Goal: Task Accomplishment & Management: Manage account settings

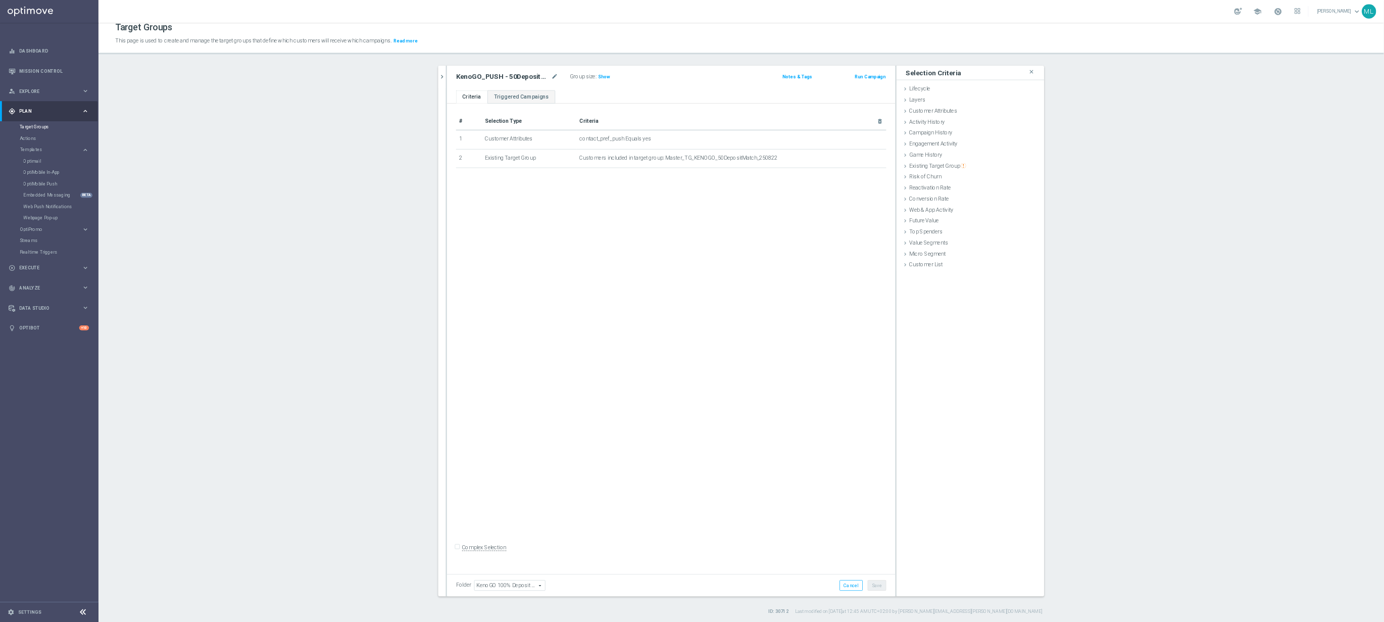
scroll to position [9, 0]
click at [114, 199] on icon "keyboard_arrow_right" at bounding box center [114, 200] width 10 height 10
click at [42, 211] on link "Optimail" at bounding box center [68, 215] width 74 height 8
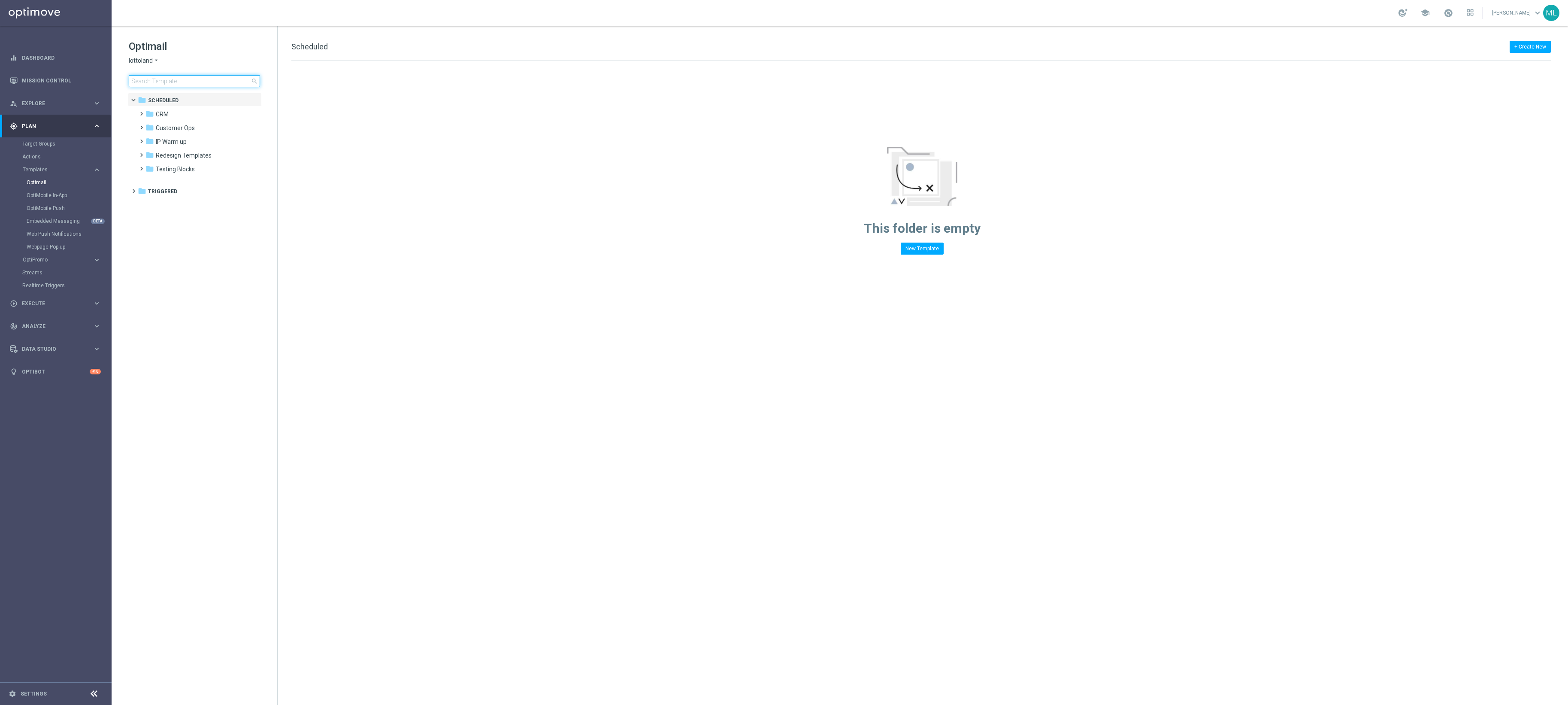
click at [174, 82] on input at bounding box center [194, 81] width 132 height 12
type input "250821"
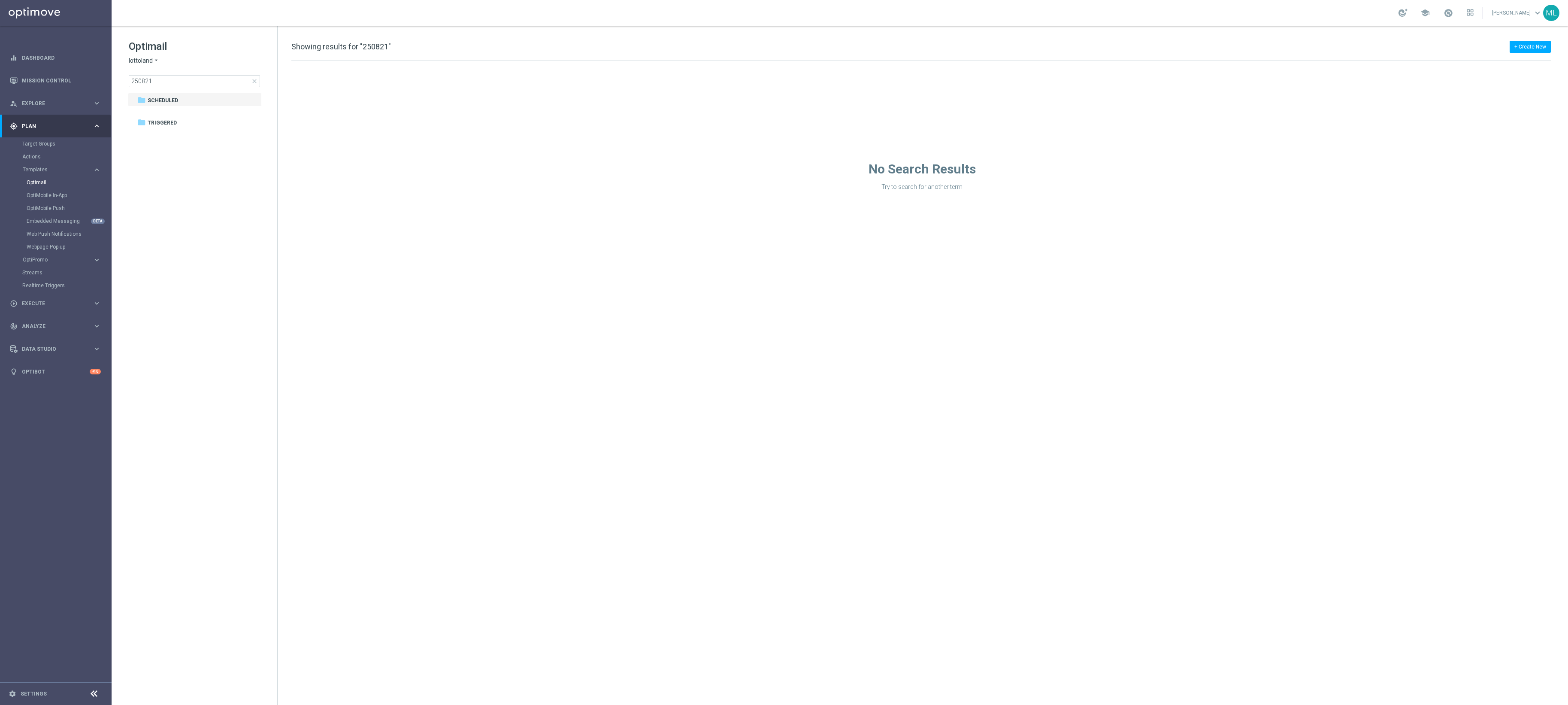
click at [156, 58] on icon "arrow_drop_down" at bounding box center [156, 61] width 7 height 9
click at [165, 80] on div "KenoGO" at bounding box center [161, 81] width 65 height 10
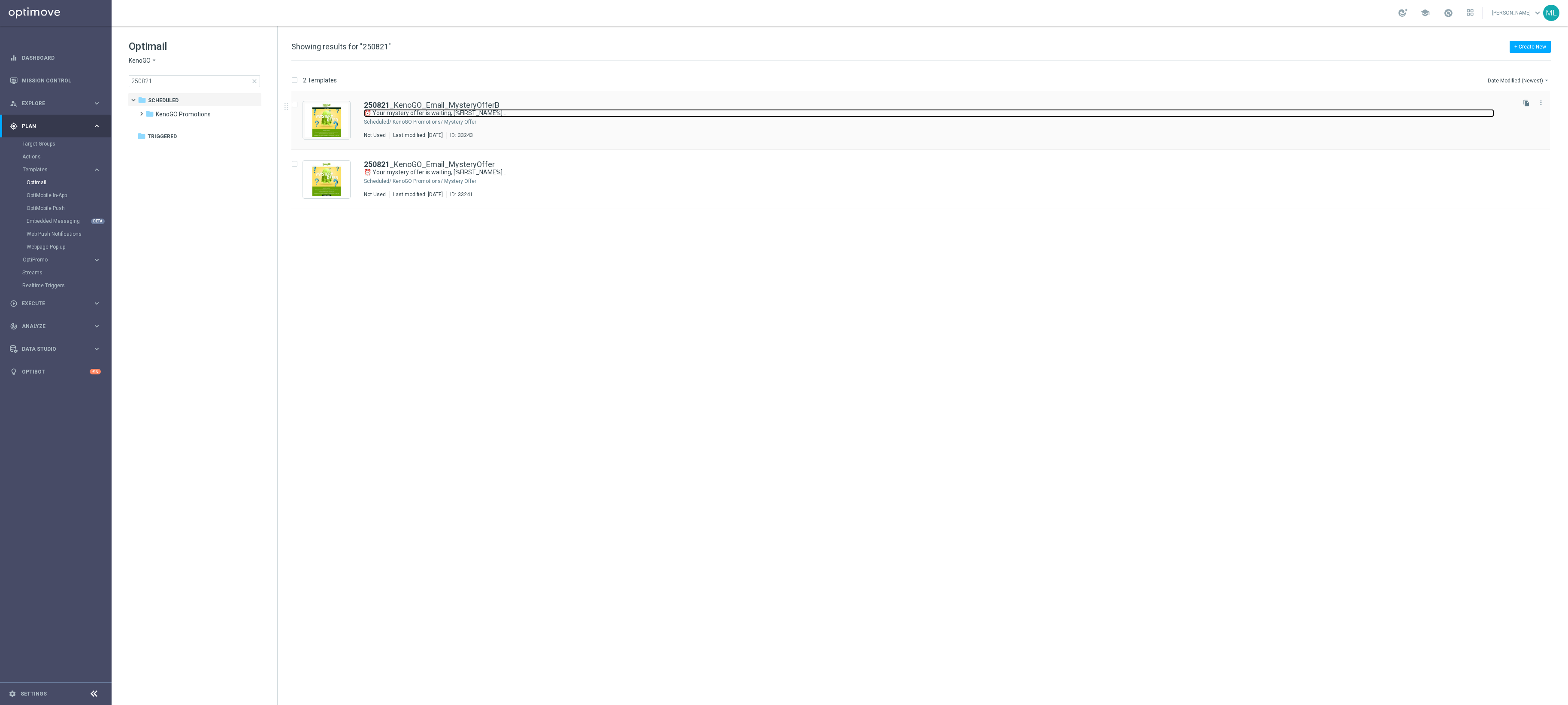
click at [545, 117] on link "⏰ Your mystery offer is waiting, [%FIRST_NAME%]..." at bounding box center [929, 113] width 1130 height 9
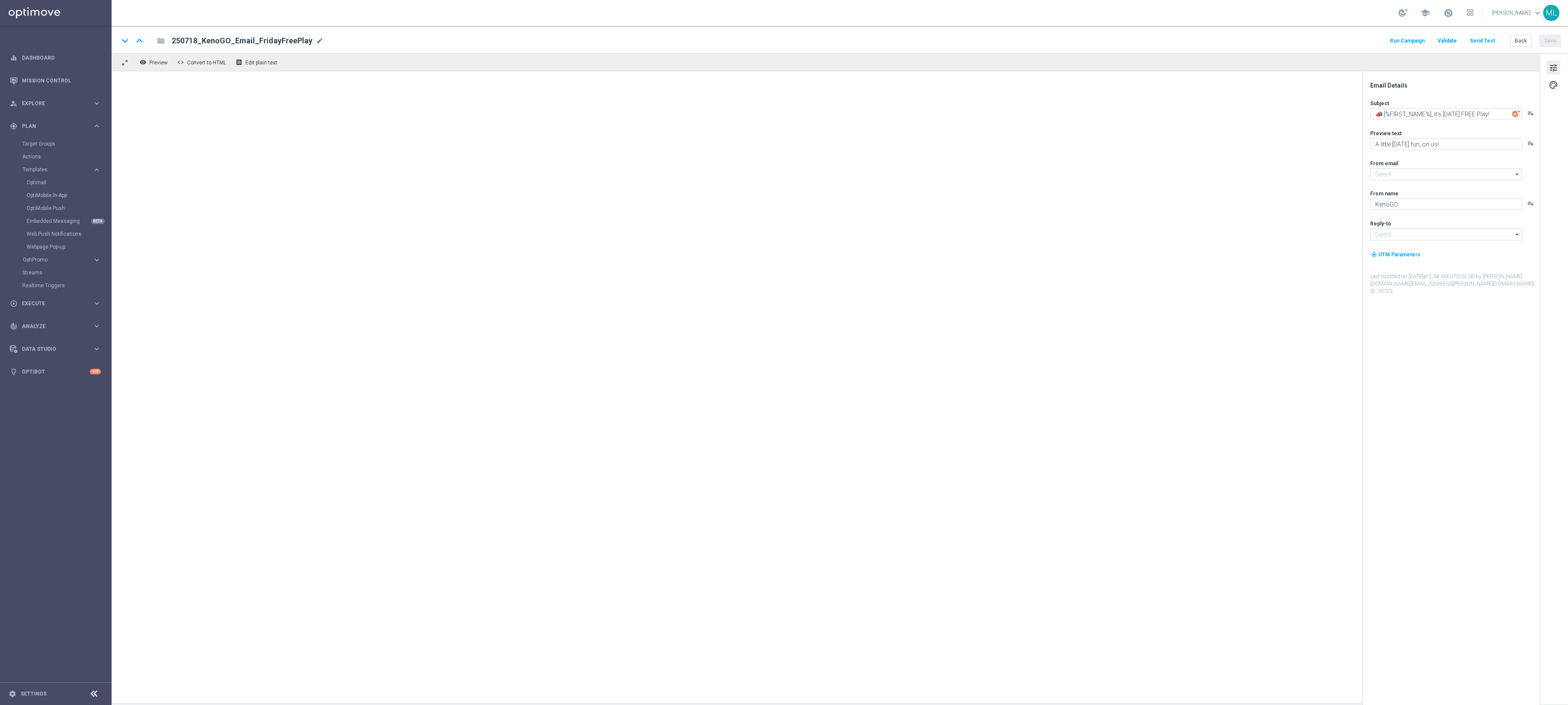
type input "mail@crm.kenogo.com.au"
type input "support@kenogo.com.au"
type textarea "⏰ Your mystery offer is waiting, [%FIRST_NAME%]..."
type textarea "Sneak a peek before it's gone!"
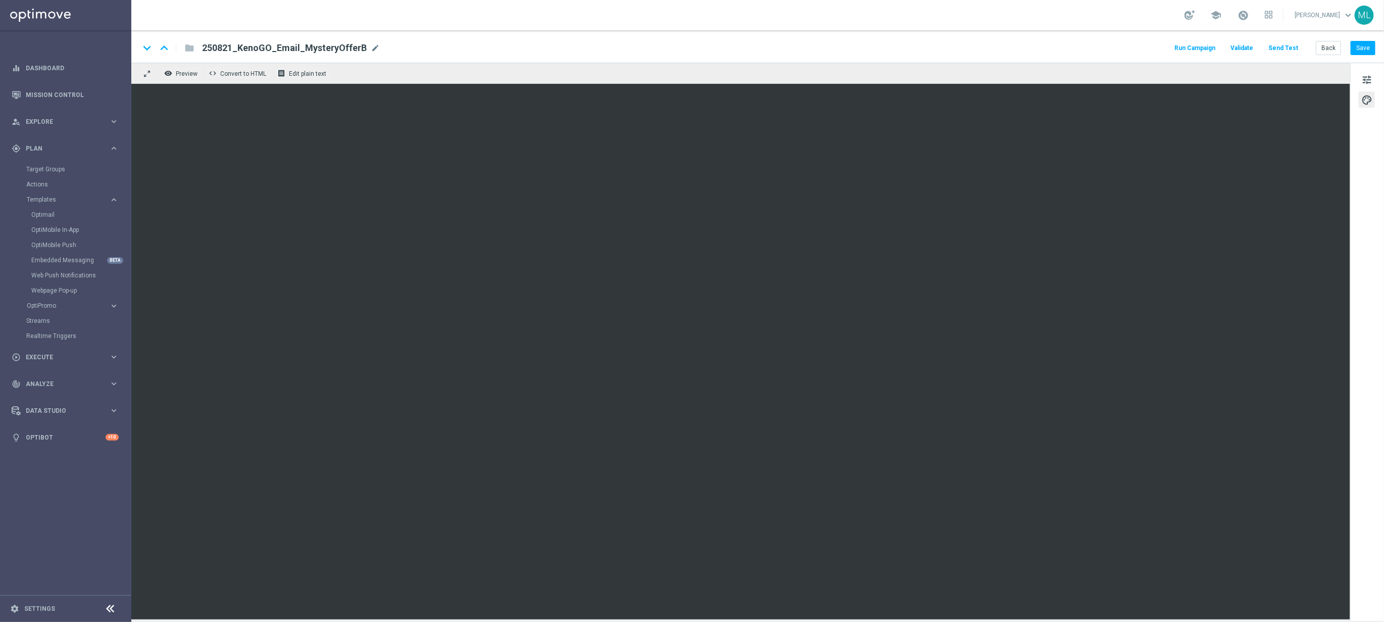
click at [772, 11] on div "school Maria Lopez Boras keyboard_arrow_down ML" at bounding box center [757, 15] width 1252 height 30
click at [792, 35] on div "keyboard_arrow_down keyboard_arrow_up folder 250821_KenoGO_Email_MysteryOfferB …" at bounding box center [757, 46] width 1252 height 32
click at [888, 33] on div "keyboard_arrow_down keyboard_arrow_up folder 250821_KenoGO_Email_MysteryOfferB …" at bounding box center [757, 46] width 1252 height 32
click at [1113, 49] on button "Send Test" at bounding box center [1282, 48] width 33 height 14
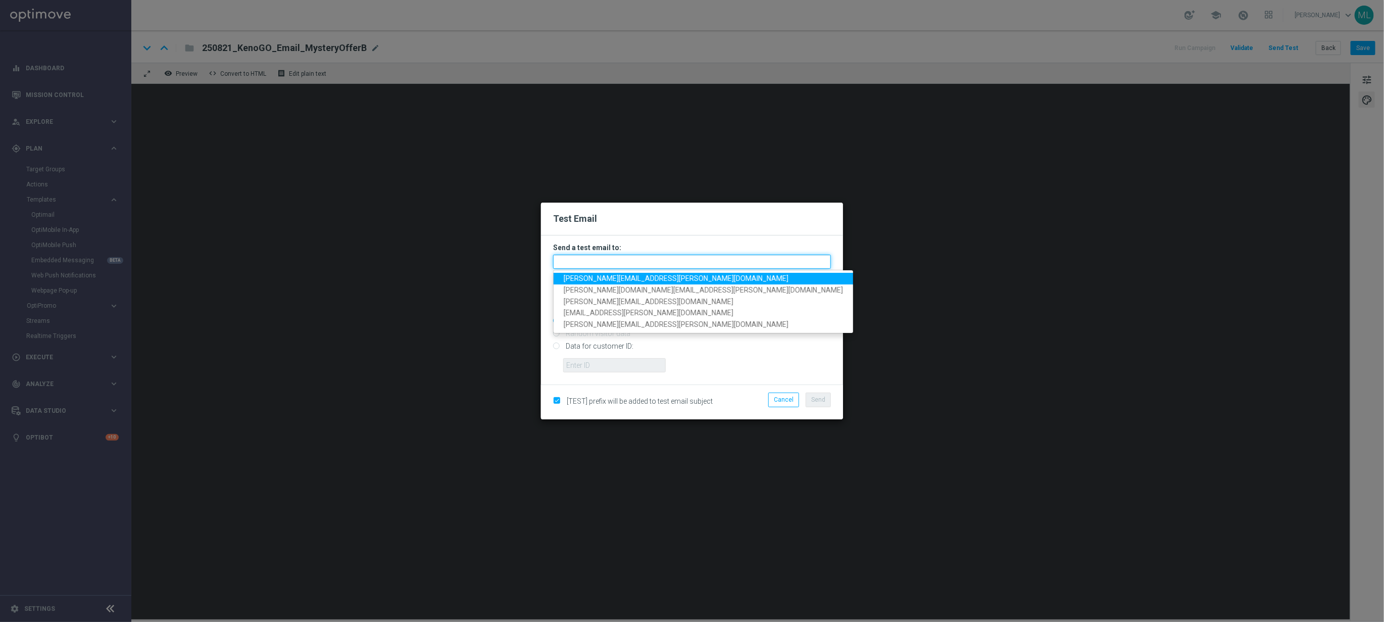
click at [596, 260] on input "text" at bounding box center [692, 261] width 278 height 14
click at [606, 280] on span "maria.lopez@lottoland.com" at bounding box center [676, 278] width 225 height 8
type input "maria.lopez@lottoland.com"
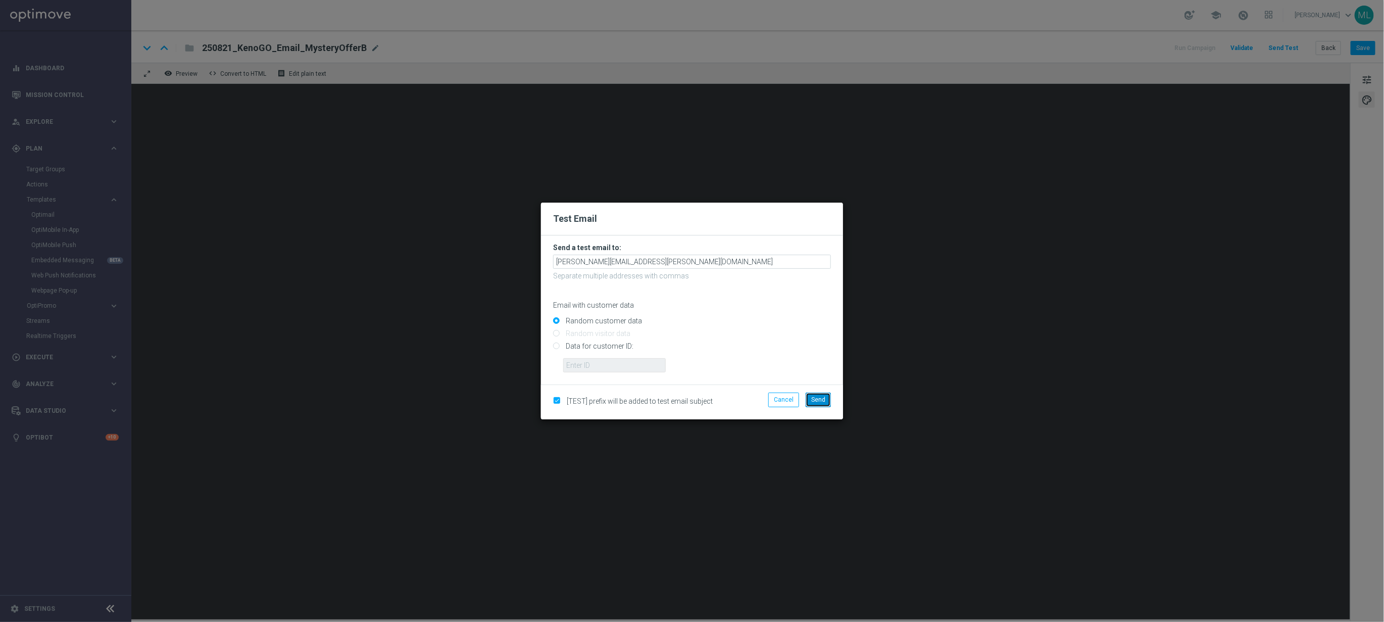
click at [818, 400] on span "Send" at bounding box center [818, 399] width 14 height 7
click at [825, 401] on button "Send" at bounding box center [817, 399] width 25 height 14
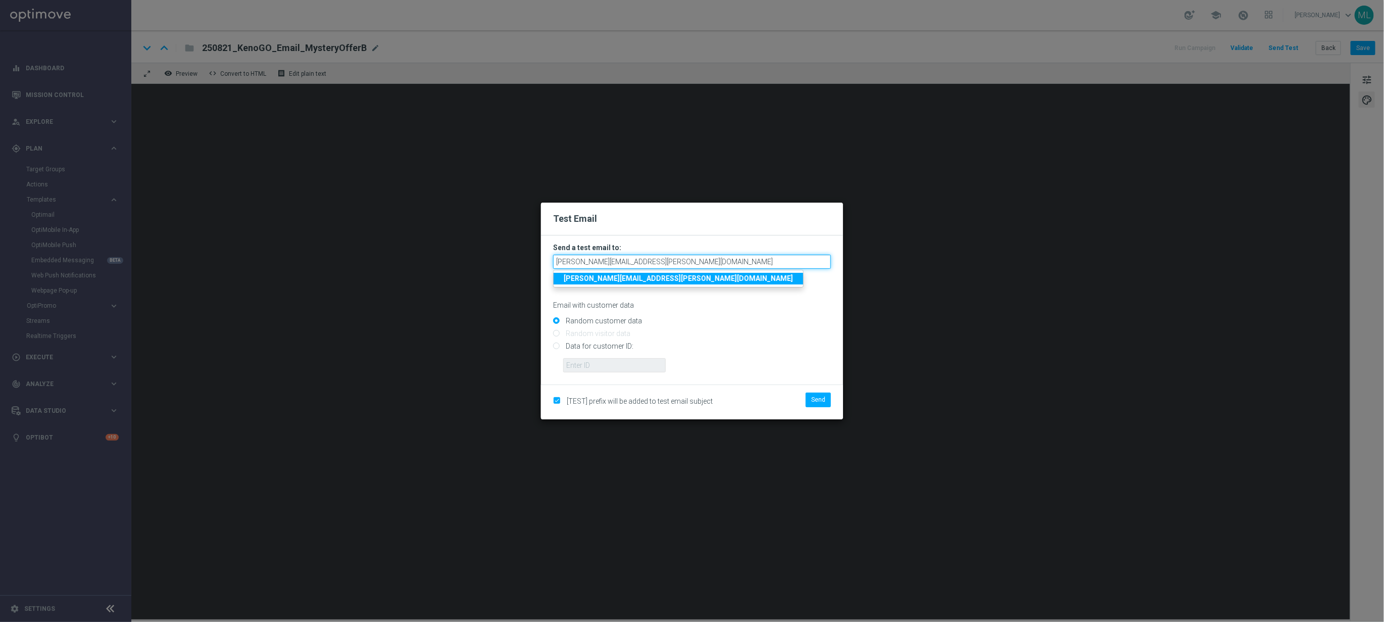
click at [697, 268] on input "maria.lopez@lottoland.com" at bounding box center [692, 261] width 278 height 14
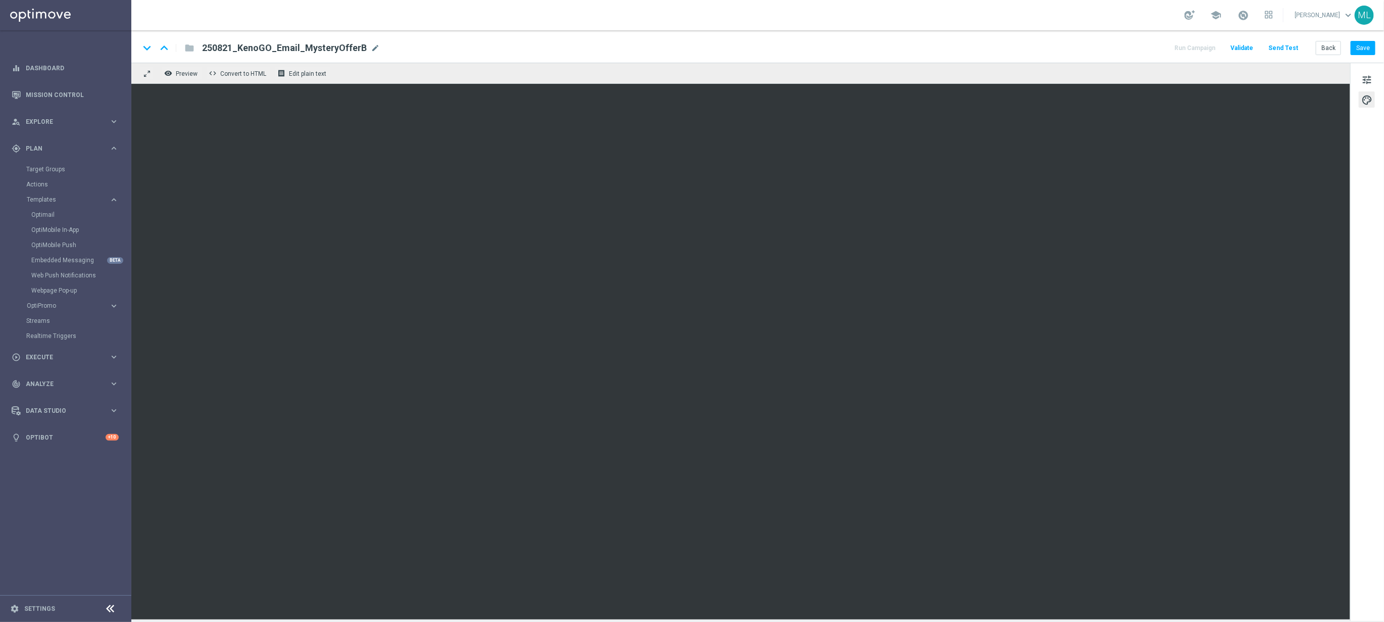
click at [862, 56] on div "keyboard_arrow_down keyboard_arrow_up folder 250821_KenoGO_Email_MysteryOfferB …" at bounding box center [757, 46] width 1252 height 32
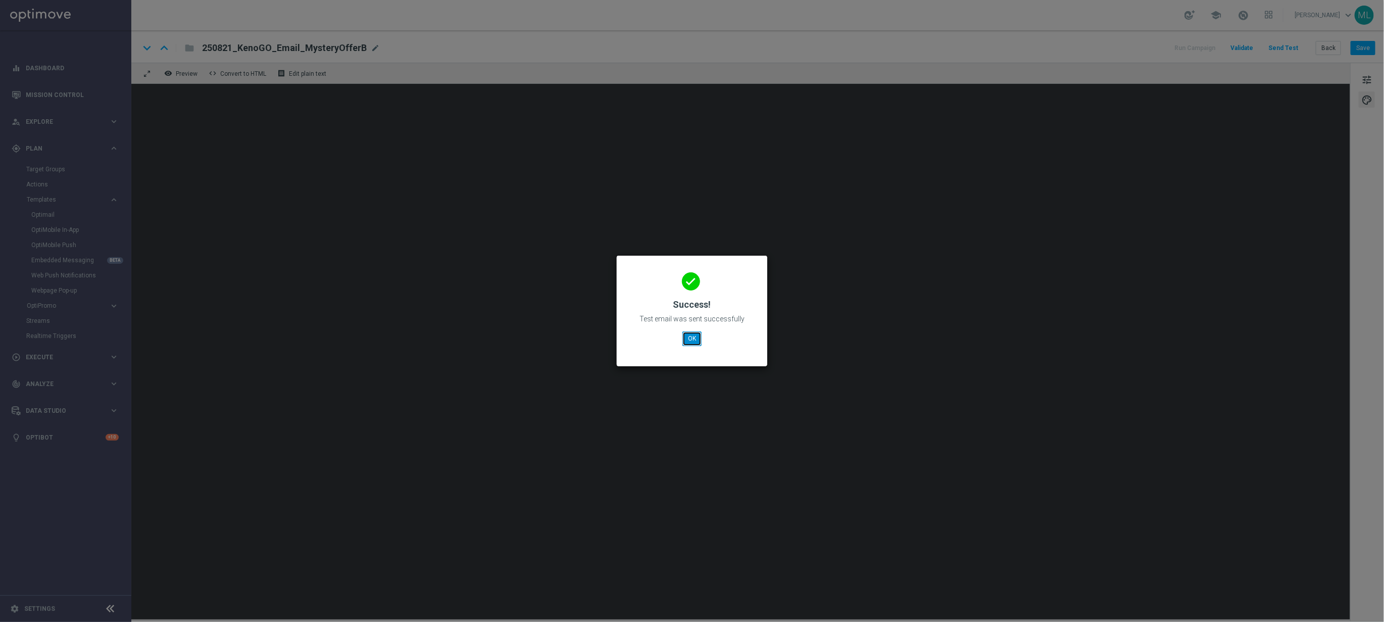
click at [692, 338] on button "OK" at bounding box center [691, 338] width 19 height 14
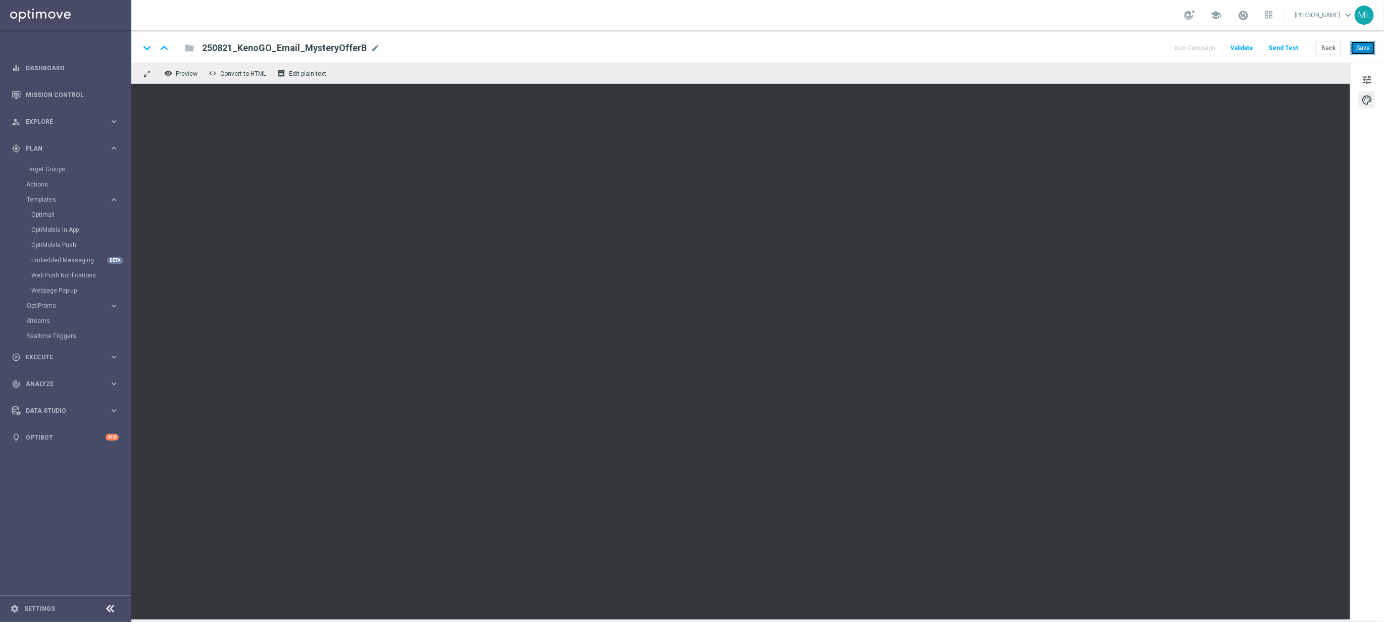
click at [1113, 49] on button "Save" at bounding box center [1362, 48] width 25 height 14
click at [1113, 51] on button "Save" at bounding box center [1362, 48] width 25 height 14
click at [1113, 50] on button "Back" at bounding box center [1327, 48] width 25 height 14
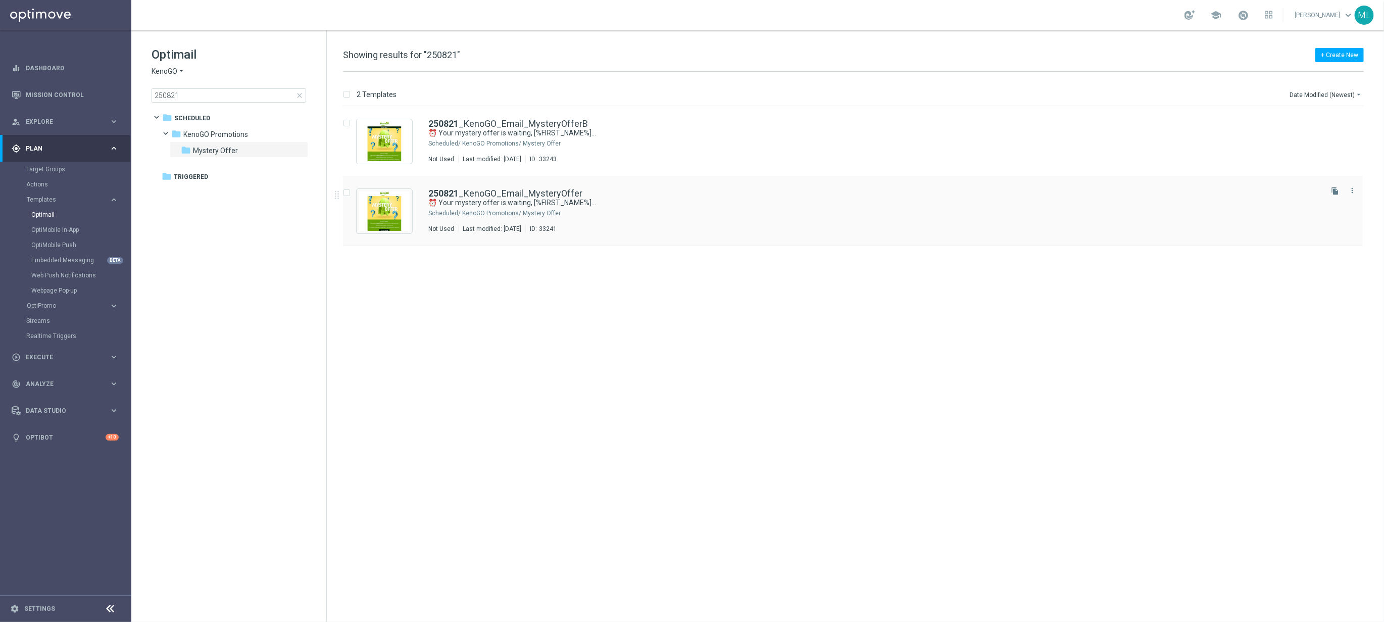
click at [623, 195] on div "250821 _KenoGO_Email_MysteryOffer" at bounding box center [874, 193] width 892 height 9
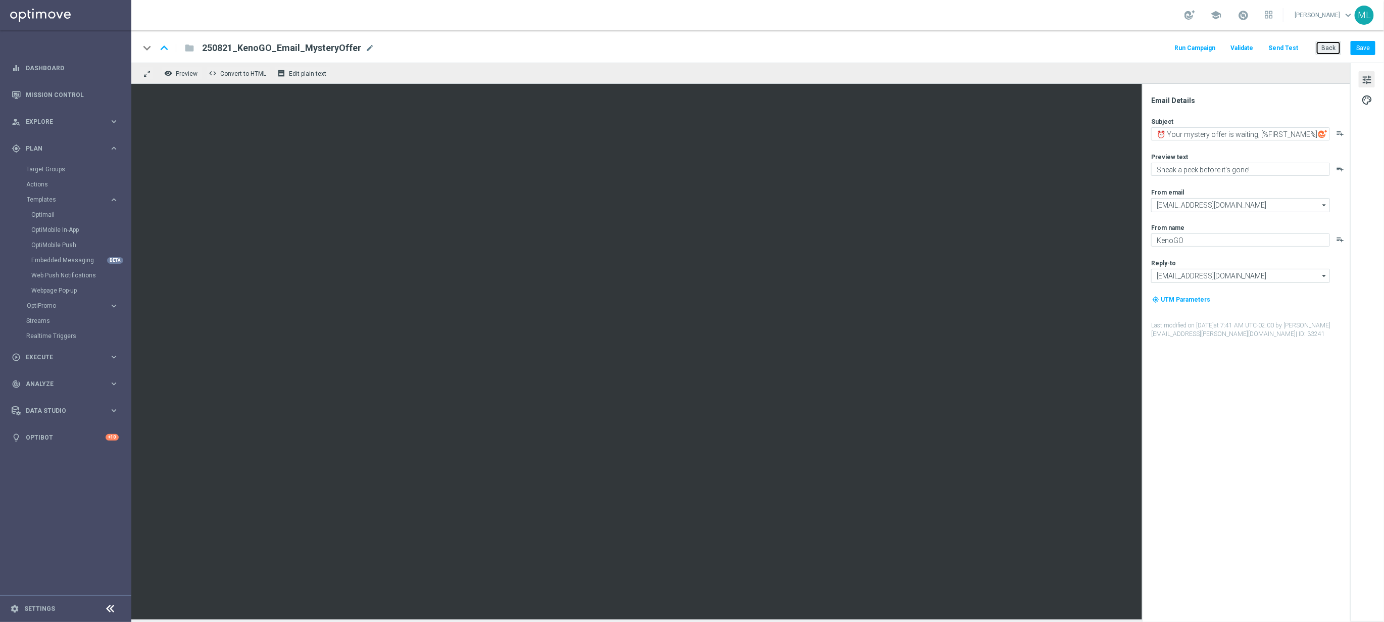
click at [1113, 50] on button "Back" at bounding box center [1327, 48] width 25 height 14
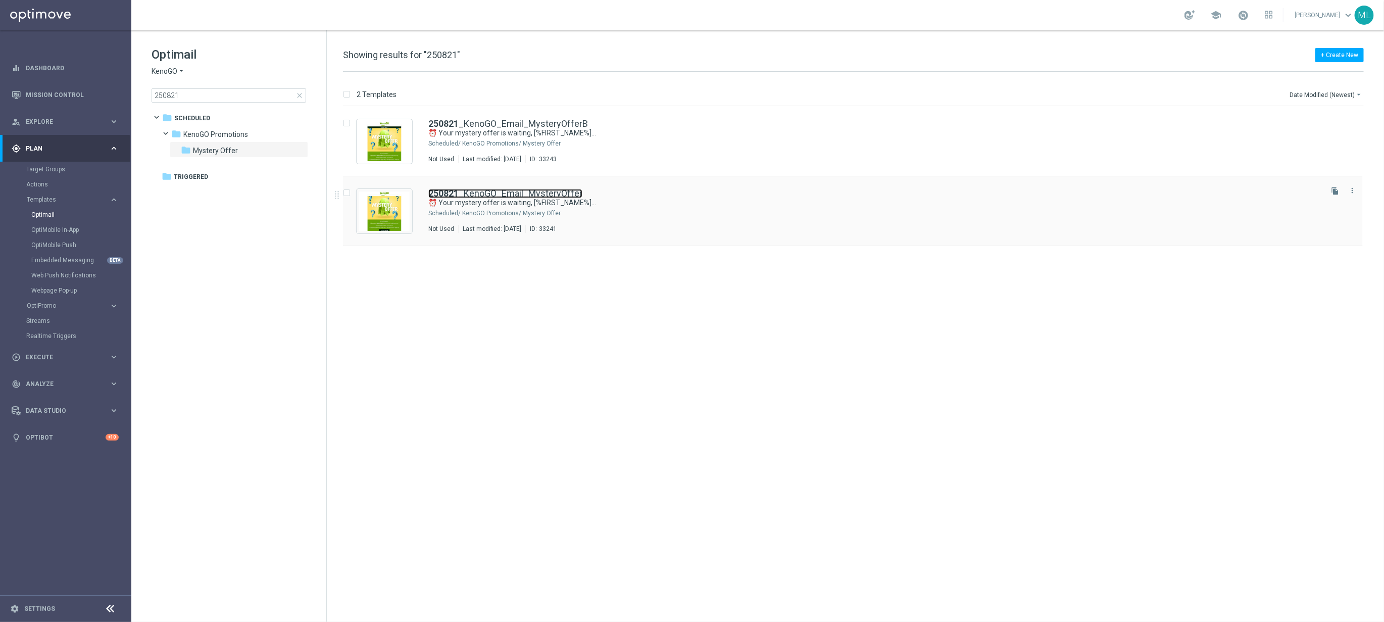
click at [552, 193] on link "250821 _KenoGO_Email_MysteryOffer" at bounding box center [505, 193] width 154 height 9
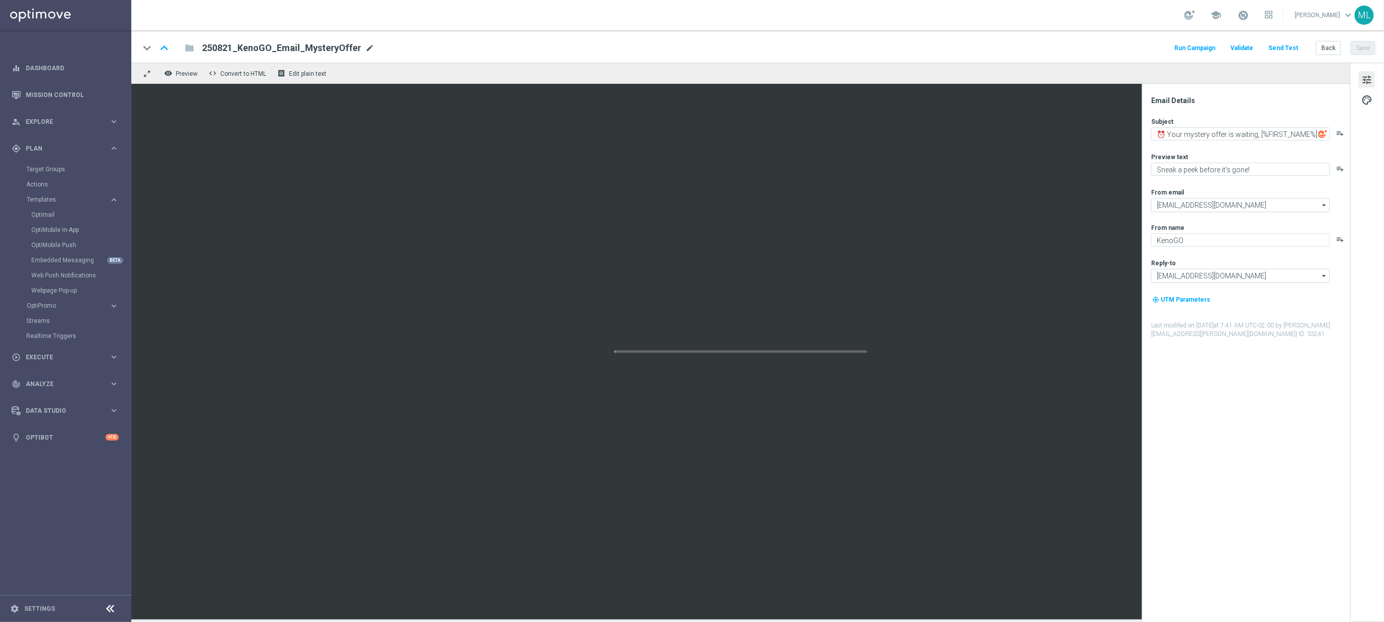
click at [365, 48] on span "mode_edit" at bounding box center [369, 47] width 9 height 9
click at [366, 47] on input "250821_KenoGO_Email_MysteryOffer" at bounding box center [327, 47] width 250 height 13
type input "250821_KenoGO_Email_MysteryOfferA"
click at [1113, 49] on button "Save" at bounding box center [1362, 48] width 25 height 14
click at [1113, 50] on button "Save" at bounding box center [1362, 48] width 25 height 14
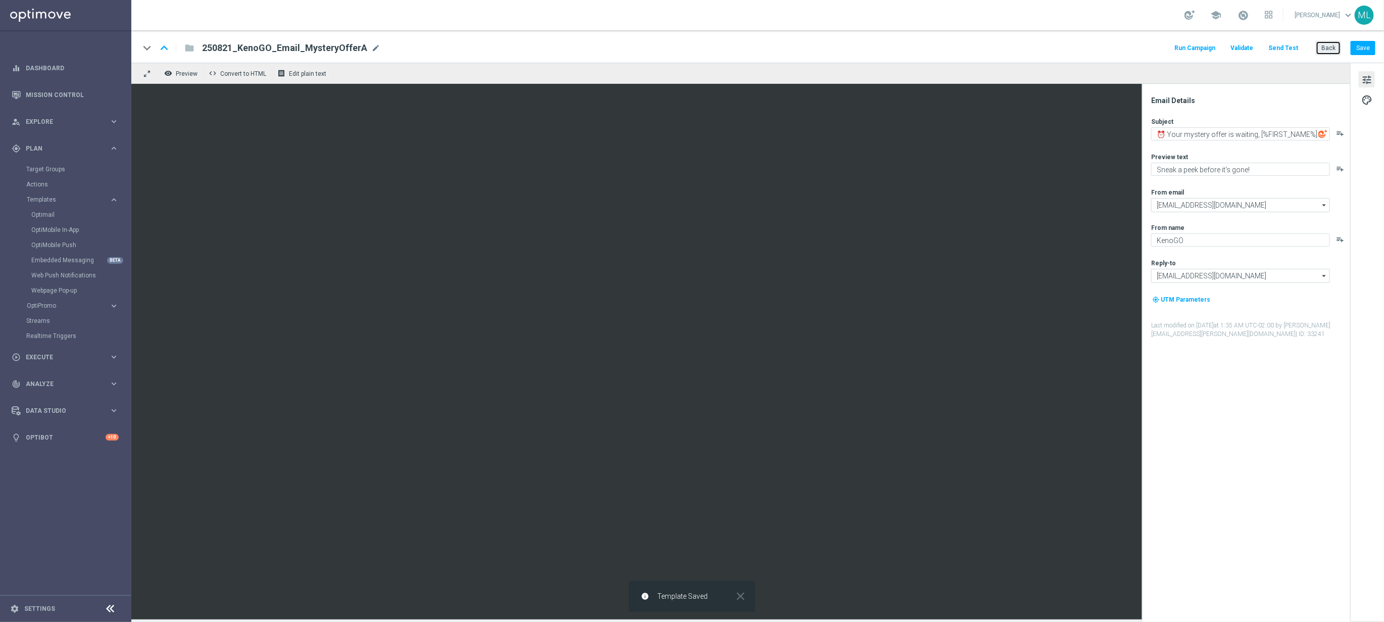
click at [1113, 50] on button "Back" at bounding box center [1327, 48] width 25 height 14
click at [1113, 46] on button "Back" at bounding box center [1327, 48] width 25 height 14
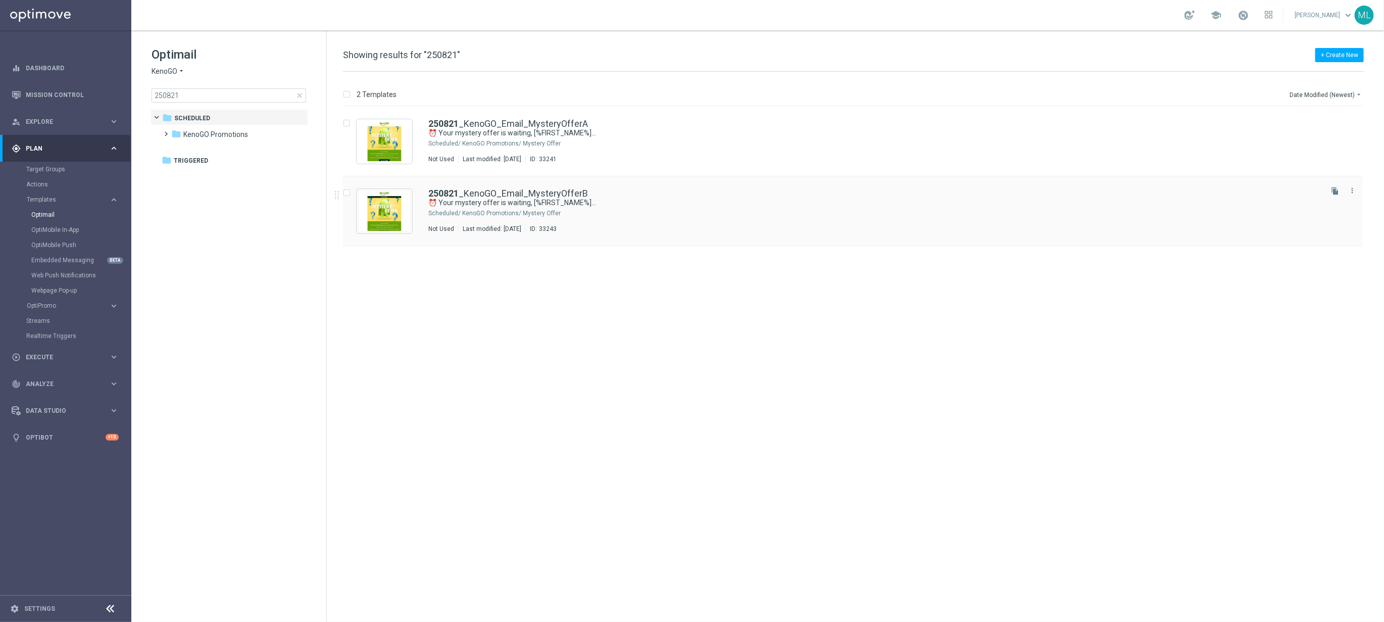
click at [559, 218] on div "250821 _KenoGO_Email_MysteryOfferB ⏰ Your mystery offer is waiting, [%FIRST_NAM…" at bounding box center [874, 211] width 892 height 44
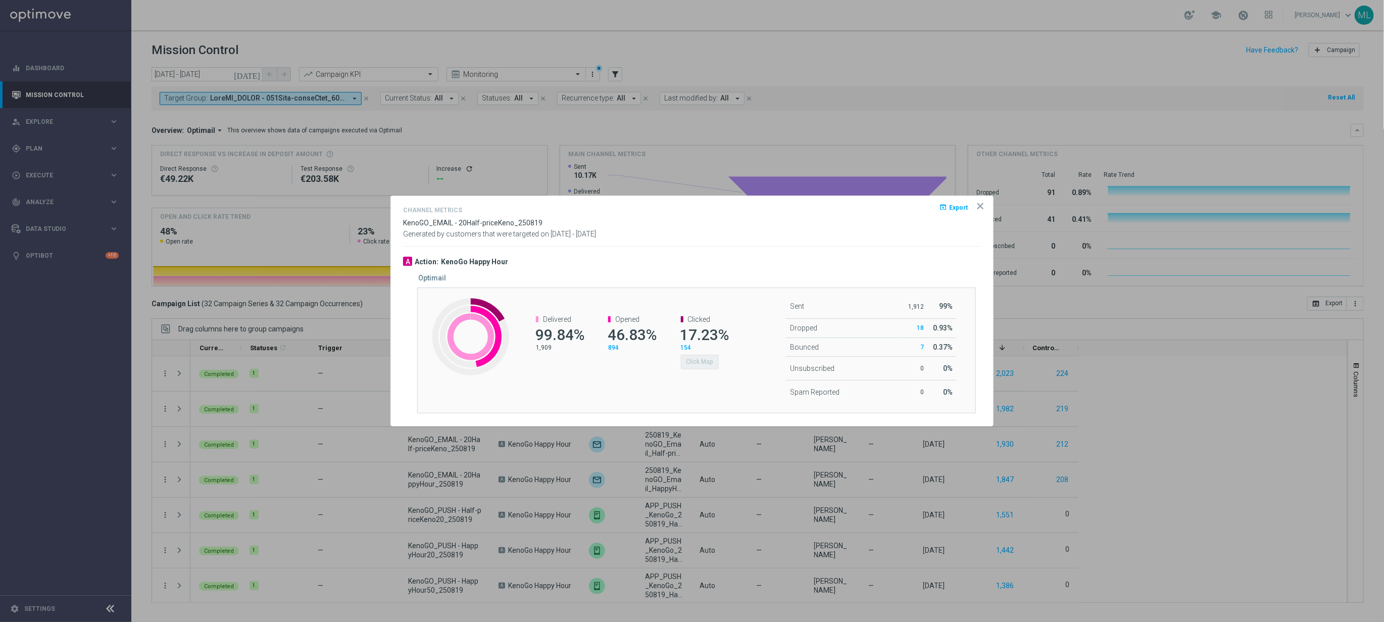
click at [980, 205] on icon "icon" at bounding box center [980, 205] width 5 height 5
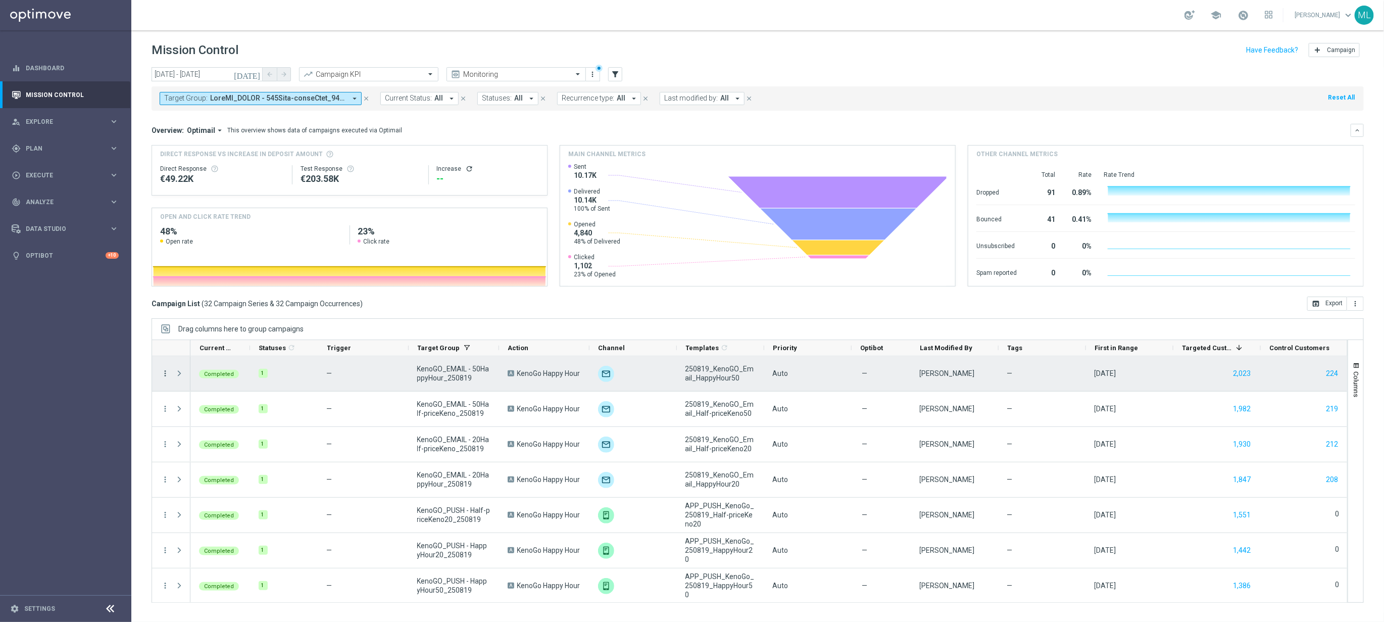
click at [165, 374] on icon "more_vert" at bounding box center [165, 373] width 9 height 9
click at [204, 411] on span "Channel Metrics" at bounding box center [208, 408] width 47 height 7
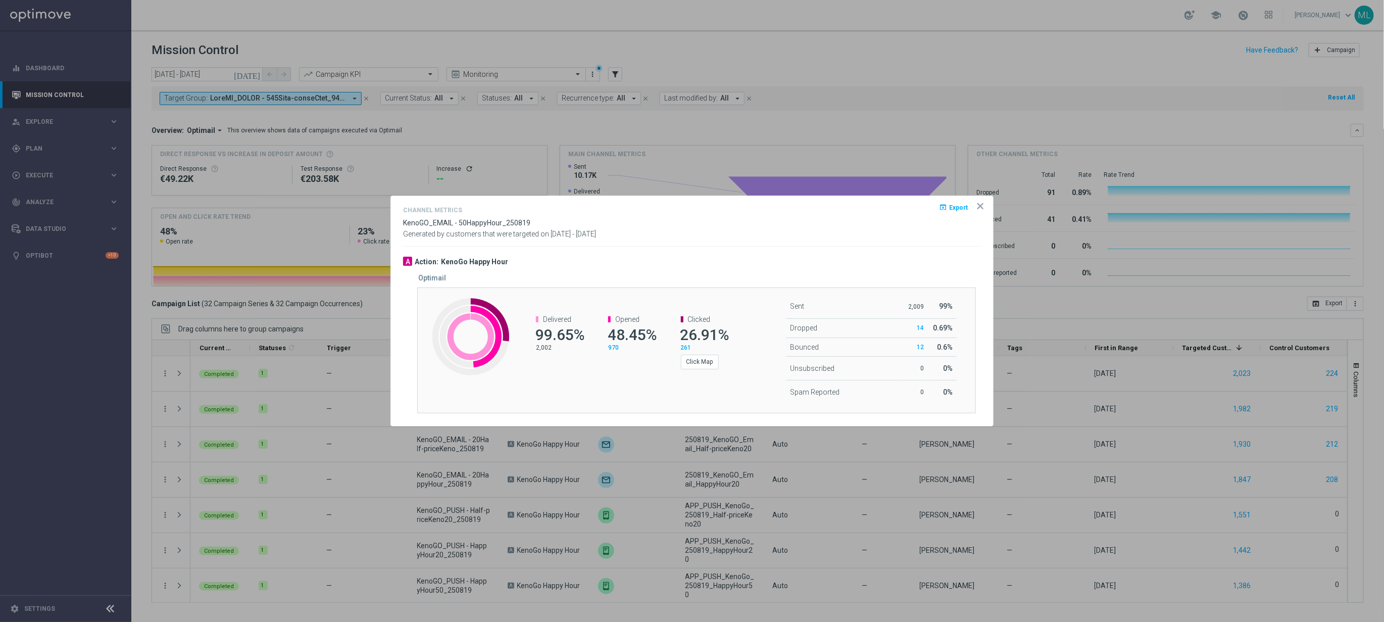
click at [979, 208] on icon "icon" at bounding box center [980, 206] width 10 height 10
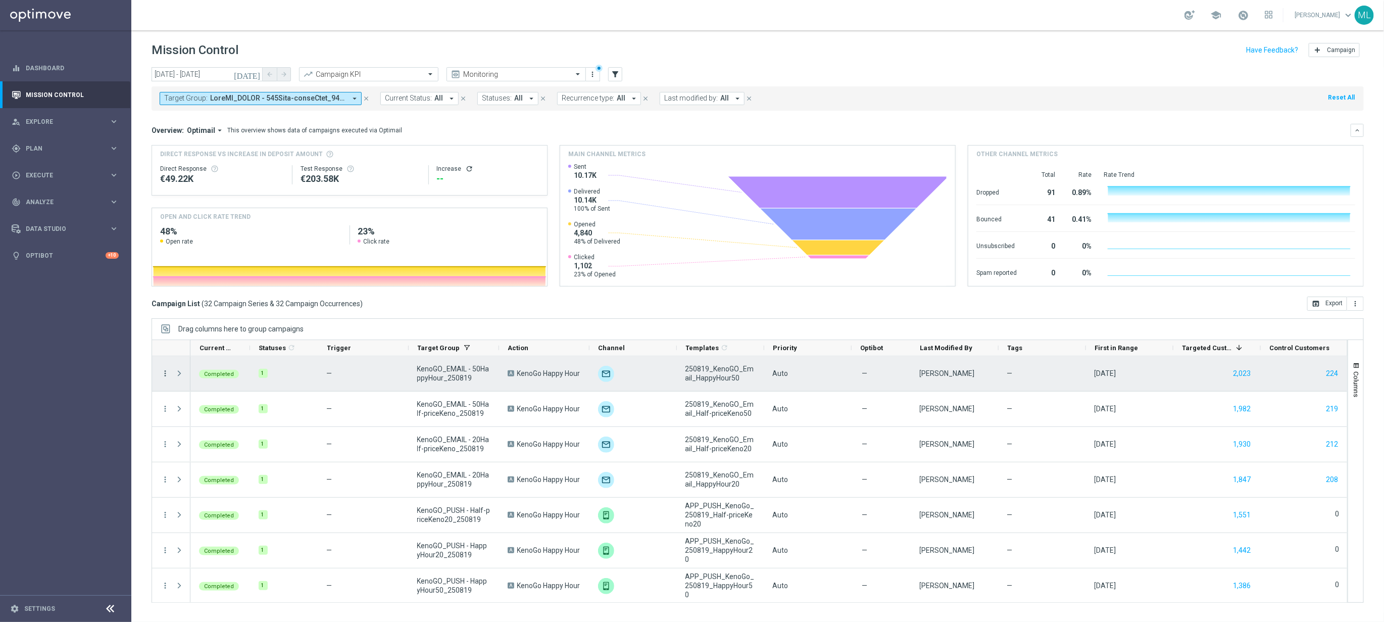
click at [163, 373] on icon "more_vert" at bounding box center [165, 373] width 9 height 9
click at [223, 402] on div "send Channel Metrics" at bounding box center [227, 409] width 114 height 14
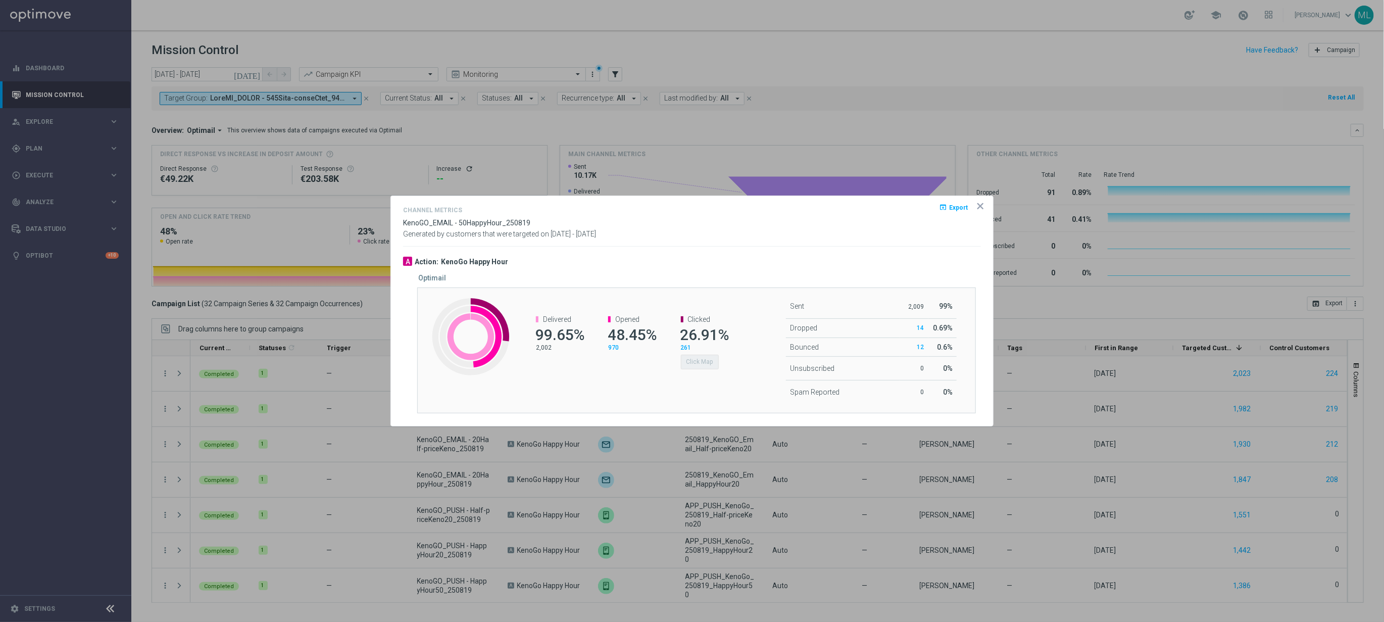
click at [743, 348] on div "Sent 2,009 99% Dropped 14 0.69% Bounced 12" at bounding box center [836, 350] width 186 height 125
drag, startPoint x: 700, startPoint y: 376, endPoint x: 699, endPoint y: 382, distance: 6.2
click at [700, 377] on div "Clicked 26.91% 261 Click Map" at bounding box center [699, 342] width 72 height 74
click at [699, 382] on div "Created with Highcharts 9.3.3 Delivered 99.65% 2,002 Opened 48.45% 970 Clicked …" at bounding box center [696, 350] width 558 height 126
click at [635, 369] on div "Delivered 99.65% 2,002 Opened 48.45% 970 Clicked 26.91% 261 Click Map" at bounding box center [626, 342] width 232 height 74
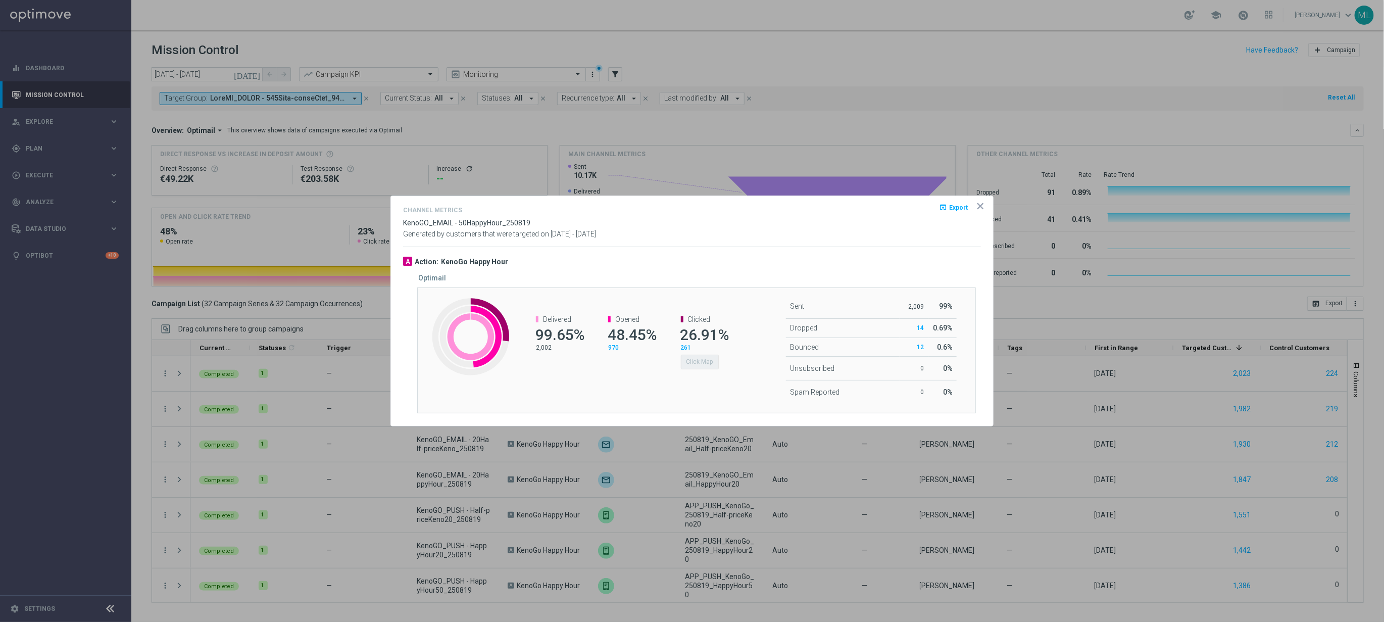
click at [624, 370] on div "Delivered 99.65% 2,002 Opened 48.45% 970 Clicked 26.91% 261 Click Map" at bounding box center [626, 342] width 232 height 74
click at [640, 277] on div "Optimail" at bounding box center [703, 278] width 570 height 9
click at [651, 327] on span "48.45%" at bounding box center [631, 335] width 49 height 18
click at [982, 205] on icon "icon" at bounding box center [980, 206] width 10 height 10
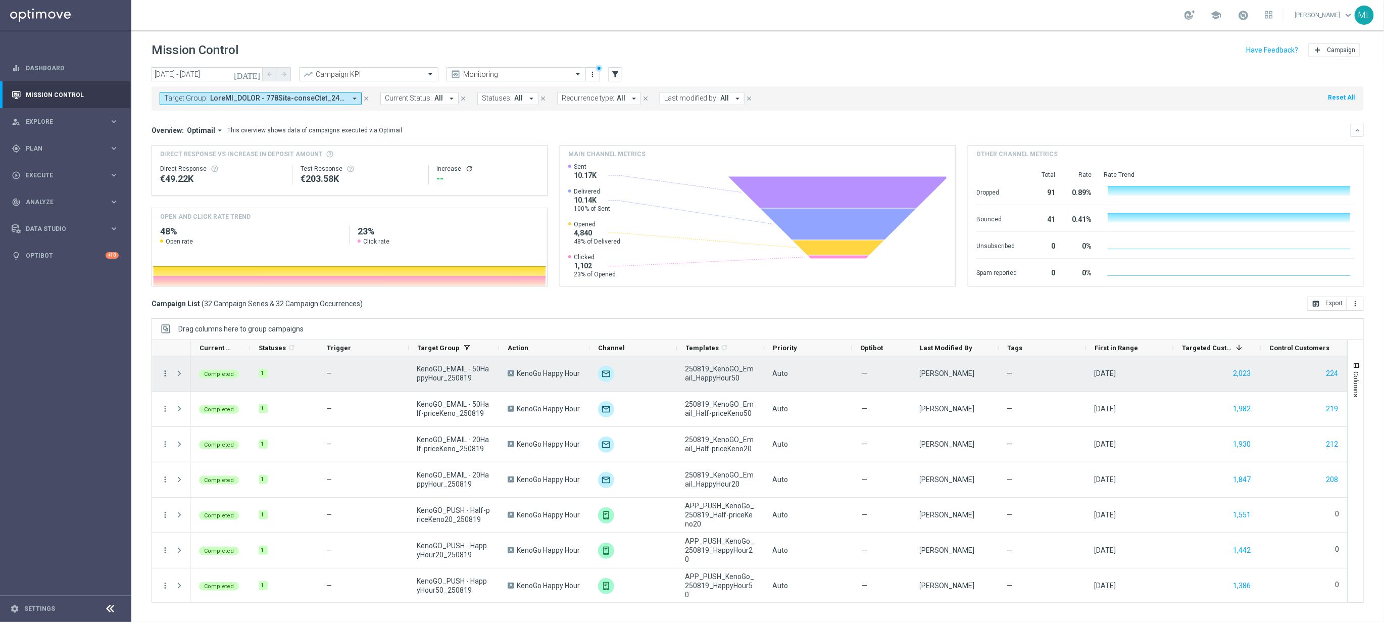
click at [166, 374] on icon "more_vert" at bounding box center [165, 373] width 9 height 9
click at [232, 405] on div "Channel Metrics" at bounding box center [232, 408] width 94 height 7
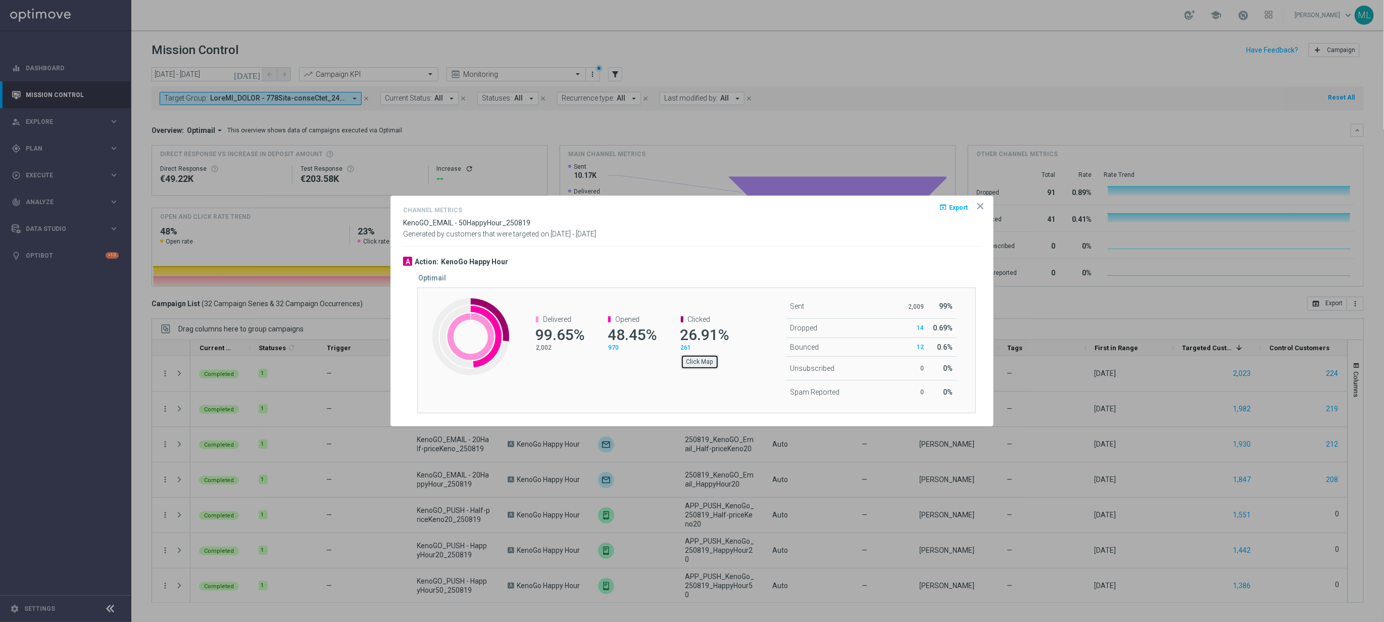
click at [711, 360] on button "Click Map" at bounding box center [700, 361] width 38 height 14
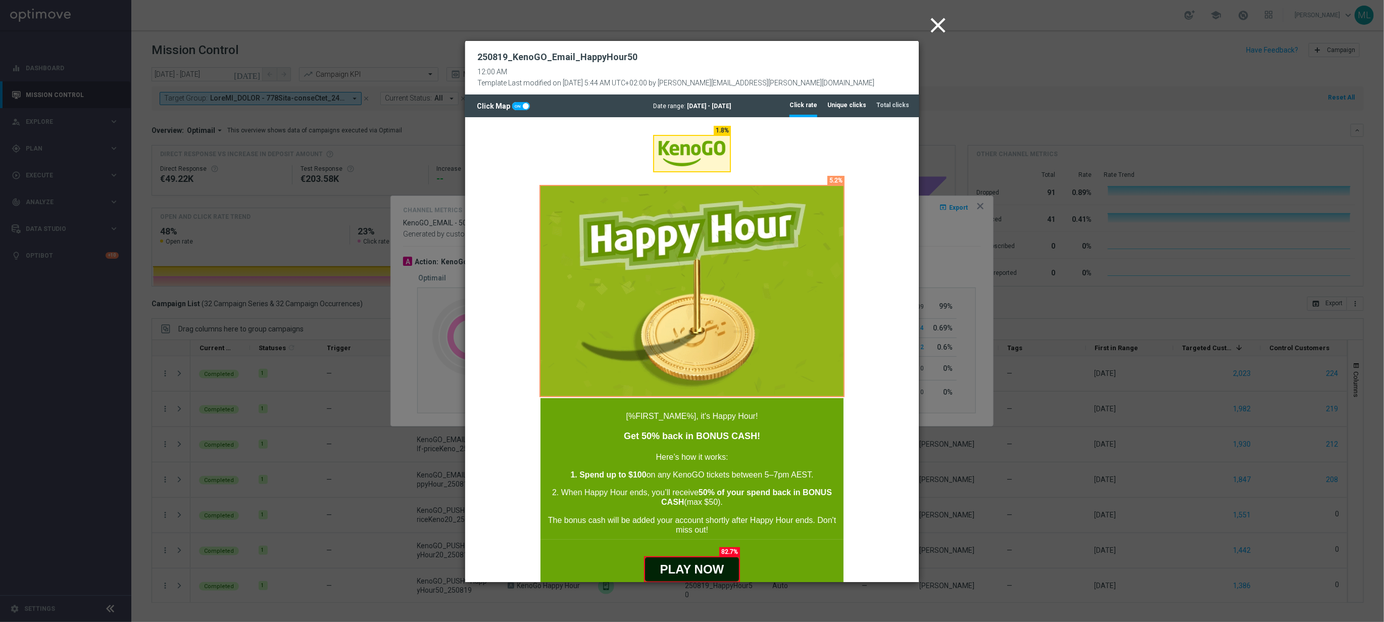
click at [855, 106] on tab-header "Unique clicks" at bounding box center [846, 105] width 39 height 9
drag, startPoint x: 805, startPoint y: 106, endPoint x: 812, endPoint y: 110, distance: 8.0
click at [807, 106] on tab-header "Click rate" at bounding box center [803, 105] width 28 height 9
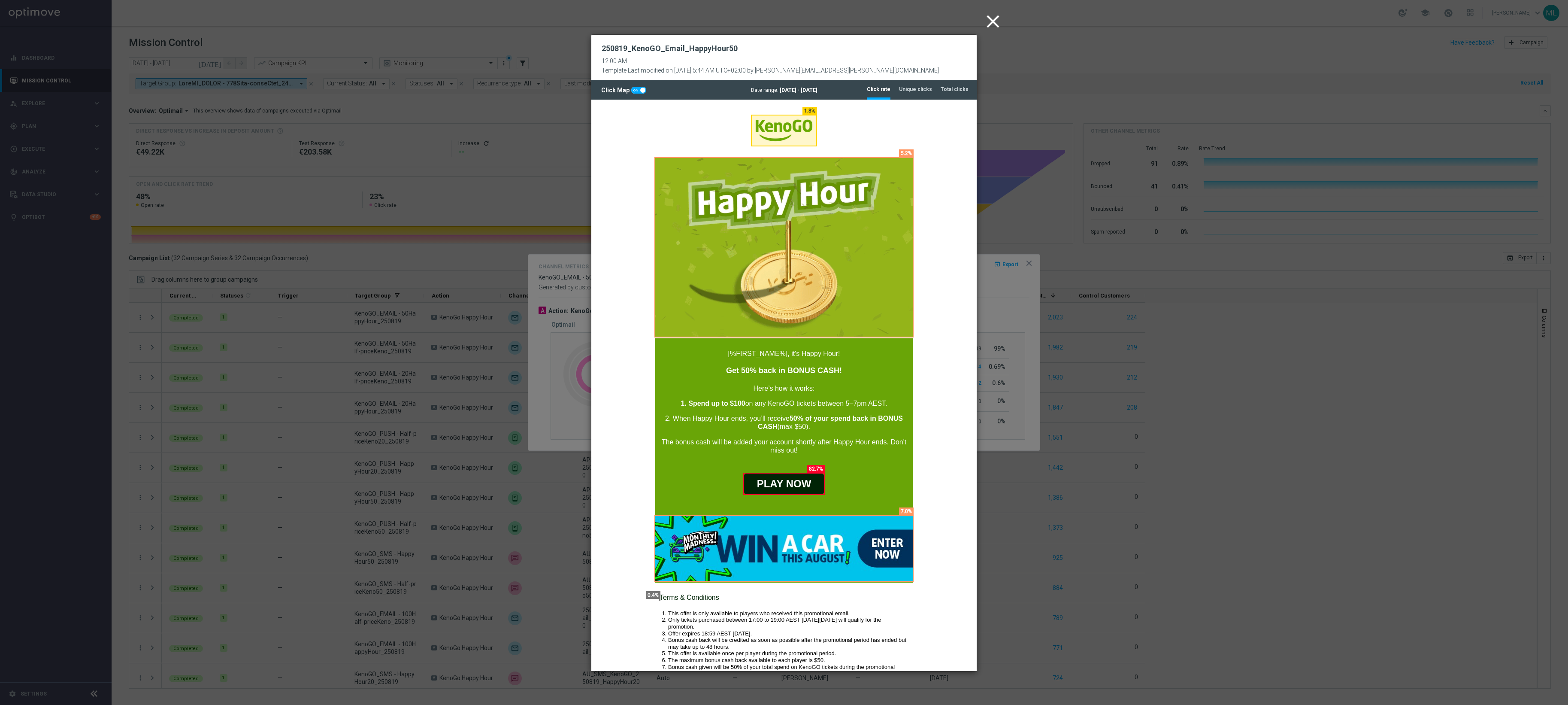
click at [991, 18] on icon "close" at bounding box center [993, 21] width 21 height 21
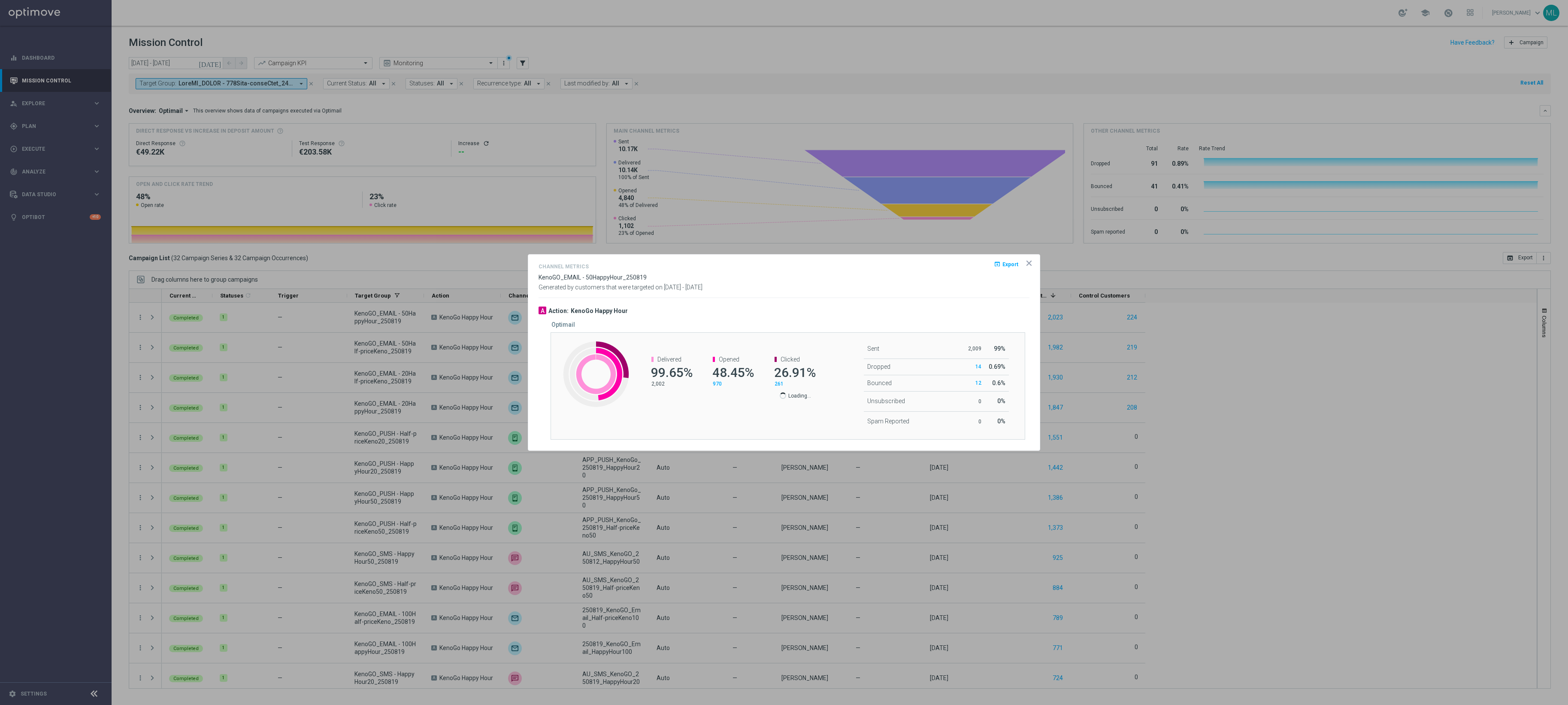
click at [1032, 260] on icon "icon" at bounding box center [1029, 263] width 8 height 9
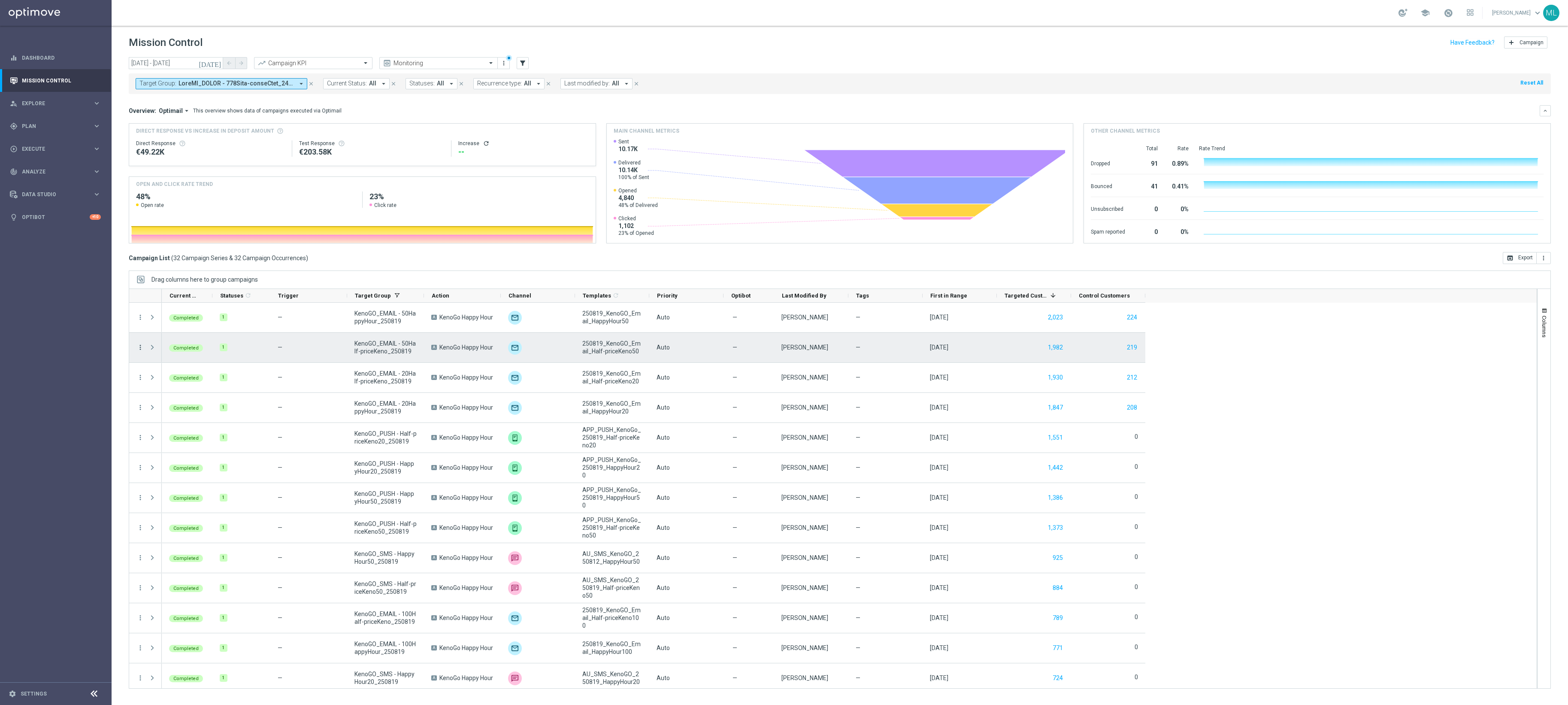
click at [141, 350] on icon "more_vert" at bounding box center [140, 347] width 8 height 8
click at [166, 376] on span "Channel Metrics" at bounding box center [178, 378] width 40 height 6
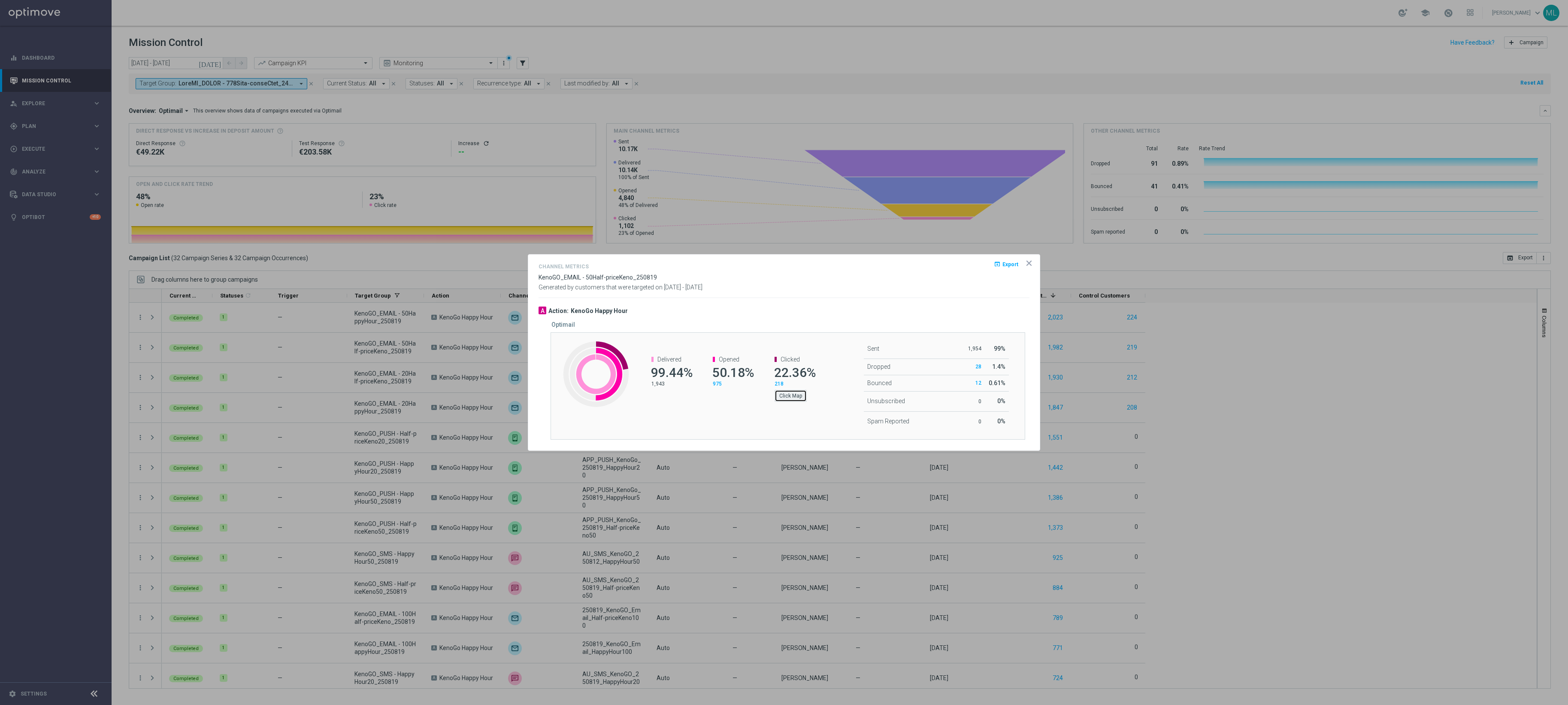
click at [796, 395] on button "Click Map" at bounding box center [790, 395] width 32 height 12
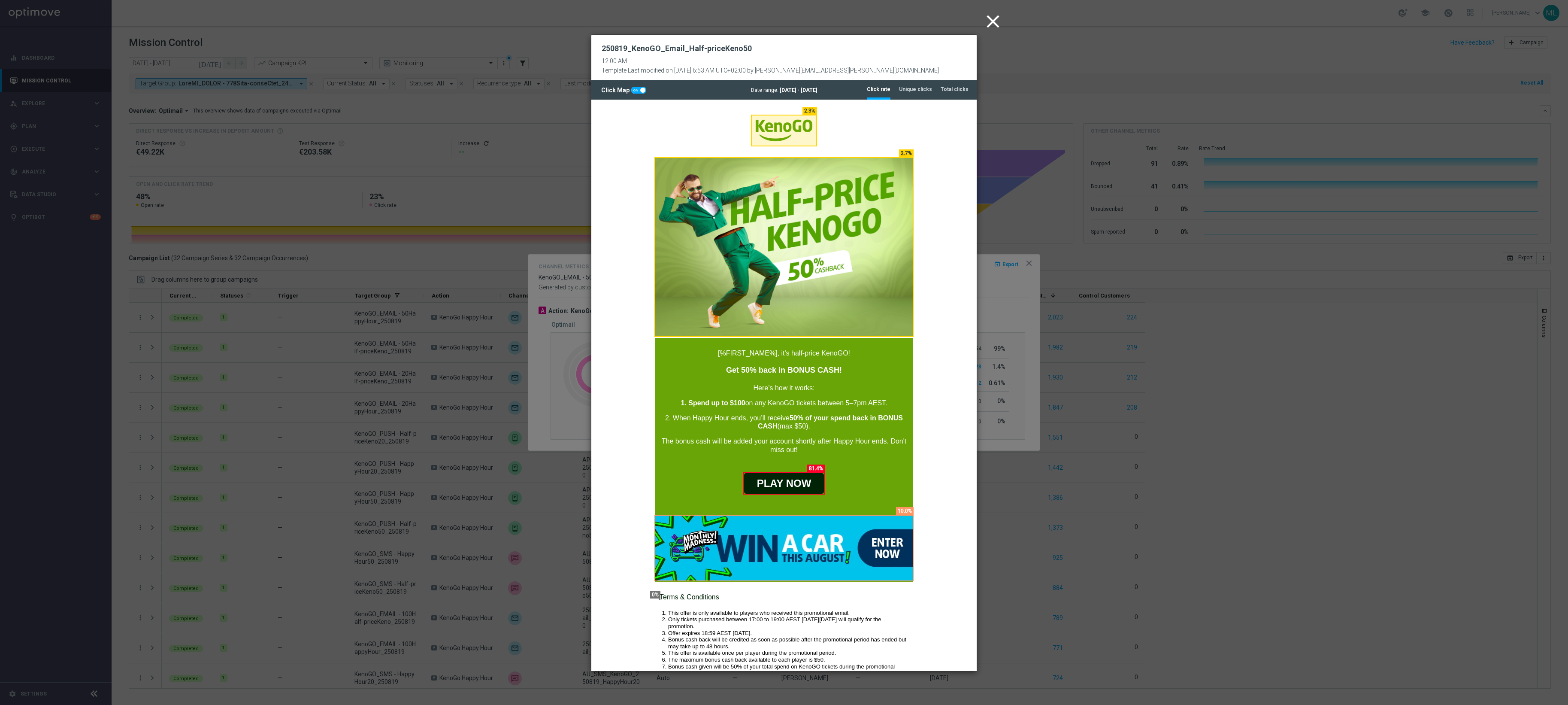
scroll to position [440, 0]
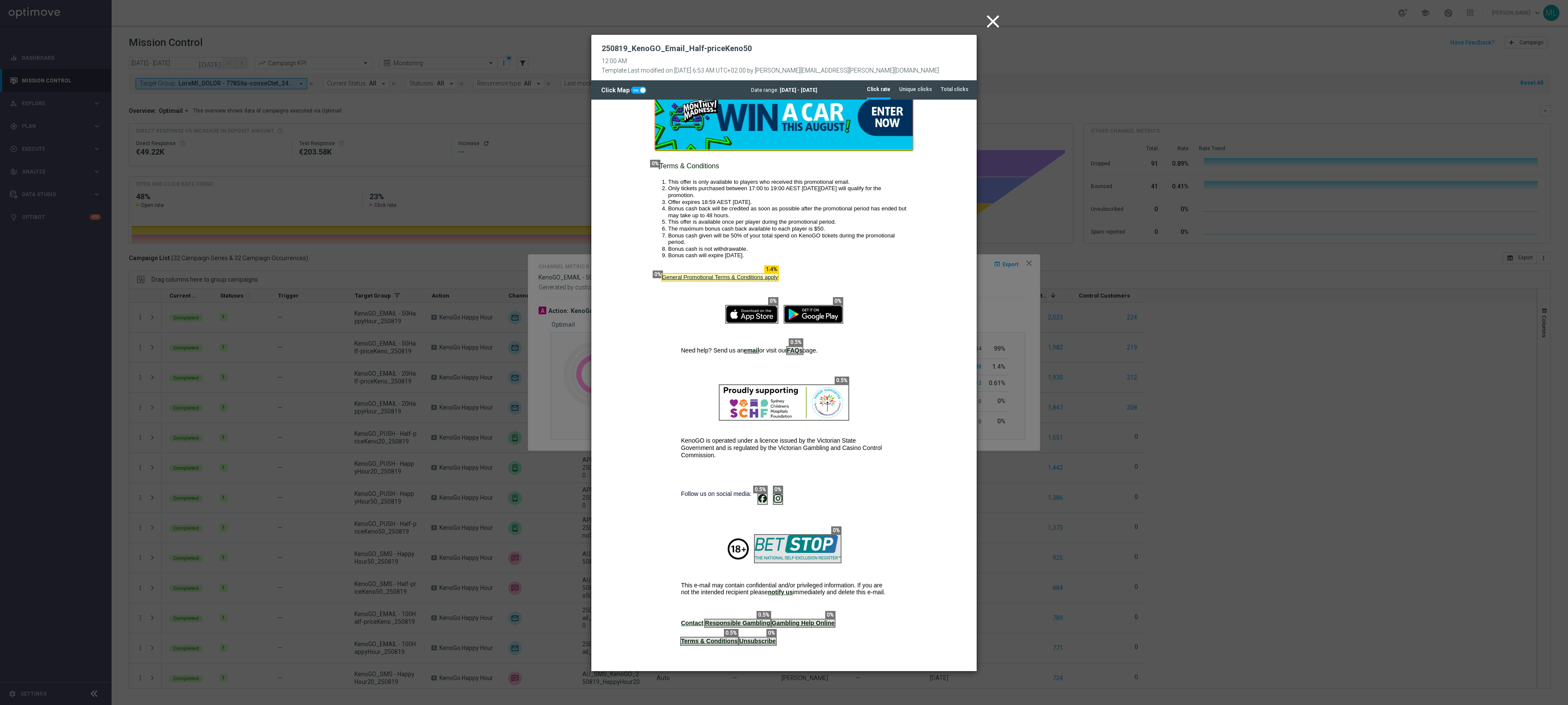
click at [993, 20] on icon "close" at bounding box center [993, 21] width 21 height 21
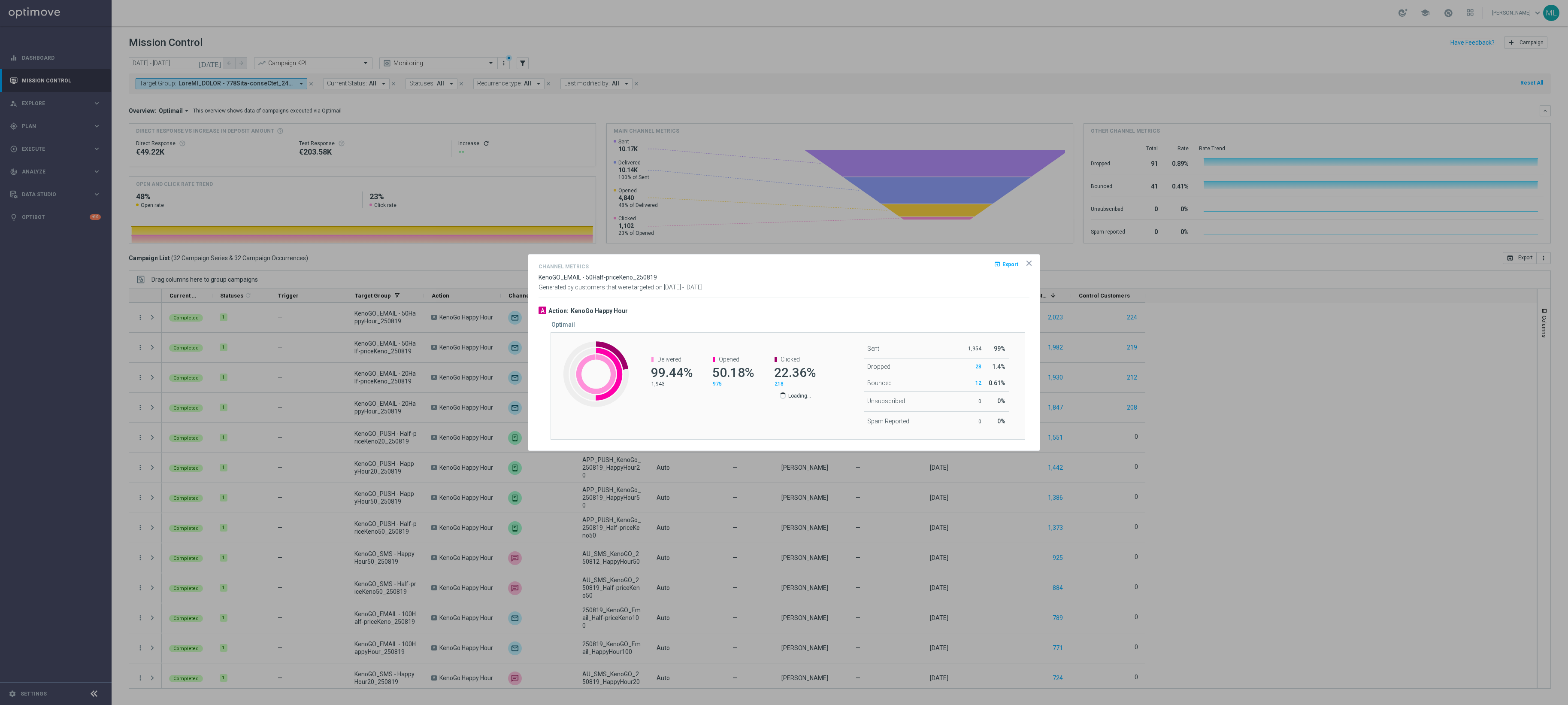
click at [1031, 264] on icon "icon" at bounding box center [1029, 263] width 8 height 9
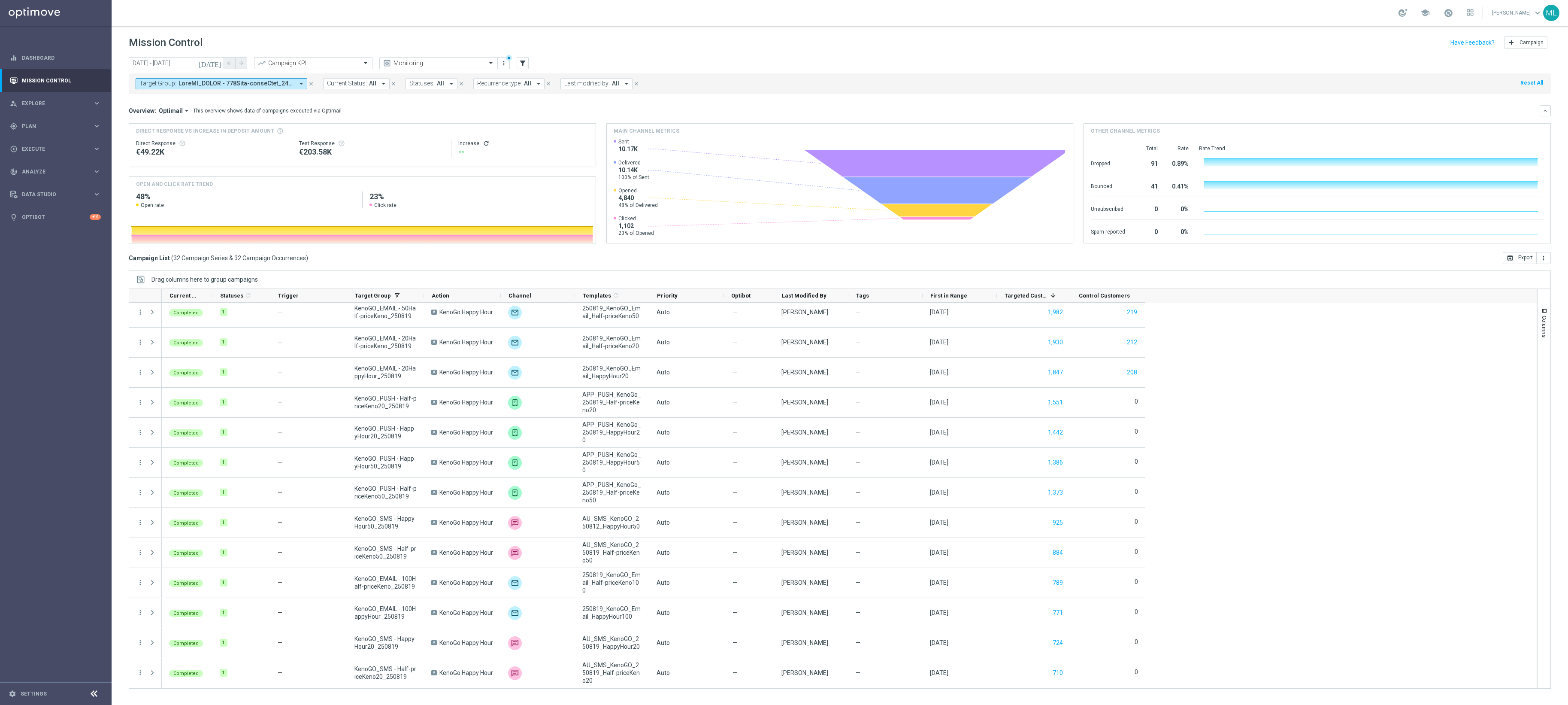
scroll to position [0, 0]
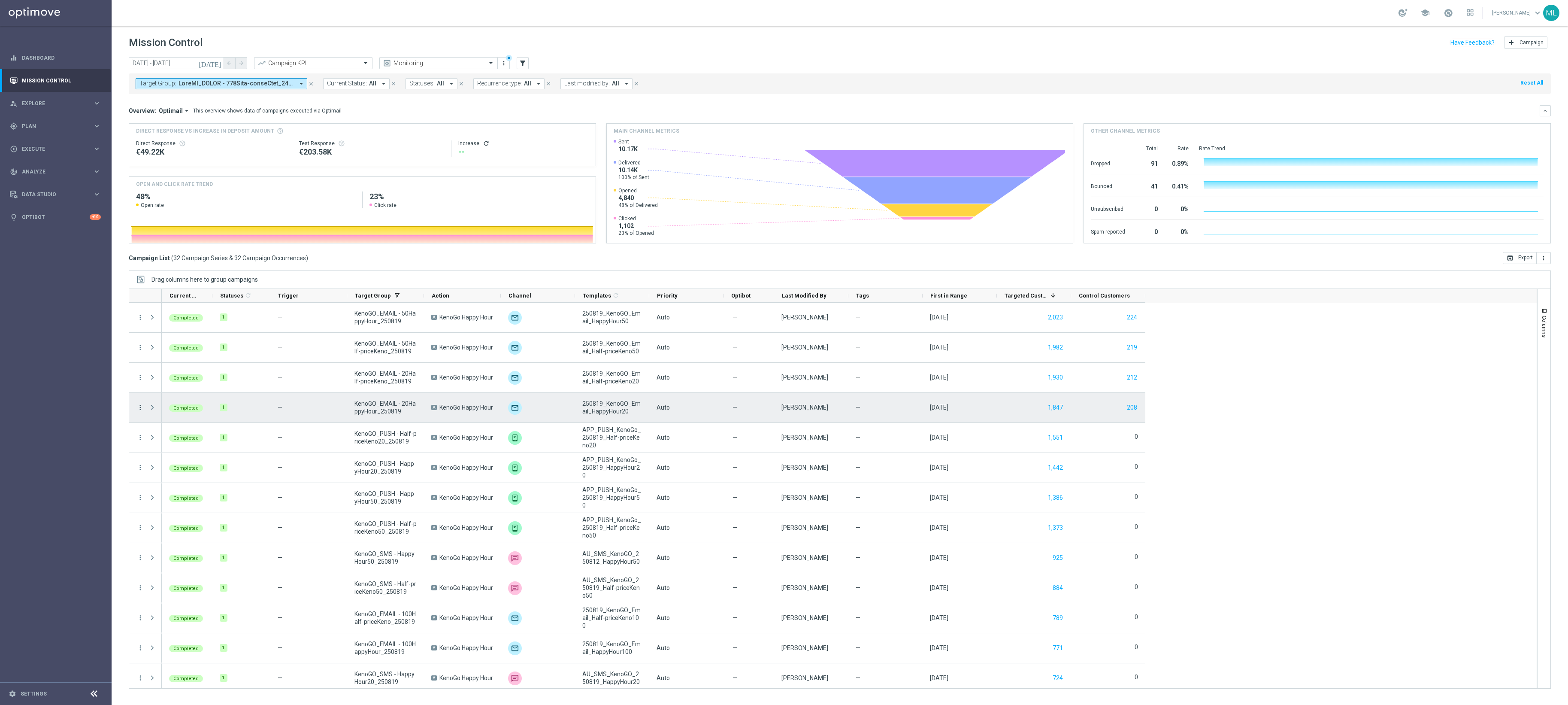
click at [143, 409] on icon "more_vert" at bounding box center [140, 407] width 8 height 8
click at [176, 439] on span "Channel Metrics" at bounding box center [178, 438] width 40 height 6
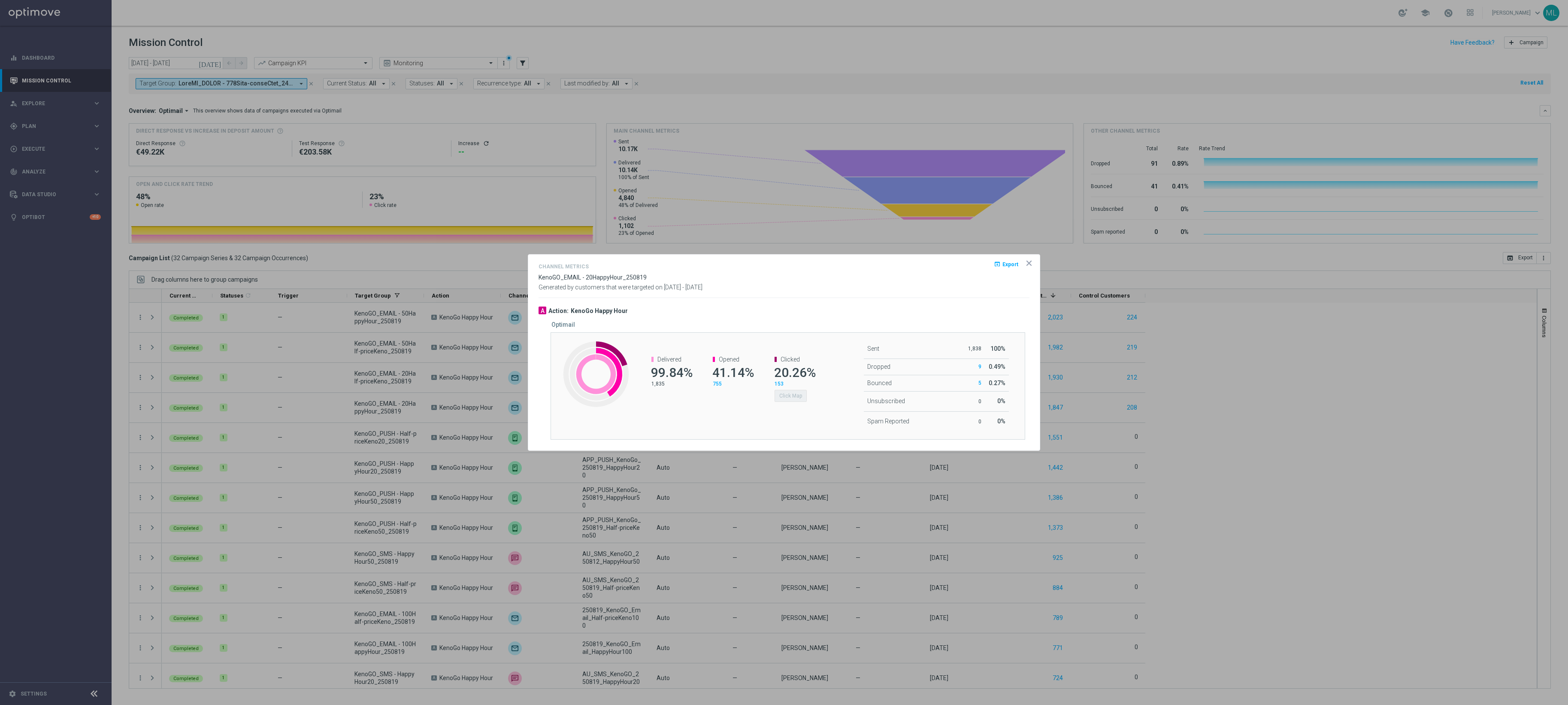
click at [791, 418] on div "Created with Highcharts 9.3.3 Delivered 99.84% 1,835 Opened 41.14% 755 Clicked …" at bounding box center [788, 386] width 474 height 107
click at [767, 406] on div "Clicked 20.26% 153 Click Map" at bounding box center [790, 379] width 61 height 63
click at [801, 398] on button "Click Map" at bounding box center [790, 395] width 32 height 12
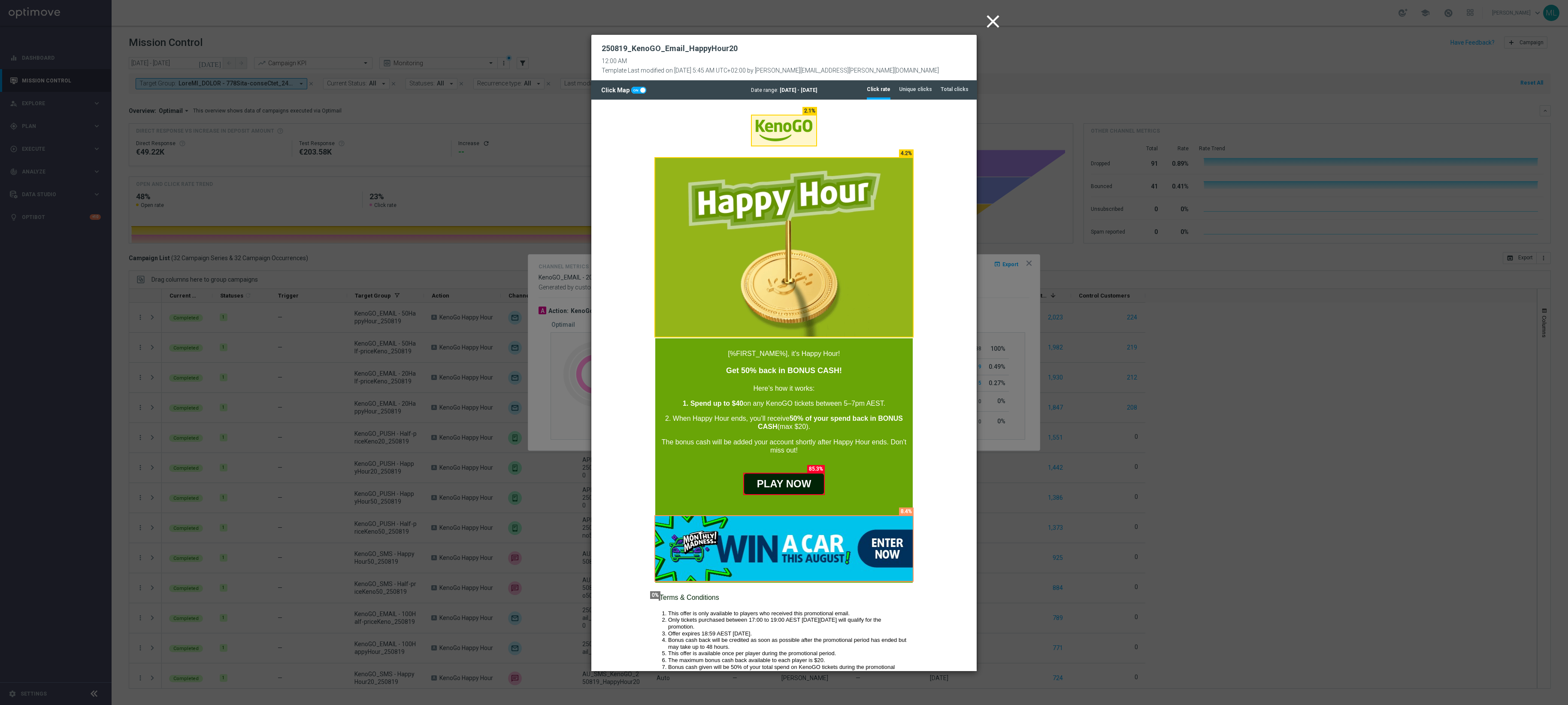
click at [993, 21] on icon "close" at bounding box center [993, 21] width 21 height 21
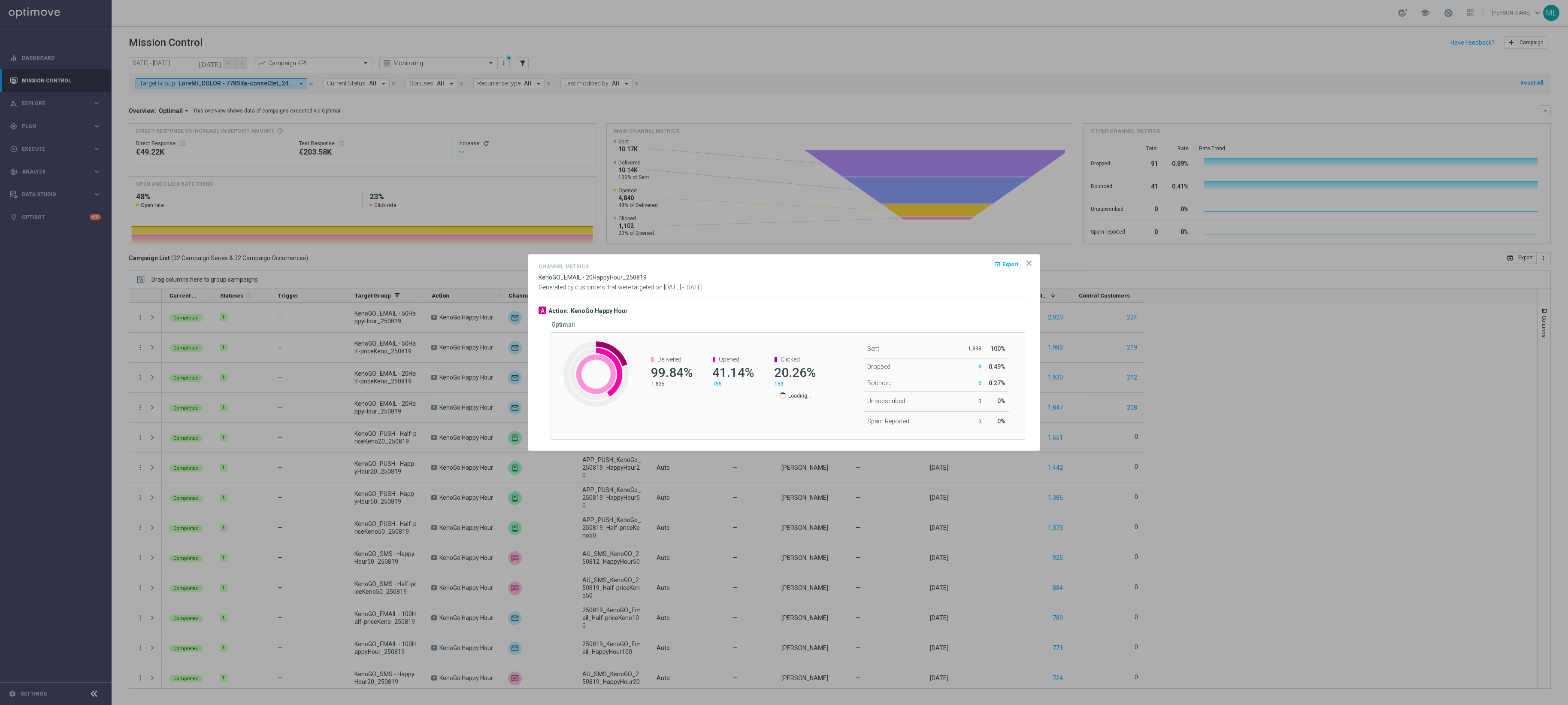
click at [1029, 262] on icon "icon" at bounding box center [1028, 263] width 4 height 4
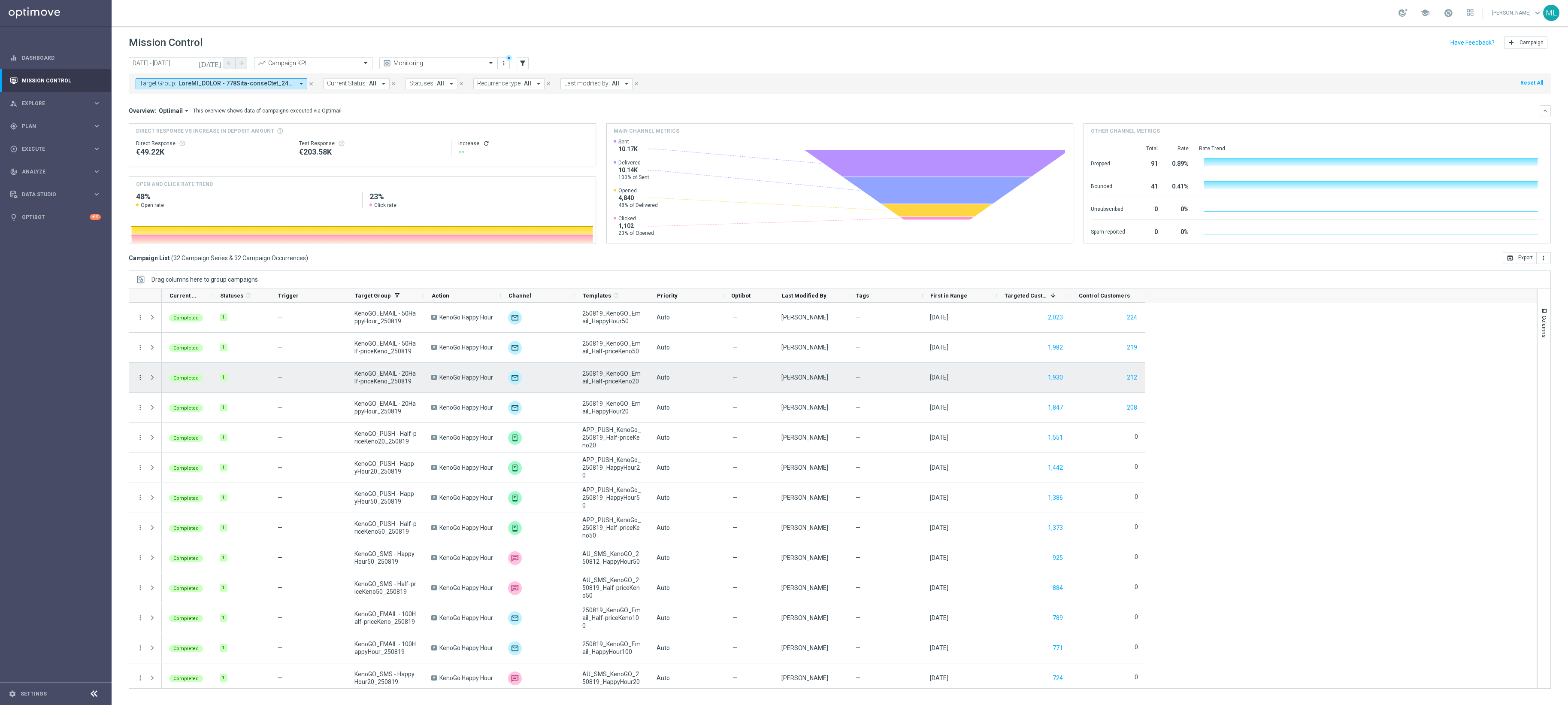
click at [141, 378] on icon "more_vert" at bounding box center [140, 377] width 8 height 8
click at [161, 409] on span "Channel Metrics" at bounding box center [178, 408] width 40 height 6
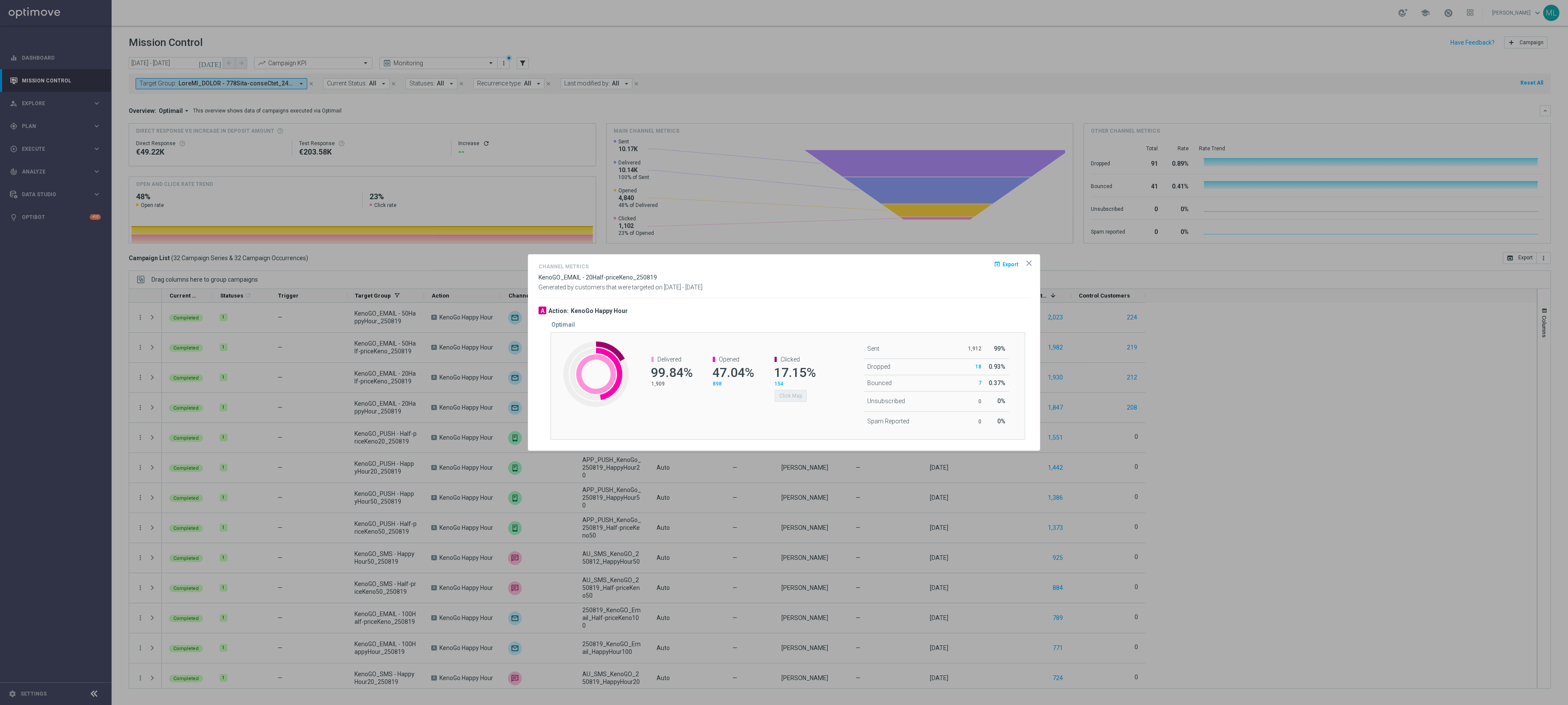
click at [824, 398] on div "Delivered 99.84% 1,909 Opened 47.04% 898 Clicked 17.15% 154 Click Map" at bounding box center [728, 379] width 197 height 63
click at [756, 361] on div "Opened 47.04% 898" at bounding box center [728, 372] width 61 height 48
click at [735, 333] on div "Created with Highcharts 9.3.3 Delivered 99.84% 1,909 Opened 47.04% 898 Clicked …" at bounding box center [788, 386] width 474 height 107
click at [733, 411] on div "Created with Highcharts 9.3.3 Delivered 99.84% 1,909 Opened 47.04% 898 Clicked …" at bounding box center [788, 386] width 474 height 107
click at [737, 407] on div "Delivered 99.84% 1,909 Opened 47.04% 898 Clicked 17.15% 154 Click Map" at bounding box center [728, 379] width 197 height 63
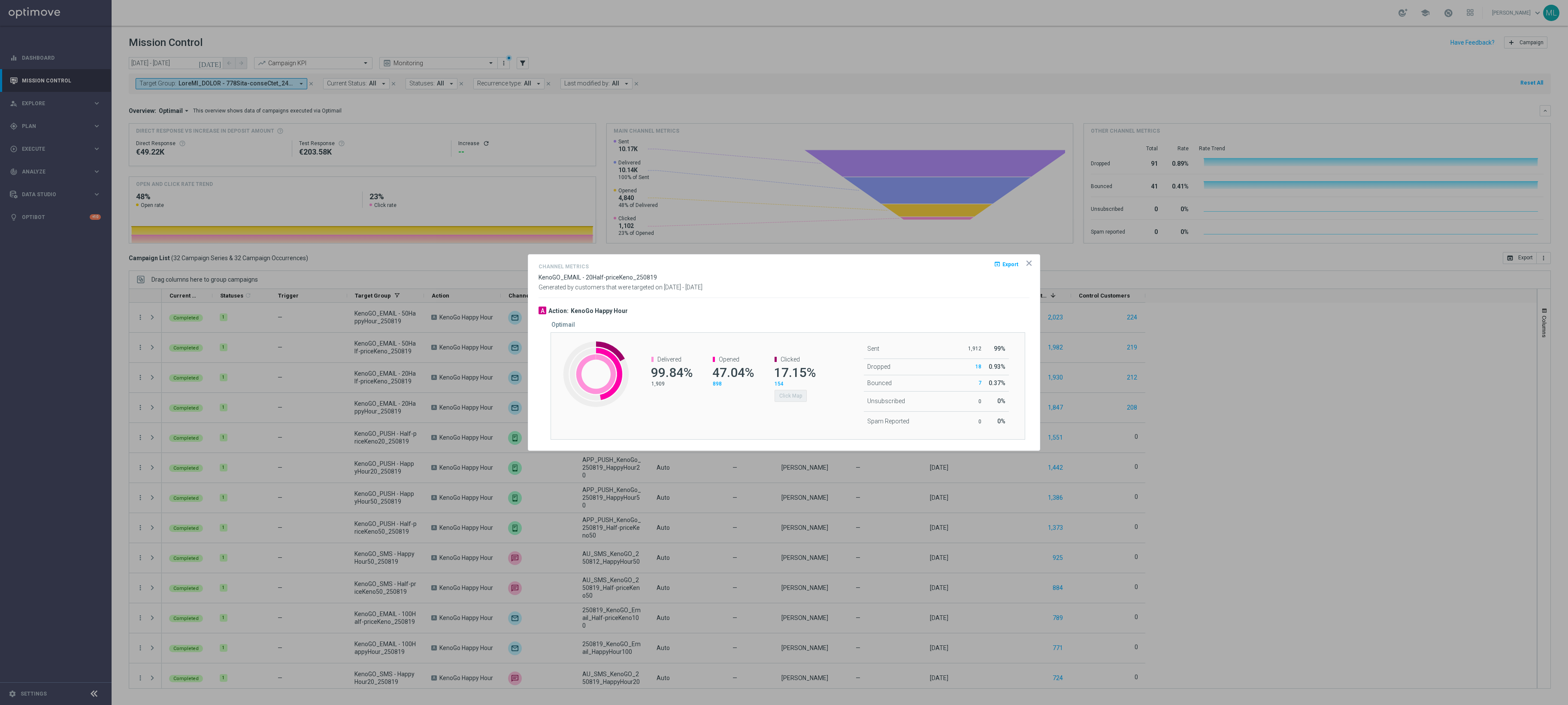
click at [722, 407] on div "Delivered 99.84% 1,909 Opened 47.04% 898 Clicked 17.15% 154 Click Map" at bounding box center [728, 379] width 197 height 63
click at [717, 339] on div "Created with Highcharts 9.3.3 Delivered 99.84% 1,909 Opened 47.04% 898 Clicked …" at bounding box center [788, 386] width 474 height 107
click at [784, 397] on button "Click Map" at bounding box center [790, 395] width 32 height 12
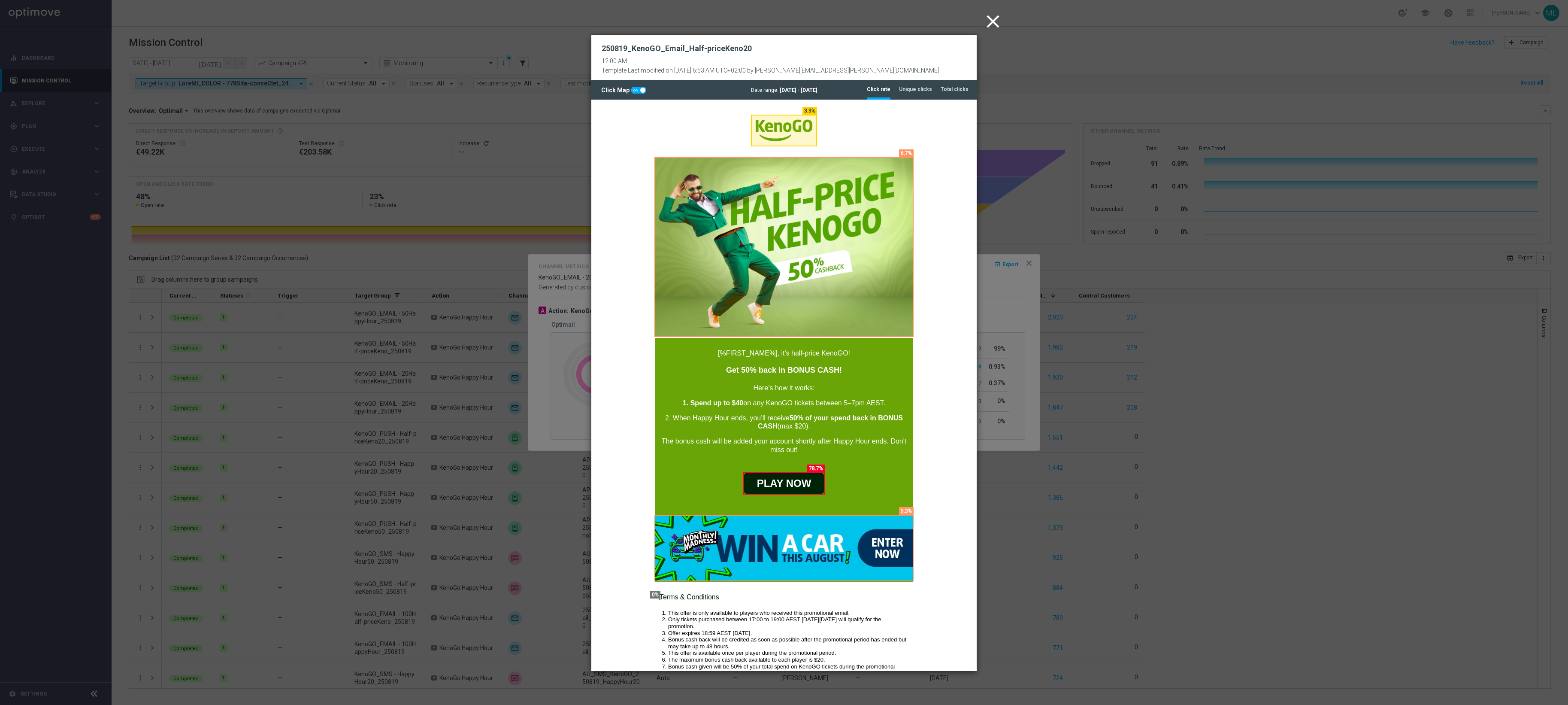
click at [993, 20] on icon "close" at bounding box center [993, 21] width 21 height 21
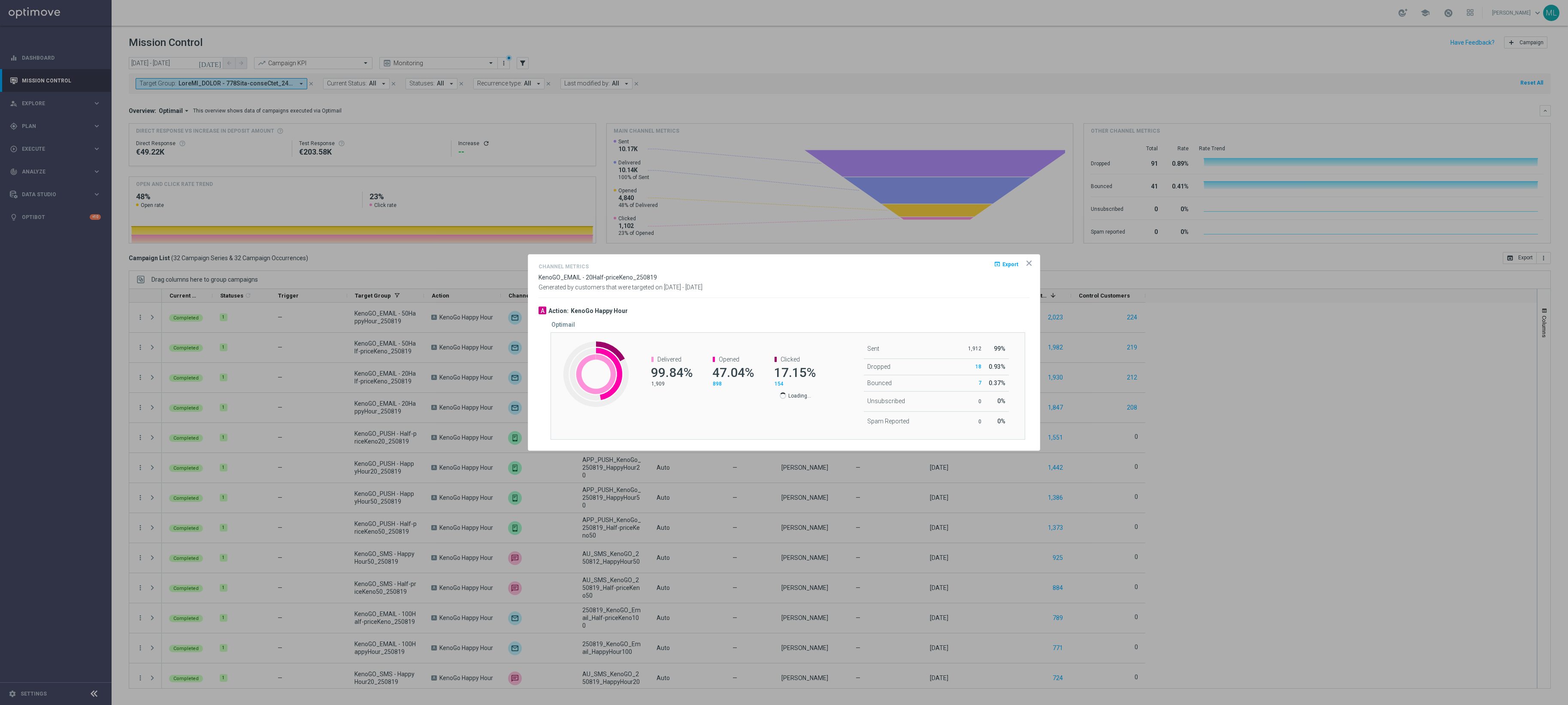
drag, startPoint x: 1029, startPoint y: 266, endPoint x: 1028, endPoint y: 260, distance: 6.1
click at [1029, 263] on opti-dialog-container "Channel Metrics open_in_browser Export KenoGO_EMAIL - 20Half-priceKeno_250819 G…" at bounding box center [784, 352] width 512 height 196
drag, startPoint x: 1028, startPoint y: 260, endPoint x: 684, endPoint y: 286, distance: 345.0
click at [1029, 261] on icon "icon" at bounding box center [1028, 263] width 4 height 4
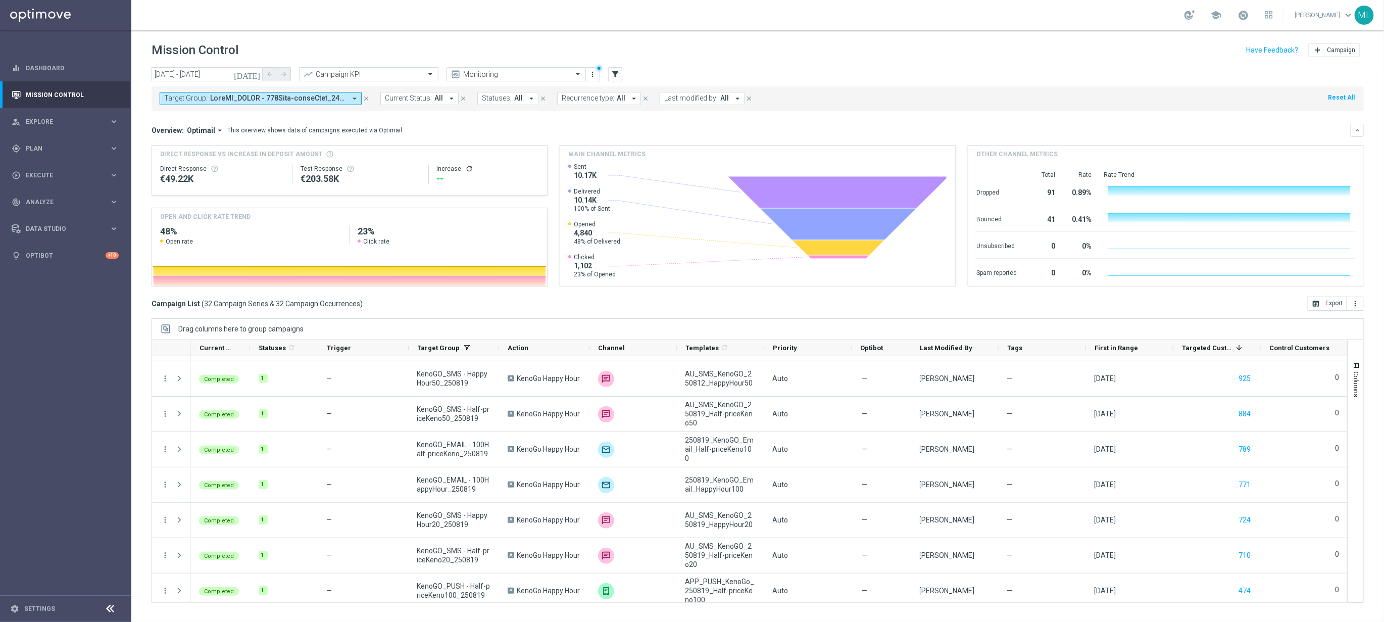
scroll to position [279, 0]
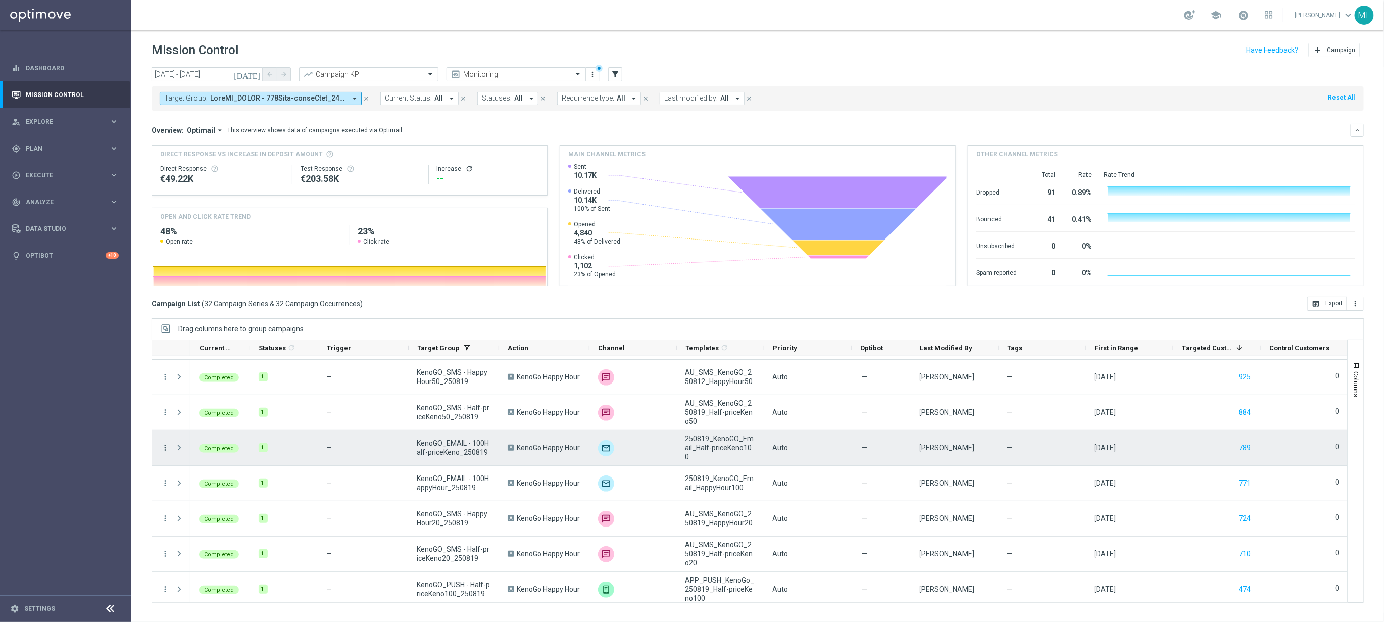
click at [167, 448] on icon "more_vert" at bounding box center [165, 447] width 9 height 9
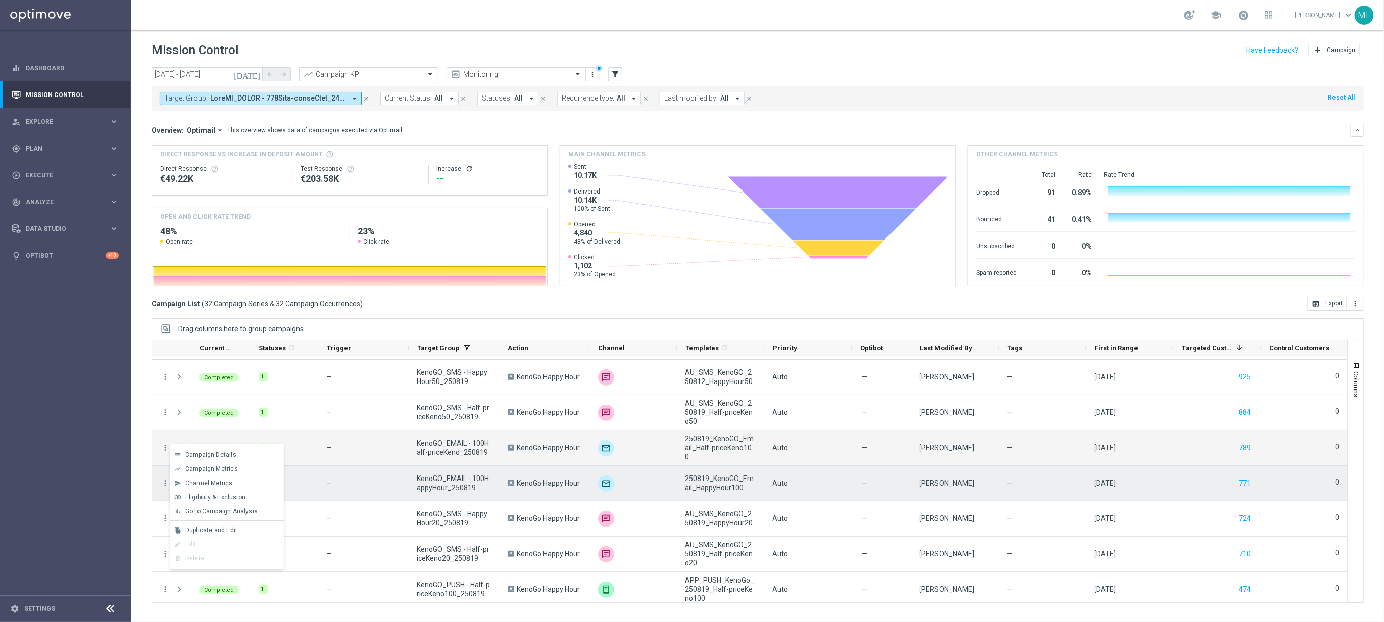
click at [403, 477] on div "—" at bounding box center [363, 483] width 90 height 35
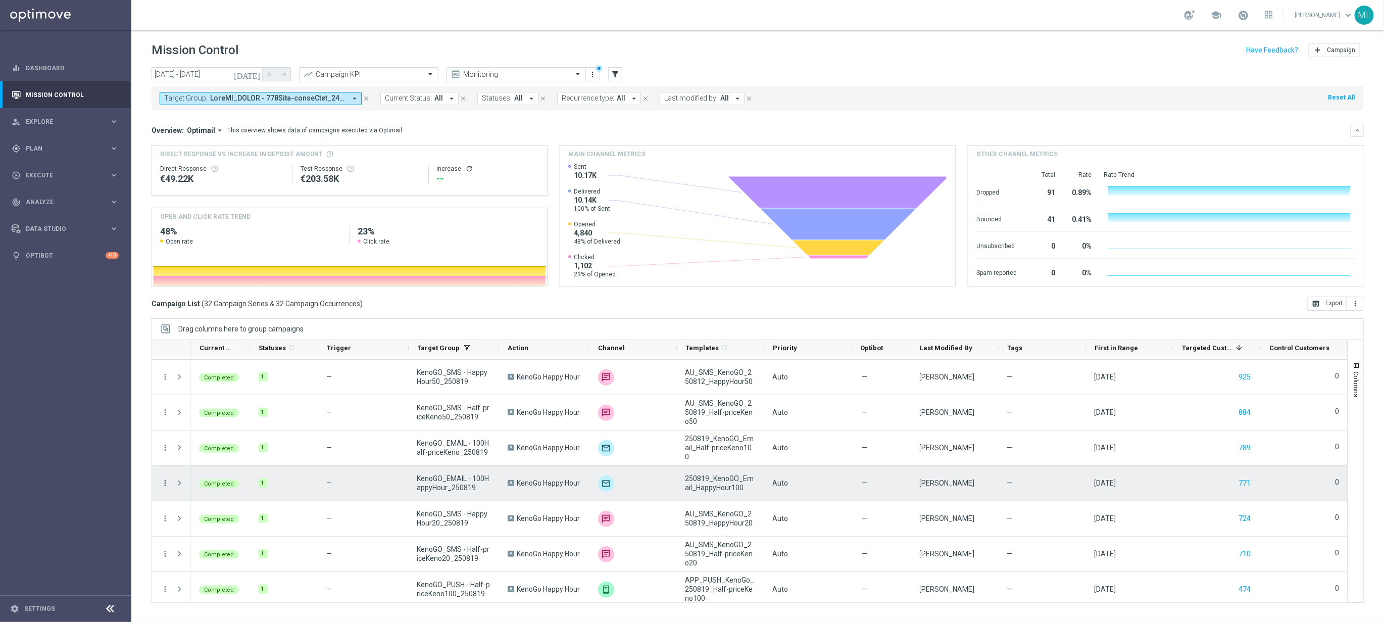
click at [164, 482] on icon "more_vert" at bounding box center [165, 482] width 9 height 9
click at [216, 519] on span "Channel Metrics" at bounding box center [208, 518] width 47 height 7
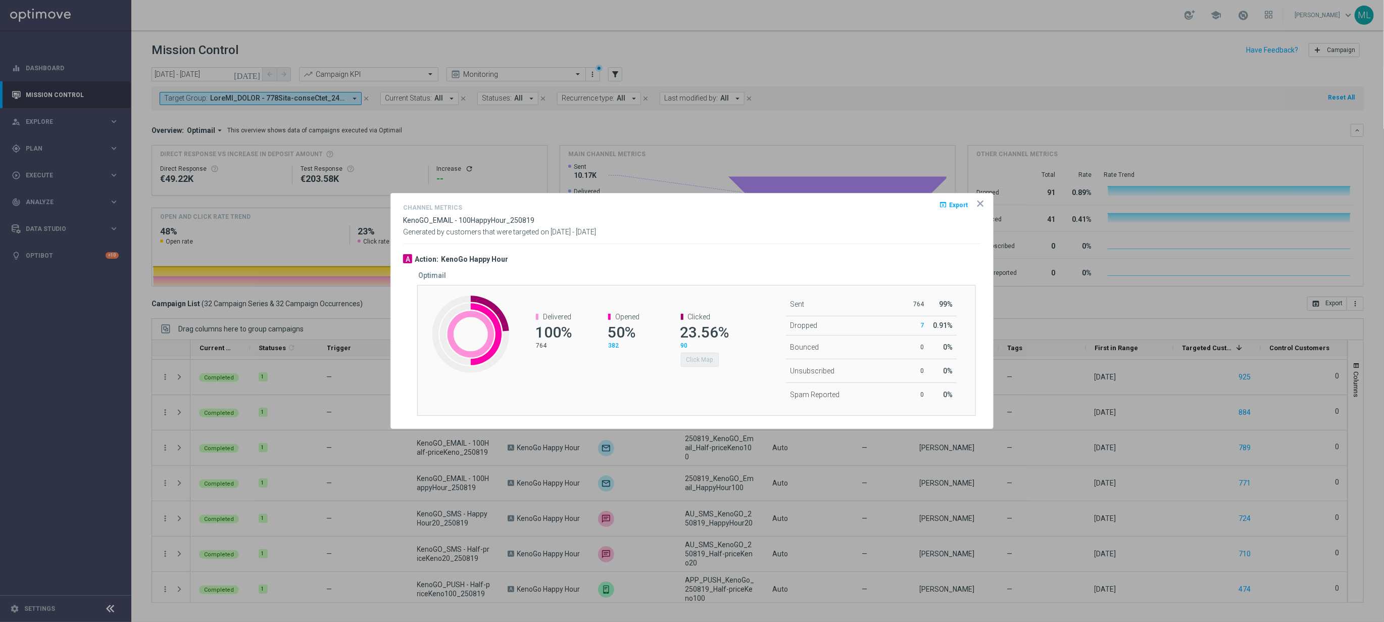
click at [719, 333] on span "23.56%" at bounding box center [704, 332] width 49 height 18
drag, startPoint x: 729, startPoint y: 348, endPoint x: 724, endPoint y: 353, distance: 7.1
click at [729, 349] on div "Clicked 23.56% 90 Click Map" at bounding box center [699, 339] width 72 height 74
click at [659, 368] on div "Delivered 100% 764 Opened 50% 382 Clicked 23.56% 90 Click Map" at bounding box center [626, 339] width 232 height 74
click at [666, 362] on div "Clicked 23.56% 90 Click Map" at bounding box center [699, 339] width 72 height 74
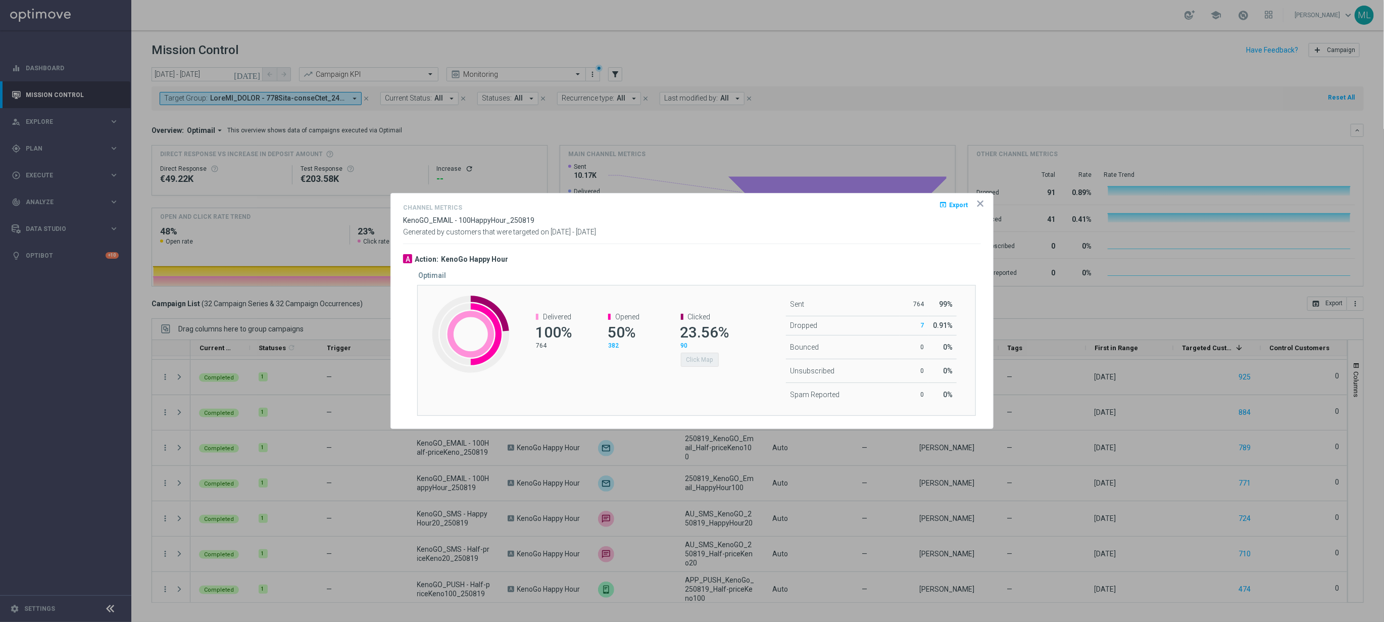
click at [638, 365] on div "Delivered 100% 764 Opened 50% 382 Clicked 23.56% 90 Click Map" at bounding box center [626, 339] width 232 height 74
click at [727, 343] on div "90 Click Map" at bounding box center [704, 353] width 47 height 25
click at [689, 285] on div "Created with Highcharts 9.3.3 Delivered 100% 764 Opened 50% 382 Clicked 23.56% …" at bounding box center [696, 350] width 558 height 131
click at [711, 361] on button "Click Map" at bounding box center [700, 359] width 38 height 14
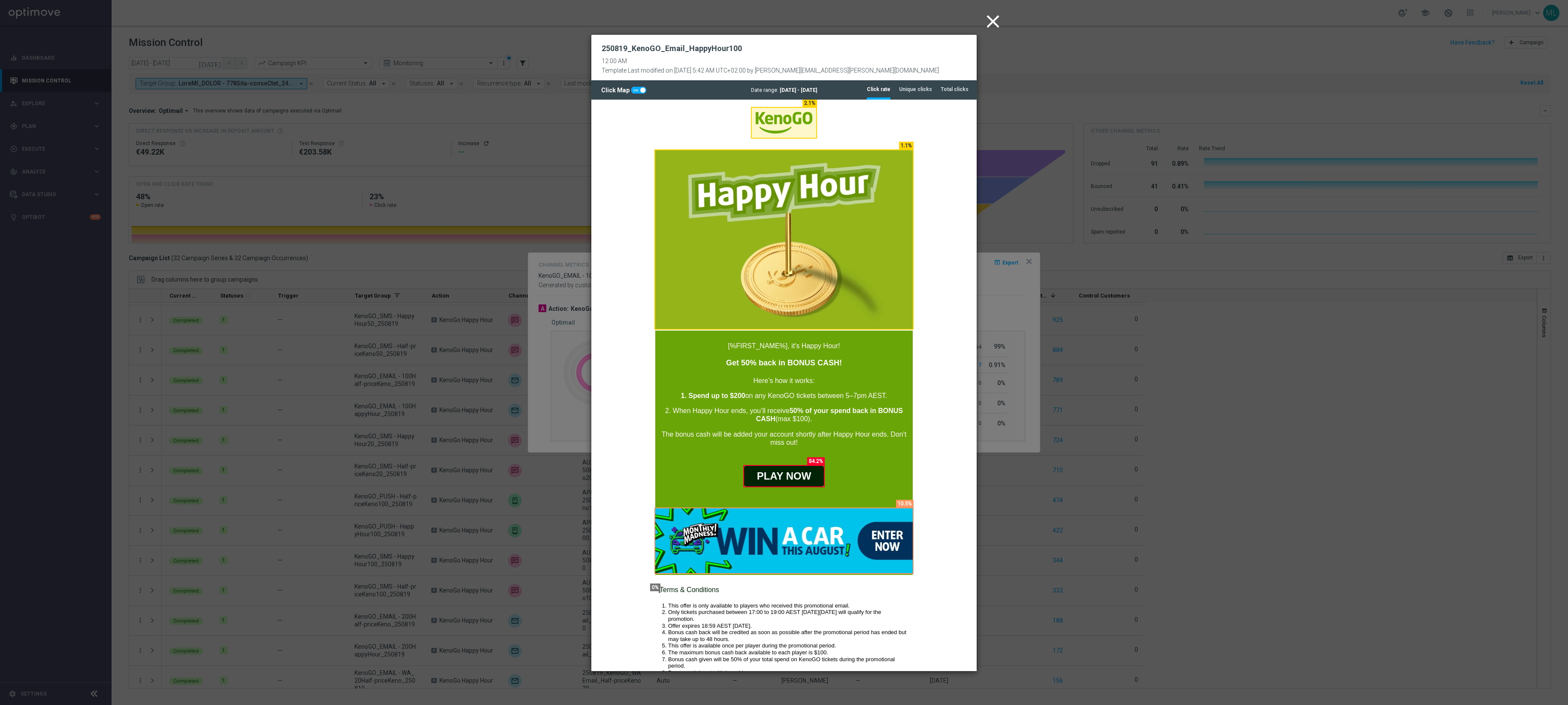
scroll to position [0, 0]
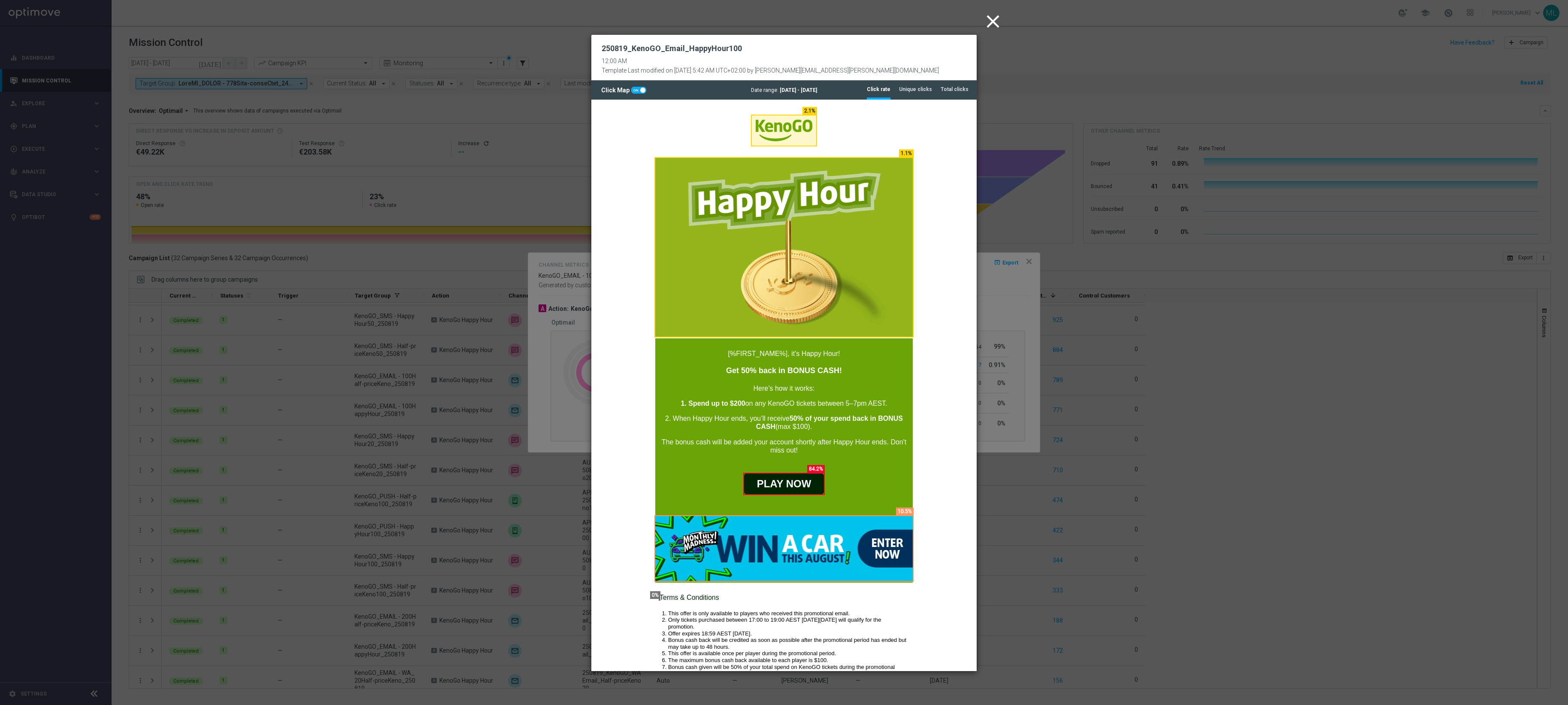
click at [996, 18] on icon "close" at bounding box center [993, 21] width 21 height 21
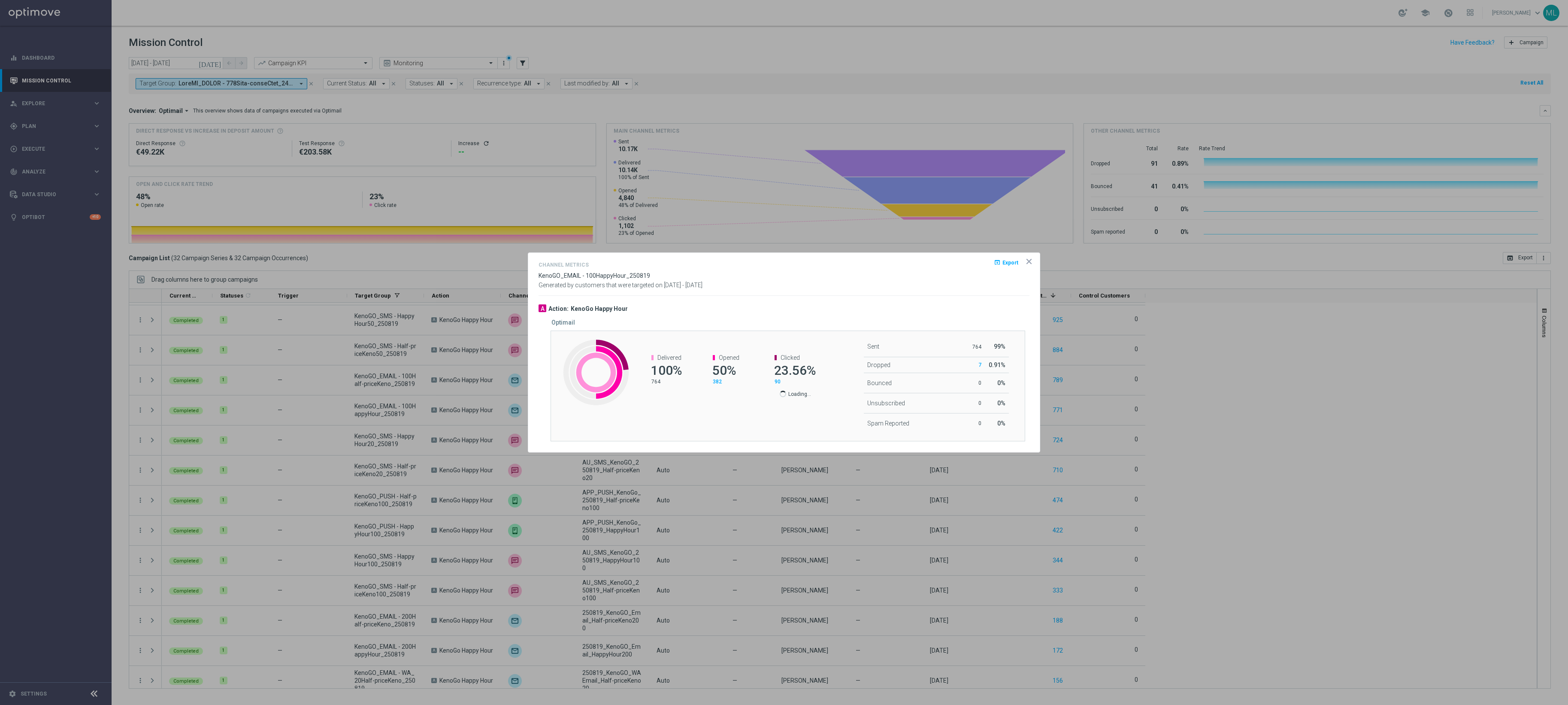
click at [1030, 259] on icon "icon" at bounding box center [1029, 261] width 8 height 9
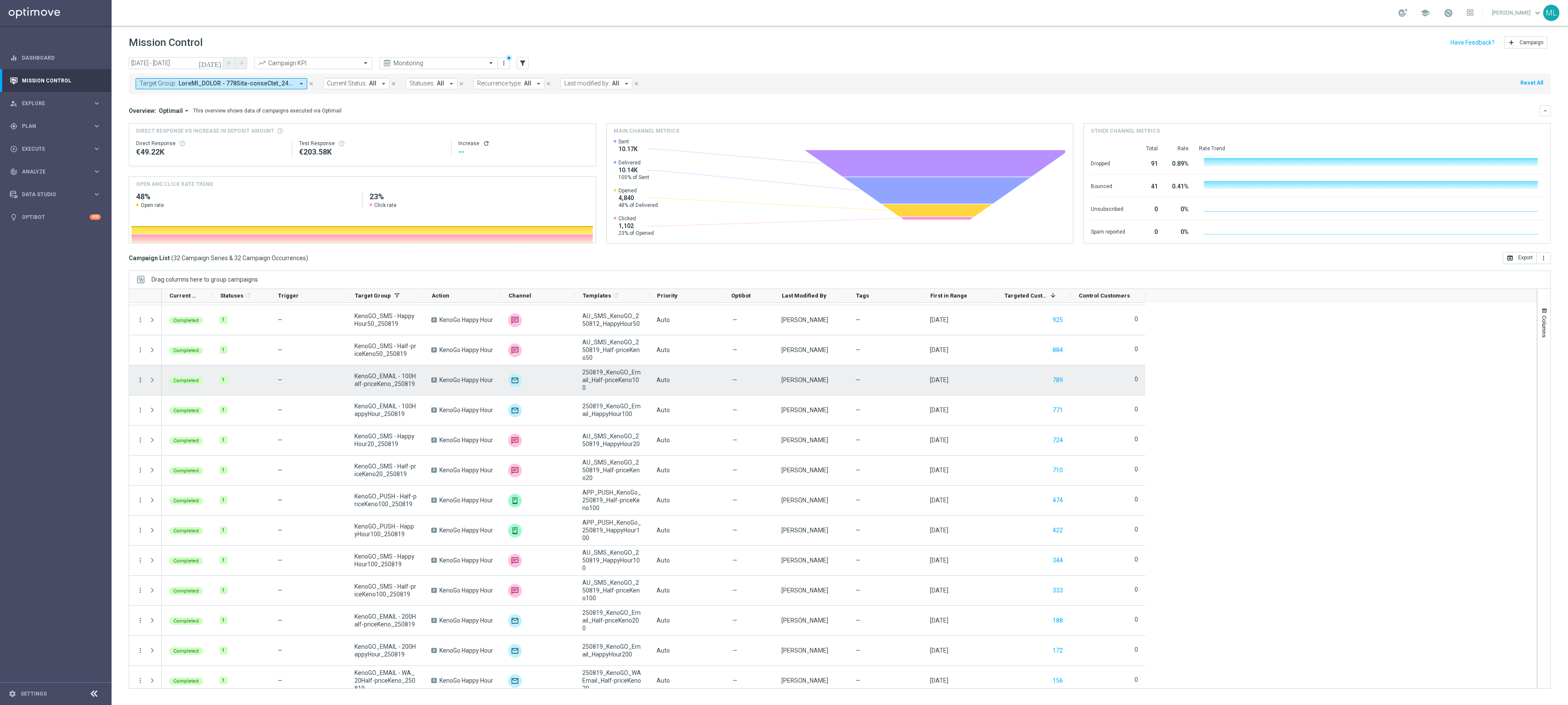
click at [140, 381] on icon "more_vert" at bounding box center [140, 379] width 8 height 8
click at [178, 412] on span "Channel Metrics" at bounding box center [178, 411] width 40 height 6
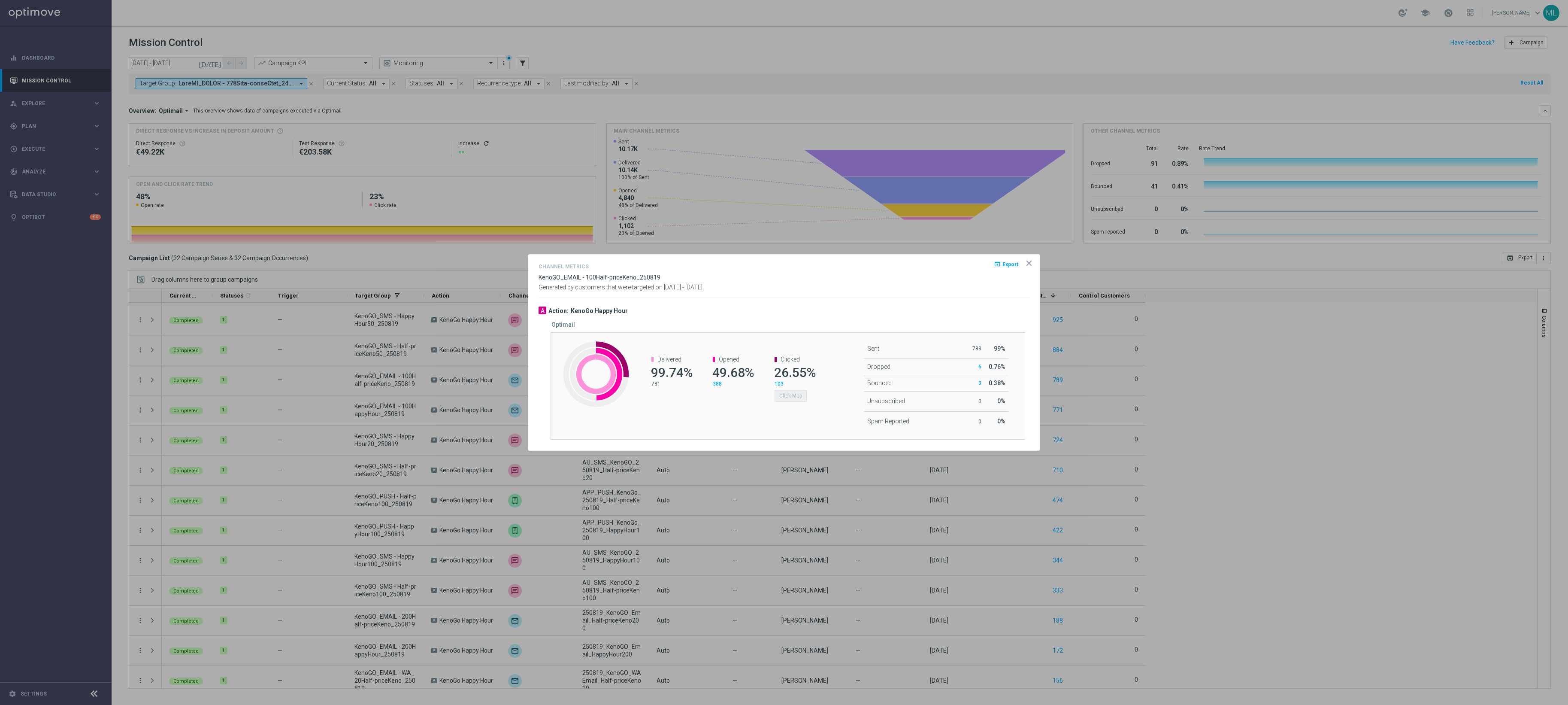
click at [832, 361] on div "Sent 783 99% Dropped 6 0.76% Bounced 3 0 0" at bounding box center [907, 385] width 158 height 106
click at [784, 416] on div "Created with Highcharts 9.3.3 Delivered 99.74% 781 Opened 49.68% 388 Clicked 26…" at bounding box center [788, 386] width 474 height 107
click at [798, 407] on div "Clicked 26.55% 103 Click Map" at bounding box center [790, 379] width 61 height 63
drag, startPoint x: 810, startPoint y: 395, endPoint x: 798, endPoint y: 404, distance: 15.0
click at [810, 395] on div "Click Map" at bounding box center [794, 395] width 40 height 14
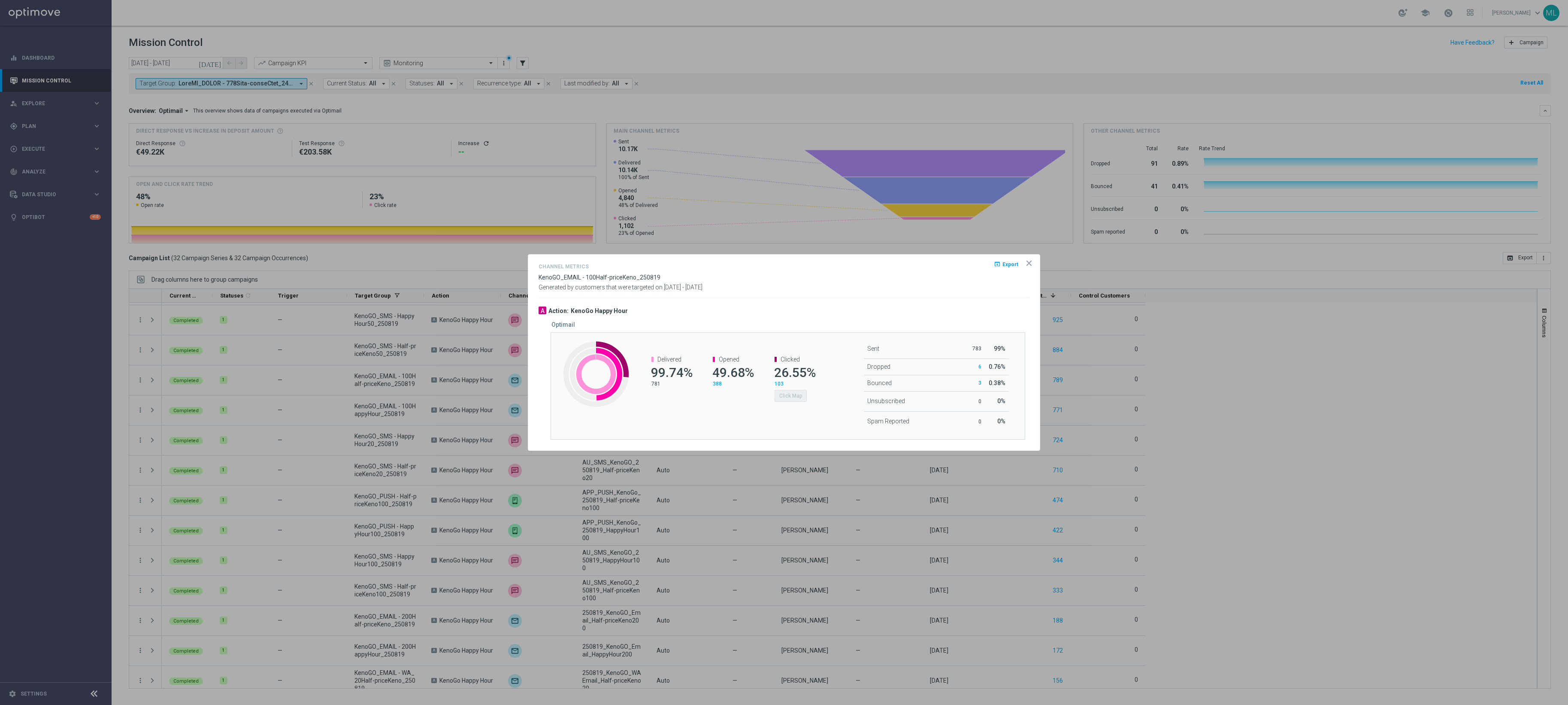
click at [790, 412] on div "Created with Highcharts 9.3.3 Delivered 99.74% 781 Opened 49.68% 388 Clicked 26…" at bounding box center [788, 386] width 474 height 107
click at [808, 376] on span "26.55%" at bounding box center [795, 372] width 42 height 15
drag, startPoint x: 821, startPoint y: 366, endPoint x: 805, endPoint y: 396, distance: 34.0
click at [821, 366] on div "Delivered 99.74% 781 Opened 49.68% 388 Clicked 26.55% 103 Click Map" at bounding box center [728, 379] width 197 height 63
click at [773, 429] on div "Created with Highcharts 9.3.3 Delivered 99.74% 781 Opened 49.68% 388 Clicked 26…" at bounding box center [788, 386] width 474 height 107
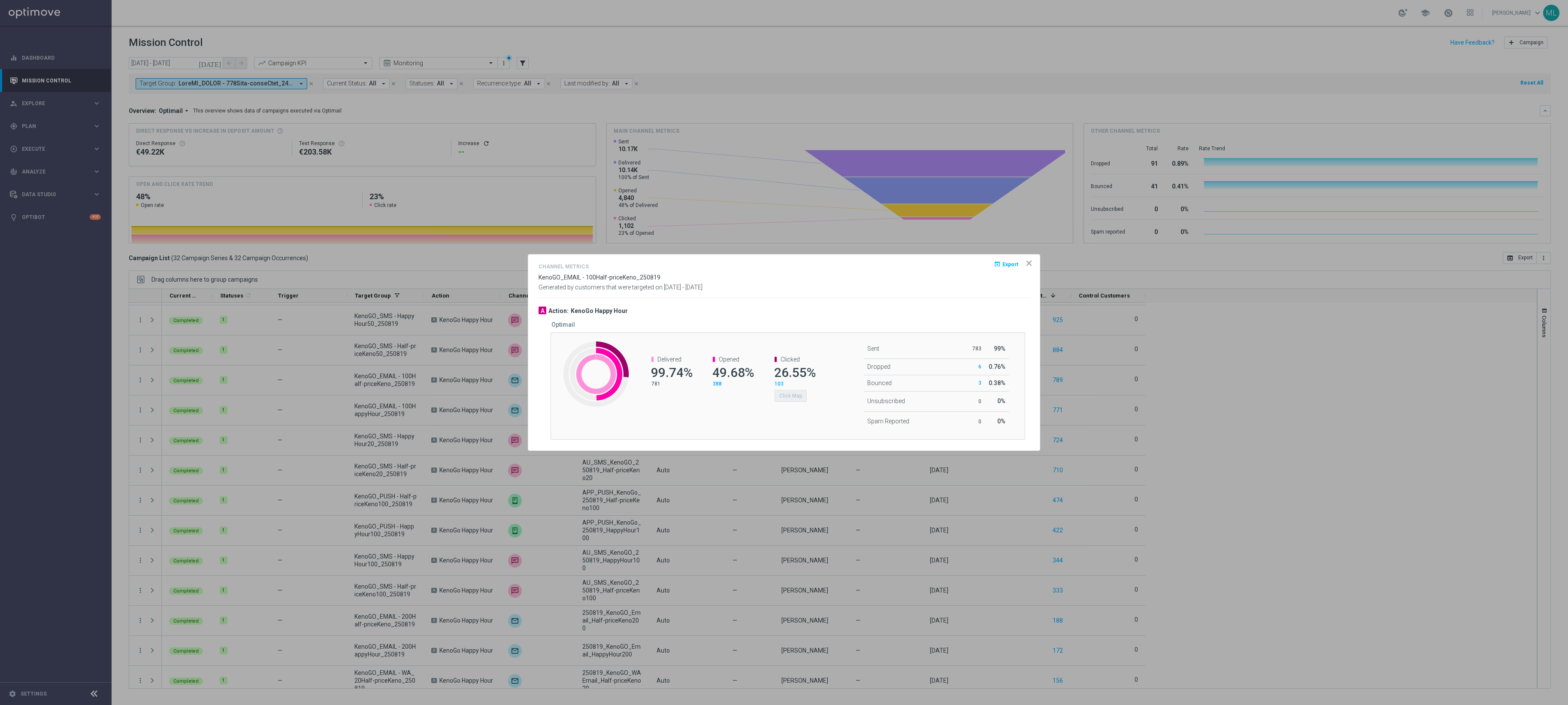
click at [790, 411] on div "Clicked 26.55% 103 Click Map" at bounding box center [790, 379] width 61 height 63
drag, startPoint x: 759, startPoint y: 421, endPoint x: 750, endPoint y: 419, distance: 9.2
click at [759, 421] on div "Created with Highcharts 9.3.3 Delivered 99.74% 781 Opened 49.68% 388 Clicked 26…" at bounding box center [788, 386] width 474 height 107
click at [807, 402] on div "Clicked 26.55% 103 Click Map" at bounding box center [790, 379] width 61 height 63
click at [784, 418] on div "Created with Highcharts 9.3.3 Delivered 99.74% 781 Opened 49.68% 388 Clicked 26…" at bounding box center [788, 386] width 474 height 107
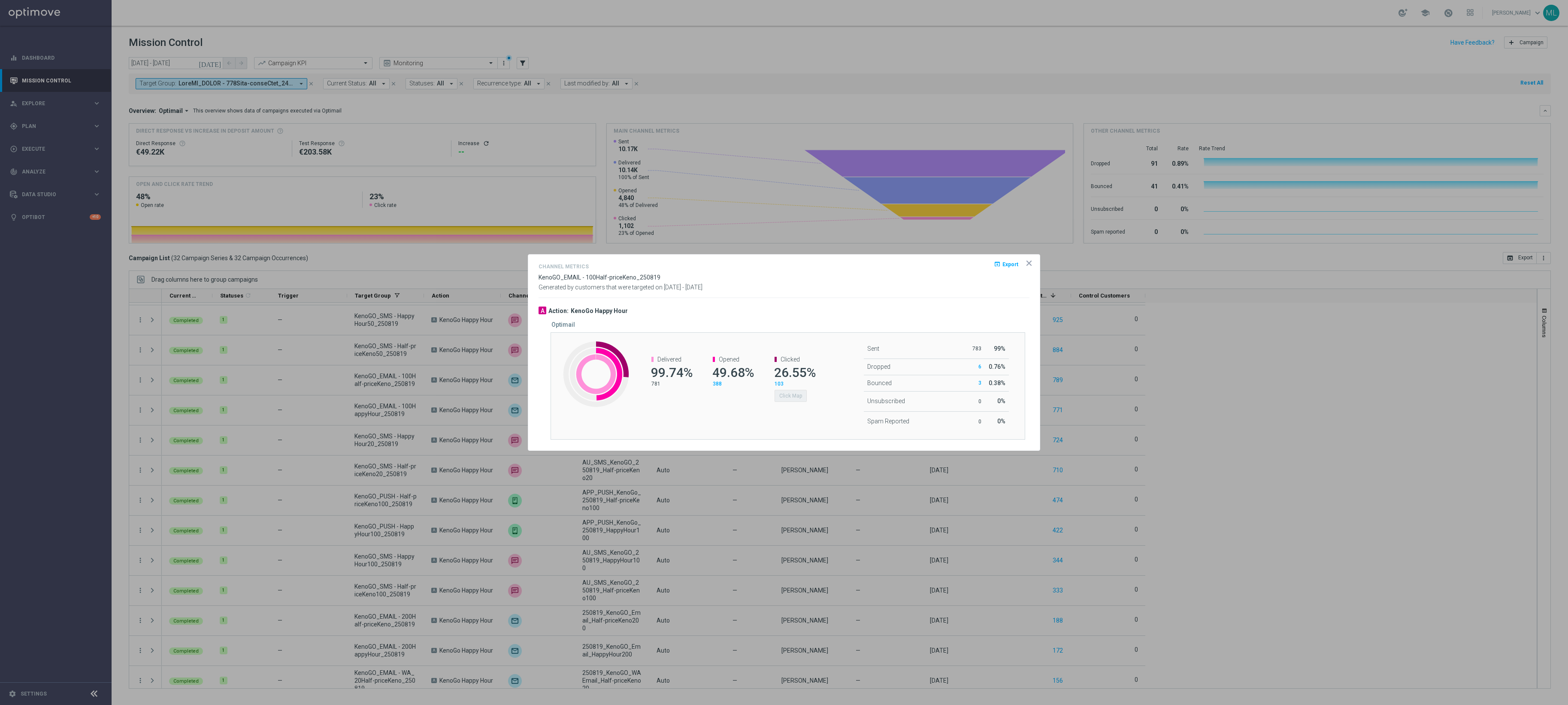
drag, startPoint x: 808, startPoint y: 395, endPoint x: 793, endPoint y: 399, distance: 15.5
click at [808, 395] on div "Click Map" at bounding box center [794, 395] width 40 height 14
click at [773, 411] on div "Clicked 26.55% 103 Click Map" at bounding box center [790, 379] width 61 height 63
click at [729, 410] on div "Delivered 99.74% 781 Opened 49.68% 388 Clicked 26.55% 103 Click Map" at bounding box center [728, 379] width 197 height 63
click at [748, 413] on div "Created with Highcharts 9.3.3 Delivered 99.74% 781 Opened 49.68% 388 Clicked 26…" at bounding box center [788, 386] width 474 height 107
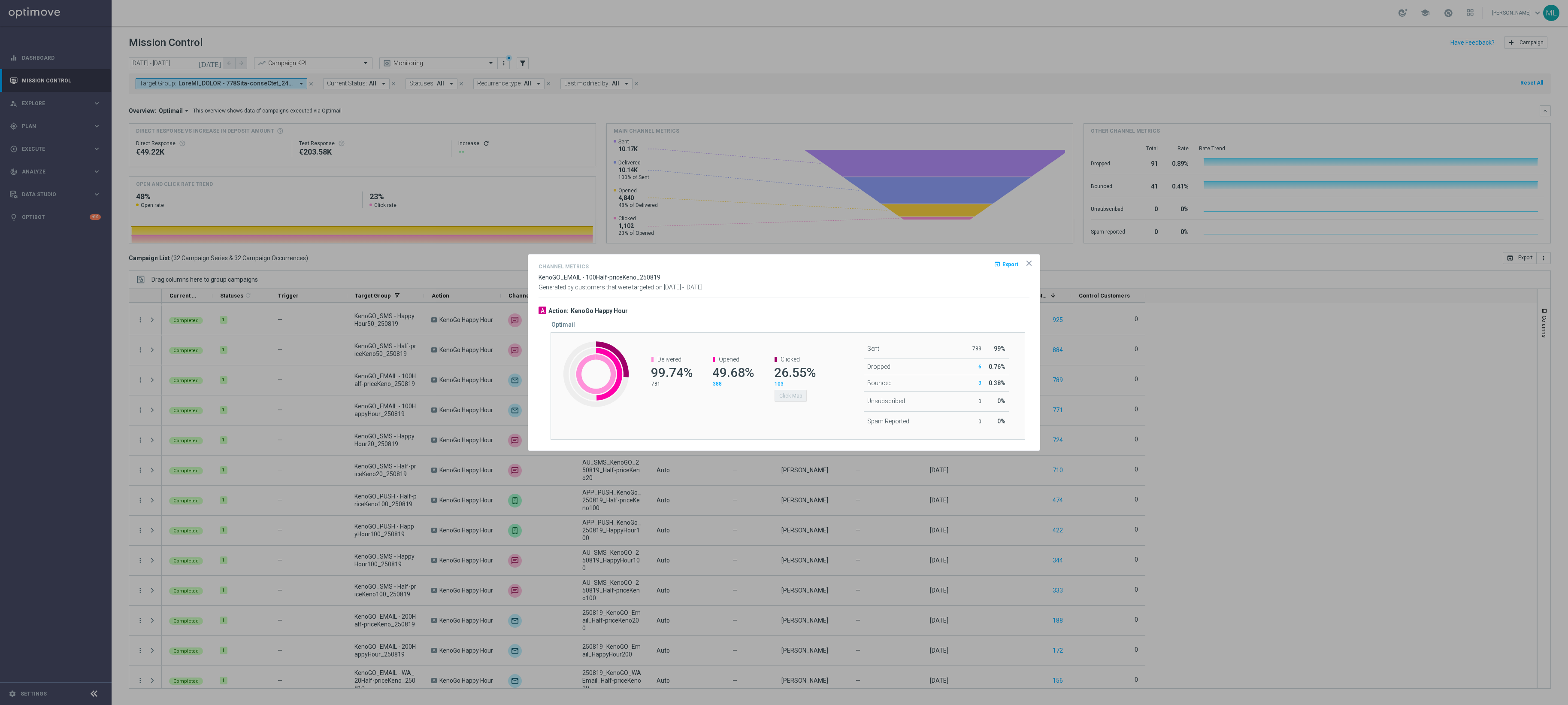
click at [749, 411] on div "Delivered 99.74% 781 Opened 49.68% 388 Clicked 26.55% 103 Click Map" at bounding box center [728, 379] width 197 height 63
drag, startPoint x: 798, startPoint y: 372, endPoint x: 812, endPoint y: 368, distance: 14.6
click at [802, 372] on span "26.55%" at bounding box center [795, 372] width 42 height 15
click at [812, 367] on span "26.55%" at bounding box center [795, 372] width 42 height 15
drag, startPoint x: 812, startPoint y: 398, endPoint x: 788, endPoint y: 394, distance: 24.3
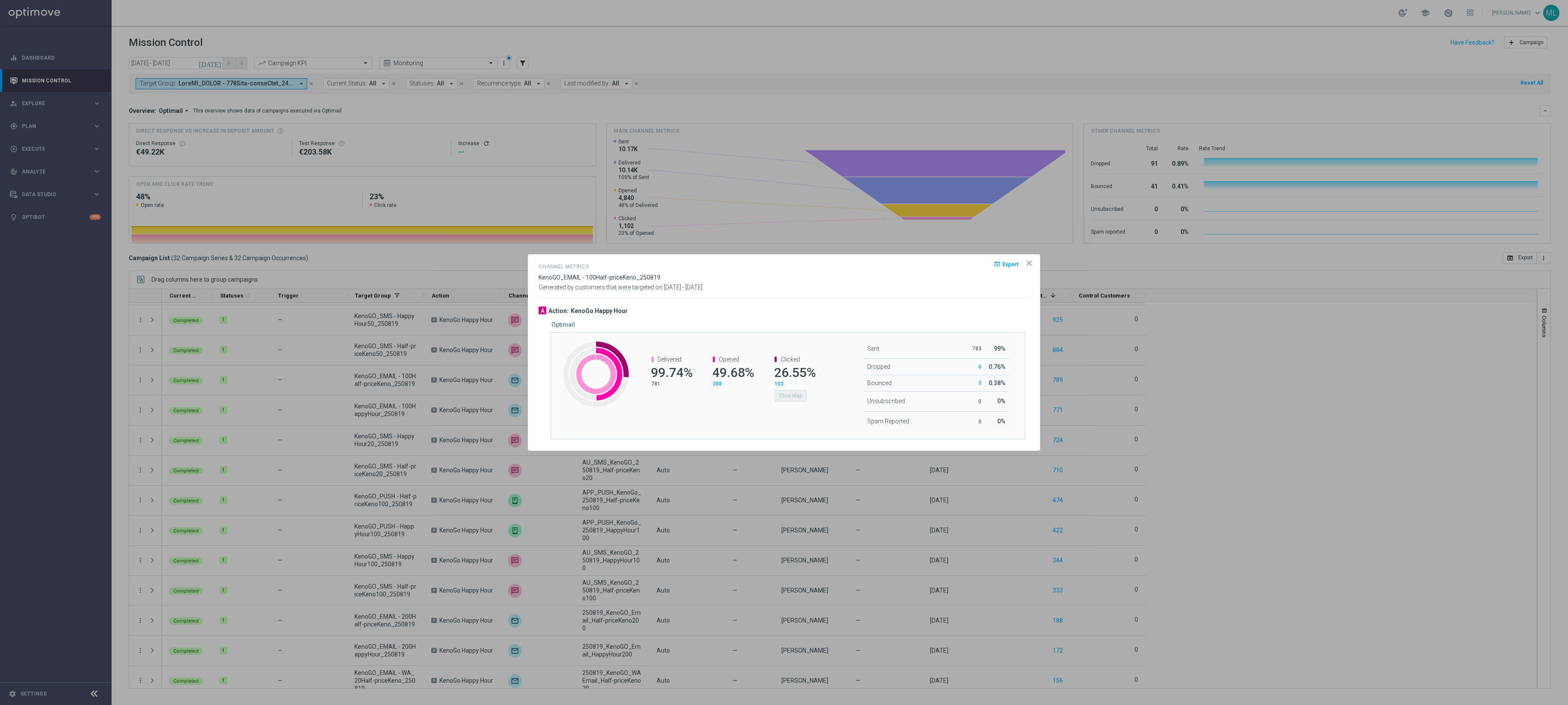
click at [810, 398] on div "Click Map" at bounding box center [794, 395] width 40 height 14
click at [696, 402] on div "Delivered 99.74% 781 Opened 49.68% 388 Clicked 26.55% 103 Click Map" at bounding box center [728, 379] width 197 height 63
click at [723, 350] on div "Opened 49.68% 388" at bounding box center [728, 372] width 61 height 48
click at [756, 366] on div "Opened 49.68% 388" at bounding box center [728, 372] width 61 height 48
click at [793, 389] on button "Click Map" at bounding box center [790, 395] width 32 height 12
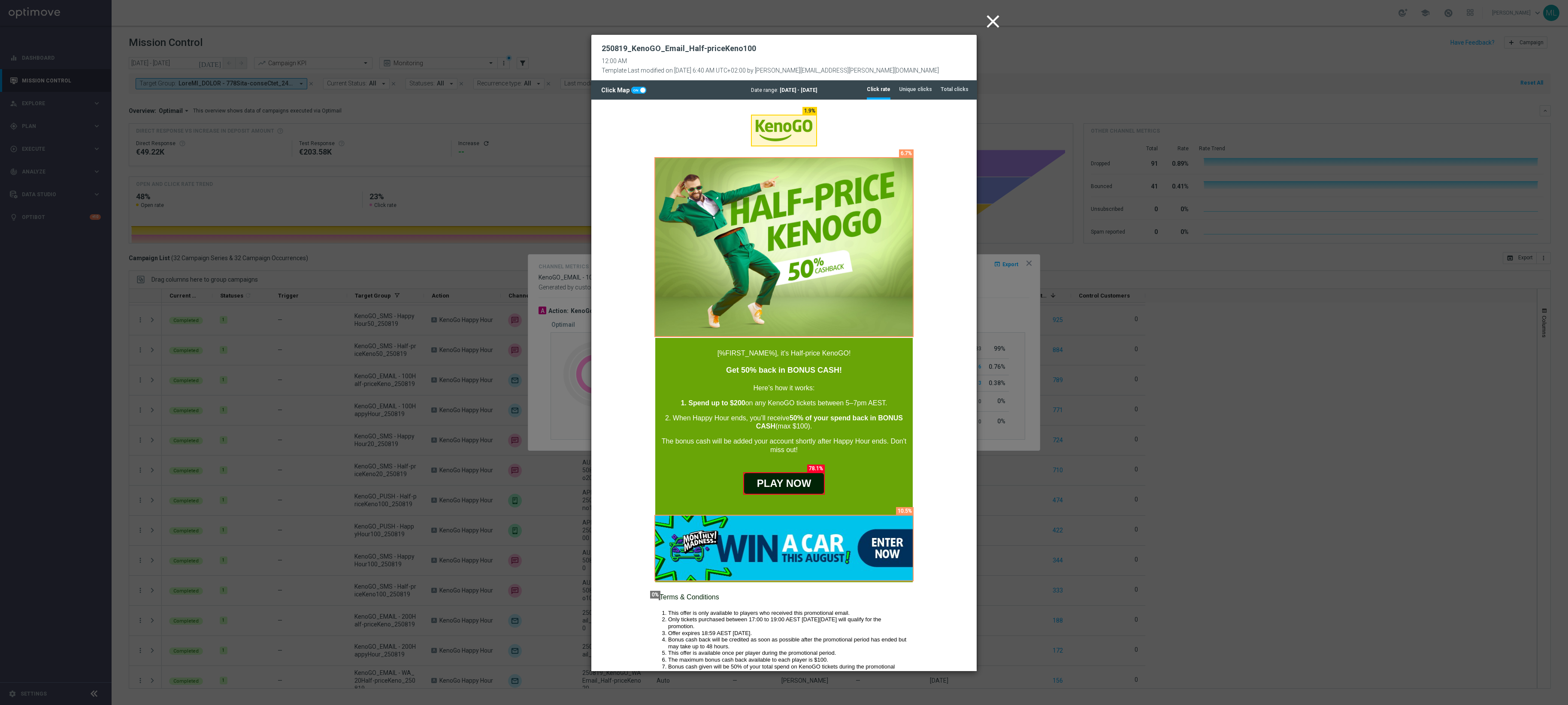
drag, startPoint x: 990, startPoint y: 20, endPoint x: 999, endPoint y: 42, distance: 23.8
click at [990, 20] on icon "close" at bounding box center [993, 21] width 21 height 21
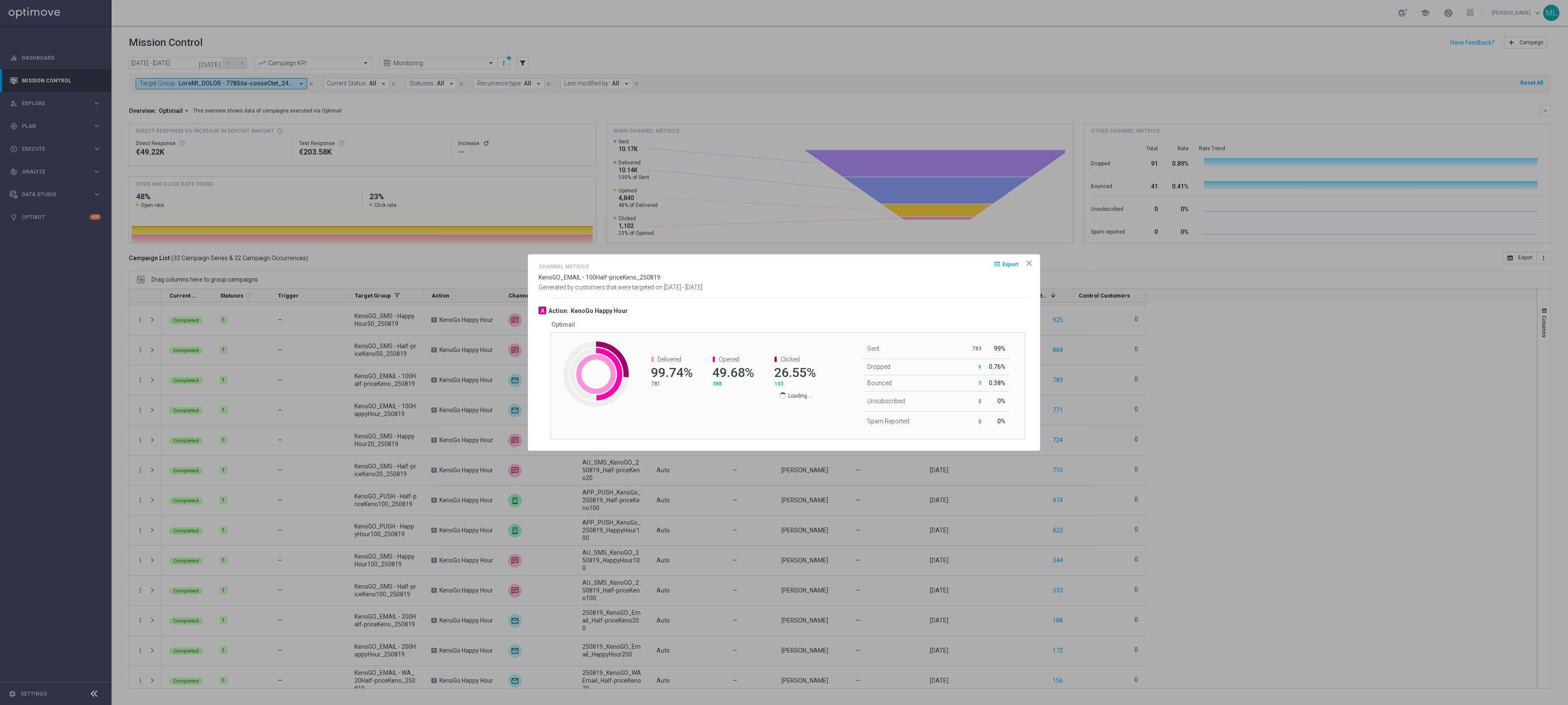
click at [1030, 262] on icon "icon" at bounding box center [1029, 263] width 8 height 9
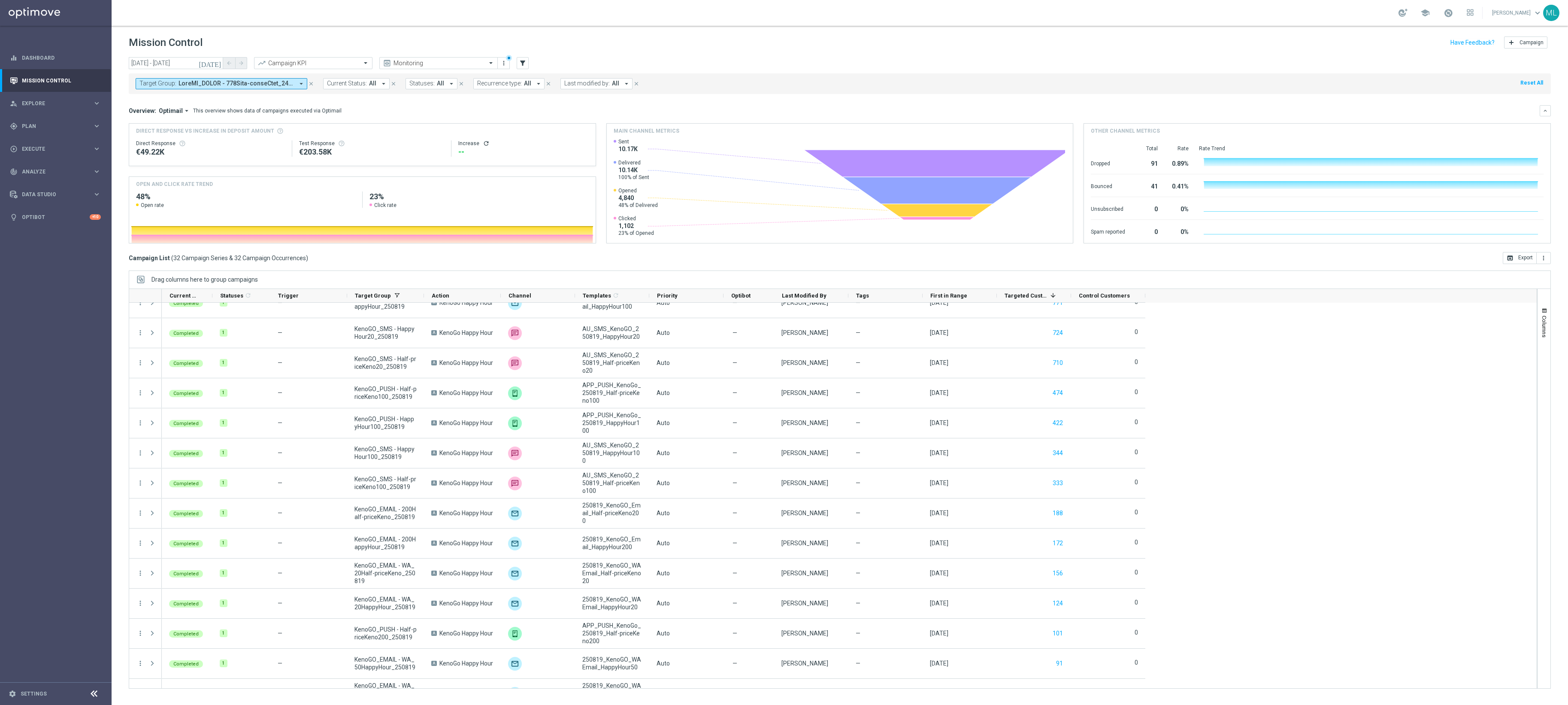
scroll to position [344, 0]
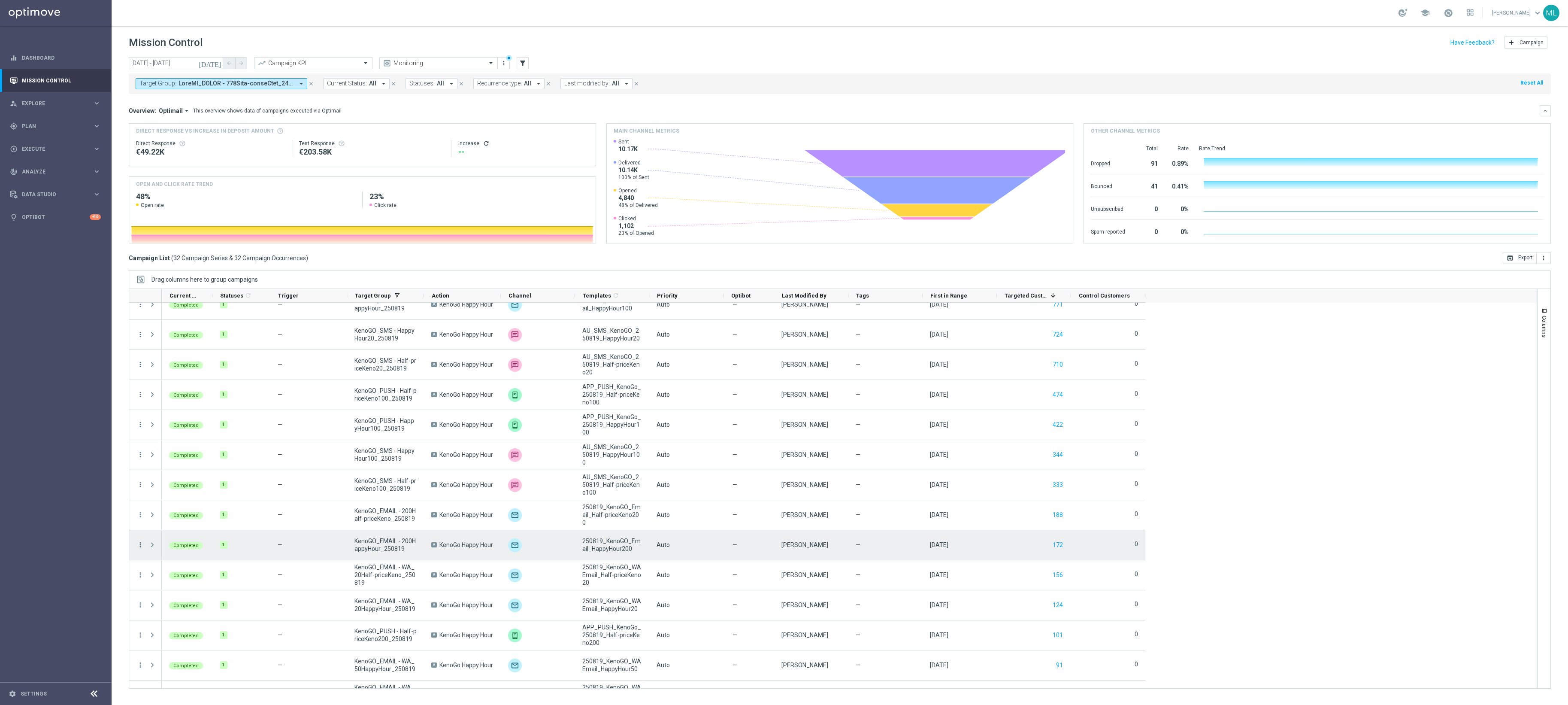
click at [140, 528] on icon "more_vert" at bounding box center [140, 544] width 8 height 8
click at [181, 528] on span "Channel Metrics" at bounding box center [178, 576] width 40 height 6
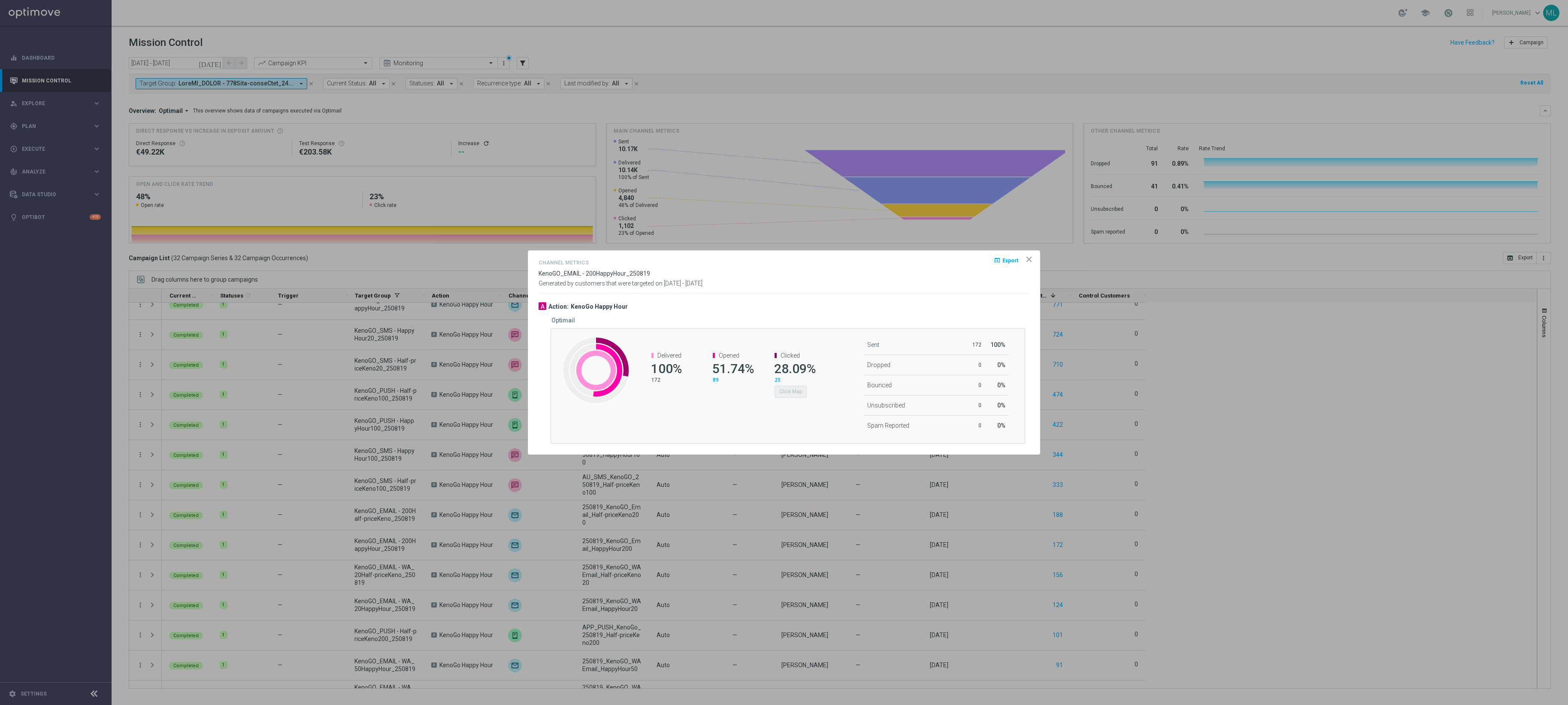
click at [795, 399] on div "Clicked 28.09% 25 Click Map" at bounding box center [790, 375] width 61 height 63
click at [779, 406] on div "Clicked 28.09% 25 Click Map" at bounding box center [790, 375] width 61 height 63
drag, startPoint x: 786, startPoint y: 407, endPoint x: 786, endPoint y: 394, distance: 13.0
click at [786, 407] on div "Created with Highcharts 9.3.3 Delivered 100% 172 Opened 51.74% 89 Clicked 28.09…" at bounding box center [788, 385] width 474 height 115
click at [753, 395] on div "Delivered 100% 172 Opened 51.74% 89 Clicked 28.09% 25 Click Map" at bounding box center [728, 375] width 197 height 63
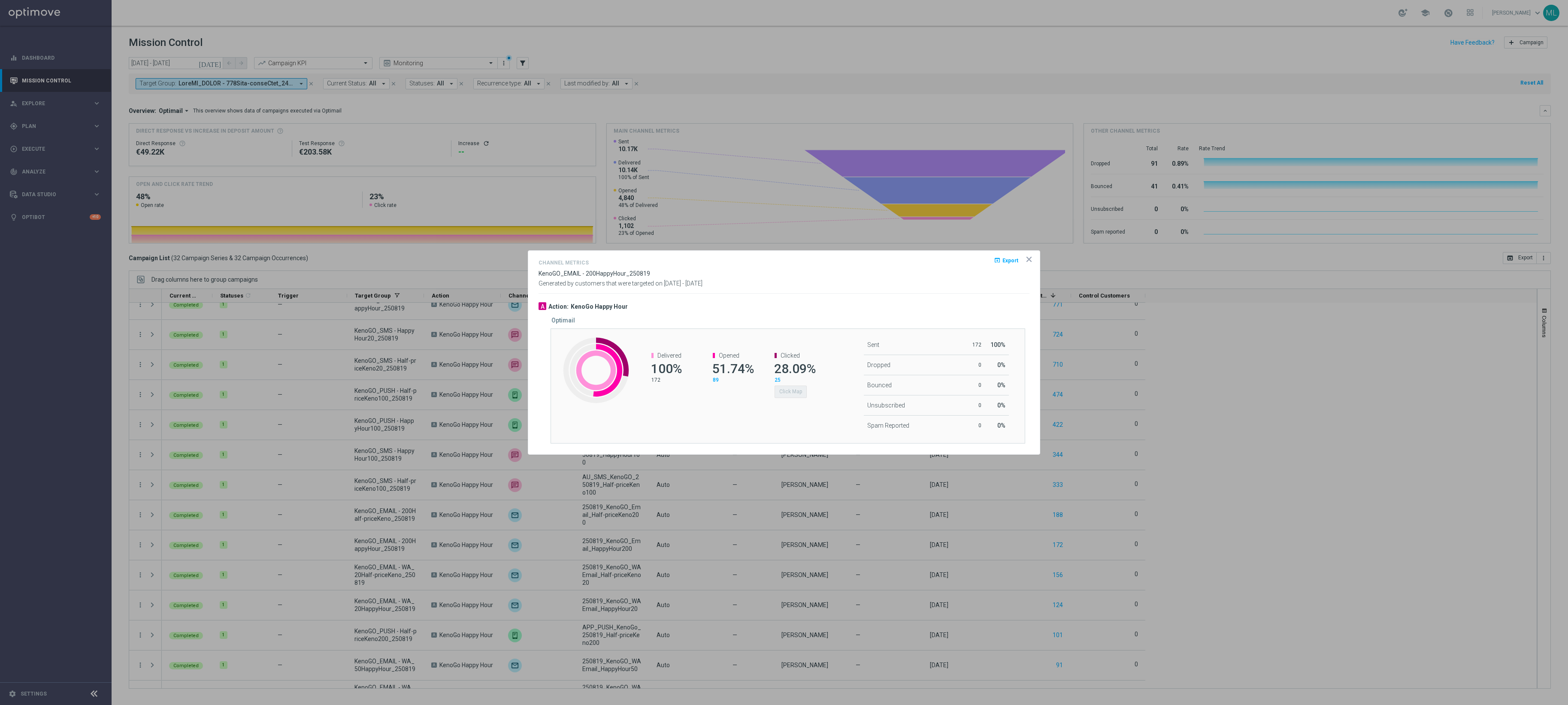
click at [746, 412] on div "Created with Highcharts 9.3.3 Delivered 100% 172 Opened 51.74% 89 Clicked 28.09…" at bounding box center [788, 385] width 474 height 115
click at [730, 406] on div "Delivered 100% 172 Opened 51.74% 89 Clicked 28.09% 25 Click Map" at bounding box center [728, 375] width 197 height 63
click at [750, 402] on div "Delivered 100% 172 Opened 51.74% 89 Clicked 28.09% 25 Click Map" at bounding box center [728, 375] width 197 height 63
click at [741, 416] on div "Created with Highcharts 9.3.3 Delivered 100% 172 Opened 51.74% 89 Clicked 28.09…" at bounding box center [788, 385] width 474 height 115
click at [740, 398] on div "Delivered 100% 172 Opened 51.74% 89 Clicked 28.09% 25 Click Map" at bounding box center [728, 375] width 197 height 63
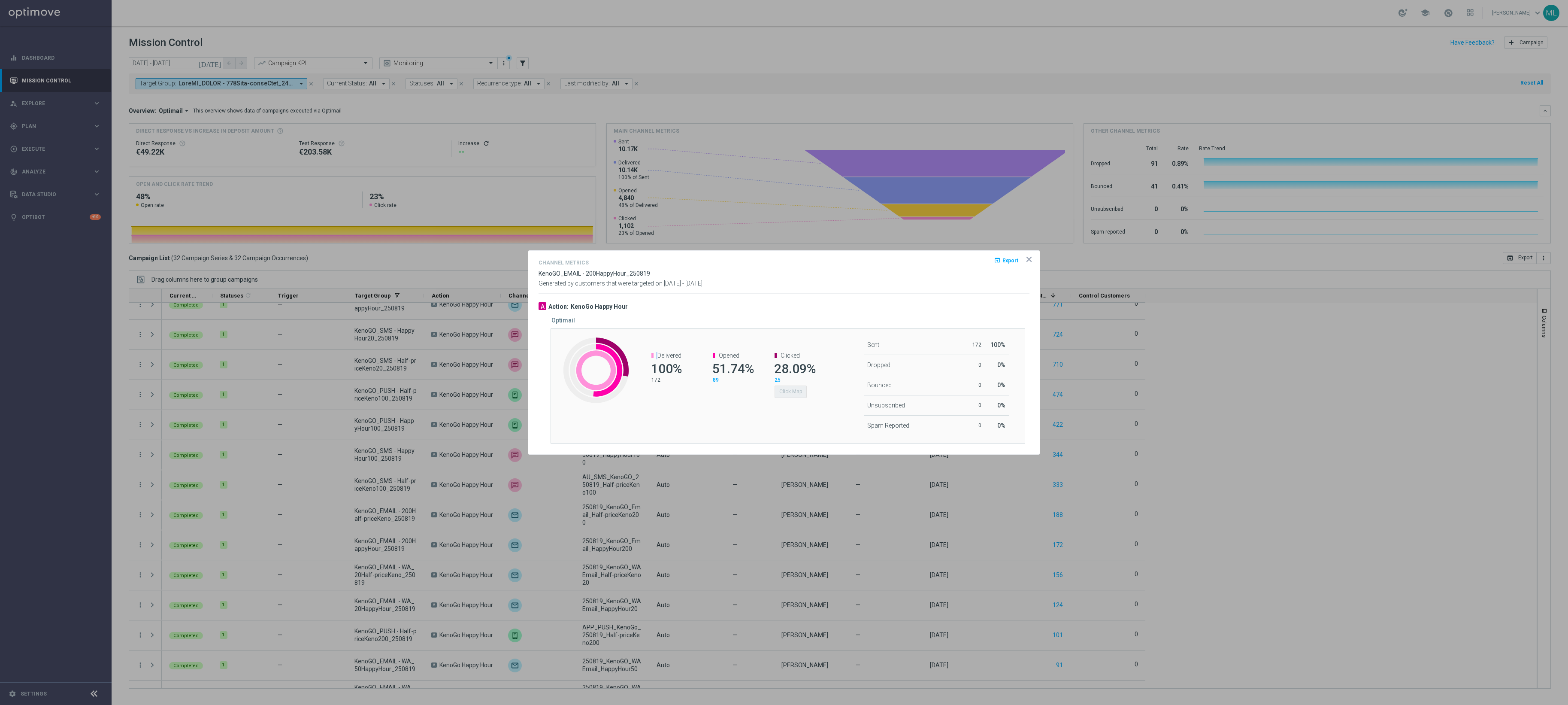
click at [740, 398] on div "Delivered 100% 172 Opened 51.74% 89 Clicked 28.09% 25 Click Map" at bounding box center [728, 375] width 197 height 63
click at [808, 391] on div "Click Map" at bounding box center [794, 390] width 40 height 14
drag, startPoint x: 770, startPoint y: 401, endPoint x: 762, endPoint y: 407, distance: 10.0
click at [768, 402] on div "Clicked 28.09% 25 Click Map" at bounding box center [790, 375] width 61 height 63
click at [762, 407] on div "Created with Highcharts 9.3.3 Delivered 100% 172 Opened 51.74% 89 Clicked 28.09…" at bounding box center [788, 385] width 474 height 115
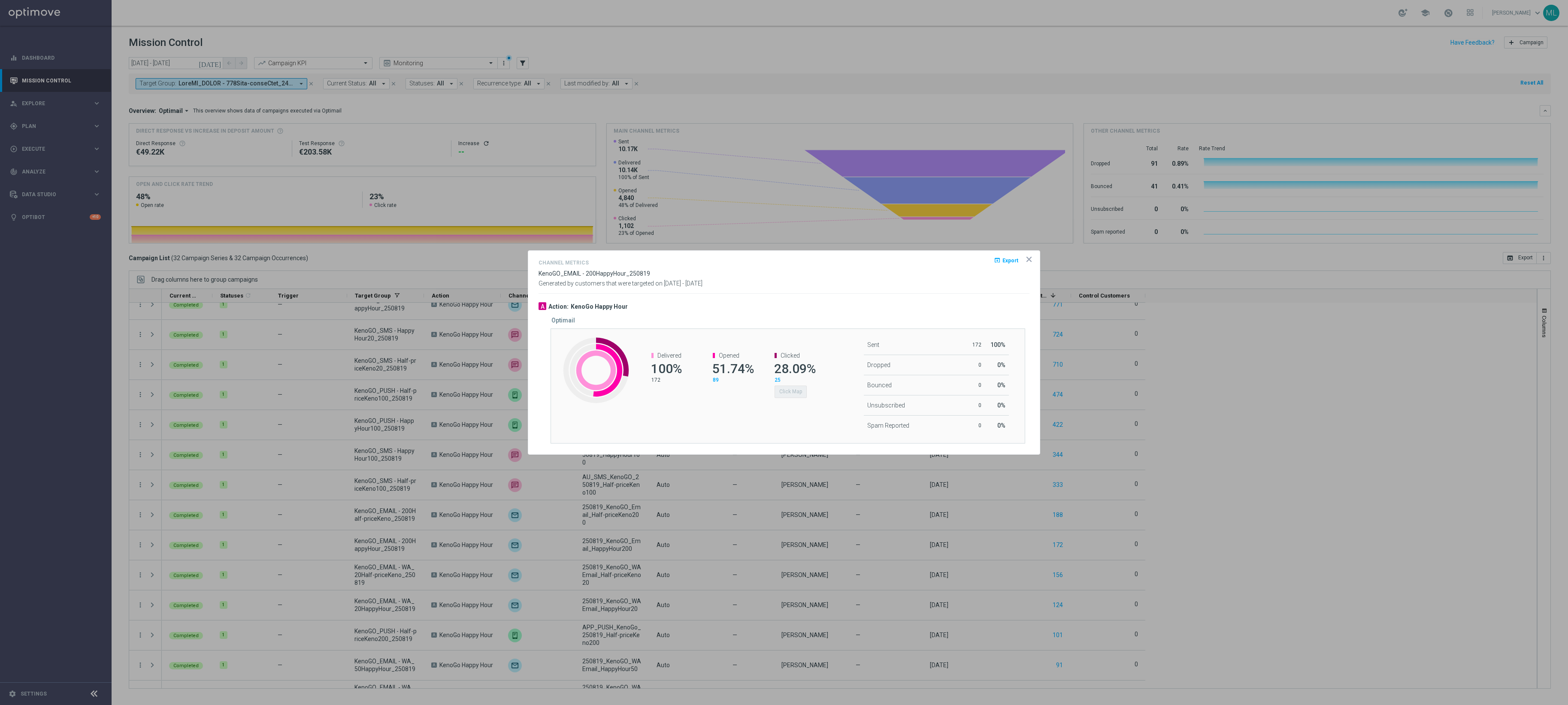
click at [765, 404] on div "Clicked 28.09% 25 Click Map" at bounding box center [790, 375] width 61 height 63
click at [783, 400] on div "Clicked 28.09% 25 Click Map" at bounding box center [790, 375] width 61 height 63
click at [746, 402] on div "Delivered 100% 172 Opened 51.74% 89 Clicked 28.09% 25 Click Map" at bounding box center [728, 375] width 197 height 63
click at [732, 397] on div "Delivered 100% 172 Opened 51.74% 89 Clicked 28.09% 25 Click Map" at bounding box center [728, 375] width 197 height 63
click at [757, 405] on div "Delivered 100% 172 Opened 51.74% 89 Clicked 28.09% 25 Click Map" at bounding box center [728, 375] width 197 height 63
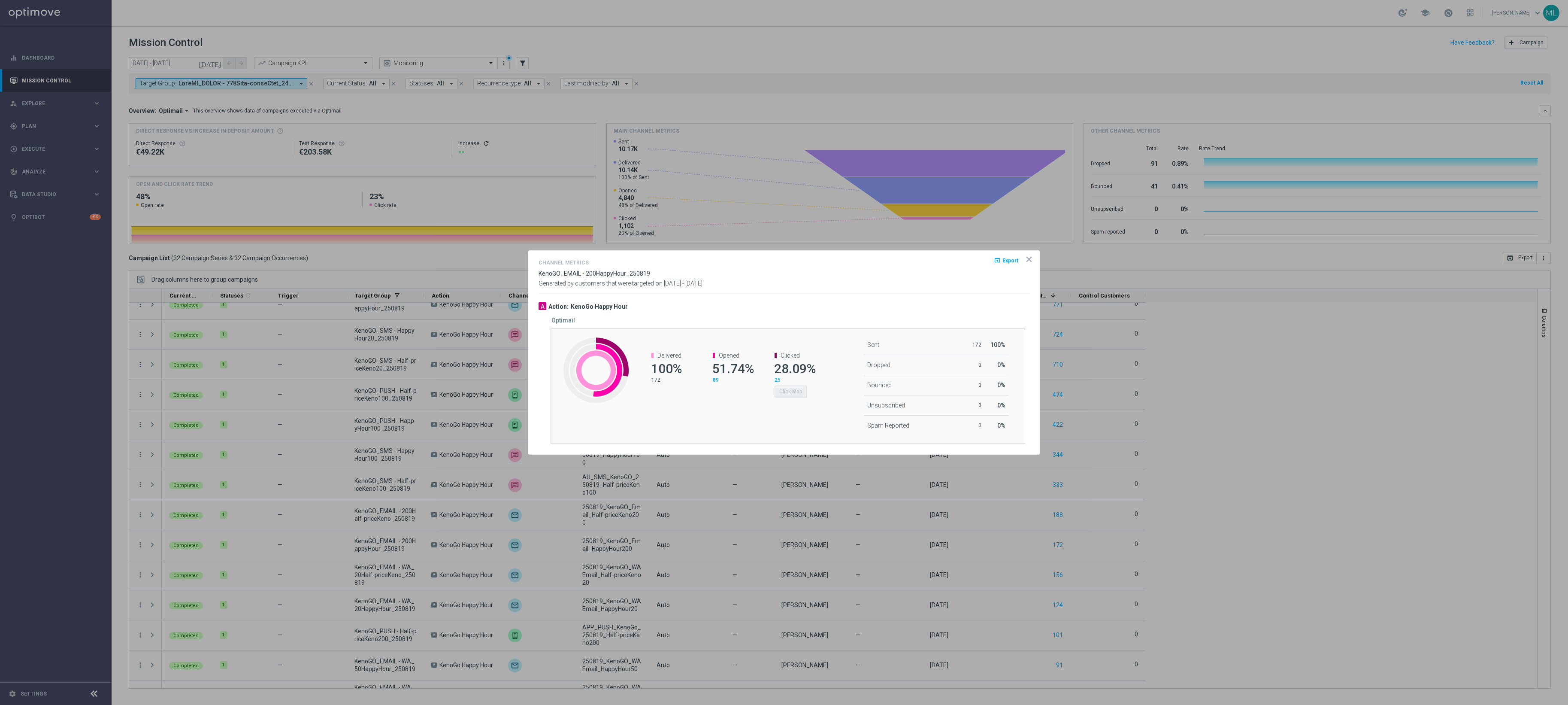
click at [752, 401] on div "Delivered 100% 172 Opened 51.74% 89 Clicked 28.09% 25 Click Map" at bounding box center [728, 375] width 197 height 63
click at [744, 404] on div "Delivered 100% 172 Opened 51.74% 89 Clicked 28.09% 25 Click Map" at bounding box center [728, 375] width 197 height 63
click at [744, 406] on div "Delivered 100% 172 Opened 51.74% 89 Clicked 28.09% 25 Click Map" at bounding box center [728, 375] width 197 height 63
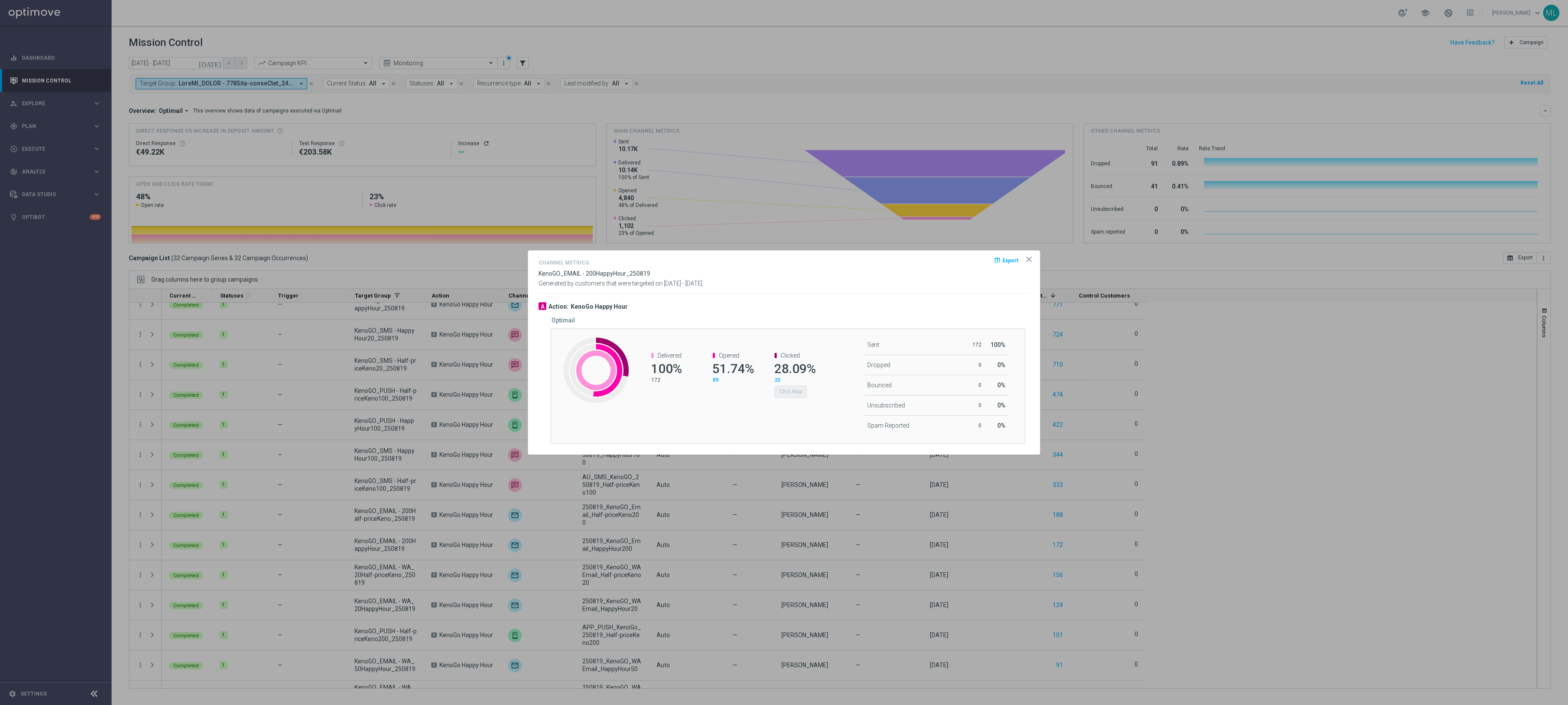
click at [727, 401] on div "Delivered 100% 172 Opened 51.74% 89 Clicked 28.09% 25 Click Map" at bounding box center [728, 375] width 197 height 63
click at [720, 404] on div "Delivered 100% 172 Opened 51.74% 89 Clicked 28.09% 25 Click Map" at bounding box center [728, 375] width 197 height 63
click at [720, 406] on div "Delivered 100% 172 Opened 51.74% 89 Clicked 28.09% 25 Click Map" at bounding box center [728, 375] width 197 height 63
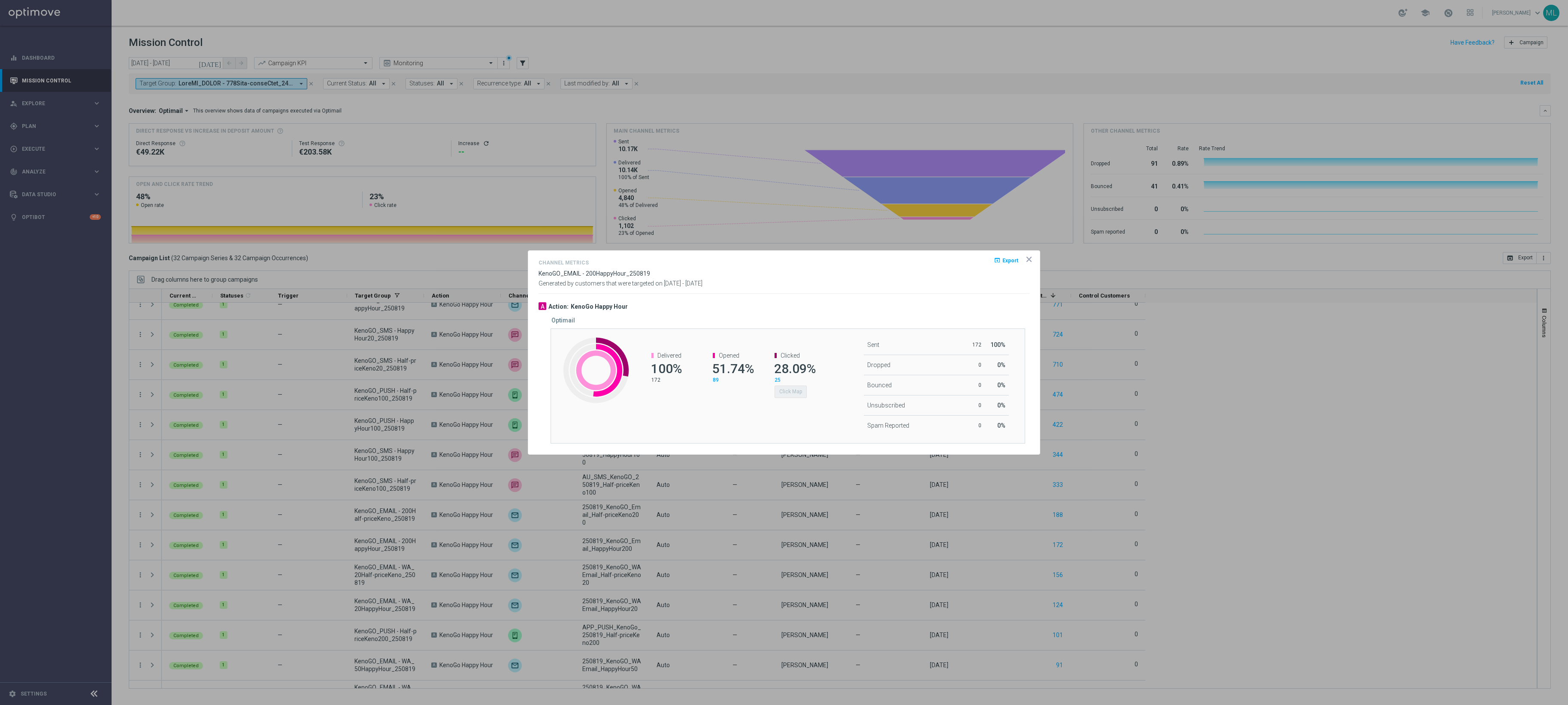
click at [775, 402] on div "Clicked 28.09% 25 Click Map" at bounding box center [790, 375] width 61 height 63
click at [702, 421] on div "Created with Highcharts 9.3.3 Delivered 100% 172 Opened 51.74% 89 Clicked 28.09…" at bounding box center [788, 385] width 474 height 115
drag, startPoint x: 702, startPoint y: 422, endPoint x: 727, endPoint y: 372, distance: 55.9
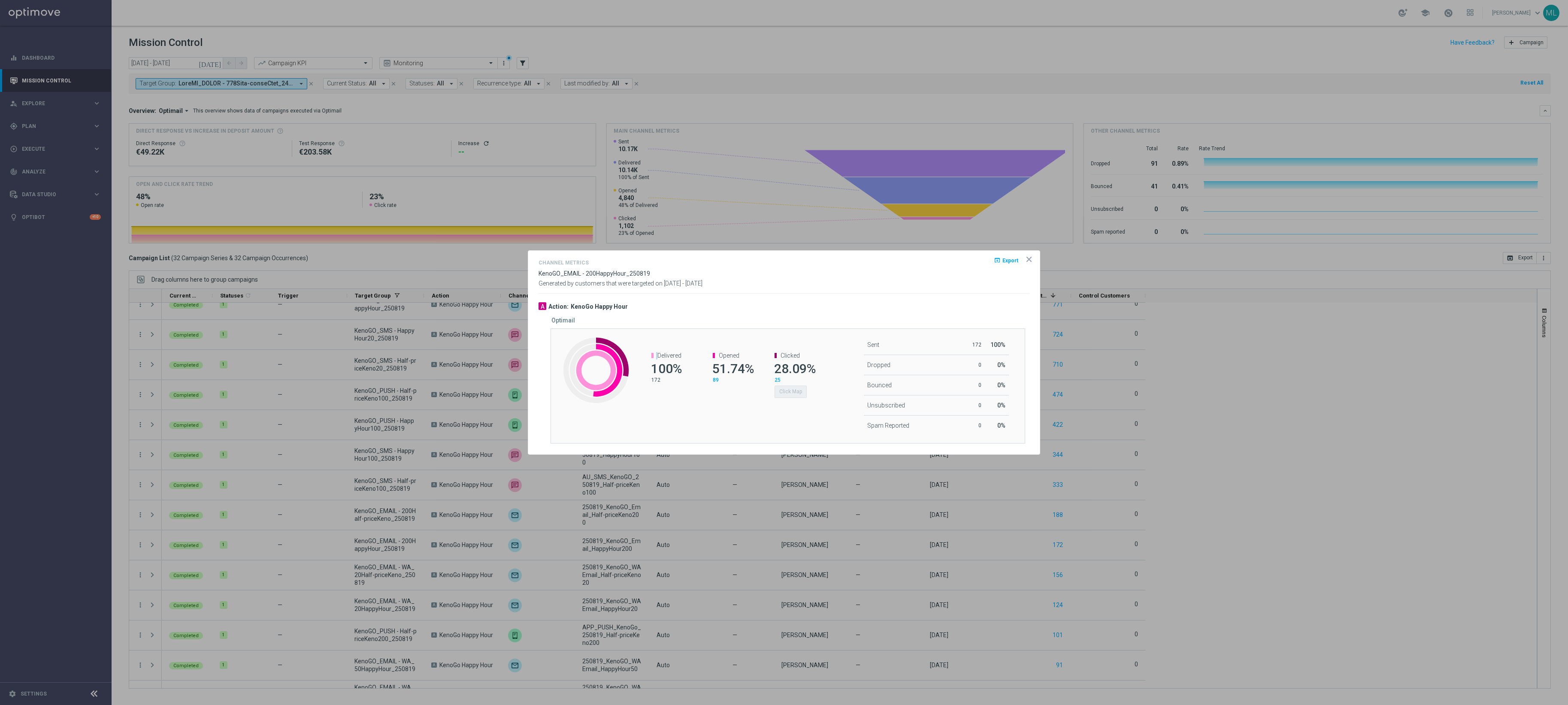
click at [703, 422] on div "Created with Highcharts 9.3.3 Delivered 100% 172 Opened 51.74% 89 Clicked 28.09…" at bounding box center [788, 385] width 474 height 115
click at [793, 317] on div "Optimail" at bounding box center [794, 321] width 484 height 8
click at [811, 302] on div "A Action: KenoGo Happy Hour" at bounding box center [784, 306] width 491 height 9
click at [793, 389] on button "Click Map" at bounding box center [790, 391] width 32 height 12
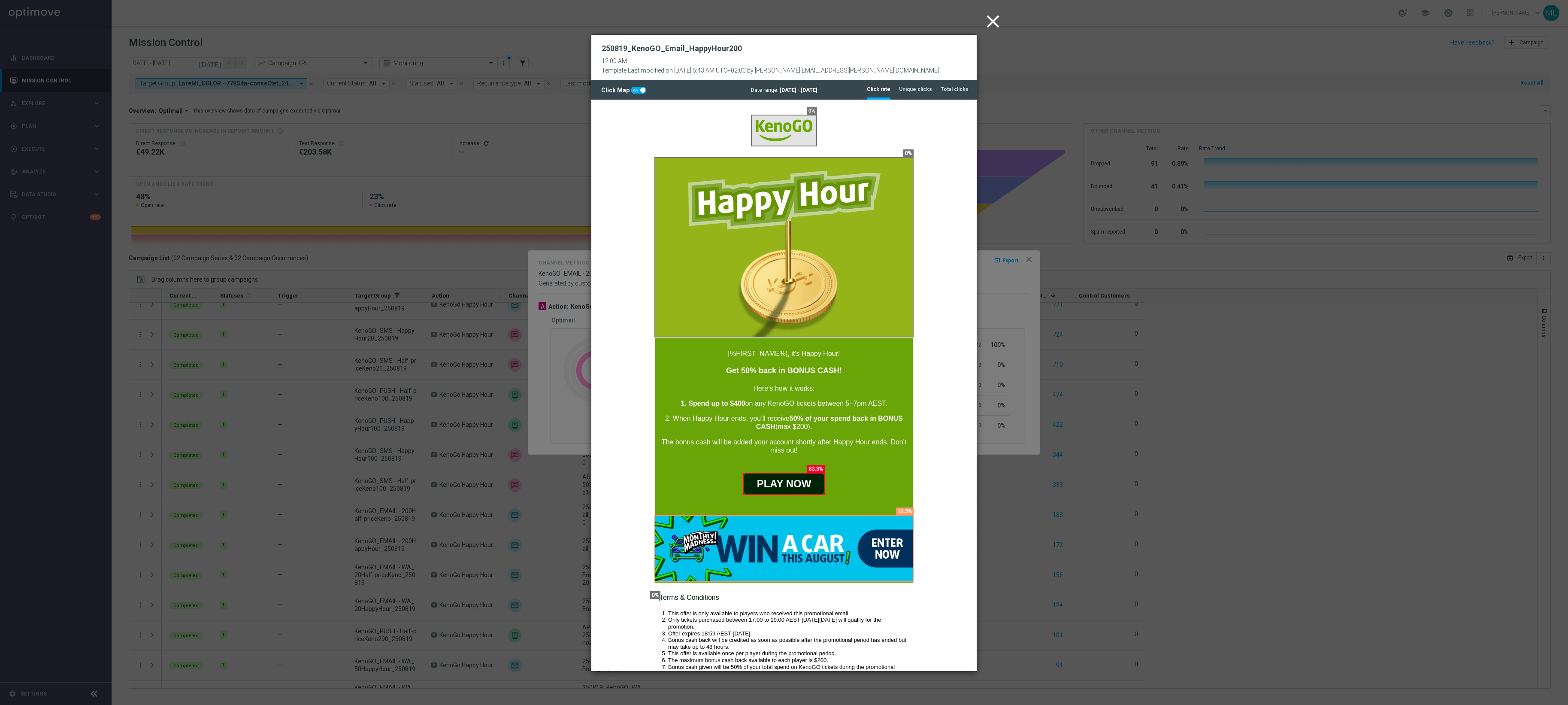
scroll to position [0, 0]
click at [993, 18] on icon "close" at bounding box center [993, 21] width 21 height 21
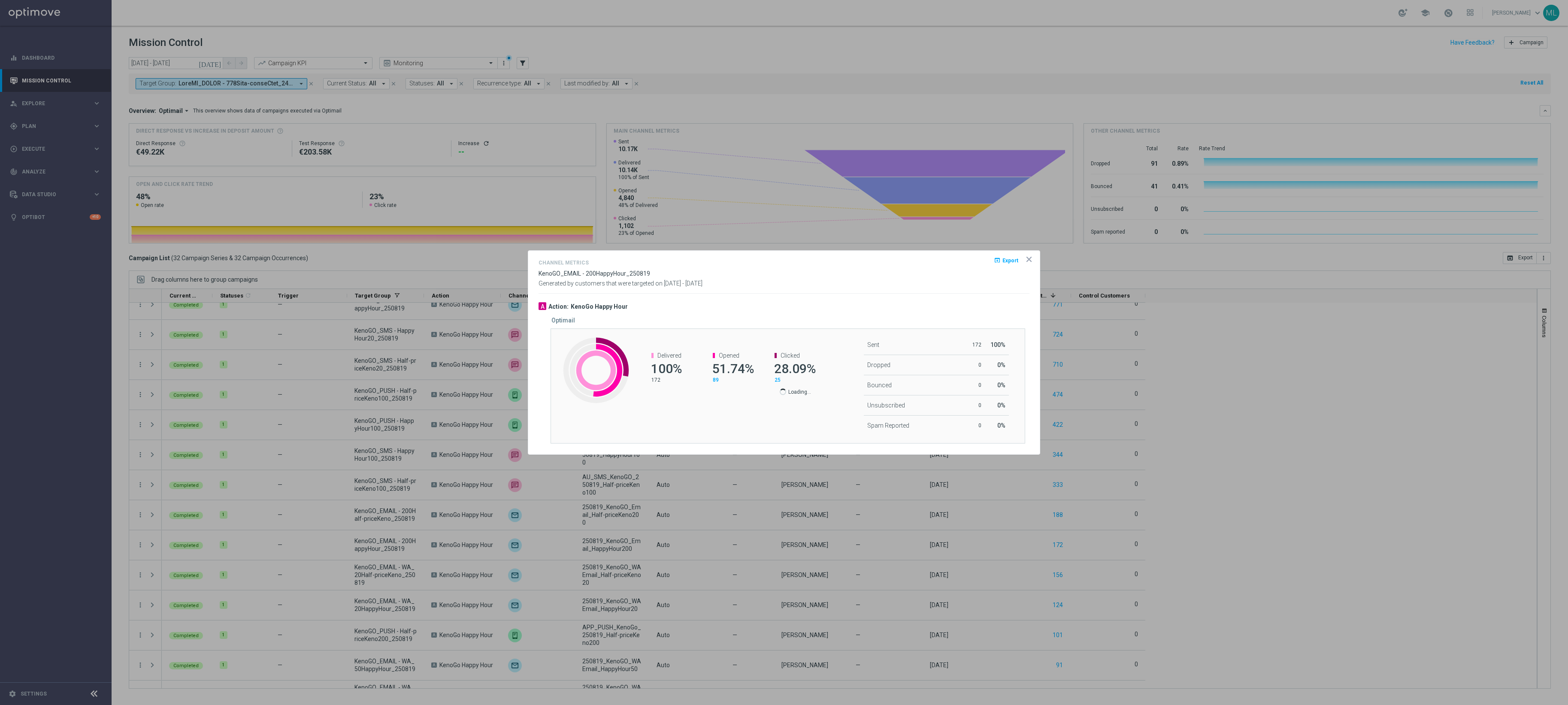
click at [1029, 257] on icon "icon" at bounding box center [1029, 259] width 8 height 9
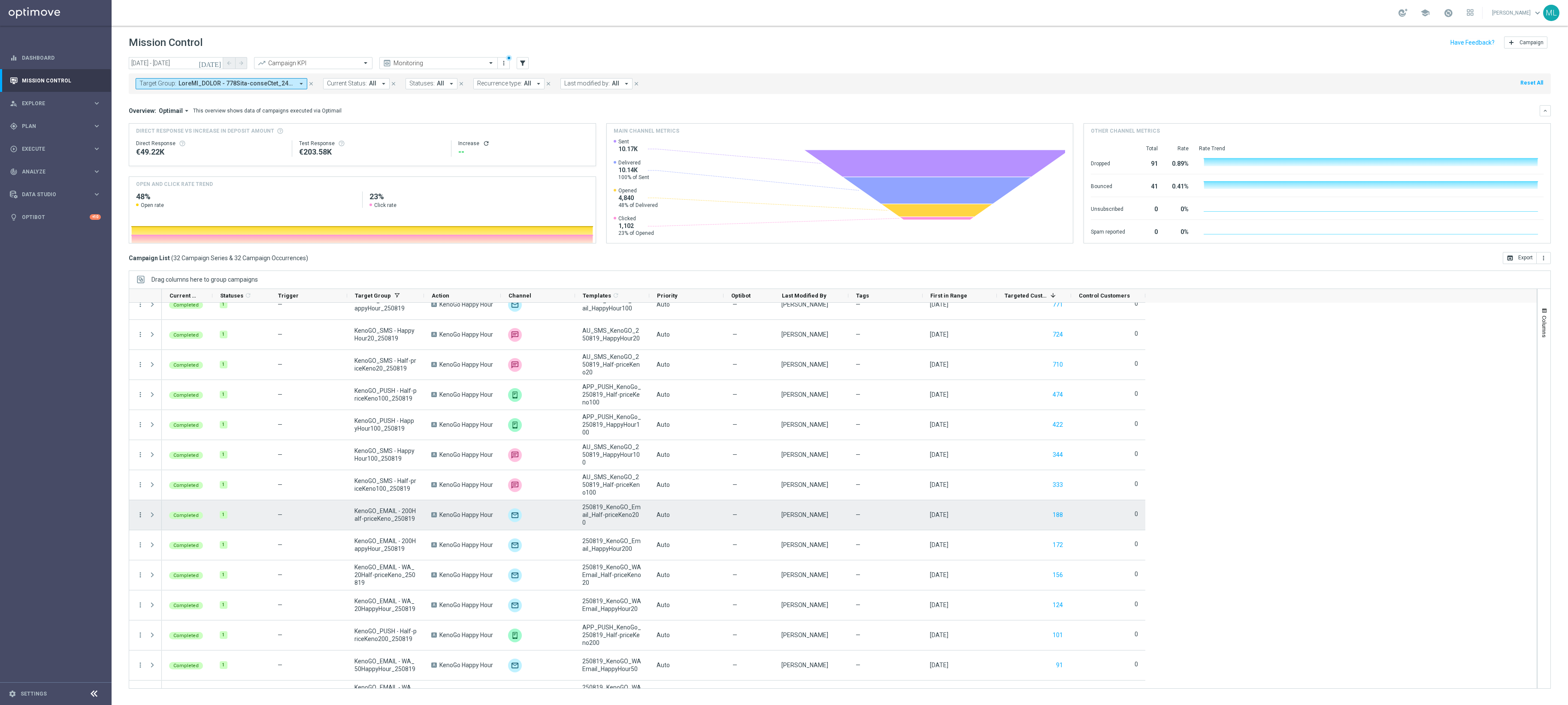
click at [142, 515] on icon "more_vert" at bounding box center [140, 515] width 8 height 8
click at [194, 528] on div "send Channel Metrics" at bounding box center [194, 546] width 97 height 12
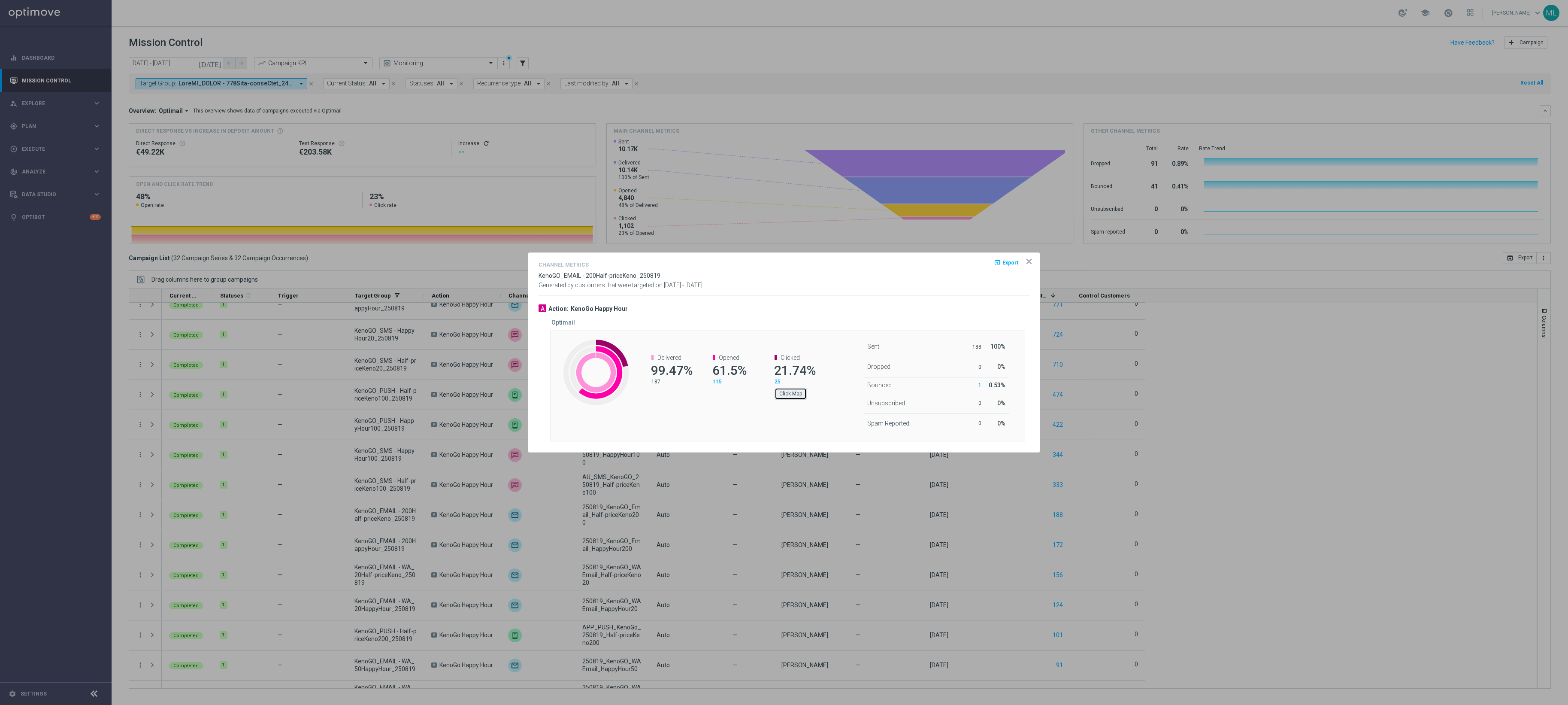
click at [798, 398] on button "Click Map" at bounding box center [790, 394] width 32 height 12
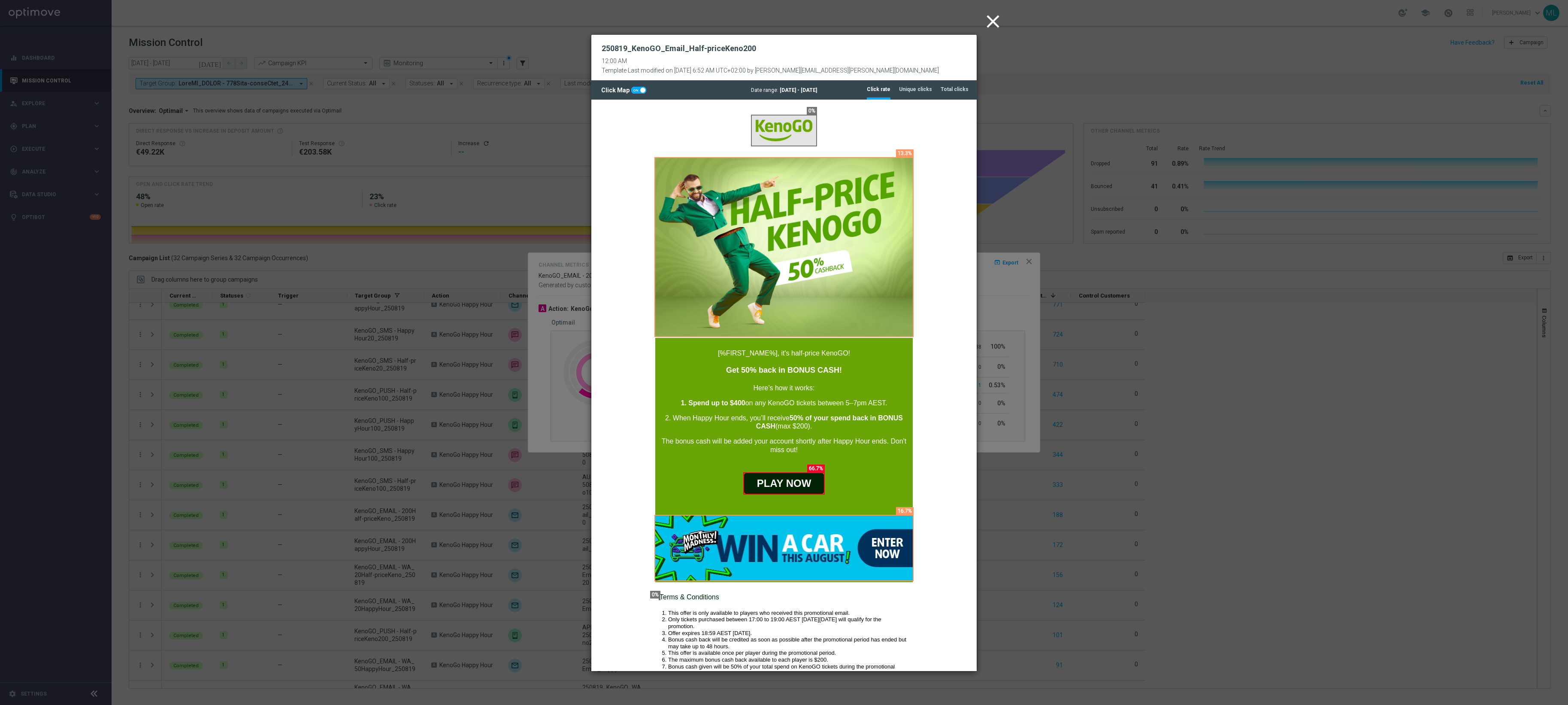
drag, startPoint x: 995, startPoint y: 24, endPoint x: 986, endPoint y: 24, distance: 9.0
click at [993, 24] on icon "close" at bounding box center [993, 21] width 21 height 21
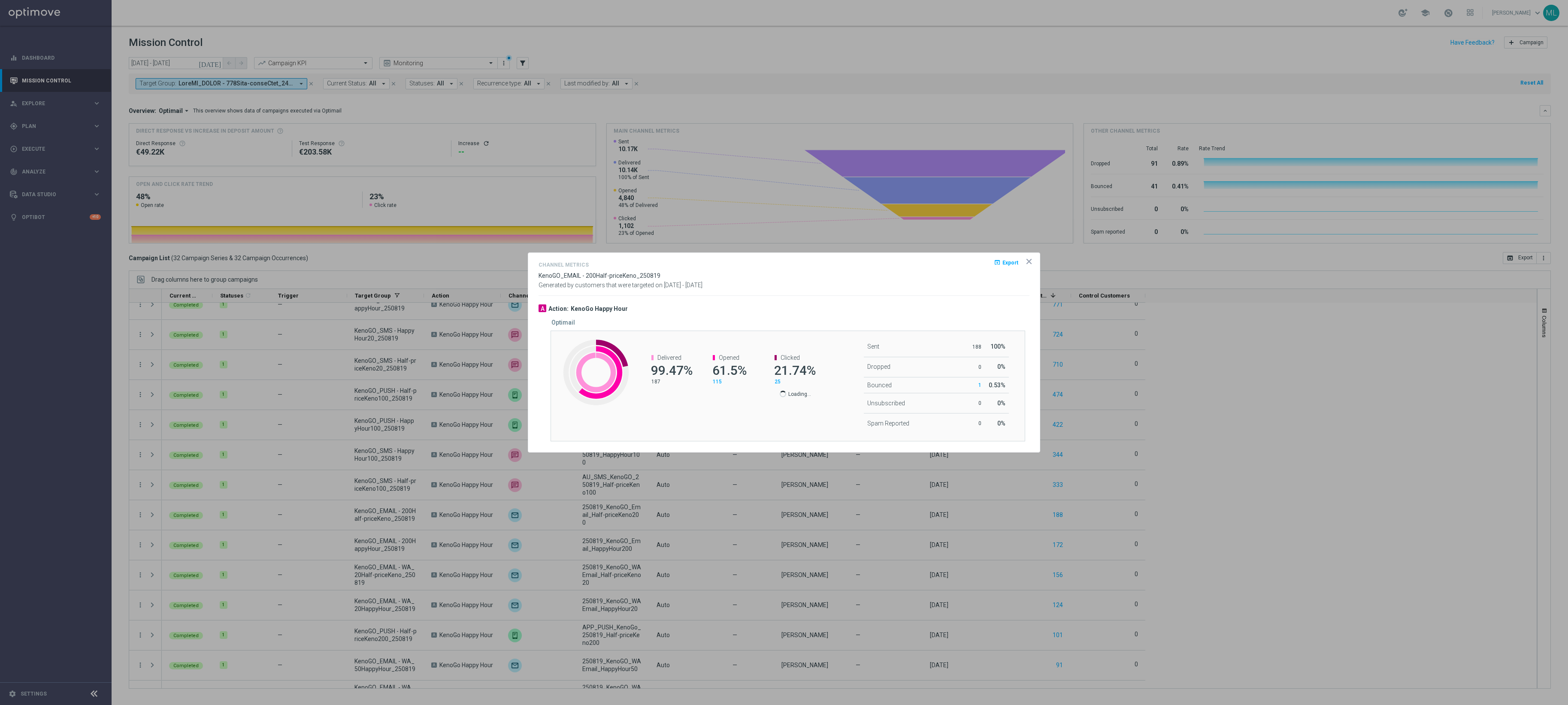
click at [1028, 258] on icon "icon" at bounding box center [1029, 261] width 8 height 9
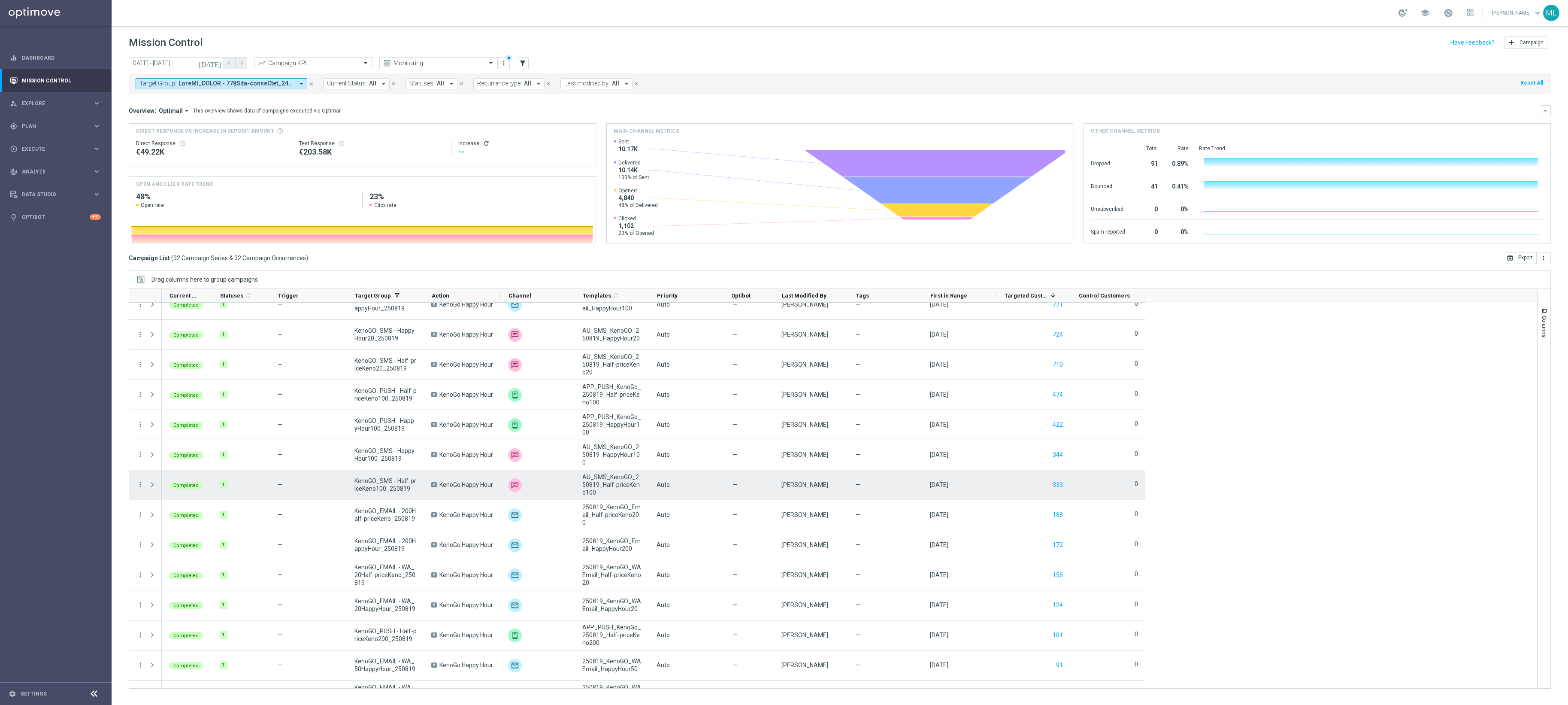
scroll to position [579, 0]
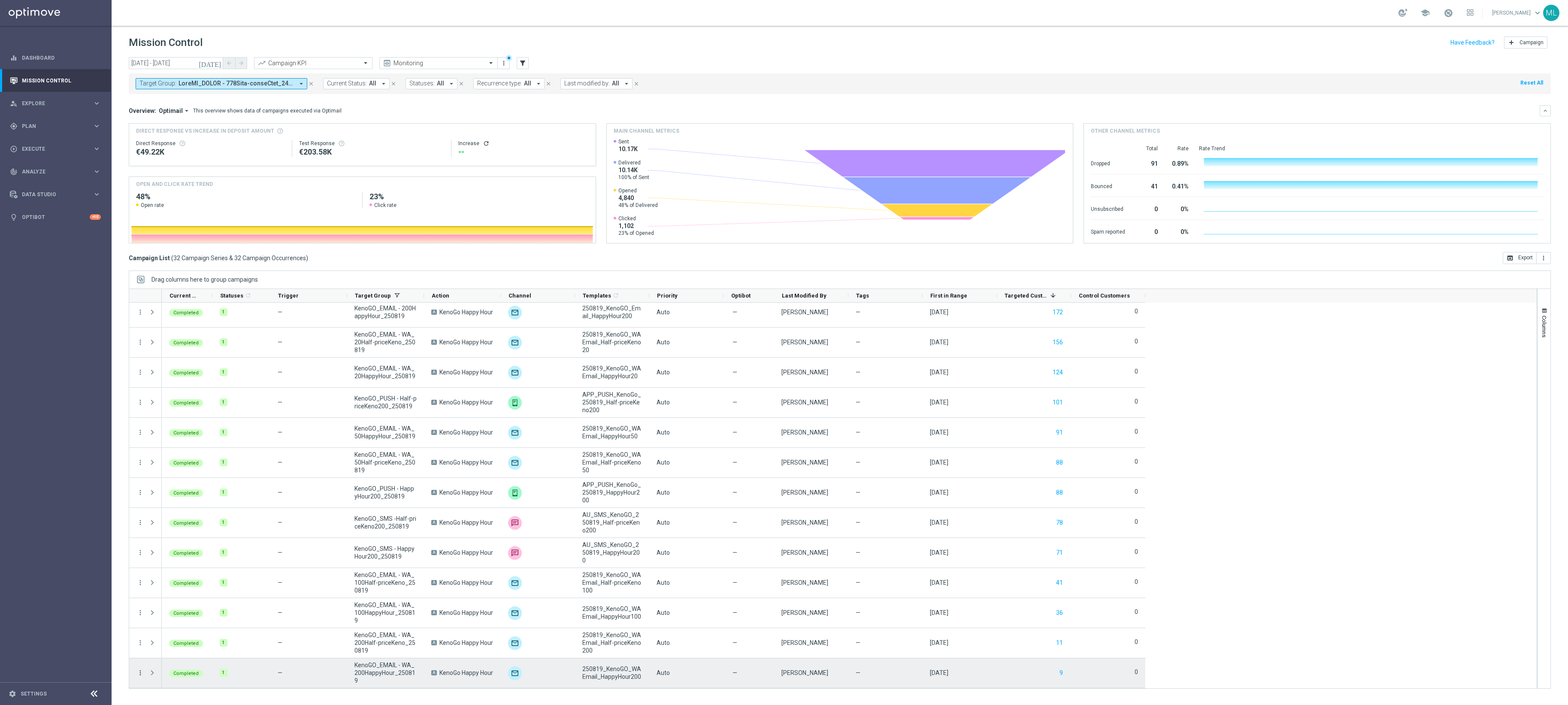
click at [142, 528] on icon "more_vert" at bounding box center [140, 673] width 8 height 8
click at [178, 528] on span "Channel Metrics" at bounding box center [178, 594] width 40 height 6
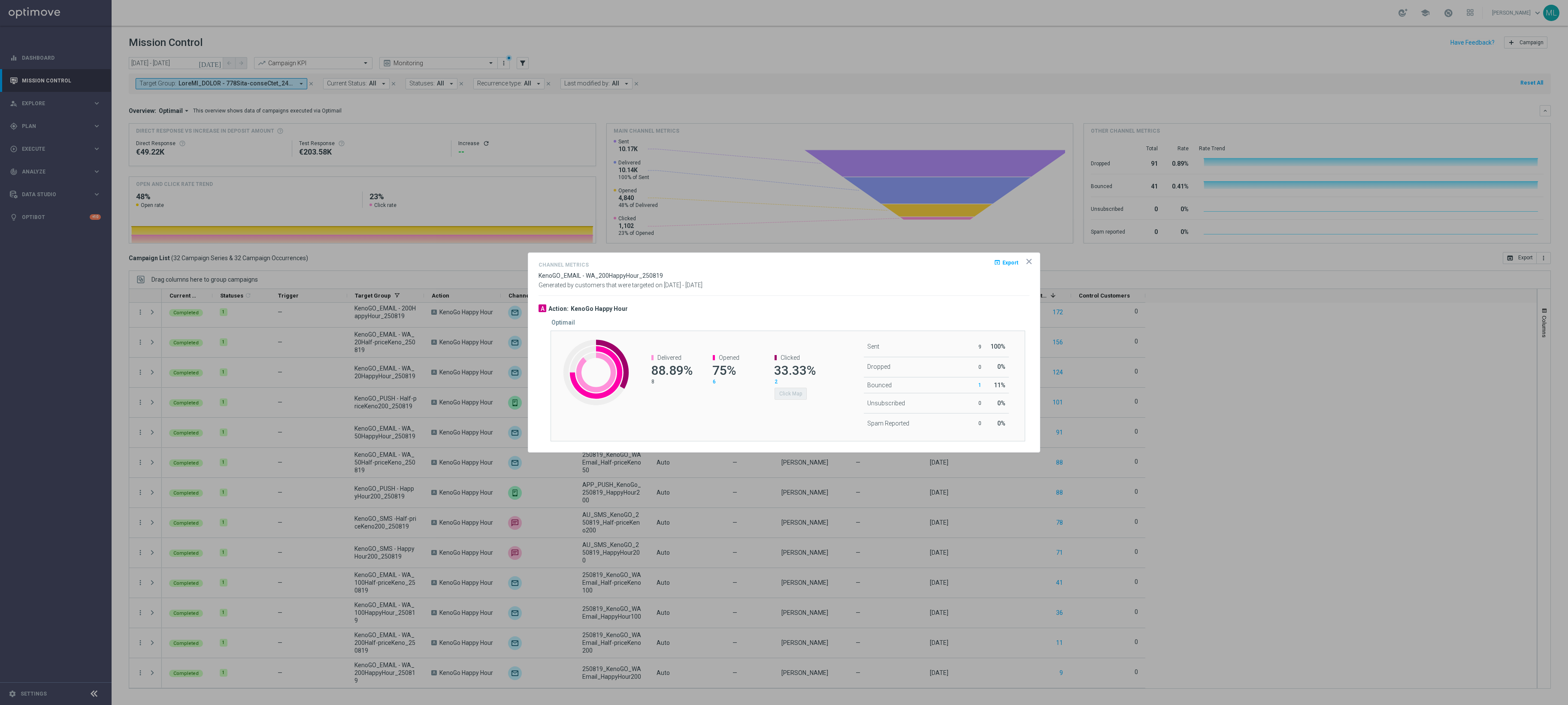
drag, startPoint x: 770, startPoint y: 395, endPoint x: 791, endPoint y: 391, distance: 21.4
click at [773, 395] on channel-metrics-number "Clicked 33.33% 2 Click Map" at bounding box center [790, 378] width 48 height 46
click at [811, 390] on div "Click Map" at bounding box center [794, 392] width 40 height 14
click at [815, 386] on div "Clicked 33.33% 2 Click Map" at bounding box center [790, 377] width 61 height 63
drag, startPoint x: 800, startPoint y: 334, endPoint x: 801, endPoint y: 365, distance: 31.0
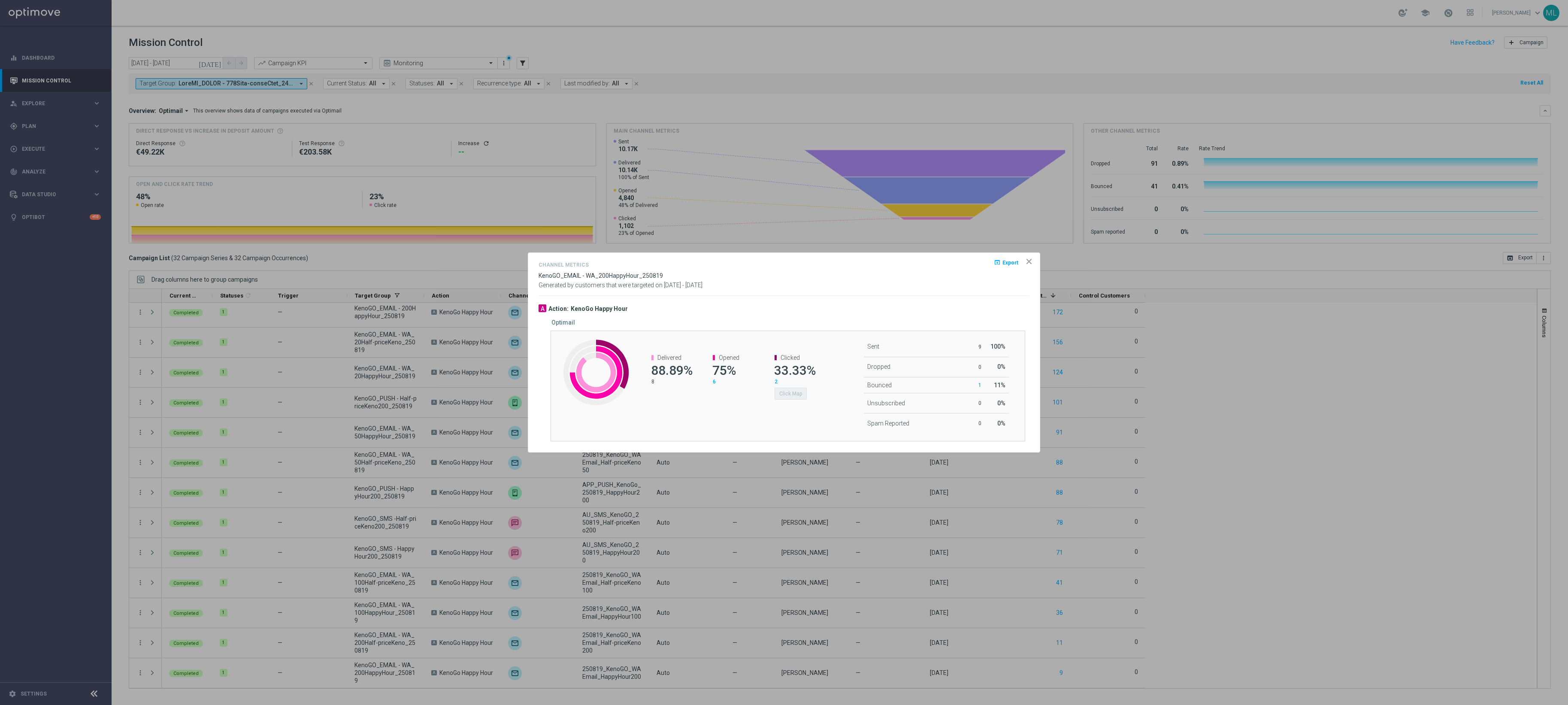
click at [800, 334] on div "Created with Highcharts 9.3.3 Delivered 88.89% 8 Opened 75% 6 Clicked 33.33% 2 …" at bounding box center [788, 386] width 474 height 111
click at [787, 404] on div "Clicked 33.33% 2 Click Map" at bounding box center [790, 377] width 61 height 63
click at [765, 410] on div "Created with Highcharts 9.3.3 Delivered 88.89% 8 Opened 75% 6 Clicked 33.33% 2 …" at bounding box center [788, 386] width 474 height 111
click at [770, 402] on div "Clicked 33.33% 2 Click Map" at bounding box center [790, 377] width 61 height 63
click at [760, 407] on div "Clicked 33.33% 2 Click Map" at bounding box center [790, 377] width 61 height 63
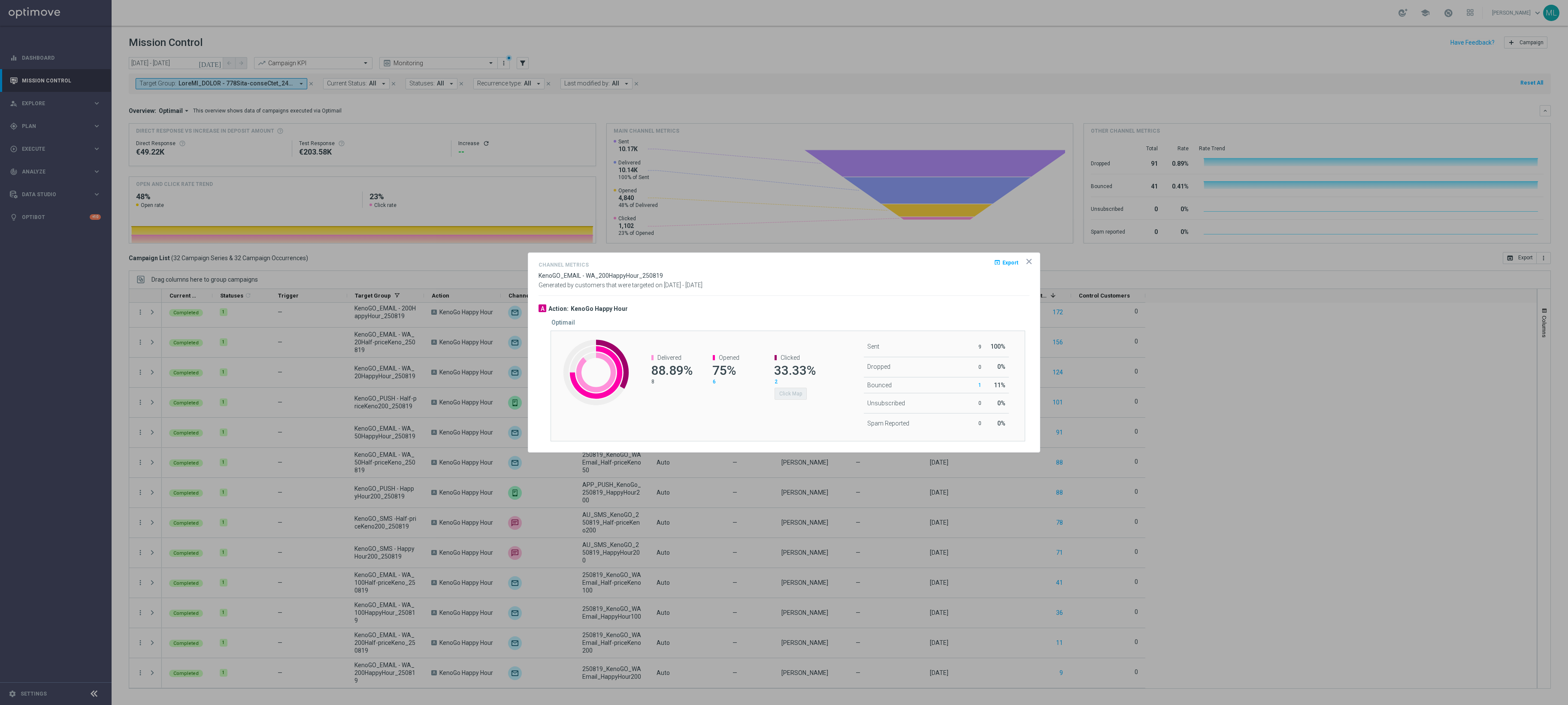
click at [807, 323] on div "Optimail" at bounding box center [794, 322] width 484 height 8
click at [737, 418] on div "Created with Highcharts 9.3.3 Delivered 88.89% 8 Opened 75% 6 Clicked 33.33% 2 …" at bounding box center [788, 386] width 474 height 111
click at [727, 402] on div "Delivered 88.89% 8 Opened 75% 6 Clicked 33.33% 2 Click Map" at bounding box center [728, 377] width 197 height 63
drag, startPoint x: 731, startPoint y: 323, endPoint x: 739, endPoint y: 324, distance: 8.1
click at [733, 323] on div "Optimail" at bounding box center [794, 322] width 484 height 8
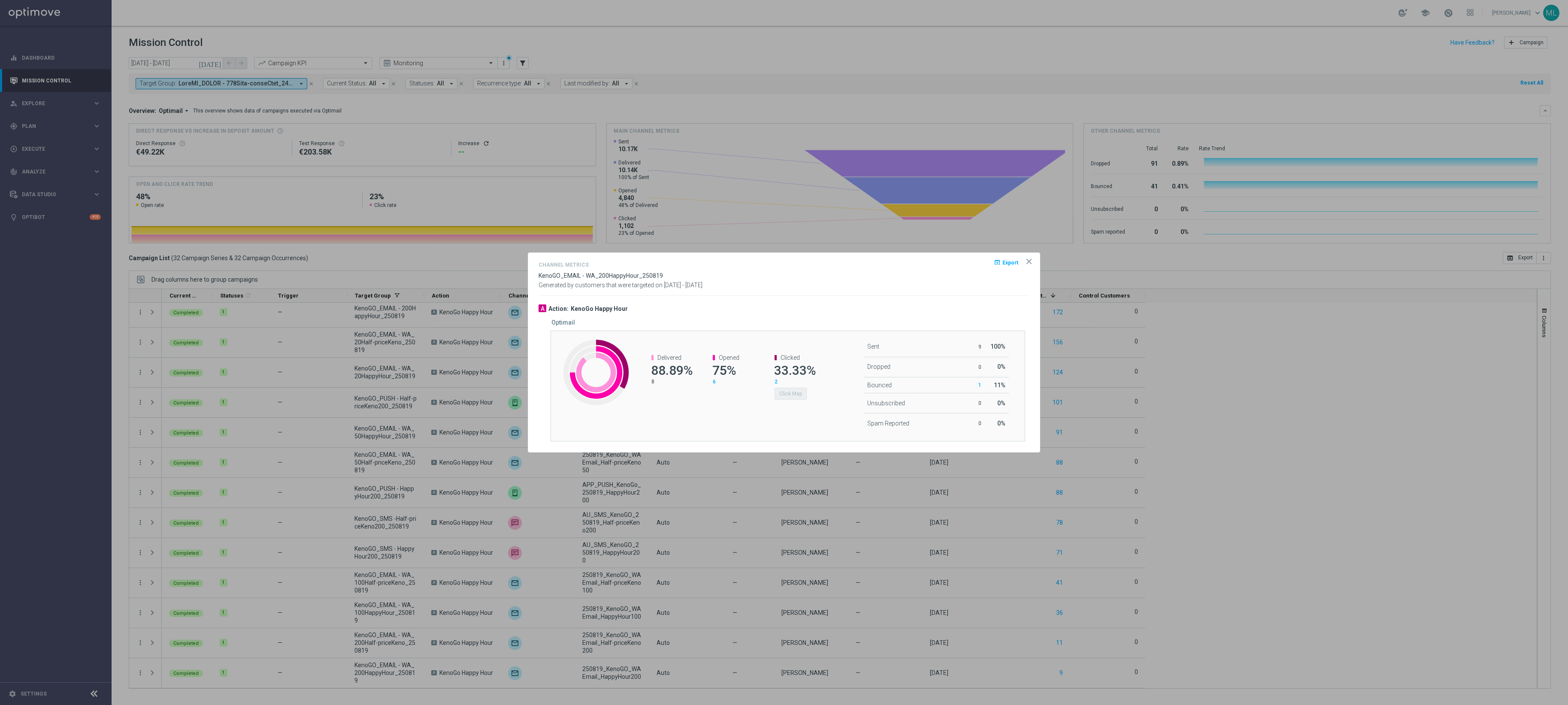
click at [807, 343] on div "Created with Highcharts 9.3.3 Delivered 88.89% 8 Opened 75% 6 Clicked 33.33% 2 …" at bounding box center [788, 386] width 474 height 111
click at [822, 367] on div "Delivered 88.89% 8 Opened 75% 6 Clicked 33.33% 2 Click Map" at bounding box center [728, 377] width 197 height 63
drag, startPoint x: 774, startPoint y: 412, endPoint x: 767, endPoint y: 412, distance: 7.0
click at [773, 412] on div "Created with Highcharts 9.3.3 Delivered 88.89% 8 Opened 75% 6 Clicked 33.33% 2 …" at bounding box center [788, 386] width 474 height 111
click at [791, 399] on button "Click Map" at bounding box center [790, 394] width 32 height 12
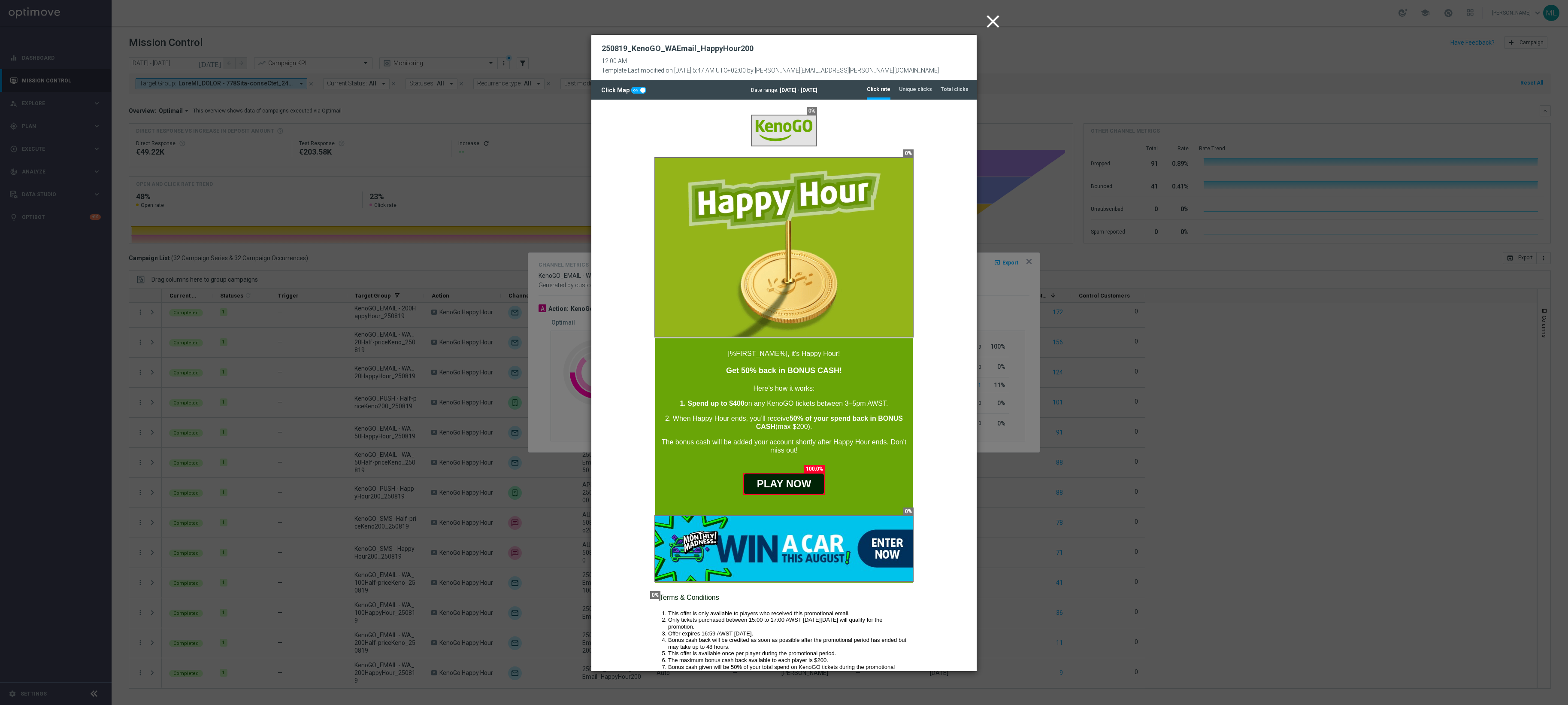
scroll to position [0, 0]
click at [991, 21] on icon "close" at bounding box center [993, 21] width 21 height 21
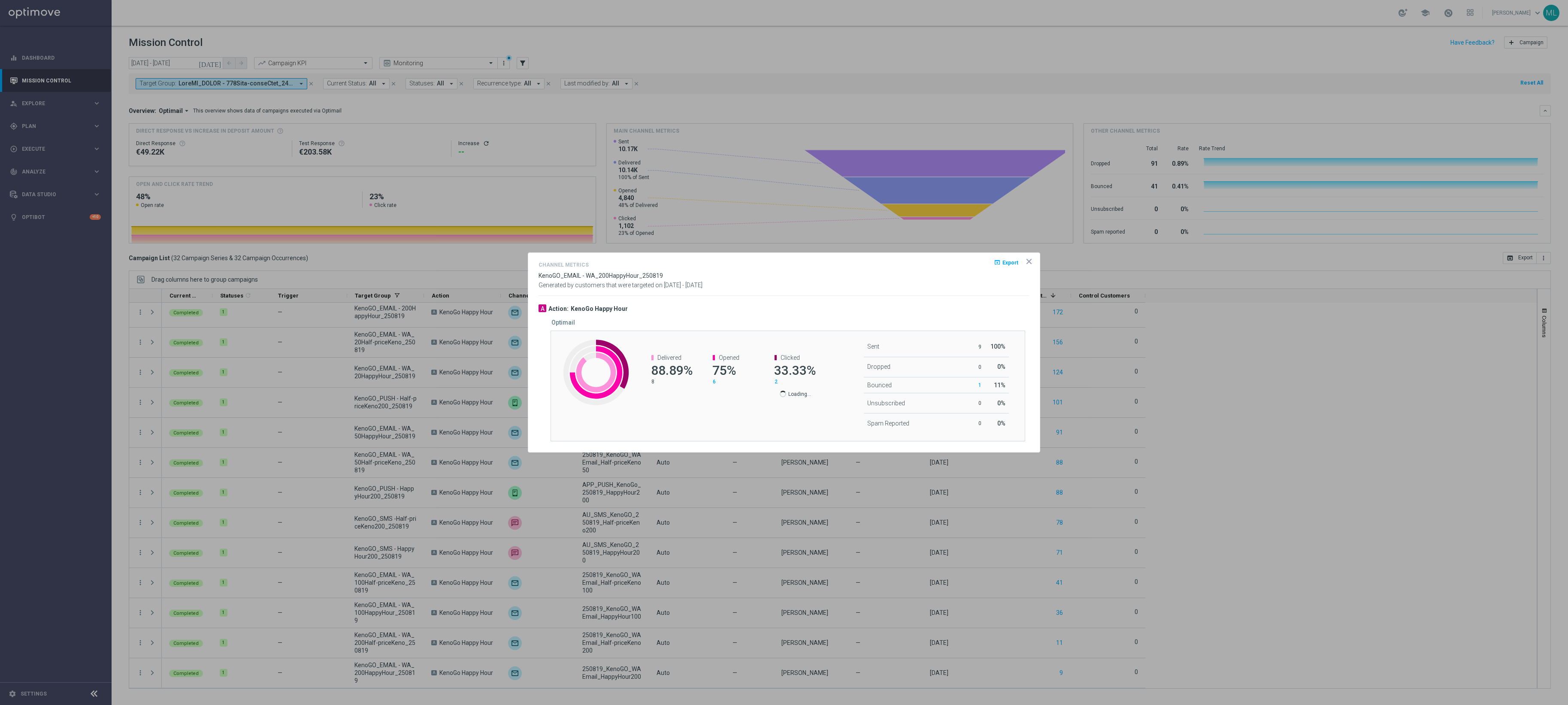
click at [1028, 261] on icon "icon" at bounding box center [1029, 261] width 8 height 9
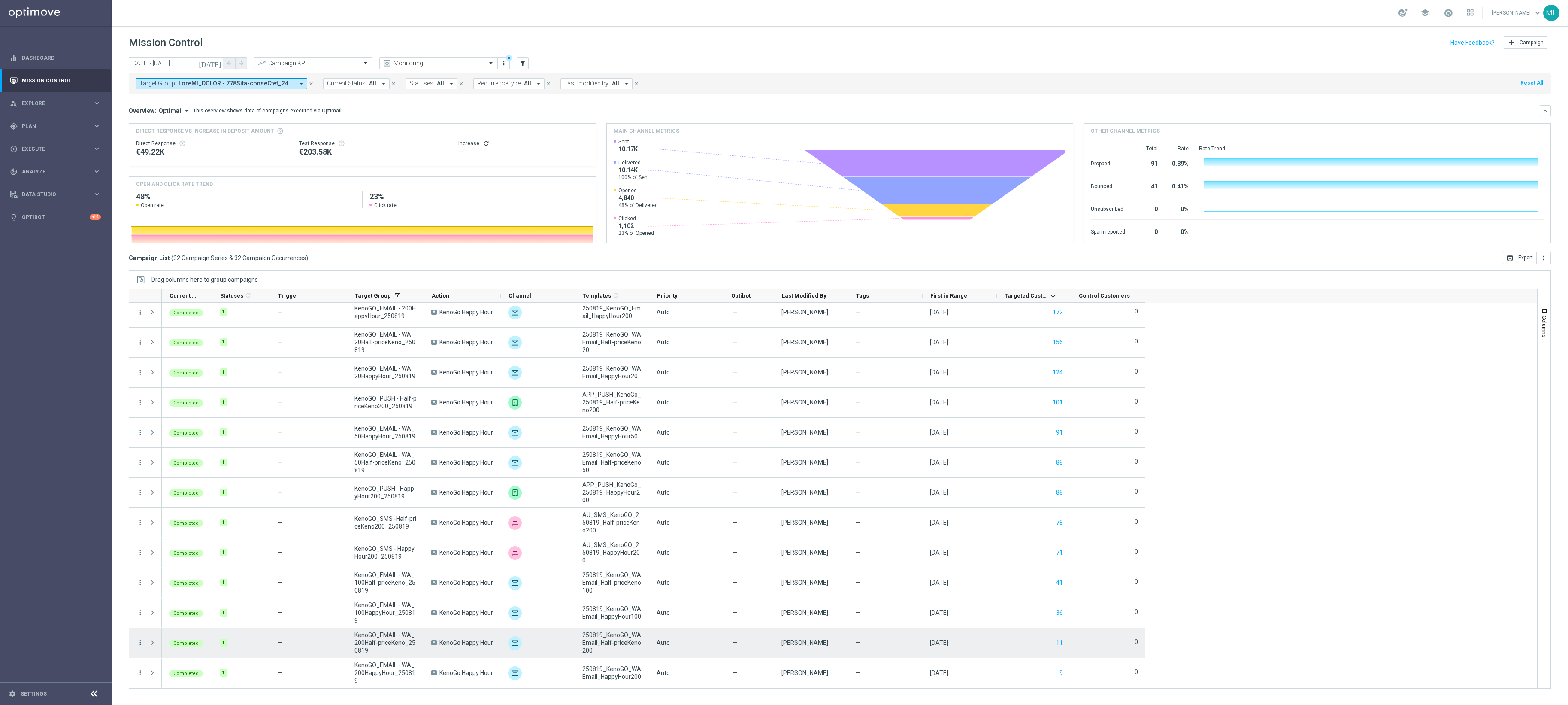
click at [140, 528] on icon "more_vert" at bounding box center [140, 642] width 8 height 8
click at [177, 528] on span "Channel Metrics" at bounding box center [178, 564] width 40 height 6
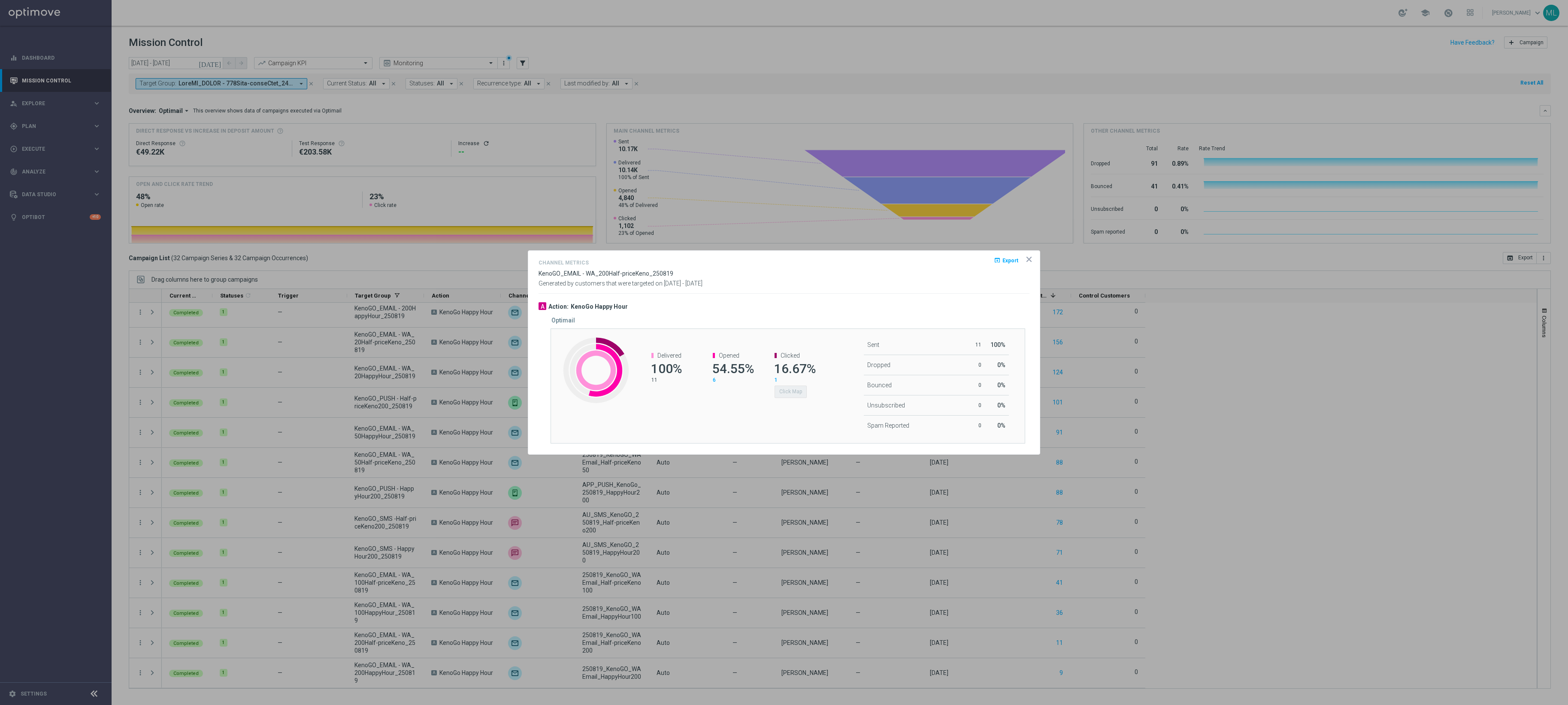
drag, startPoint x: 787, startPoint y: 399, endPoint x: 767, endPoint y: 403, distance: 20.4
click at [784, 400] on div "Clicked 16.67% 1 Click Map" at bounding box center [790, 375] width 61 height 63
drag, startPoint x: 767, startPoint y: 403, endPoint x: 789, endPoint y: 395, distance: 23.4
click at [767, 403] on div "Clicked 16.67% 1 Click Map" at bounding box center [790, 375] width 61 height 63
click at [767, 401] on div "Clicked 16.67% 1 Click Map" at bounding box center [790, 375] width 61 height 63
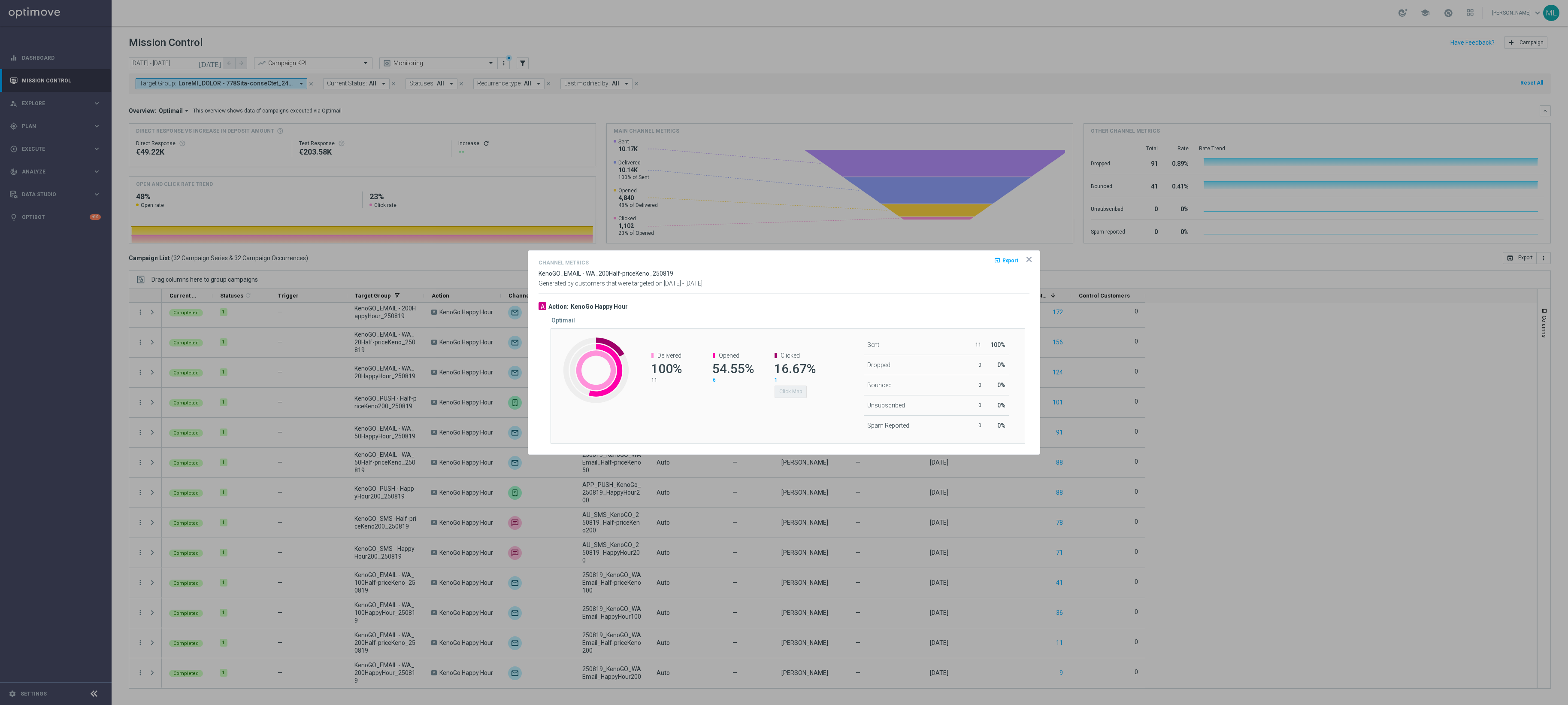
drag, startPoint x: 775, startPoint y: 401, endPoint x: 786, endPoint y: 395, distance: 12.5
click at [778, 400] on div "Clicked 16.67% 1 Click Map" at bounding box center [790, 375] width 61 height 63
click at [801, 354] on div "Clicked" at bounding box center [794, 355] width 40 height 8
drag, startPoint x: 792, startPoint y: 372, endPoint x: 815, endPoint y: 357, distance: 27.5
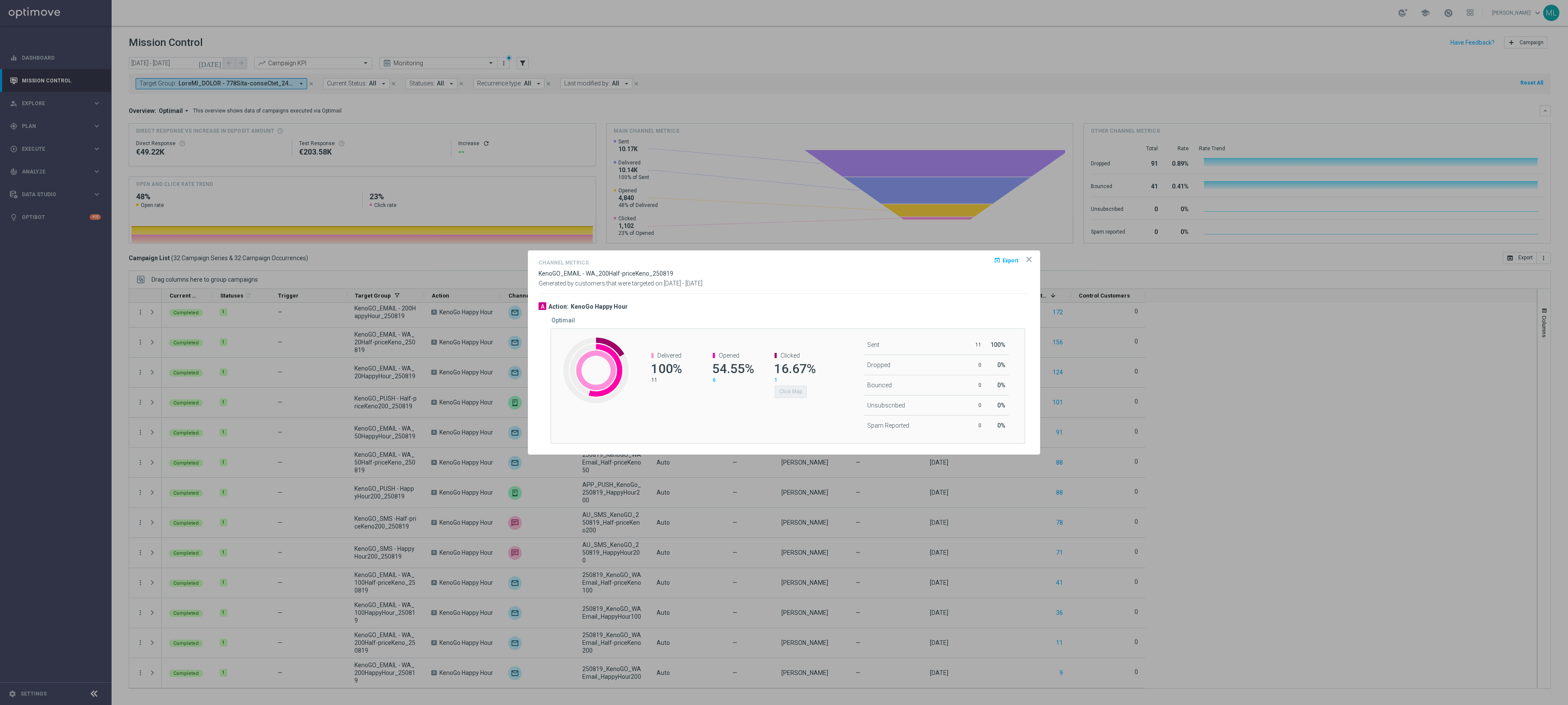
click at [794, 371] on span "16.67%" at bounding box center [795, 369] width 42 height 15
click at [821, 350] on div "Delivered 100% 11 Opened 54.55% 6 Clicked 16.67% 1 Click Map" at bounding box center [728, 375] width 197 height 63
click at [757, 408] on div "Created with Highcharts 9.3.3 Delivered: 100% Delivered 100% 11 Opened 54.55% 6…" at bounding box center [788, 385] width 474 height 115
click at [702, 405] on div "Delivered 100% 11 Opened 54.55% 6 Clicked 16.67% 1 Click Map" at bounding box center [728, 375] width 197 height 63
click at [691, 405] on div "Delivered 100% 11 Opened 54.55% 6 Clicked 16.67% 1 Click Map" at bounding box center [728, 375] width 197 height 63
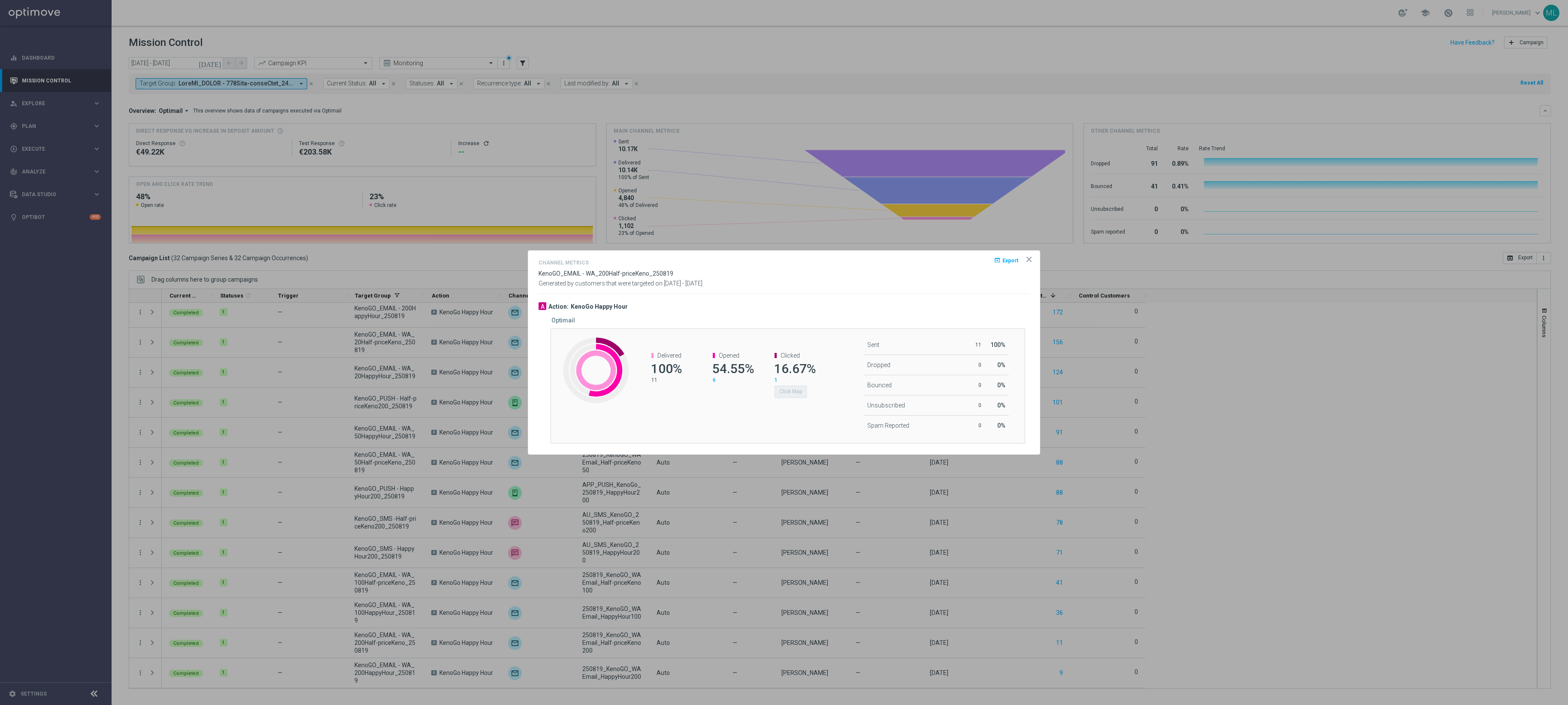
click at [688, 328] on div "Created with Highcharts 9.3.3 Delivered: 100% Delivered 100% 11 Opened 54.55% 6…" at bounding box center [788, 385] width 474 height 115
click at [817, 317] on div "Optimail" at bounding box center [794, 321] width 484 height 8
drag, startPoint x: 824, startPoint y: 335, endPoint x: 794, endPoint y: 361, distance: 39.7
click at [824, 335] on div "Created with Highcharts 9.3.3 Delivered: 100% Delivered 100% 11 Opened 54.55% 6…" at bounding box center [788, 385] width 474 height 115
click at [793, 362] on span "16.67%" at bounding box center [795, 369] width 42 height 15
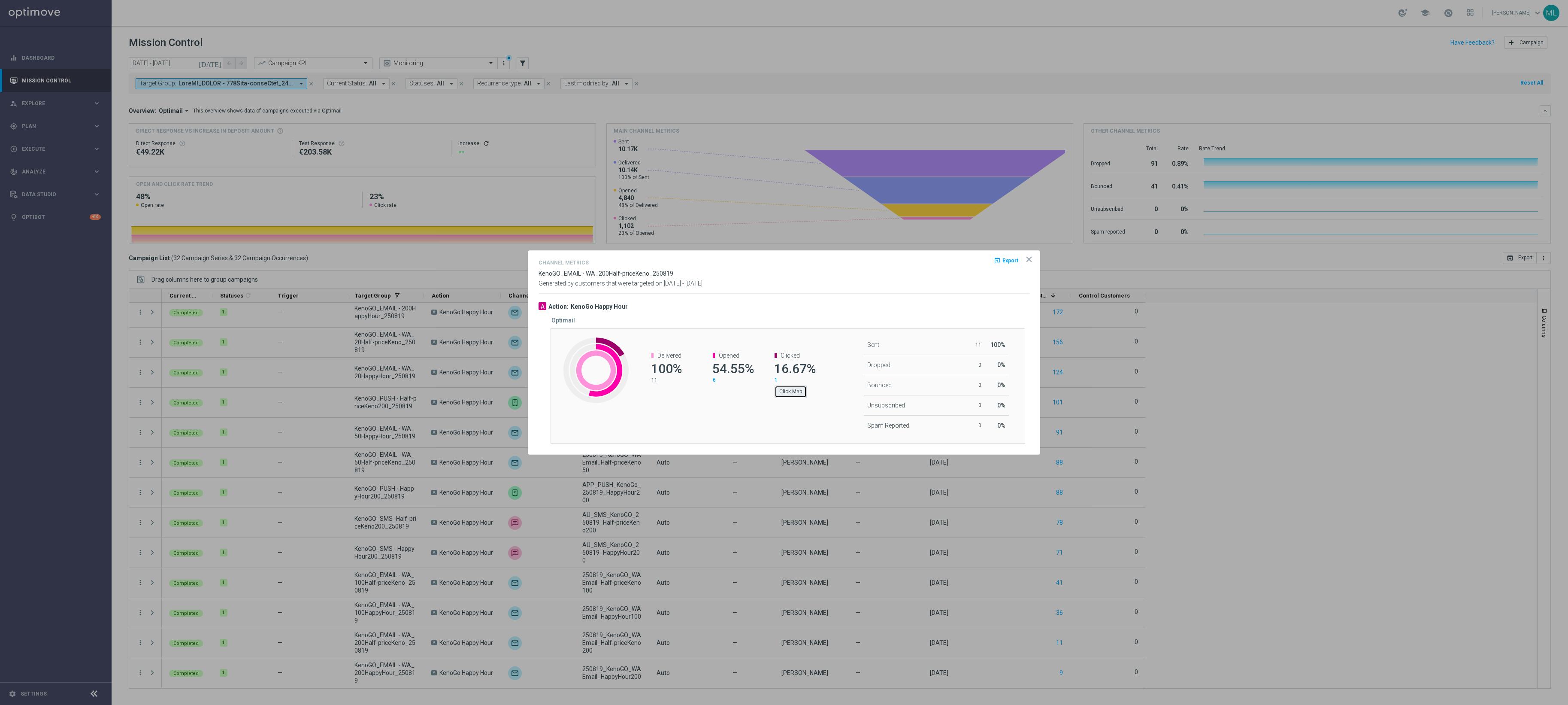
click at [795, 393] on button "Click Map" at bounding box center [790, 391] width 32 height 12
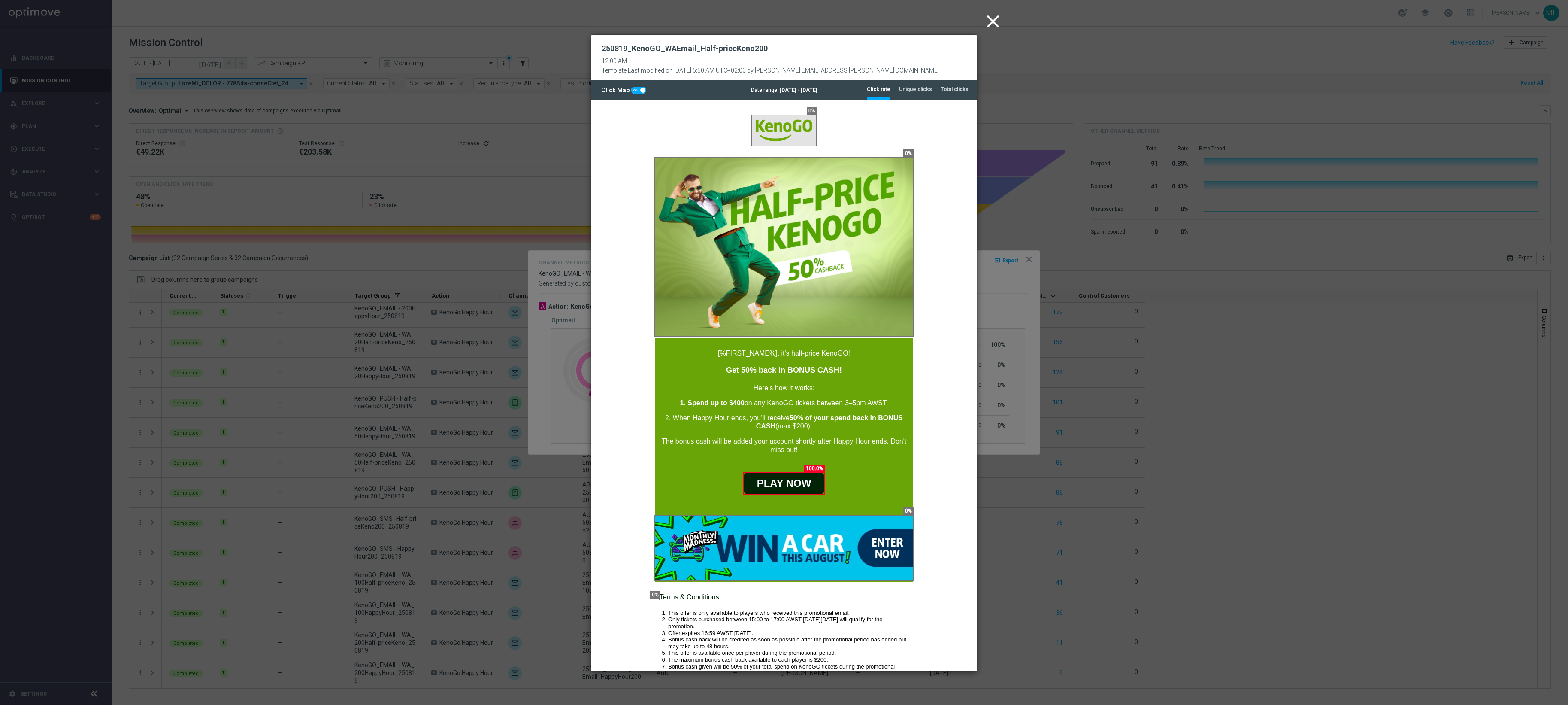
scroll to position [0, 0]
click at [999, 20] on icon "close" at bounding box center [993, 21] width 21 height 21
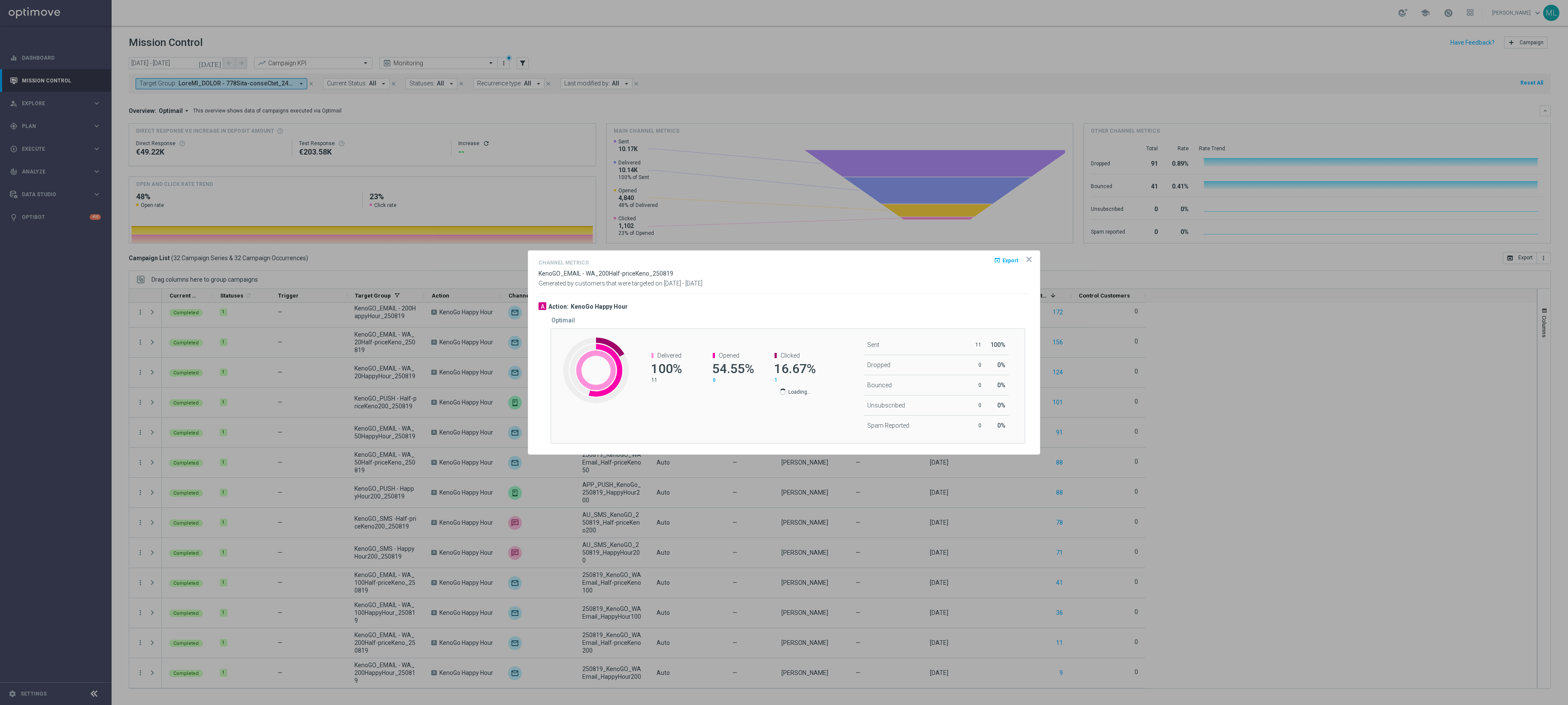
click at [1030, 256] on icon "icon" at bounding box center [1029, 259] width 8 height 9
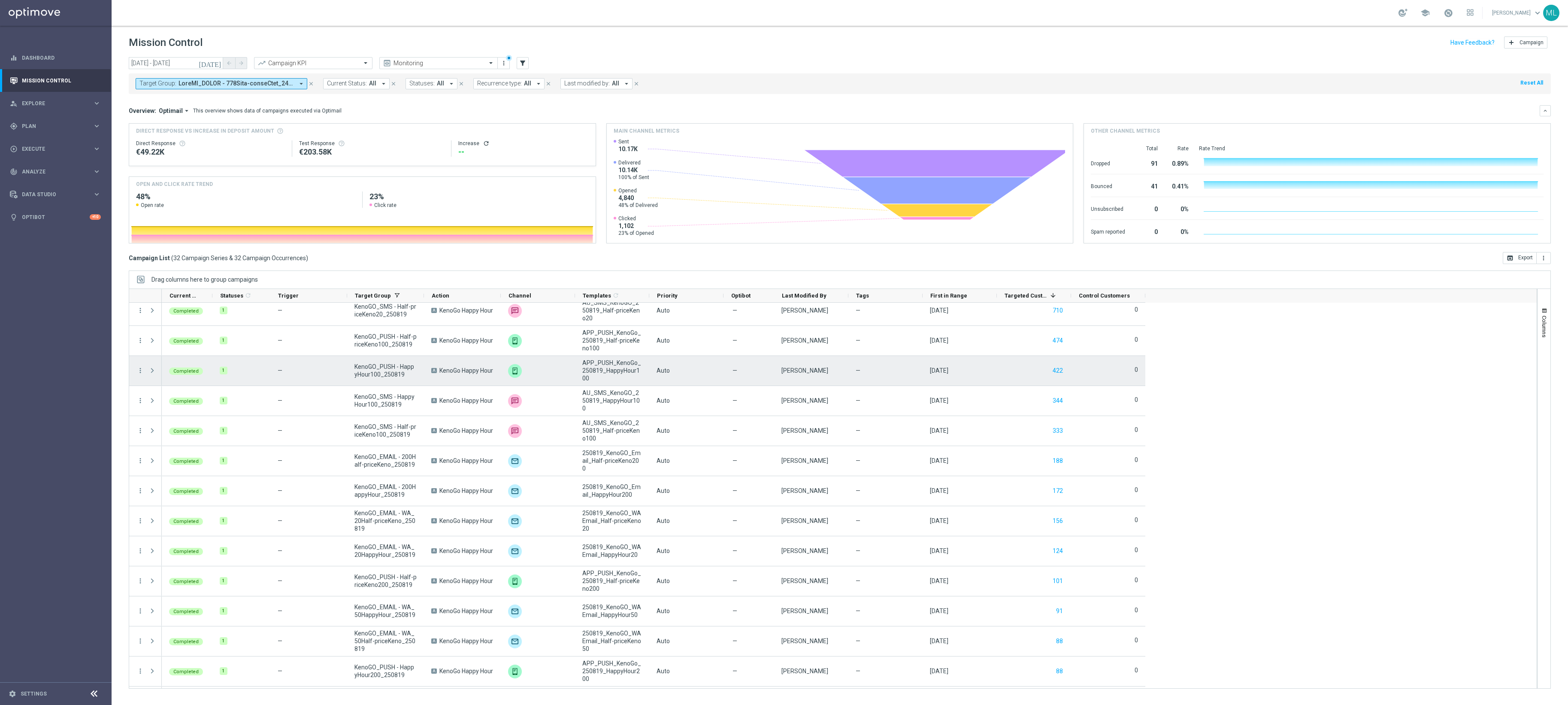
scroll to position [417, 0]
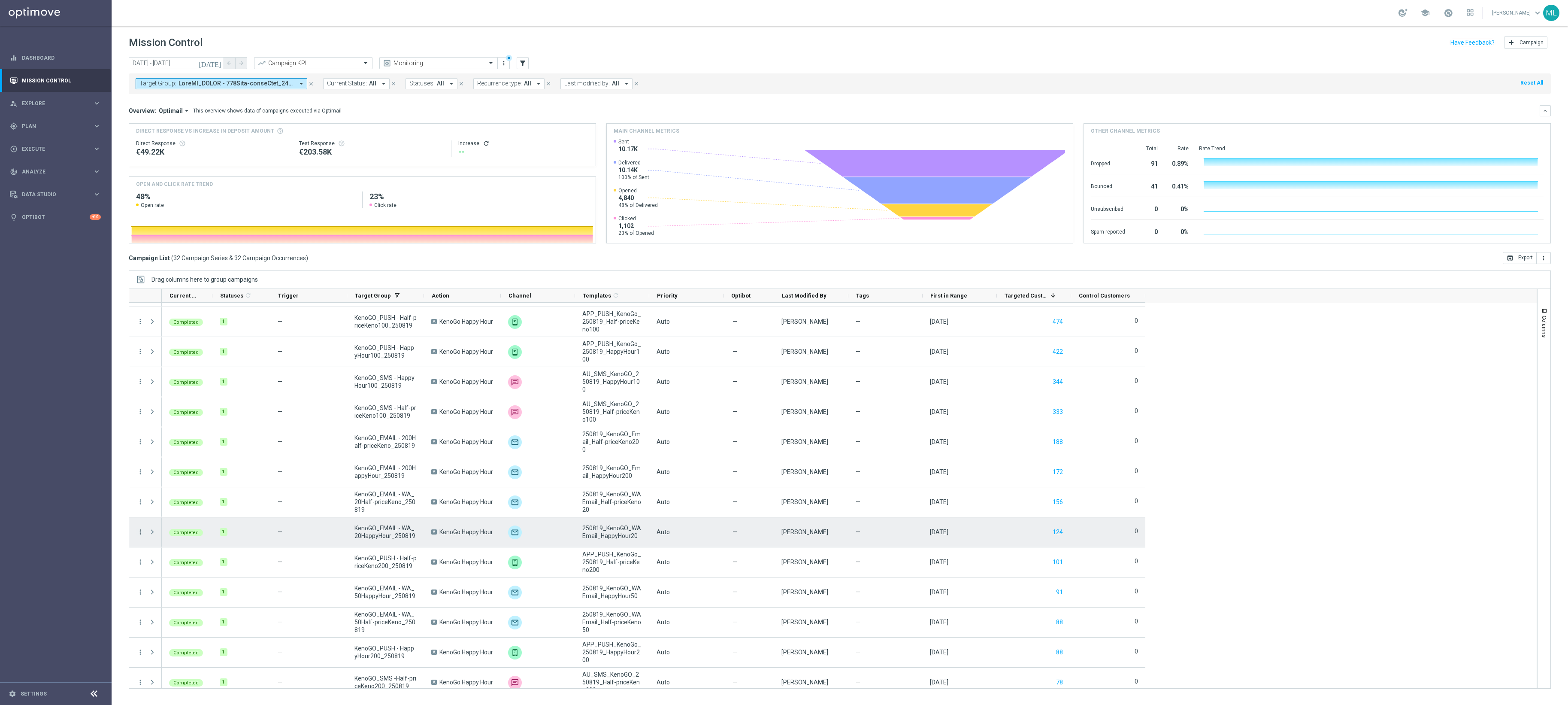
click at [139, 528] on icon "more_vert" at bounding box center [140, 532] width 8 height 8
click at [175, 528] on span "Channel Metrics" at bounding box center [178, 562] width 40 height 6
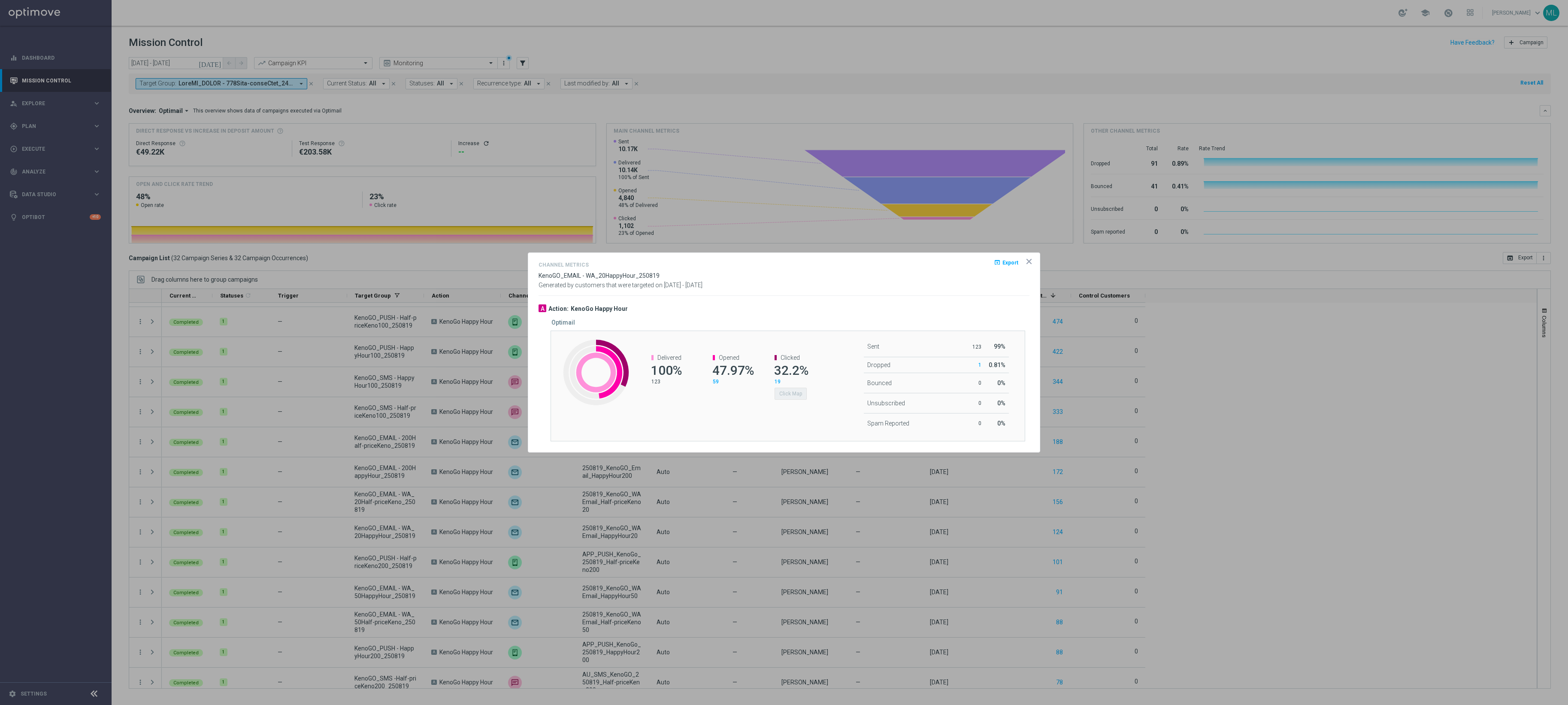
click at [747, 410] on div "Created with Highcharts 9.3.3 Delivered 100% 123 Opened 47.97% 59 Clicked 32.2%…" at bounding box center [788, 386] width 474 height 111
click at [790, 370] on span "32.2%" at bounding box center [791, 371] width 34 height 15
click at [790, 371] on span "32.2%" at bounding box center [791, 371] width 34 height 15
click at [792, 358] on span "Clicked" at bounding box center [790, 358] width 20 height 7
click at [795, 389] on button "Click Map" at bounding box center [790, 394] width 32 height 12
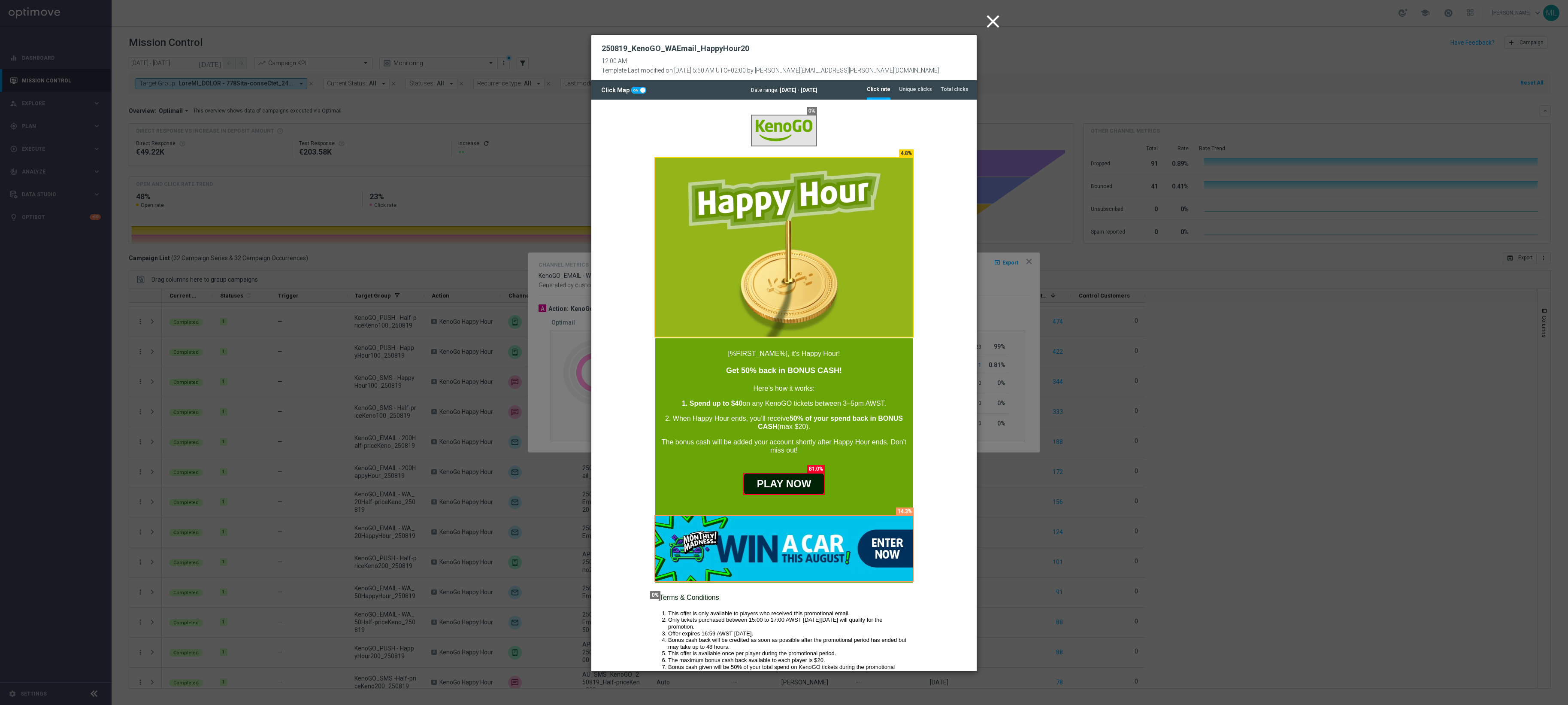
scroll to position [0, 0]
click at [992, 19] on icon "close" at bounding box center [993, 21] width 21 height 21
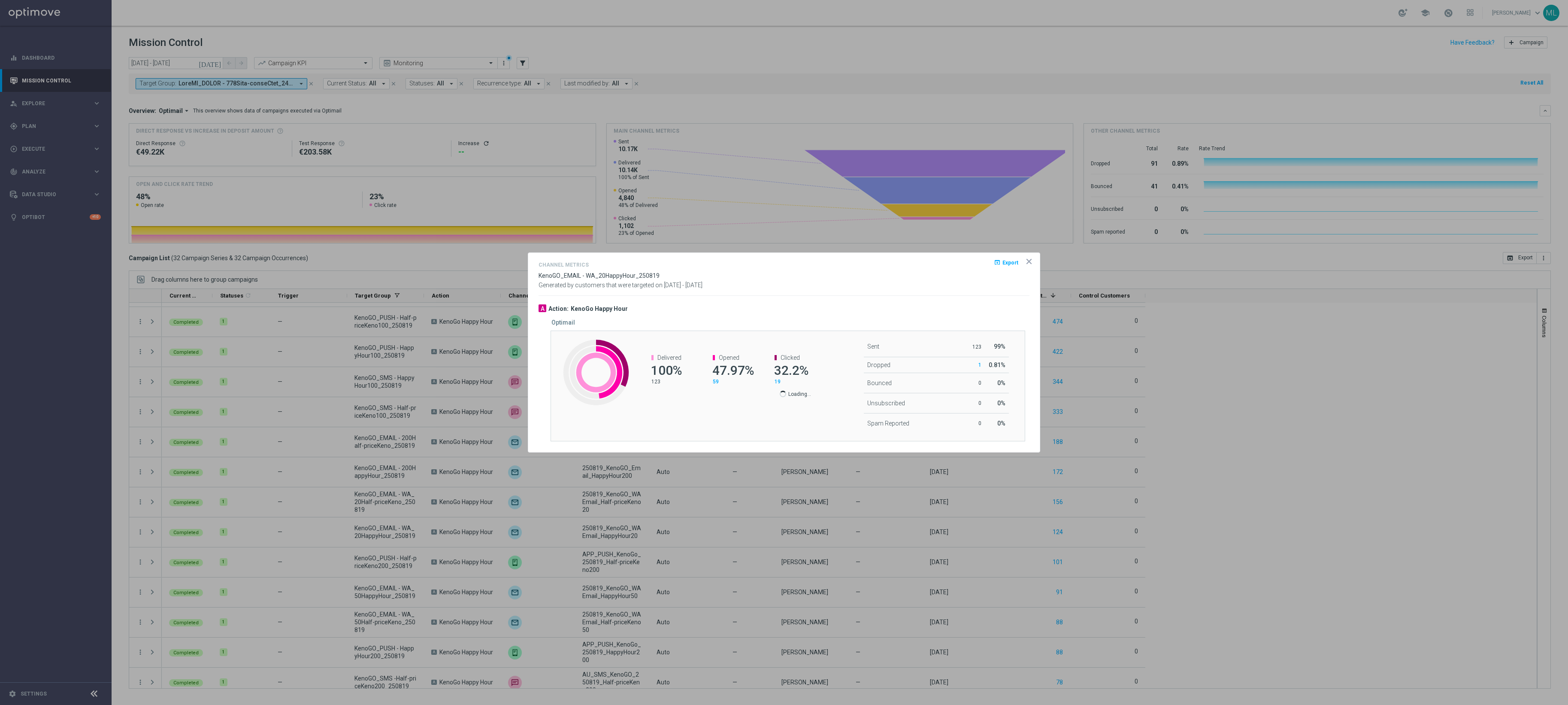
click at [1030, 259] on icon "icon" at bounding box center [1029, 261] width 8 height 9
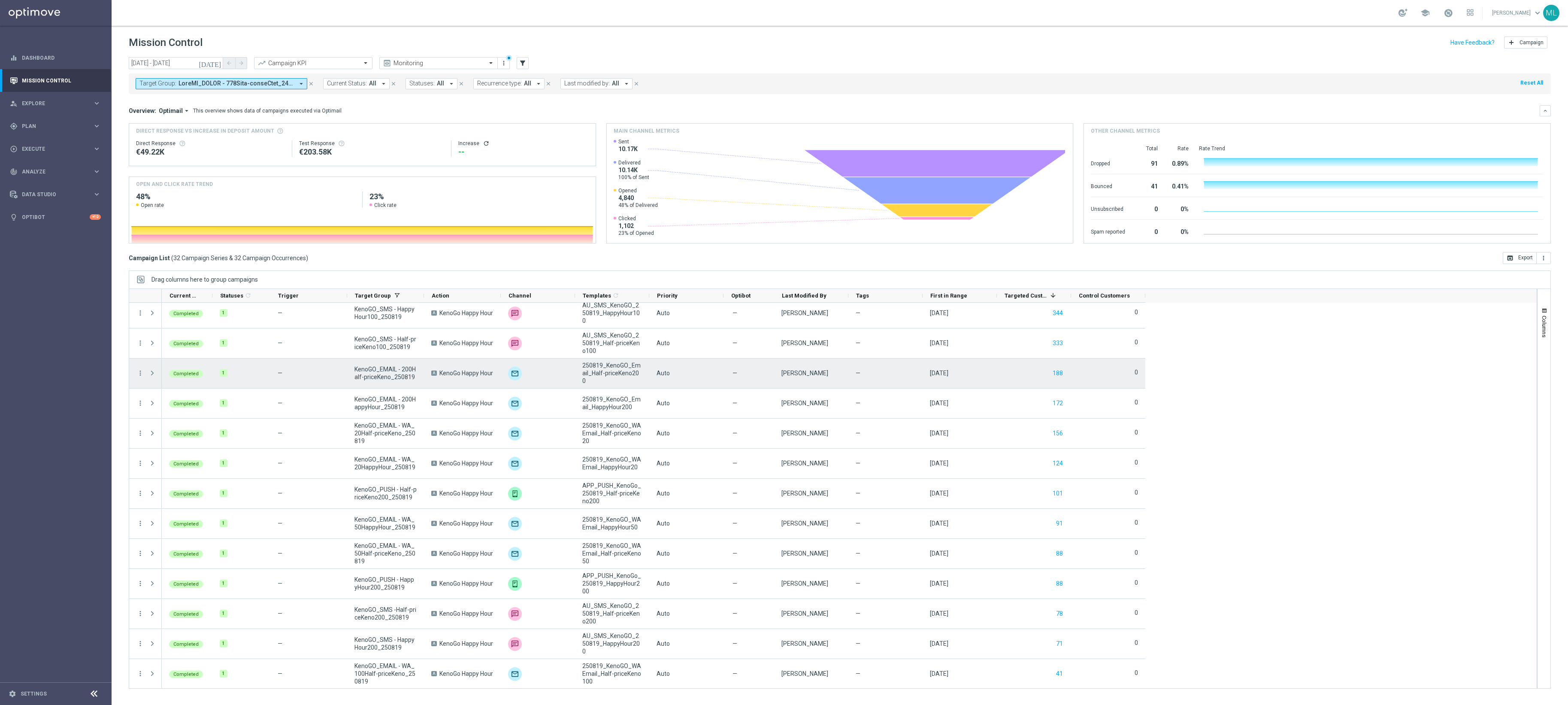
scroll to position [579, 0]
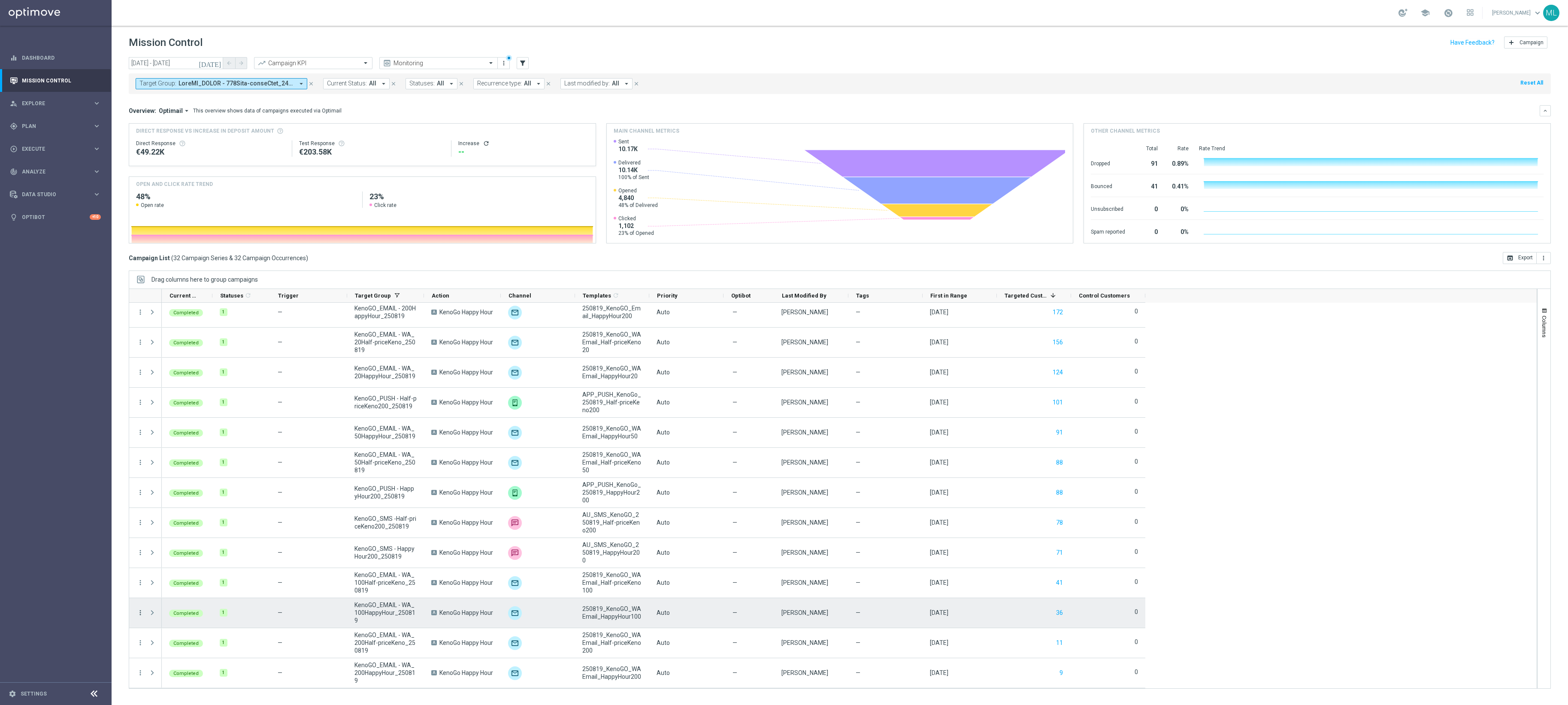
click at [140, 528] on icon "more_vert" at bounding box center [140, 612] width 8 height 8
click at [167, 528] on span "Channel Metrics" at bounding box center [178, 534] width 40 height 6
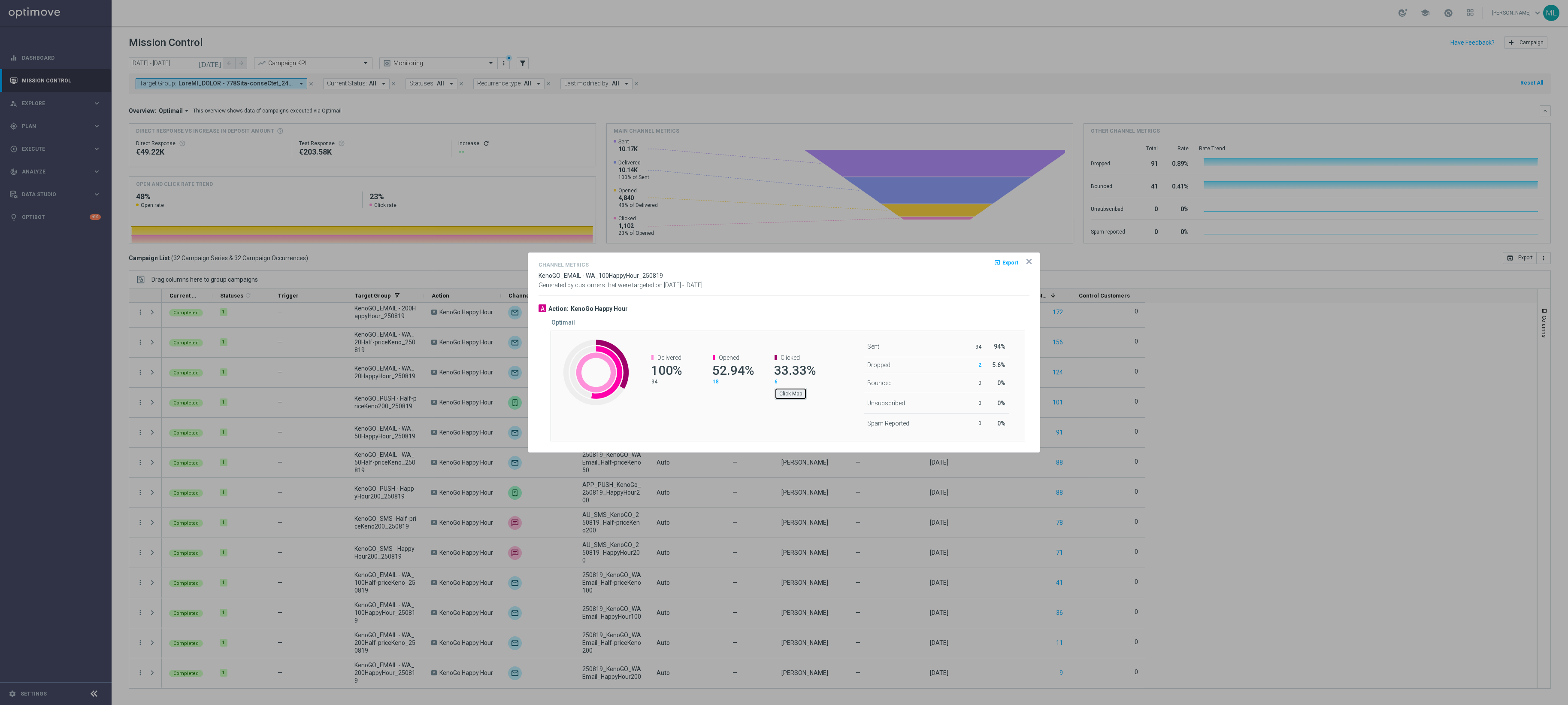
click at [790, 398] on button "Click Map" at bounding box center [790, 394] width 32 height 12
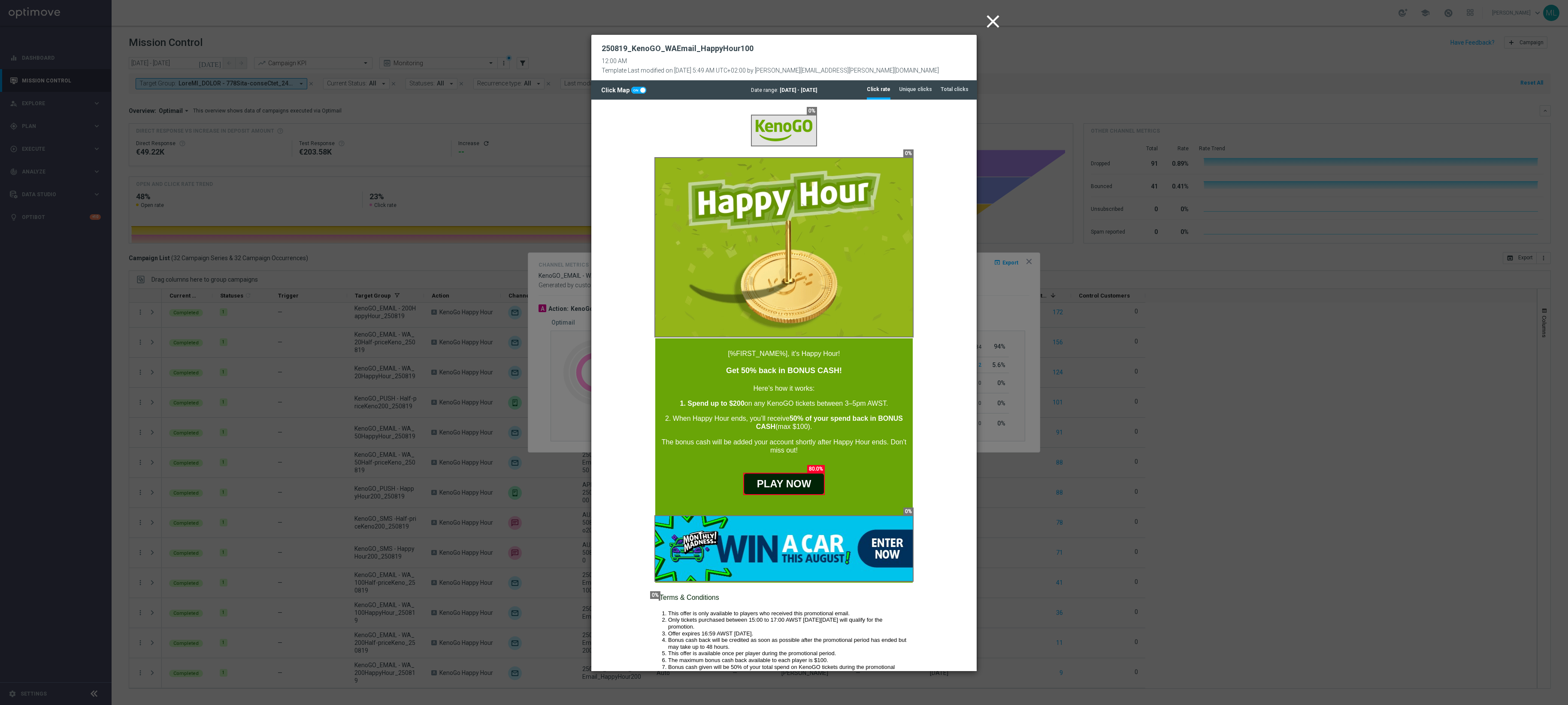
scroll to position [0, 0]
drag, startPoint x: 994, startPoint y: 20, endPoint x: 1017, endPoint y: 67, distance: 52.3
click at [994, 20] on icon "close" at bounding box center [993, 21] width 21 height 21
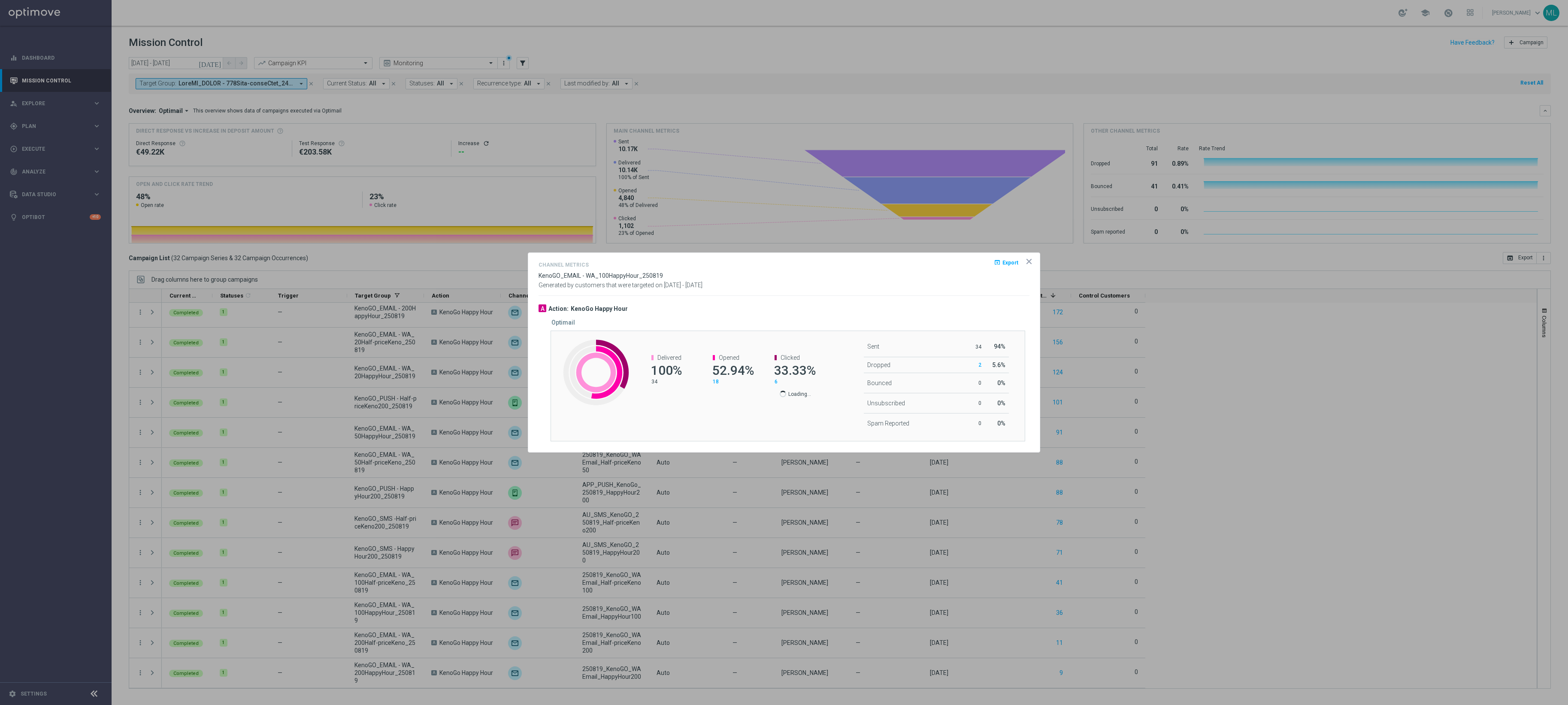
click at [1025, 261] on icon "icon" at bounding box center [1029, 261] width 8 height 9
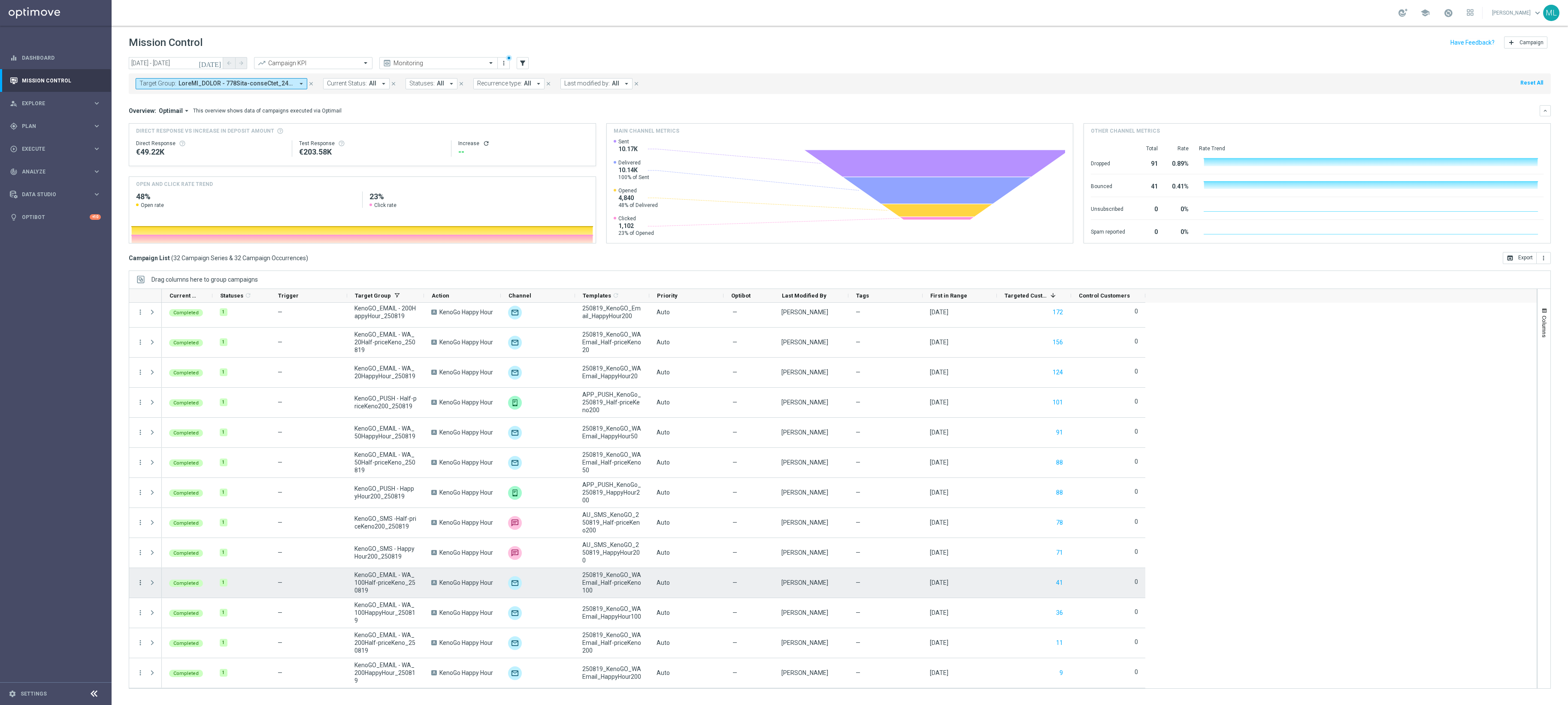
click at [143, 528] on icon "more_vert" at bounding box center [140, 583] width 8 height 8
click at [184, 528] on span "Channel Metrics" at bounding box center [178, 611] width 40 height 6
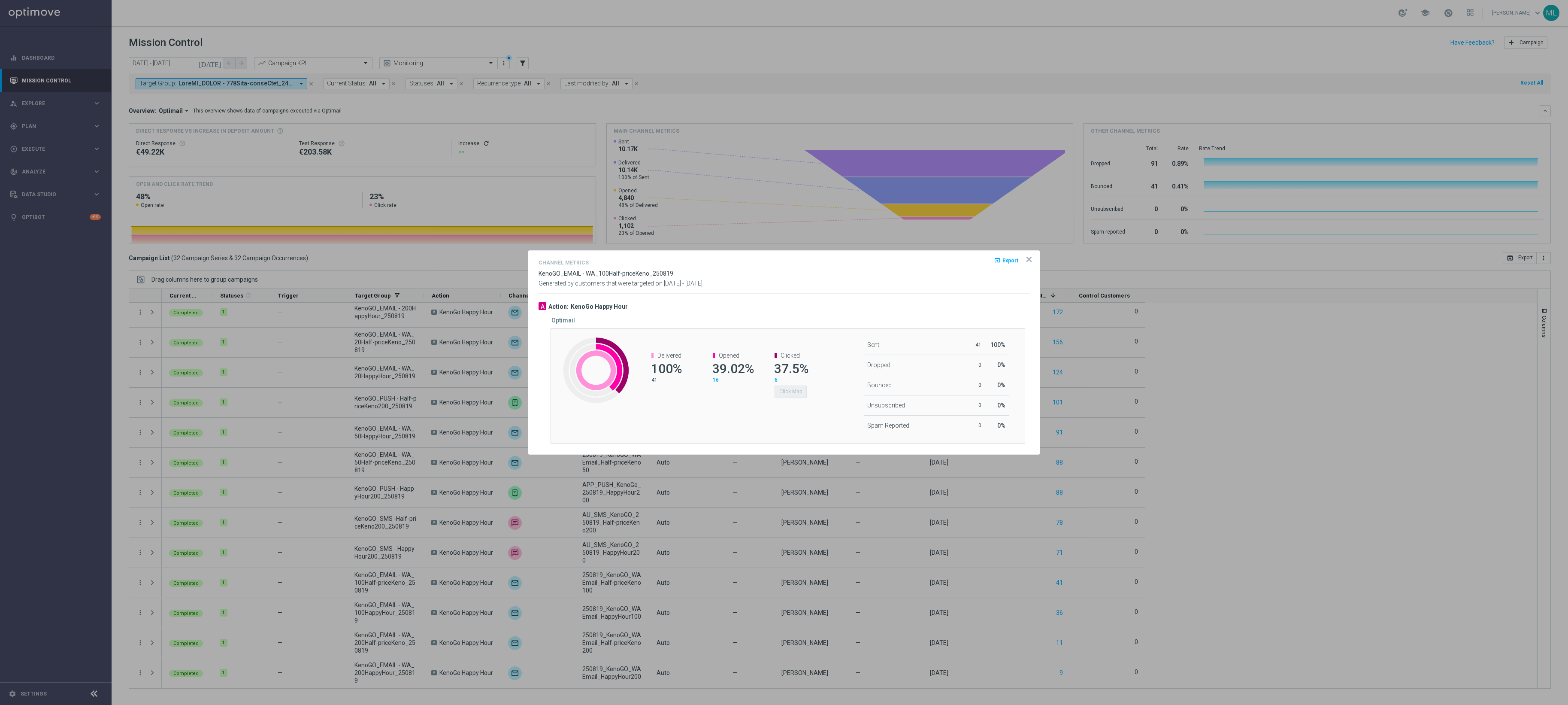
click at [790, 359] on div "Clicked 37.5% 6 Click Map" at bounding box center [794, 375] width 40 height 46
click at [789, 354] on span "Clicked" at bounding box center [790, 355] width 20 height 7
click at [794, 394] on button "Click Map" at bounding box center [790, 391] width 32 height 12
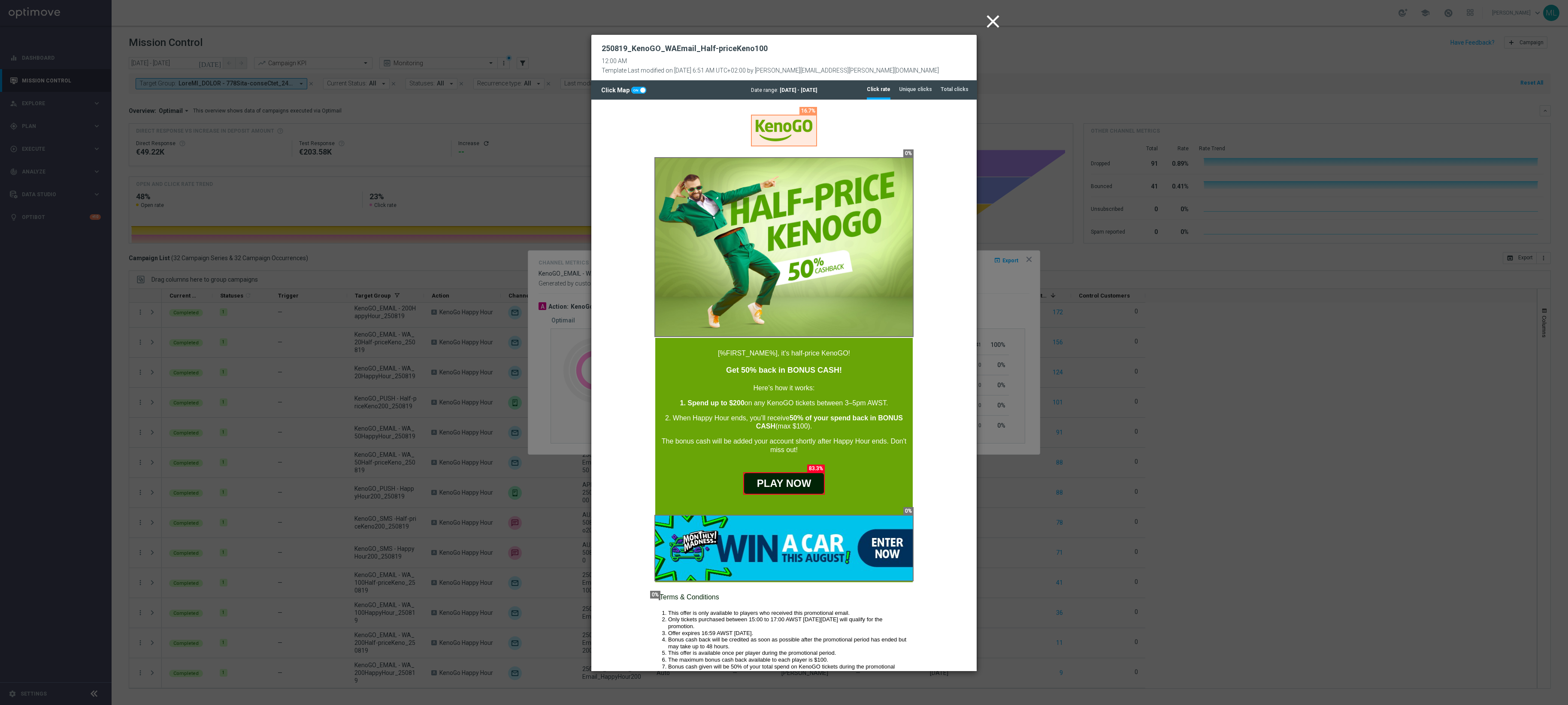
drag, startPoint x: 989, startPoint y: 20, endPoint x: 1059, endPoint y: 230, distance: 221.4
click at [992, 20] on icon "close" at bounding box center [993, 21] width 21 height 21
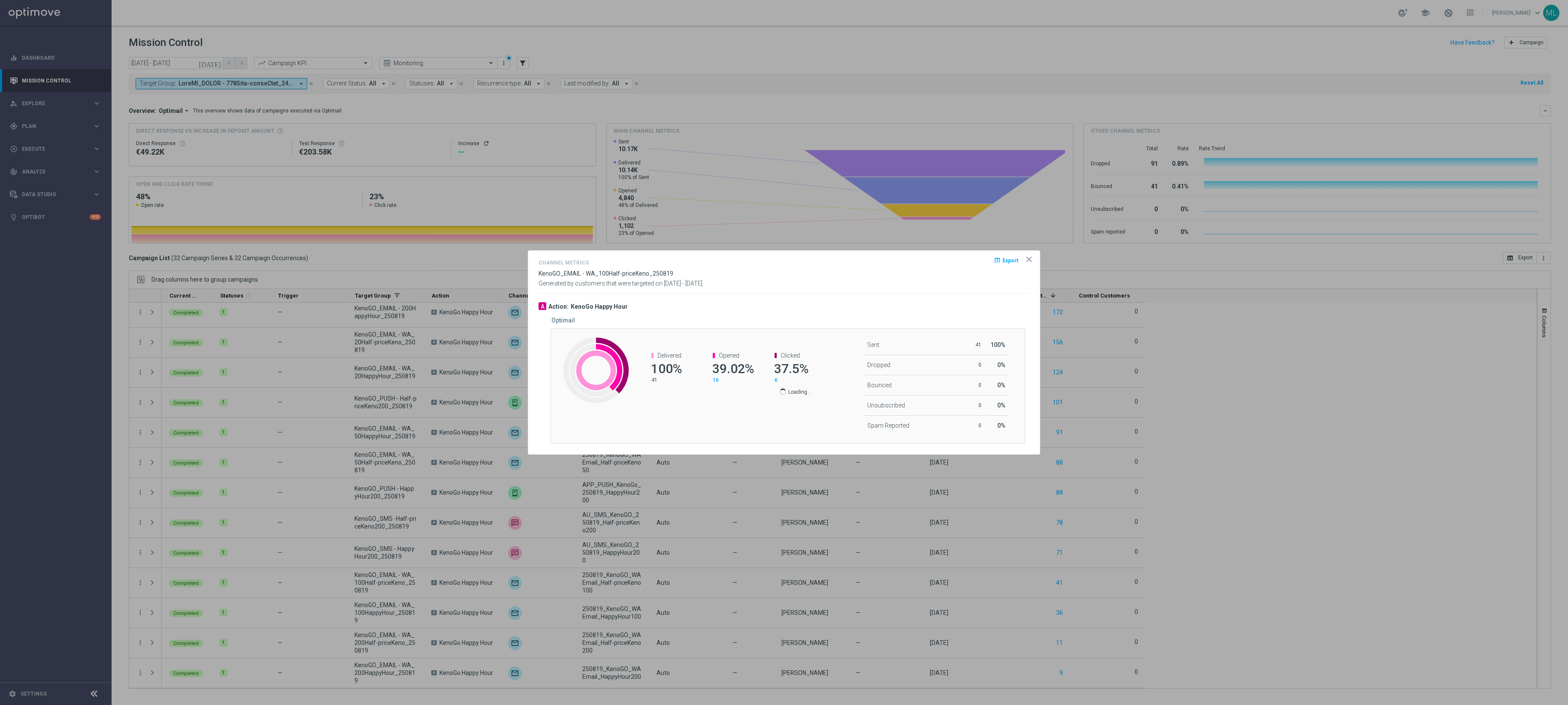
click at [1033, 258] on opti-dialog-container "Channel Metrics open_in_browser Export KenoGO_EMAIL - WA_100Half-priceKeno_2508…" at bounding box center [784, 352] width 512 height 203
click at [1029, 258] on icon "icon" at bounding box center [1028, 259] width 4 height 4
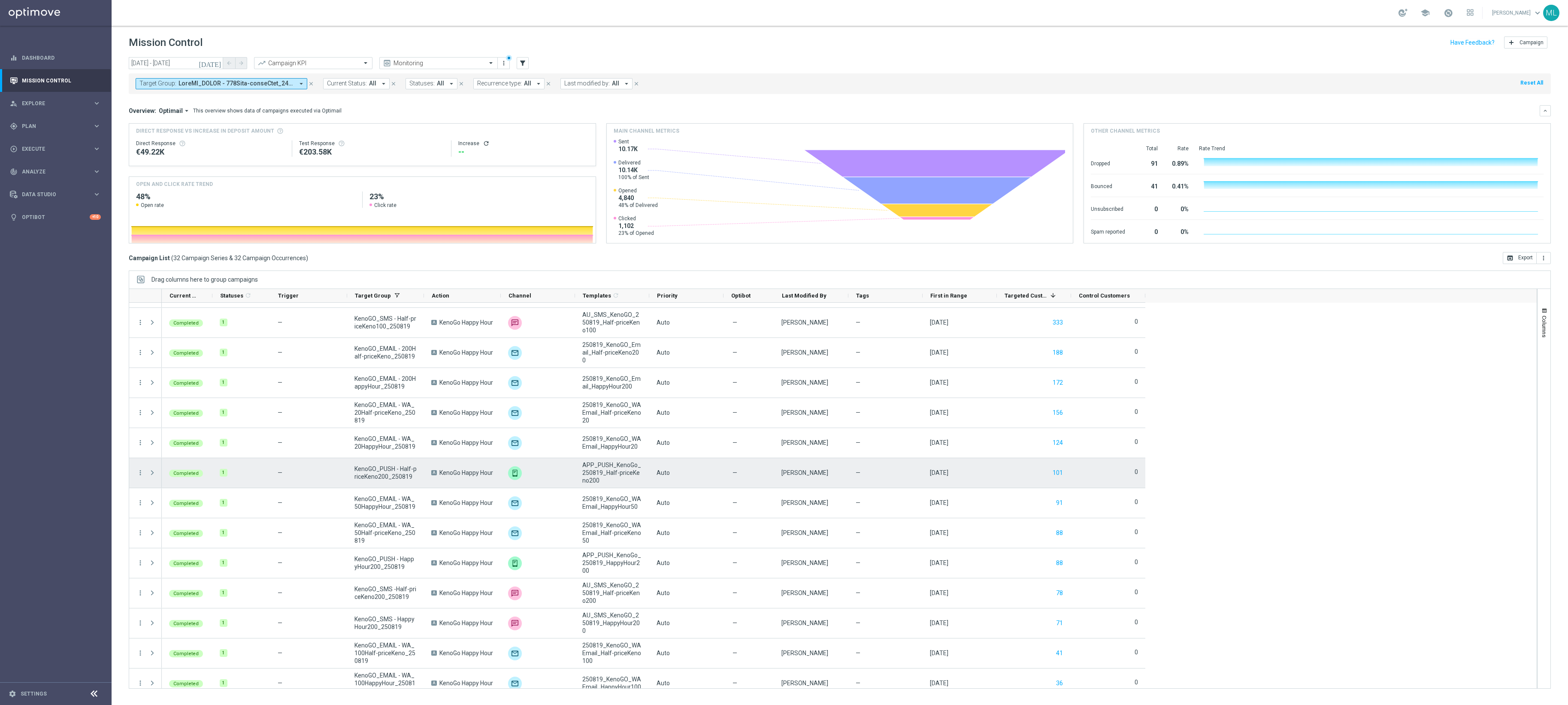
scroll to position [512, 0]
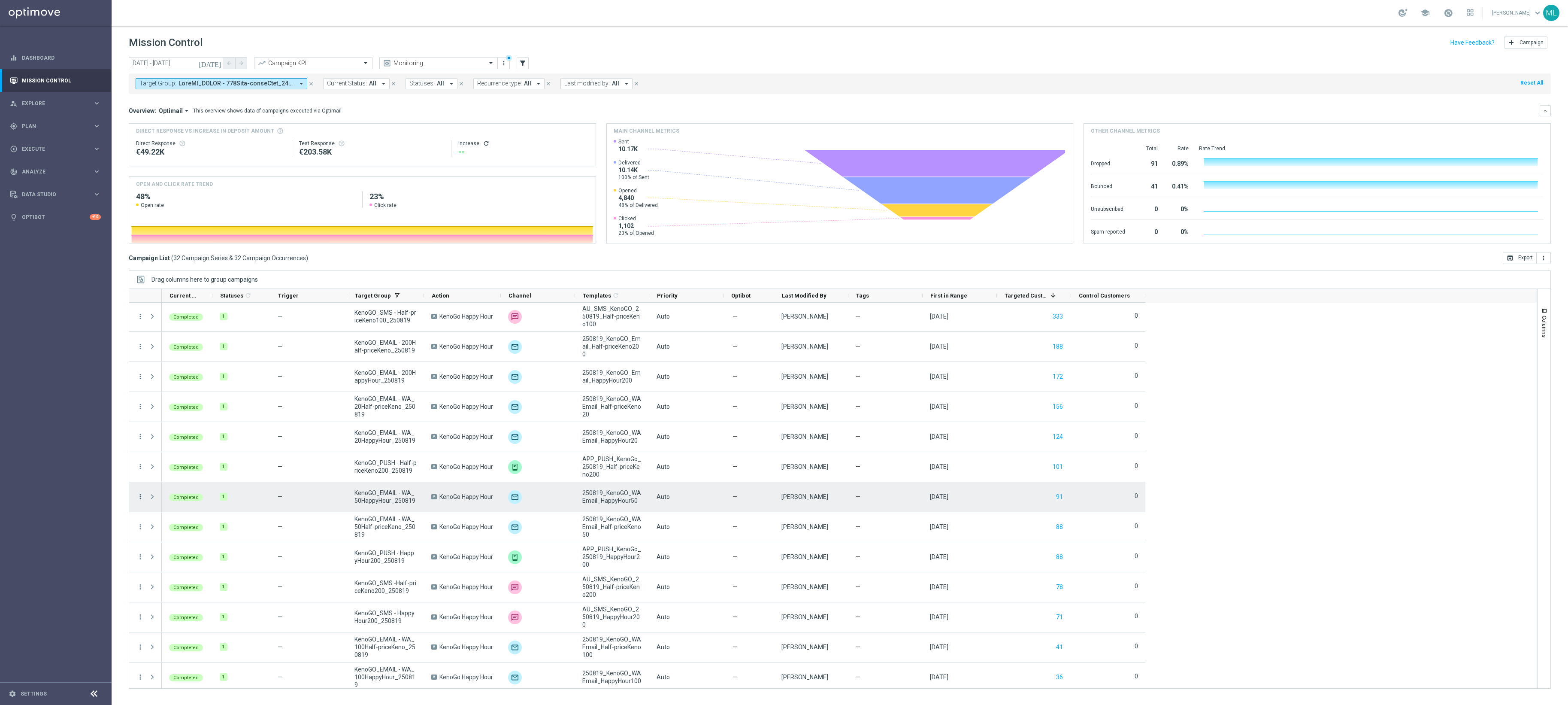
click at [140, 499] on icon "more_vert" at bounding box center [140, 497] width 8 height 8
click at [167, 528] on span "Channel Metrics" at bounding box center [178, 527] width 40 height 6
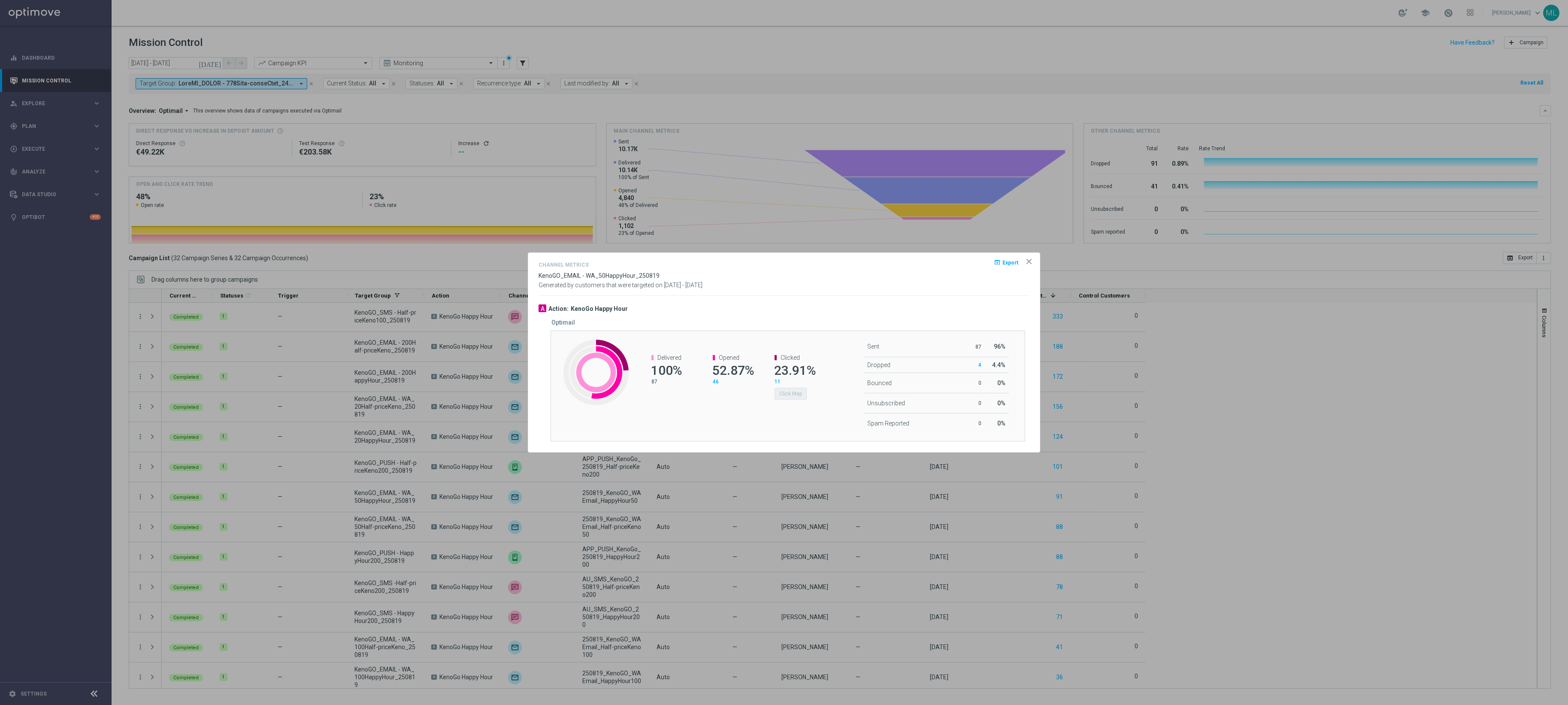
click at [788, 370] on span "23.91%" at bounding box center [795, 371] width 42 height 15
click at [790, 400] on div "Click Map" at bounding box center [794, 392] width 40 height 14
click at [795, 394] on button "Click Map" at bounding box center [790, 394] width 32 height 12
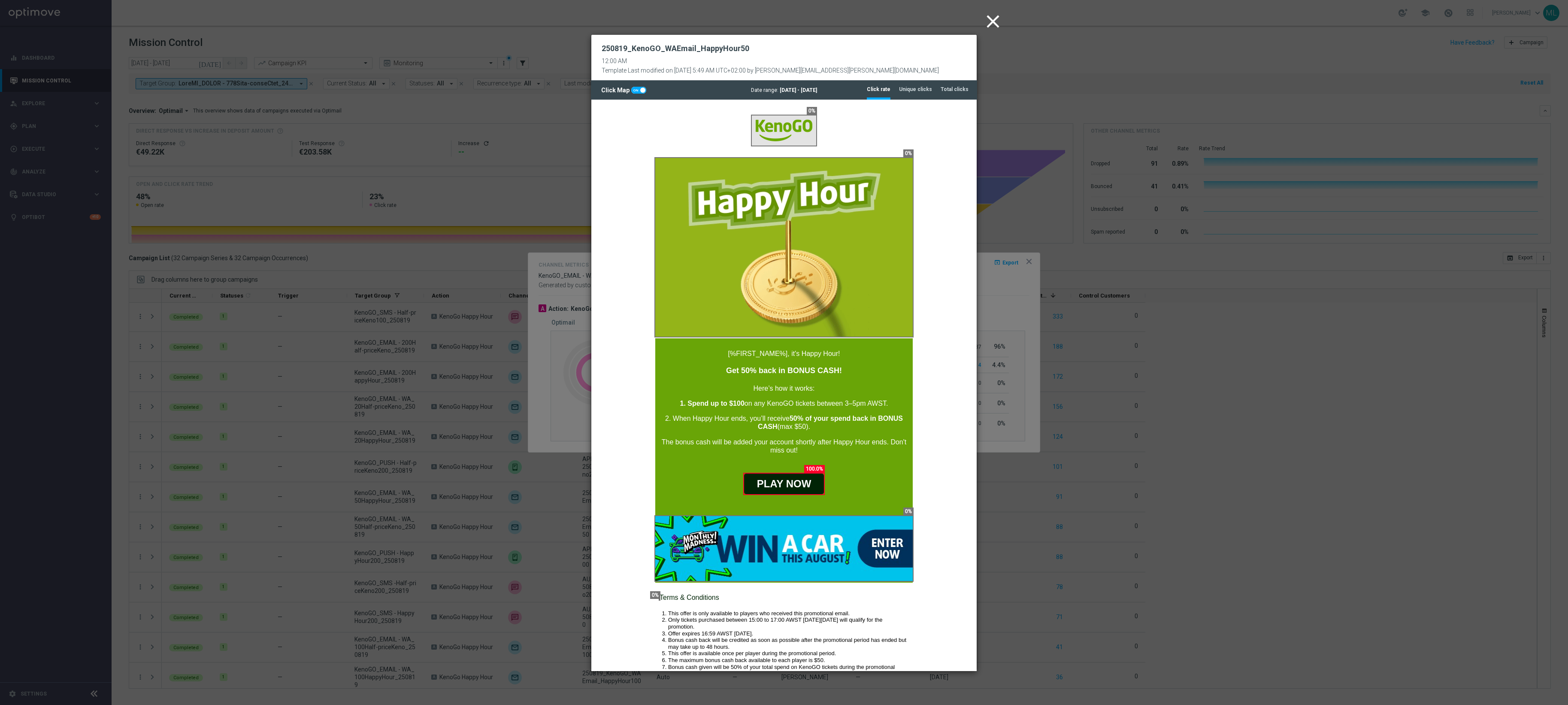
scroll to position [0, 0]
click at [994, 21] on icon "close" at bounding box center [993, 21] width 21 height 21
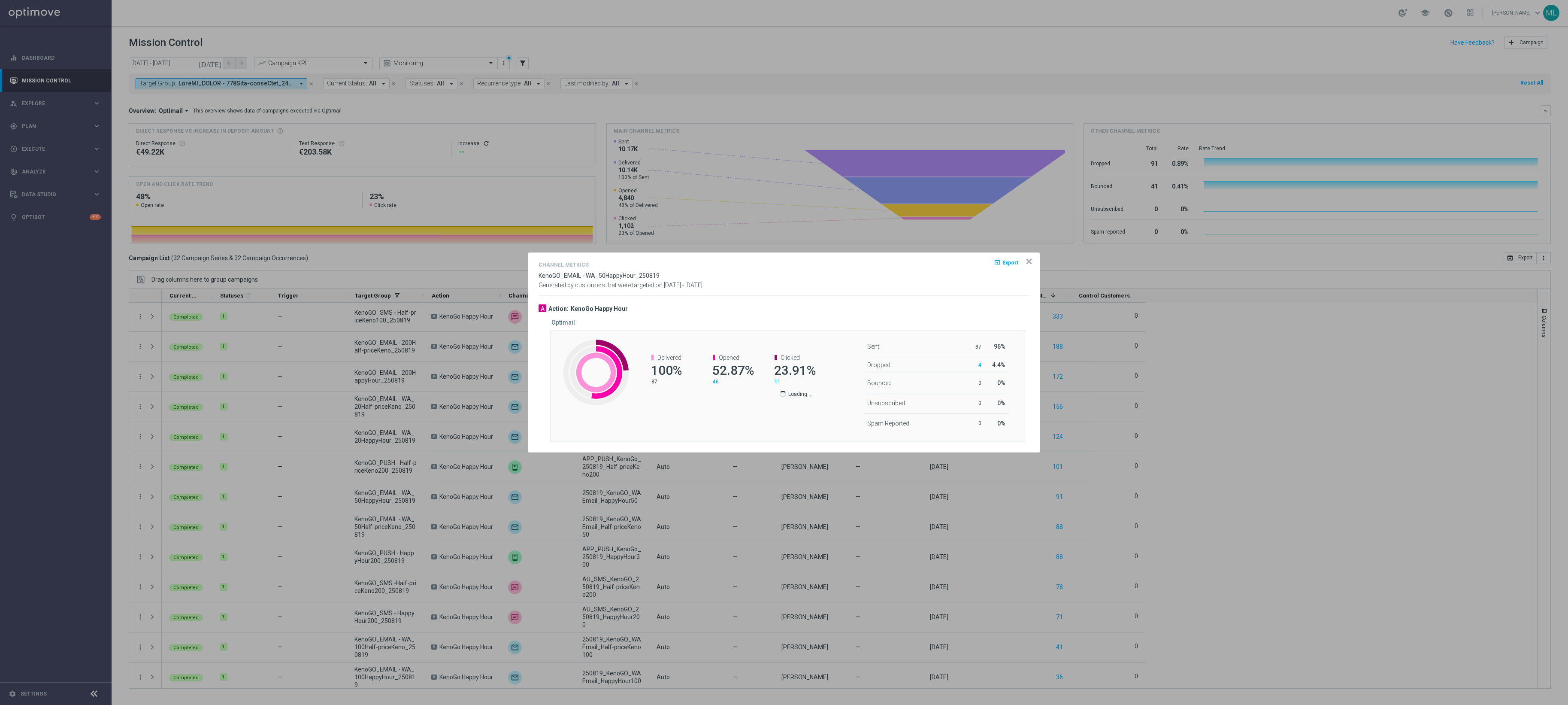
click at [1031, 259] on icon "icon" at bounding box center [1029, 261] width 8 height 9
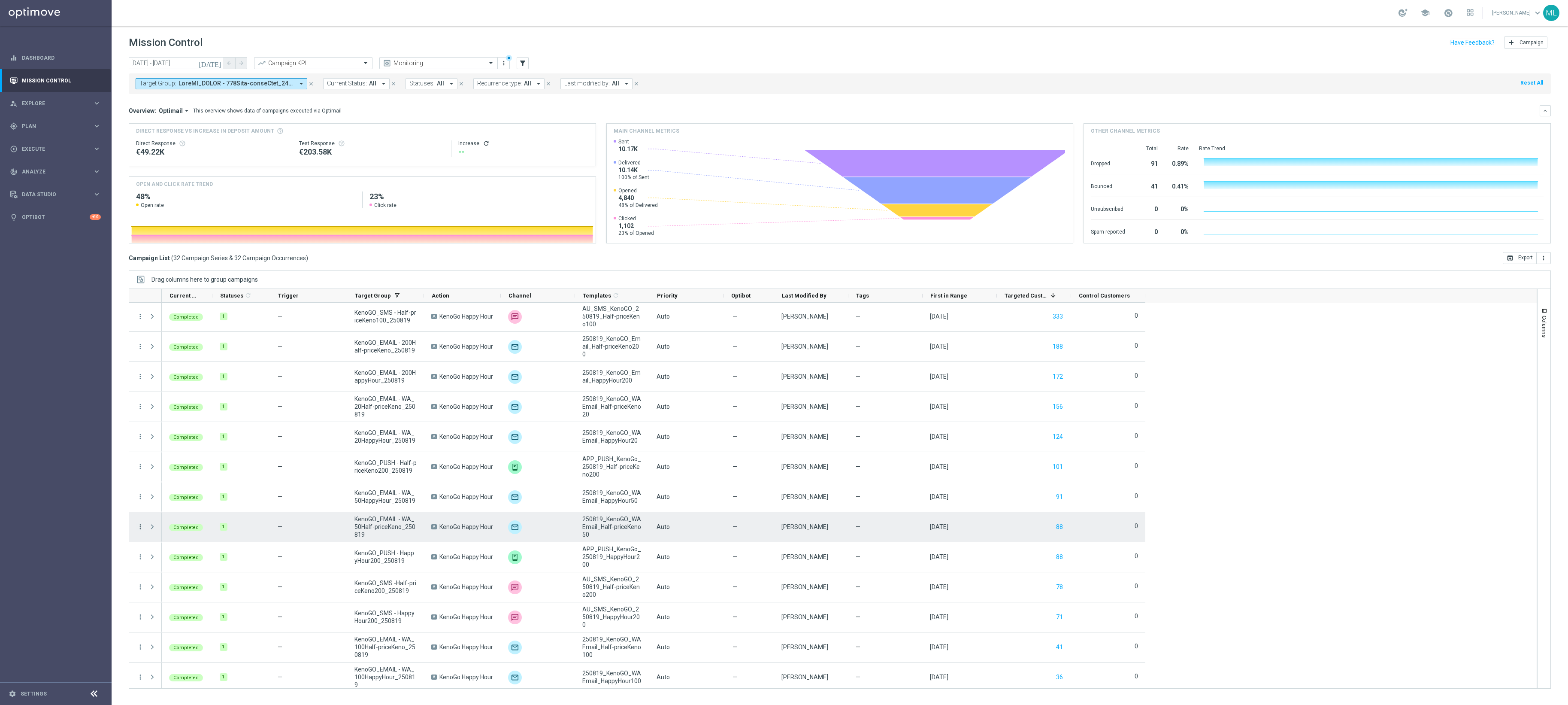
click at [139, 528] on icon "more_vert" at bounding box center [140, 526] width 8 height 8
click at [172, 528] on div "send Channel Metrics" at bounding box center [194, 558] width 97 height 12
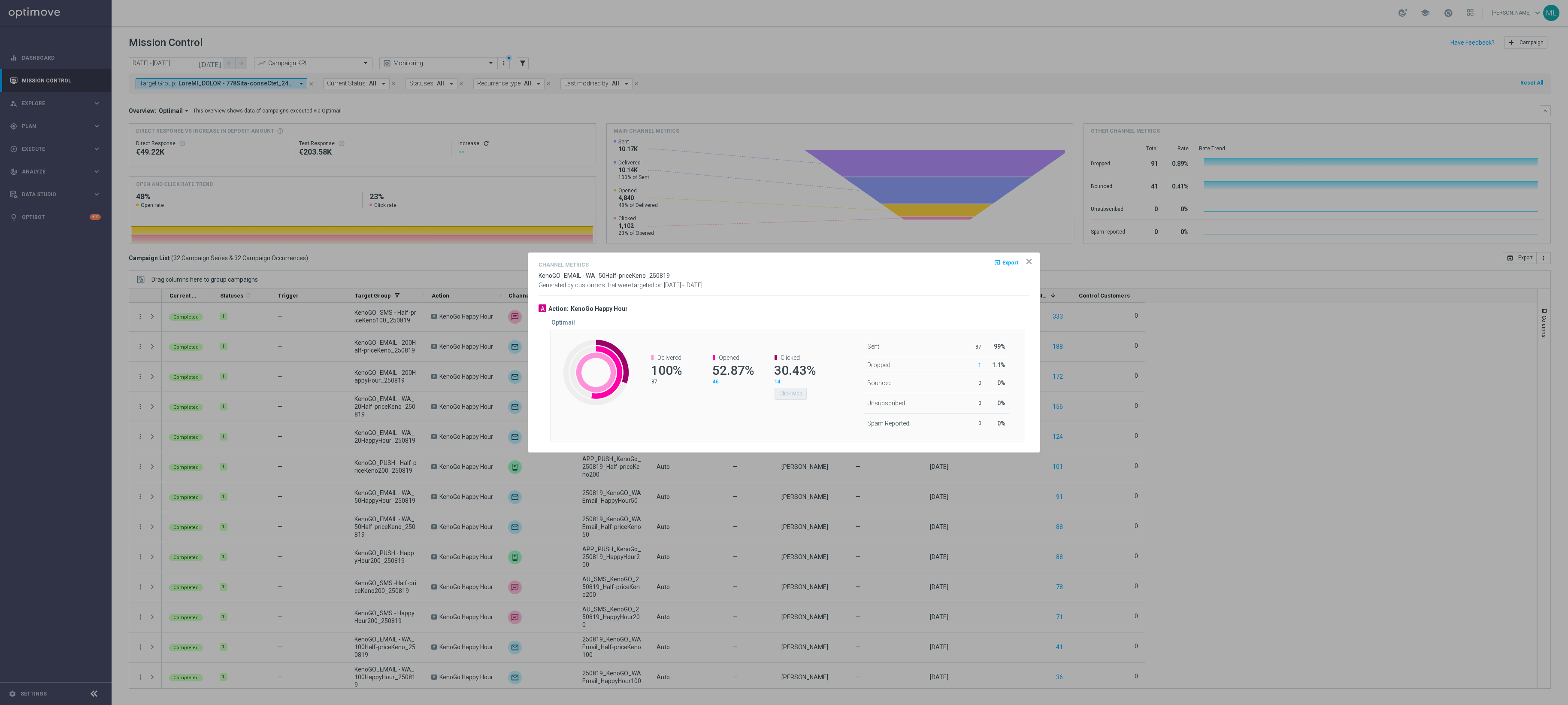
click at [792, 372] on span "30.43%" at bounding box center [795, 371] width 42 height 15
drag, startPoint x: 795, startPoint y: 366, endPoint x: 795, endPoint y: 357, distance: 9.0
click at [795, 366] on span "30.43%" at bounding box center [795, 371] width 42 height 15
drag, startPoint x: 795, startPoint y: 356, endPoint x: 796, endPoint y: 361, distance: 5.1
click at [795, 356] on span "Clicked" at bounding box center [790, 358] width 20 height 7
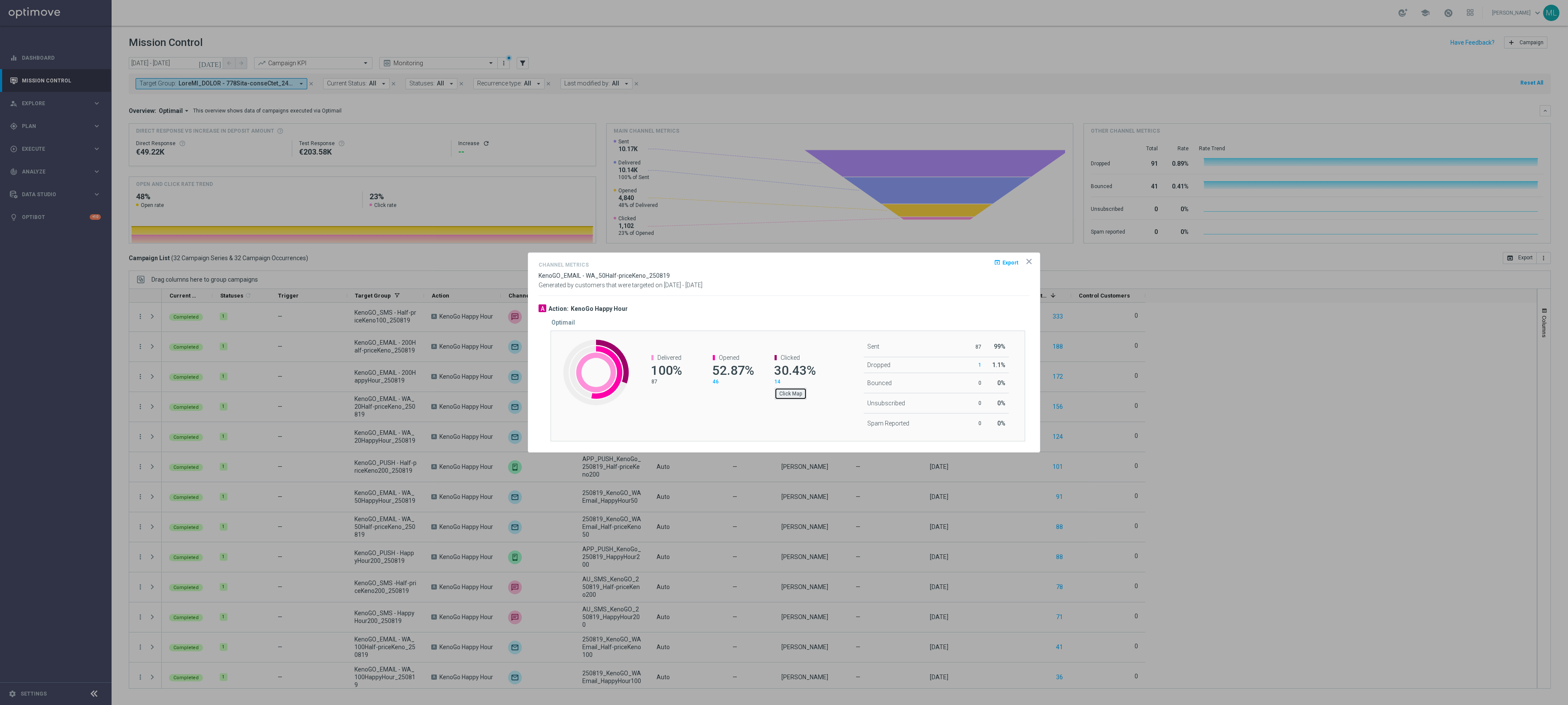
click at [791, 395] on button "Click Map" at bounding box center [790, 394] width 32 height 12
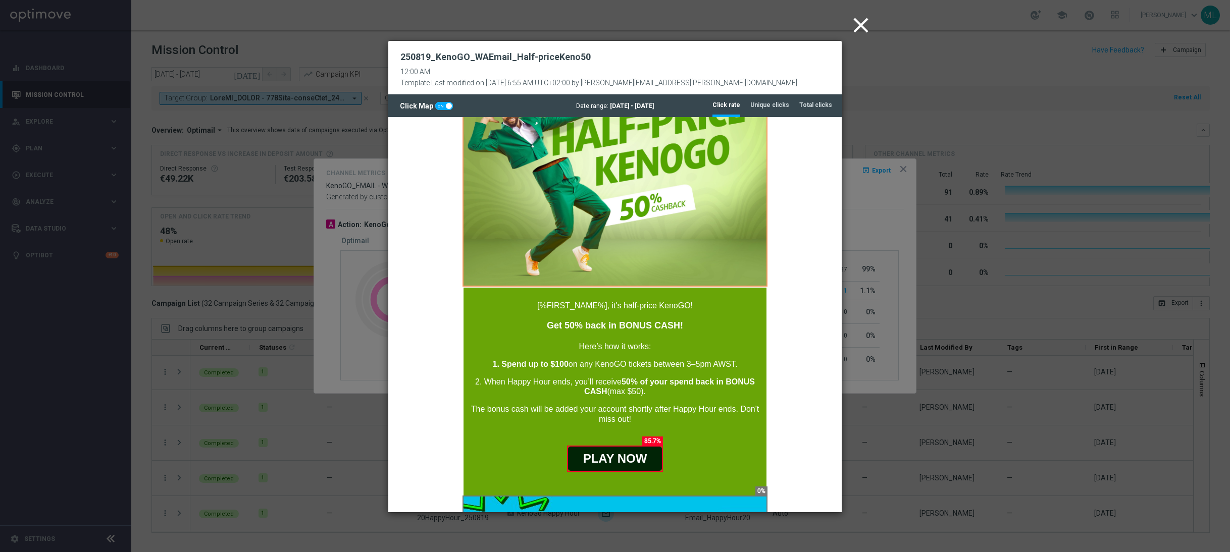
scroll to position [602, 0]
click at [861, 23] on icon "close" at bounding box center [860, 25] width 25 height 25
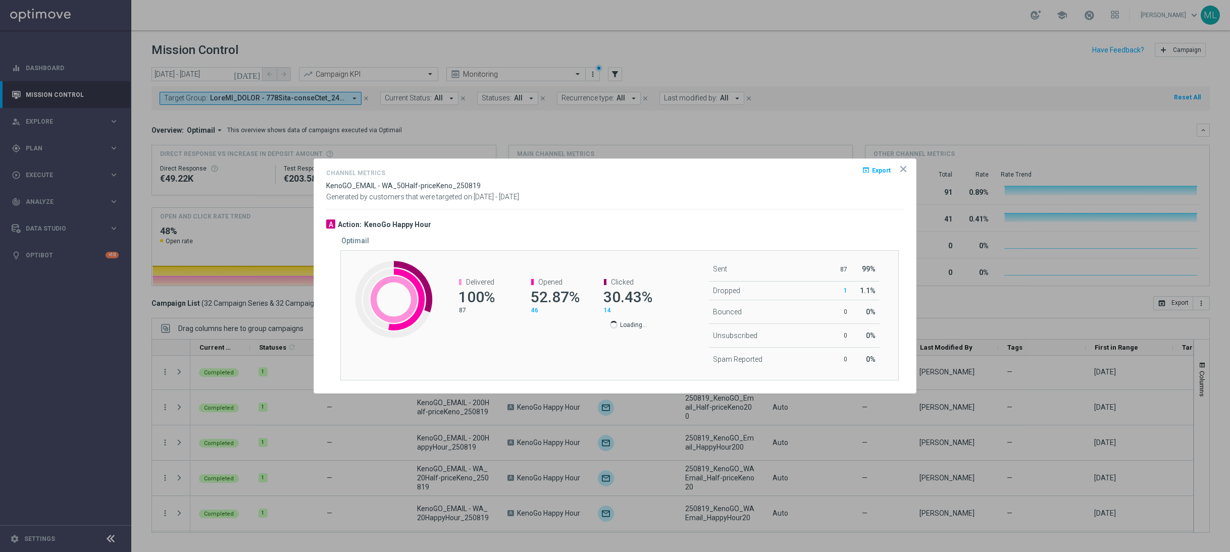
click at [905, 164] on icon "icon" at bounding box center [903, 169] width 10 height 10
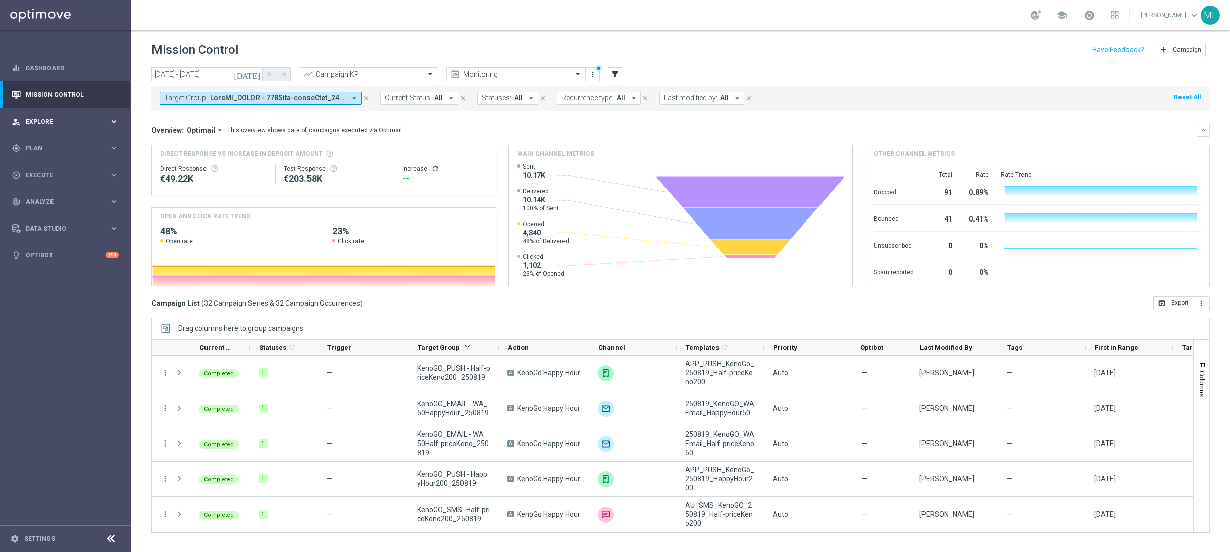
click at [110, 120] on icon "keyboard_arrow_right" at bounding box center [114, 122] width 10 height 10
click at [112, 274] on icon "keyboard_arrow_right" at bounding box center [114, 270] width 10 height 10
click at [112, 198] on icon "keyboard_arrow_right" at bounding box center [114, 200] width 10 height 10
click at [41, 216] on link "Optimail" at bounding box center [68, 215] width 74 height 8
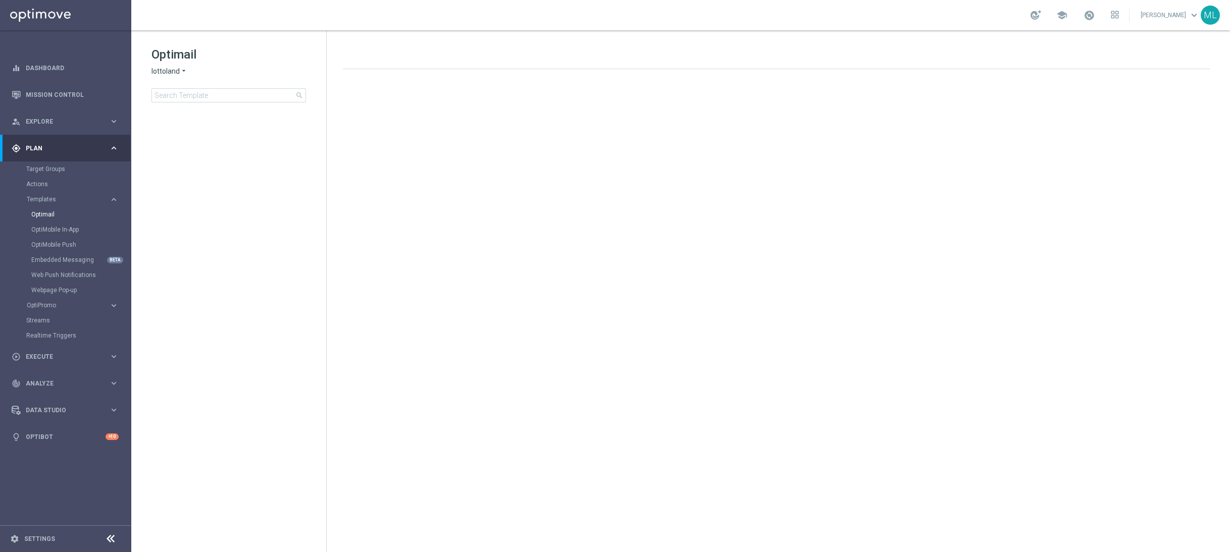
click at [185, 72] on icon "arrow_drop_down" at bounding box center [184, 72] width 8 height 10
click at [182, 91] on div "KenoGO" at bounding box center [190, 95] width 76 height 12
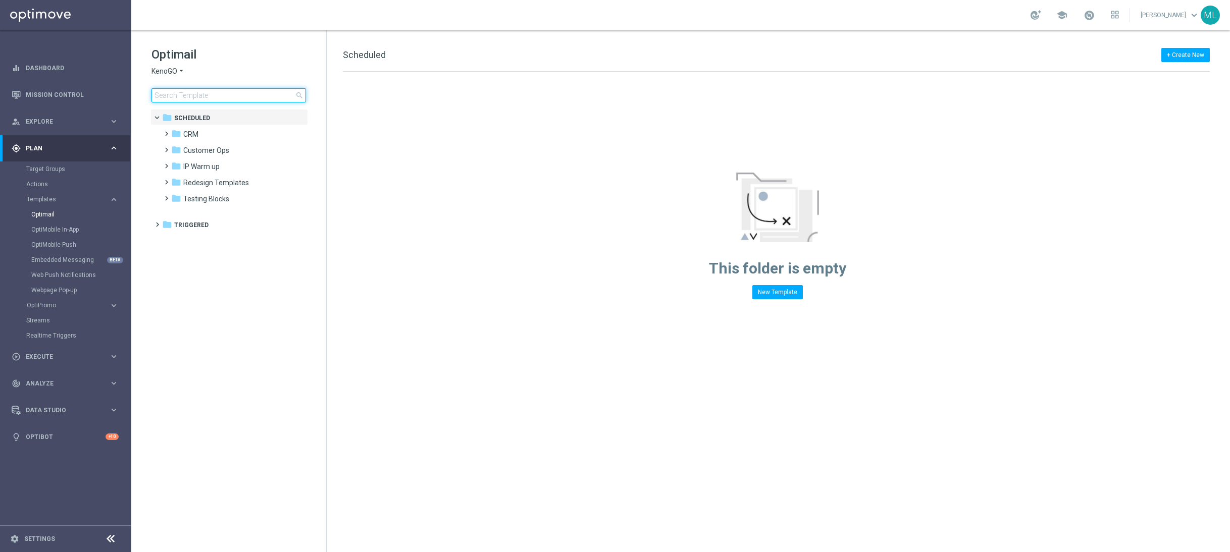
click at [187, 99] on input at bounding box center [228, 95] width 155 height 14
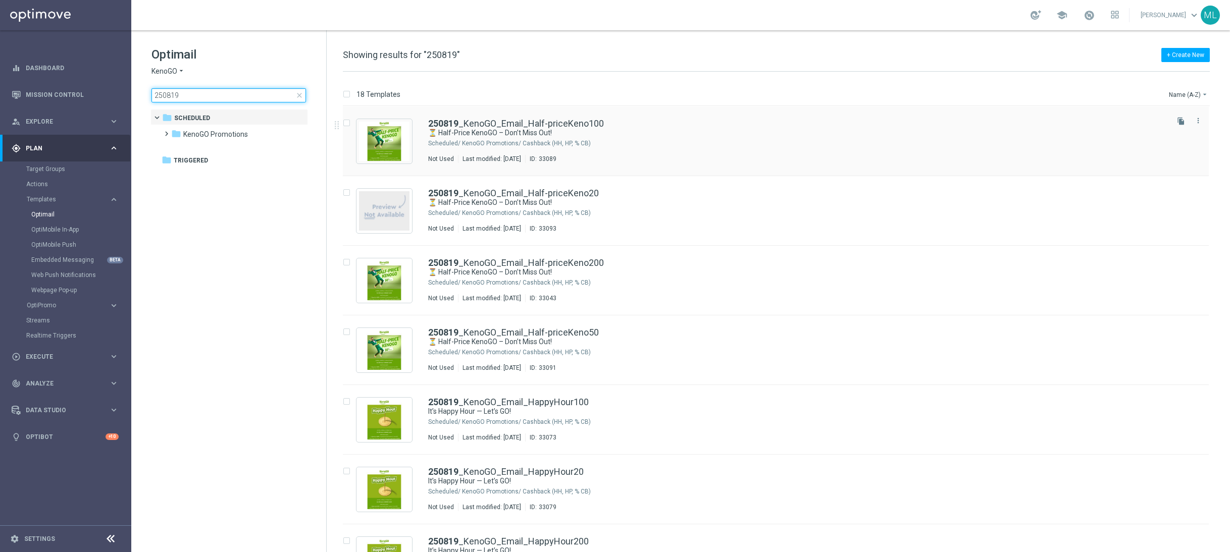
type input "250819"
click at [650, 144] on div "KenoGO Promotions/ Cashback (HH, HP, % CB)" at bounding box center [814, 143] width 704 height 8
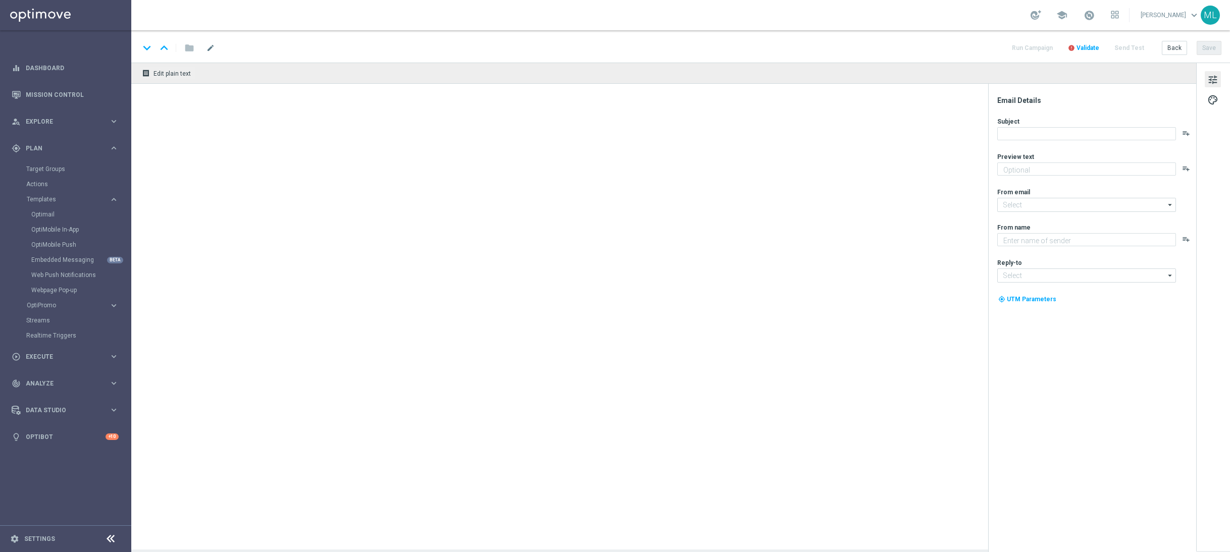
type textarea "Get 50% back in BONUS CASH!"
type input "mail@crm.kenogo.com.au"
type textarea "KenoGO"
type input "support@kenogo.com.au"
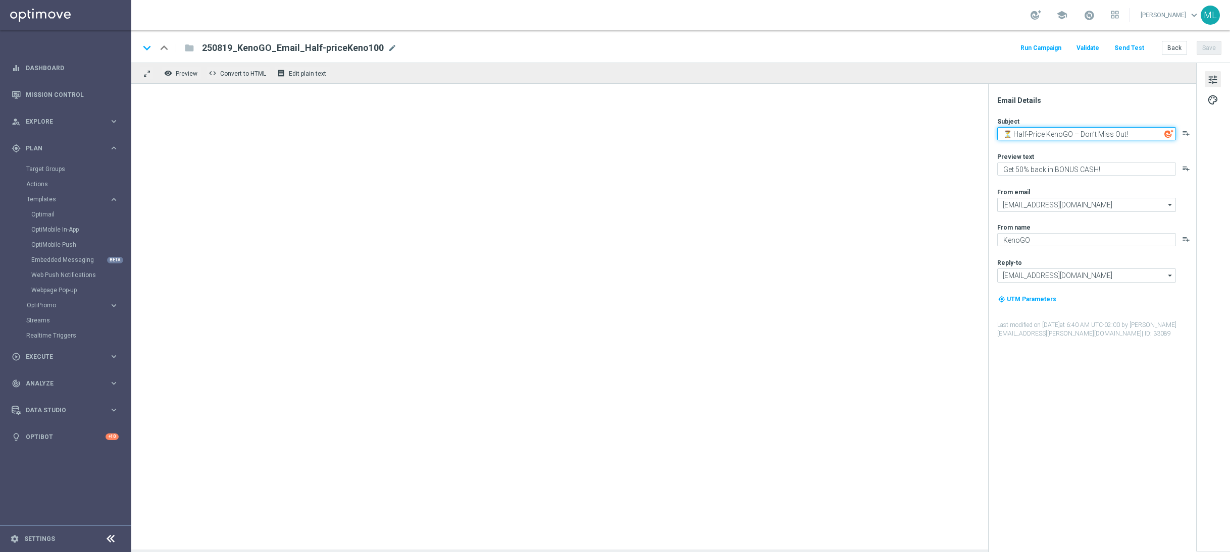
click at [1022, 134] on textarea "⏳ Half-Price KenoGO – Don’t Miss Out!" at bounding box center [1086, 133] width 179 height 13
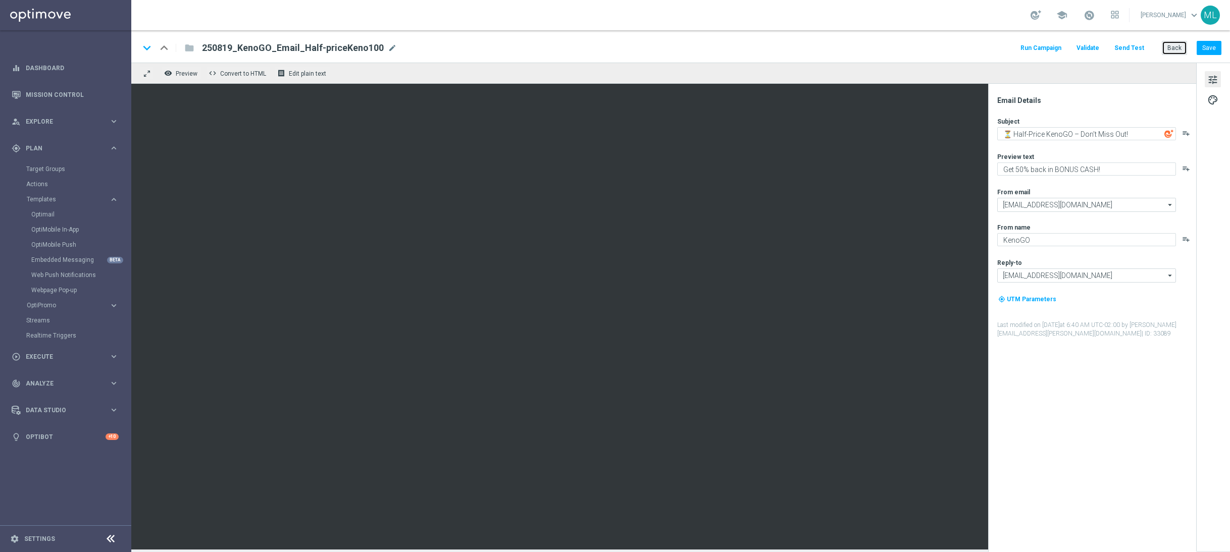
click at [1176, 47] on button "Back" at bounding box center [1174, 48] width 25 height 14
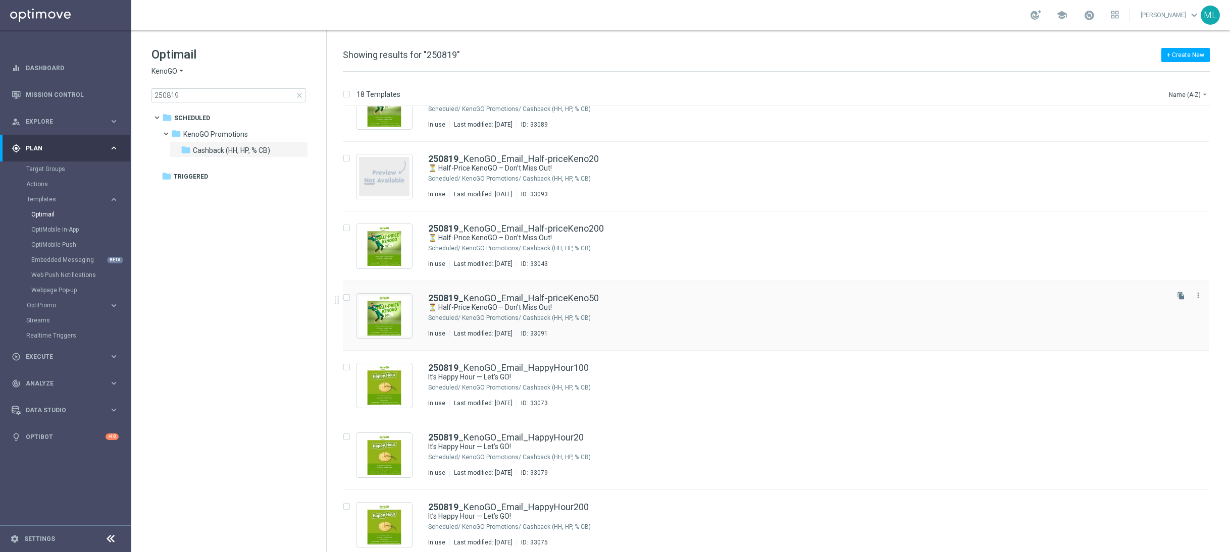
scroll to position [41, 0]
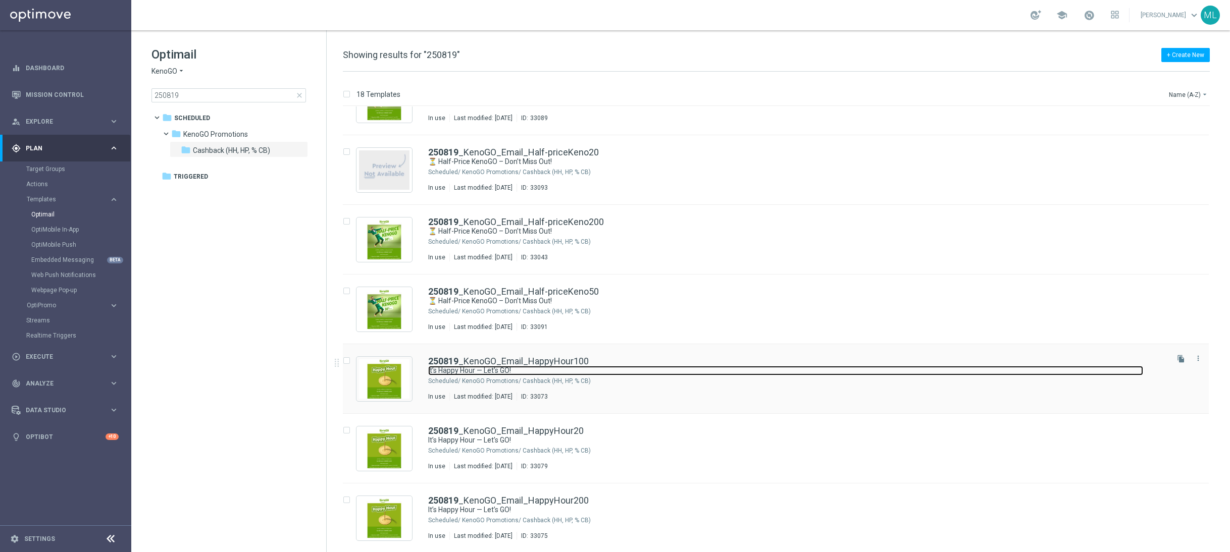
click at [652, 369] on link "It’s Happy Hour — Let’s GO!" at bounding box center [785, 371] width 715 height 10
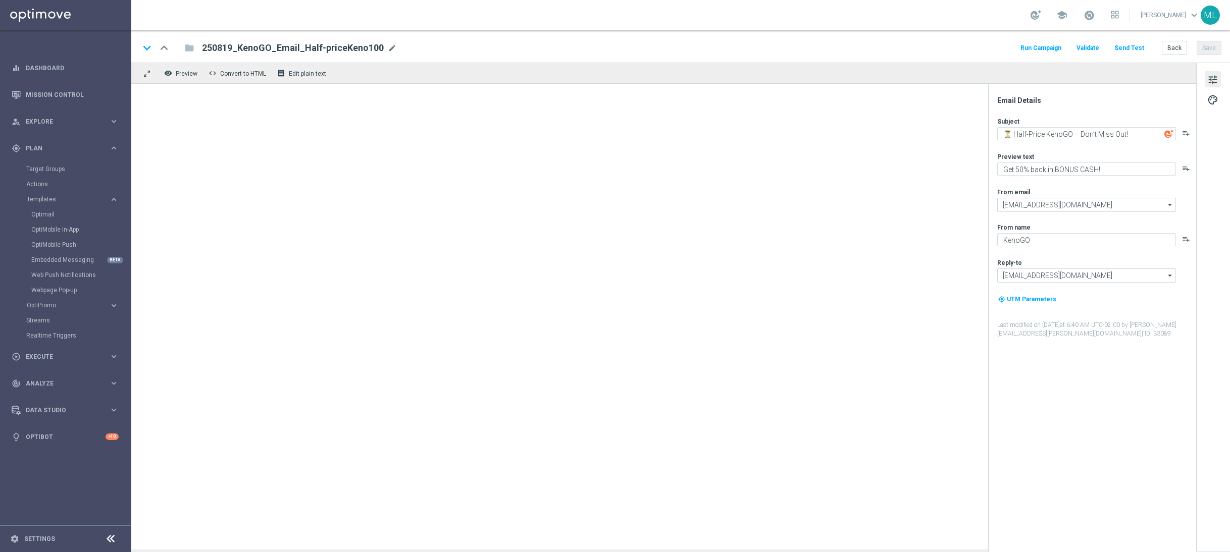
type textarea "It’s Happy Hour — Let’s GO!"
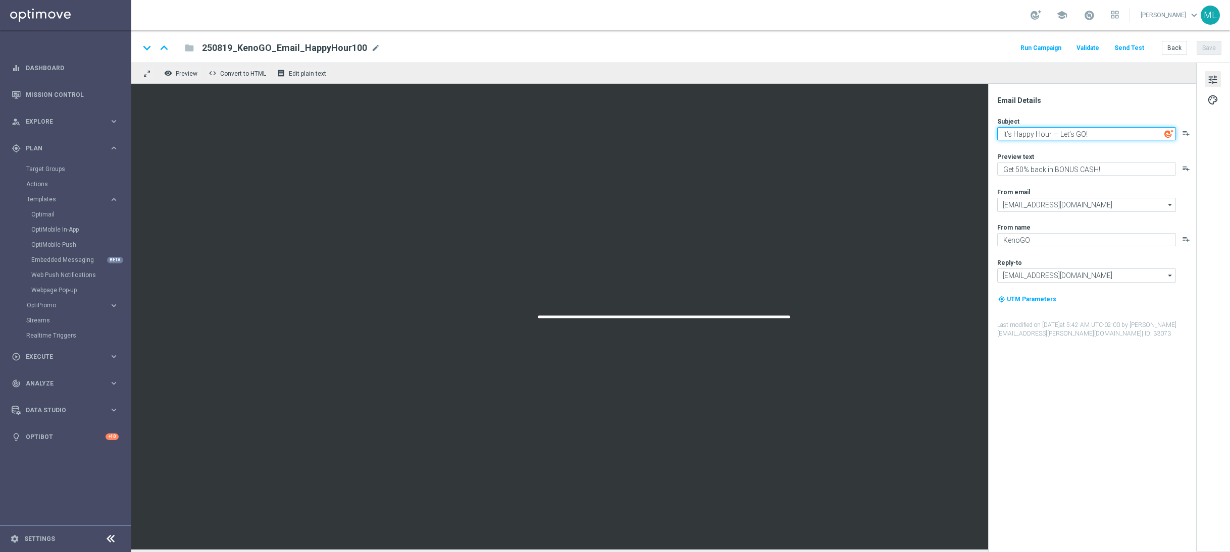
click at [1036, 134] on textarea "It’s Happy Hour — Let’s GO!" at bounding box center [1086, 133] width 179 height 13
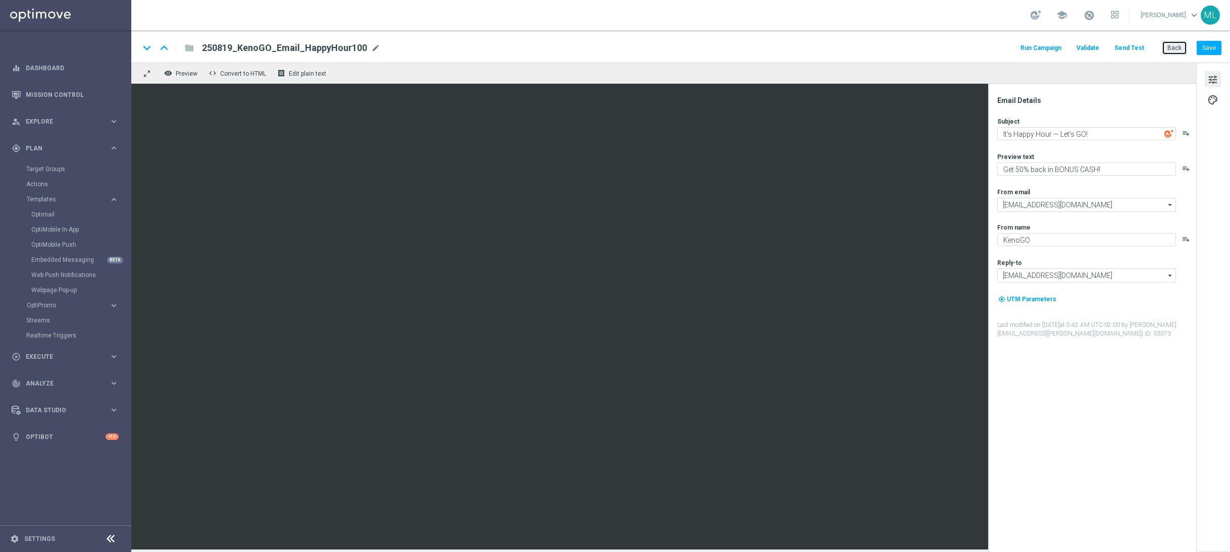
click at [1171, 51] on button "Back" at bounding box center [1174, 48] width 25 height 14
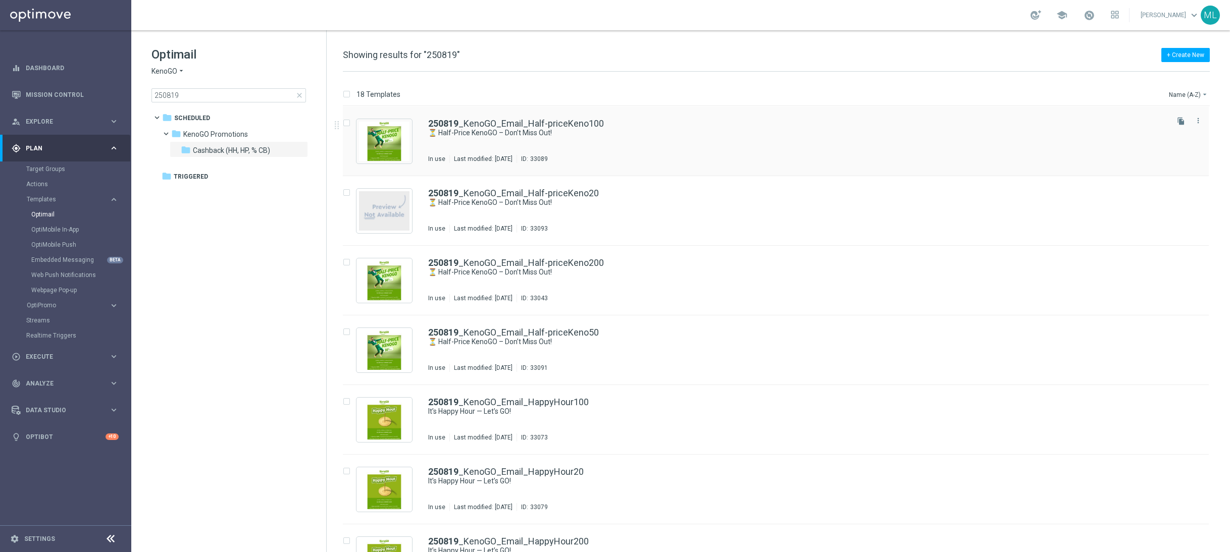
click at [539, 142] on div "250819 _KenoGO_Email_Half-priceKeno100 ⏳ Half-Price KenoGO – Don’t Miss Out! In…" at bounding box center [797, 141] width 738 height 44
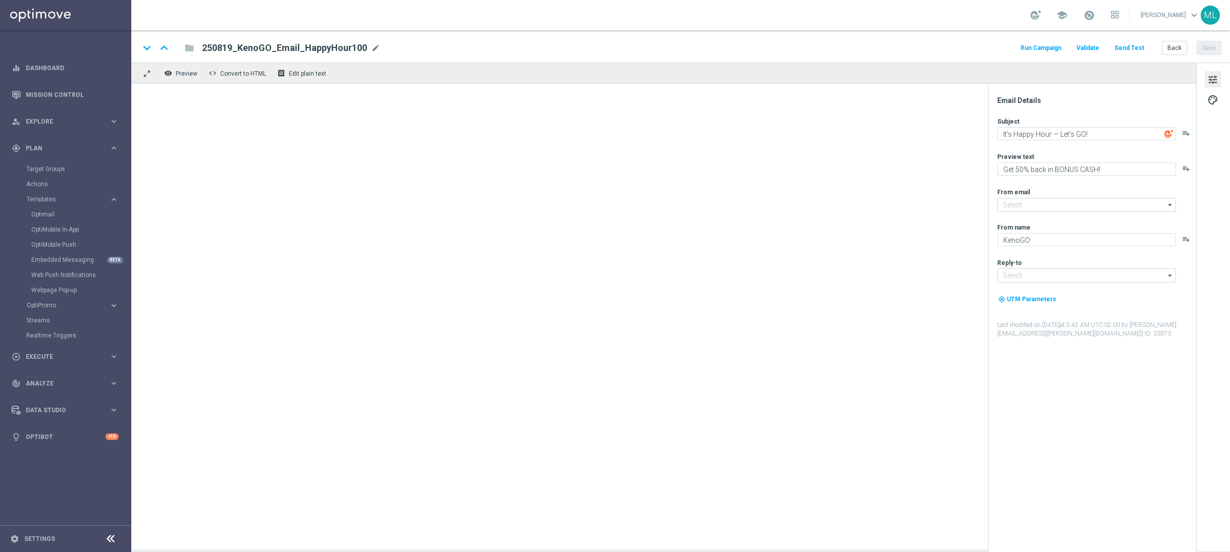
type input "mail@crm.kenogo.com.au"
type input "support@kenogo.com.au"
type textarea "⏳ Half-Price KenoGO – Don’t Miss Out!"
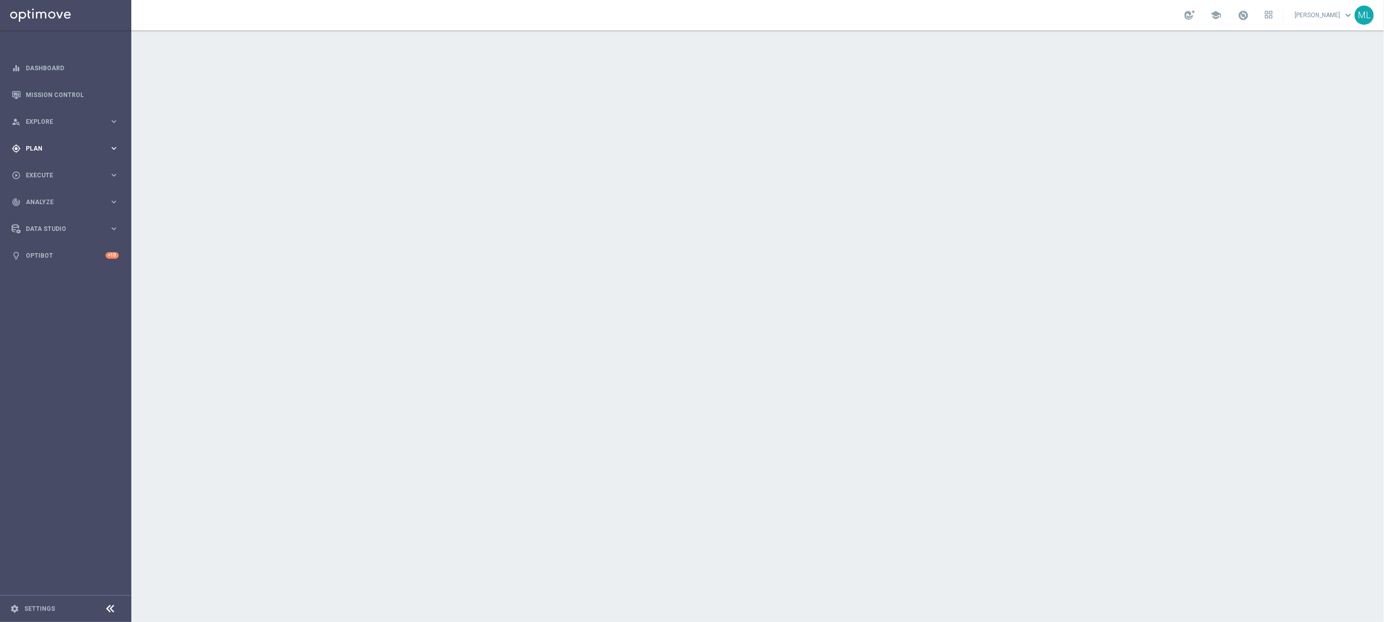
click at [118, 148] on icon "keyboard_arrow_right" at bounding box center [114, 148] width 10 height 10
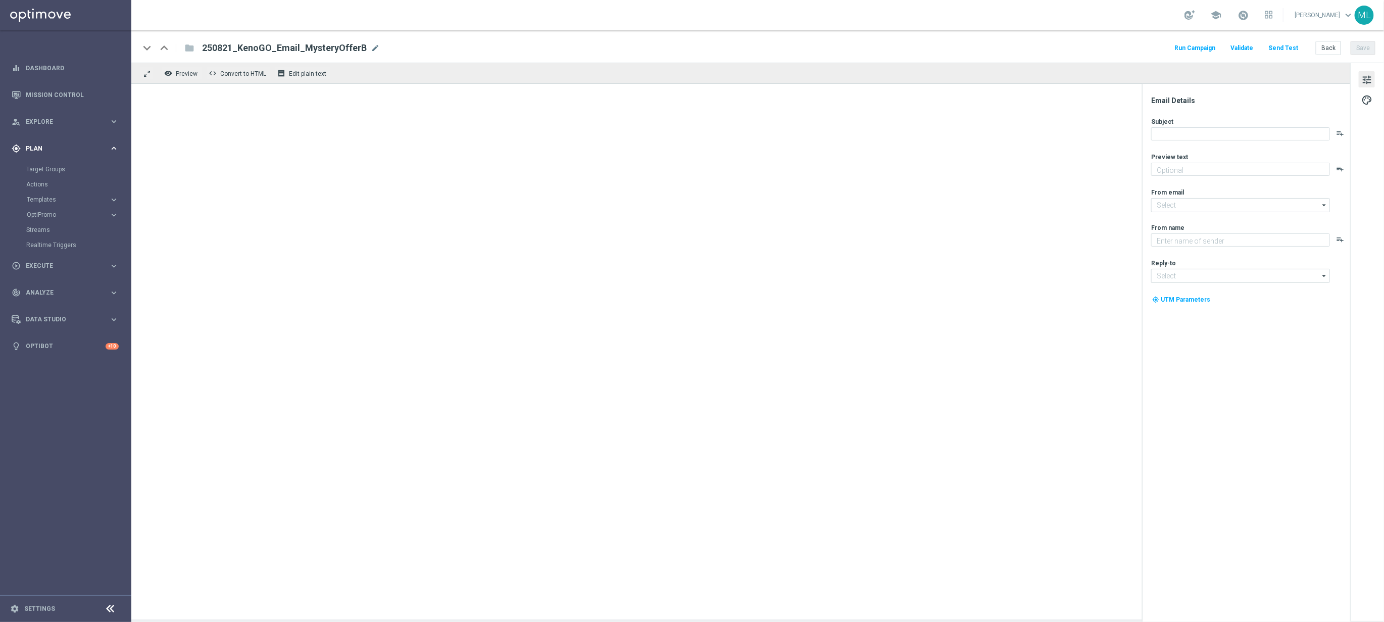
type textarea "Sneak a peek before it's gone!"
type input "[EMAIL_ADDRESS][DOMAIN_NAME]"
type textarea "KenoGO"
type input "[EMAIL_ADDRESS][DOMAIN_NAME]"
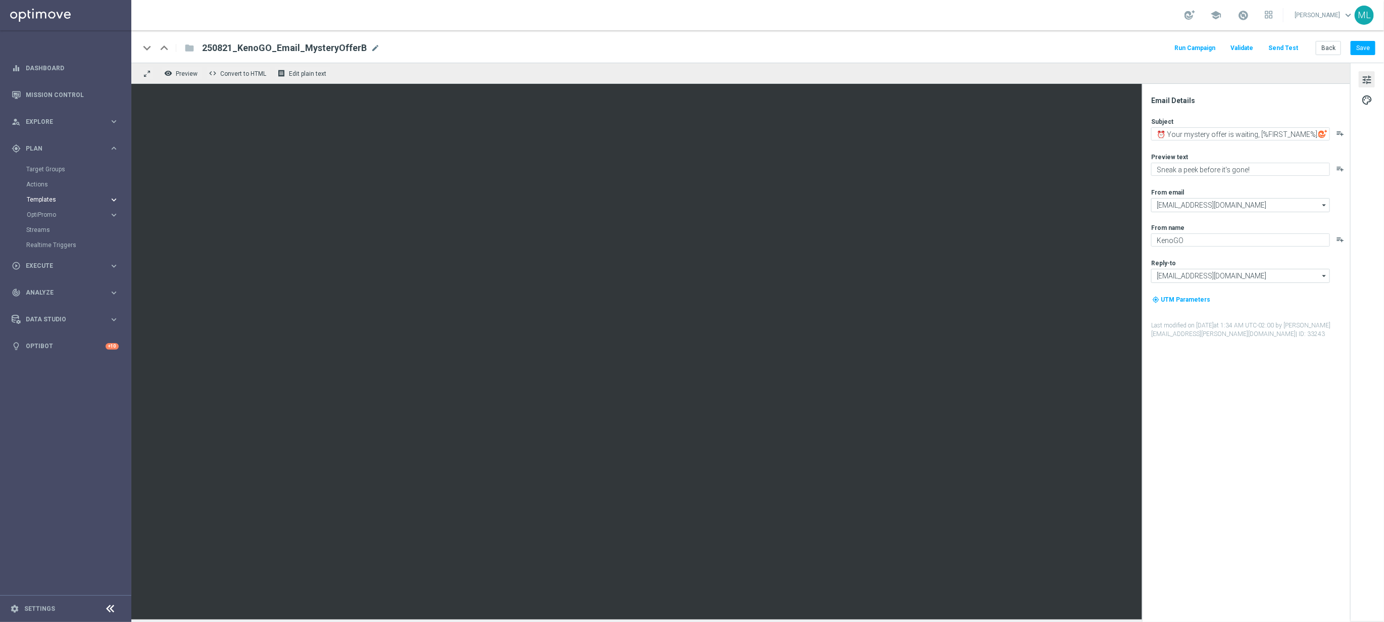
click at [116, 200] on icon "keyboard_arrow_right" at bounding box center [114, 200] width 10 height 10
click at [65, 242] on link "OptiMobile Push" at bounding box center [68, 245] width 74 height 8
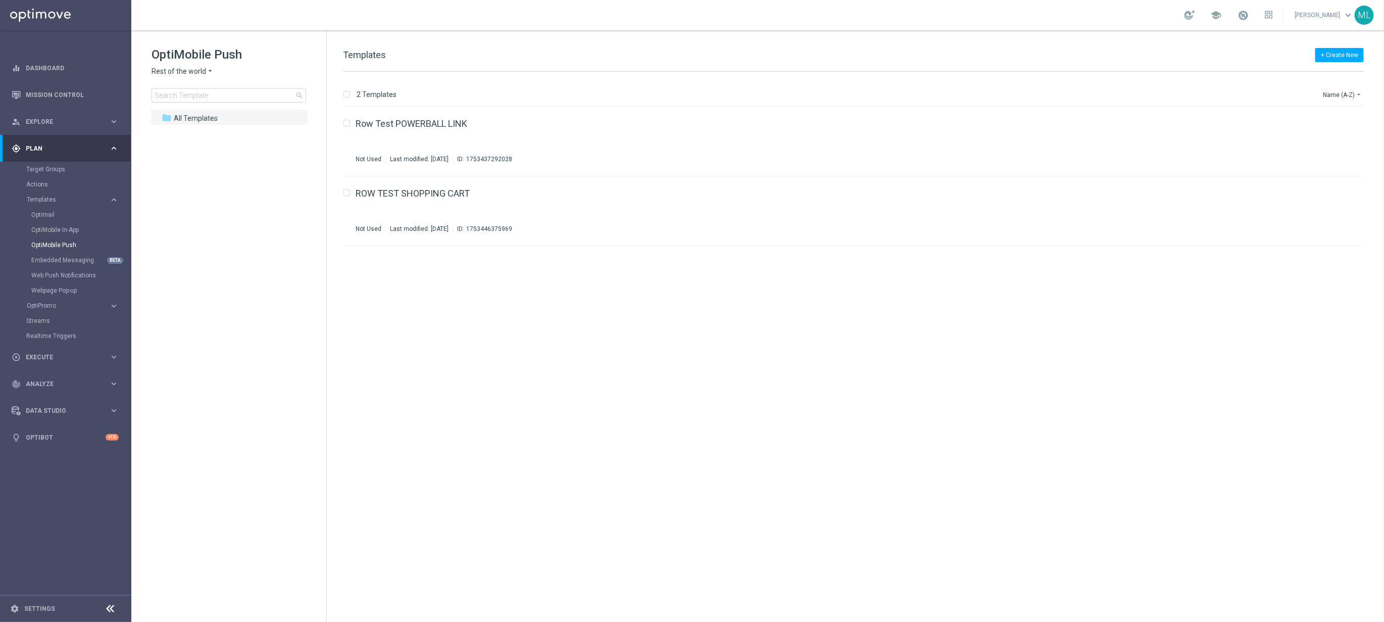
click at [206, 73] on icon "arrow_drop_down" at bounding box center [210, 72] width 8 height 10
click at [0, 0] on span "KenoGO Australia" at bounding box center [0, 0] width 0 height 0
click at [185, 93] on input at bounding box center [228, 95] width 155 height 14
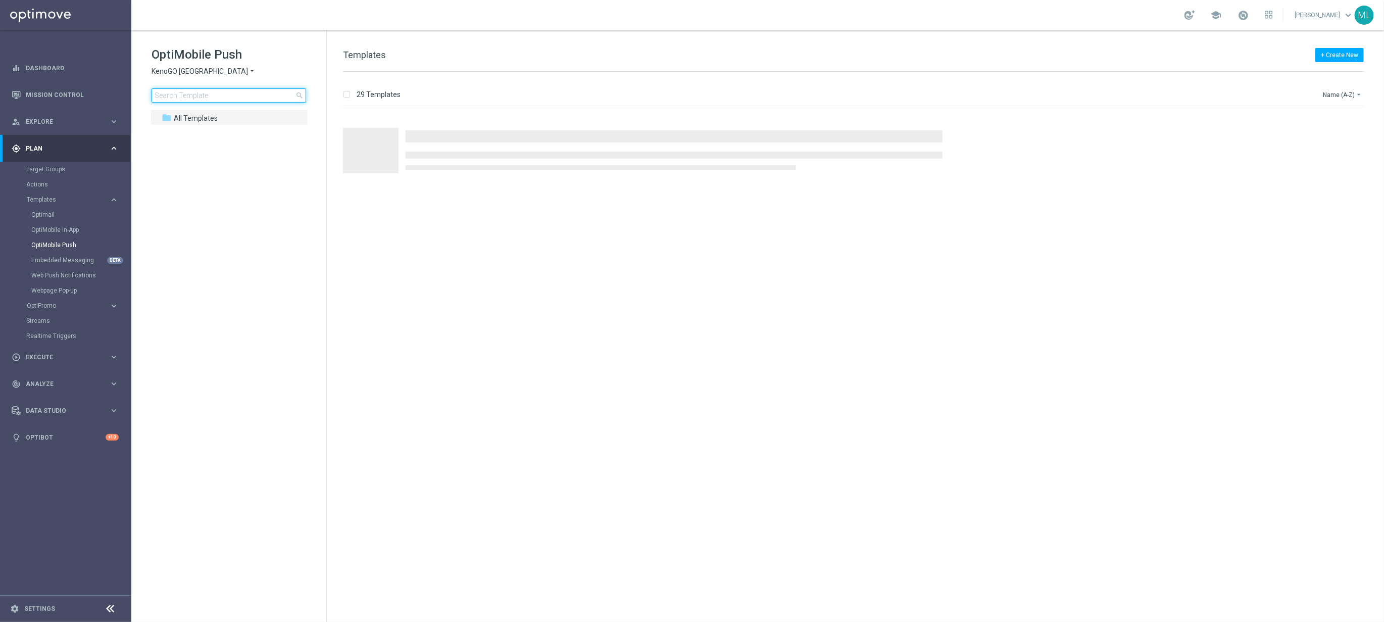
type input "2"
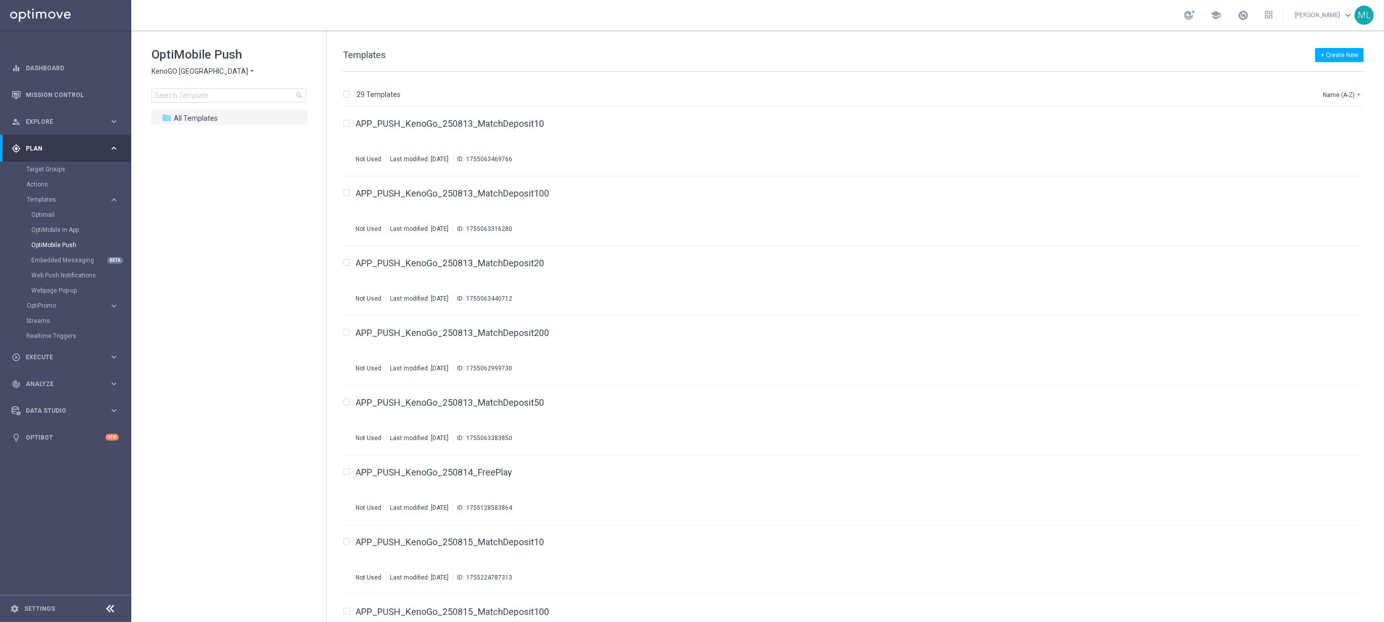
click at [294, 31] on div "OptiMobile Push KenoGO Australia arrow_drop_down × KenoGO Australia search fold…" at bounding box center [228, 99] width 195 height 139
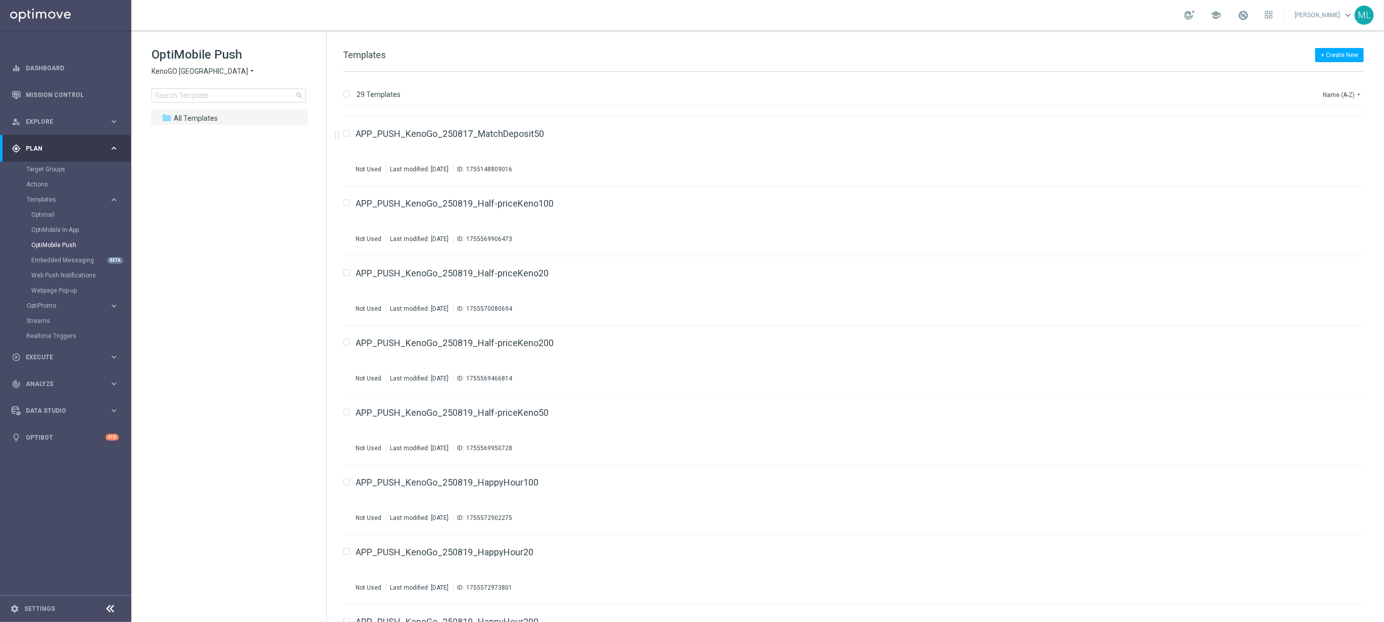
scroll to position [966, 0]
click at [179, 94] on input at bounding box center [228, 95] width 155 height 14
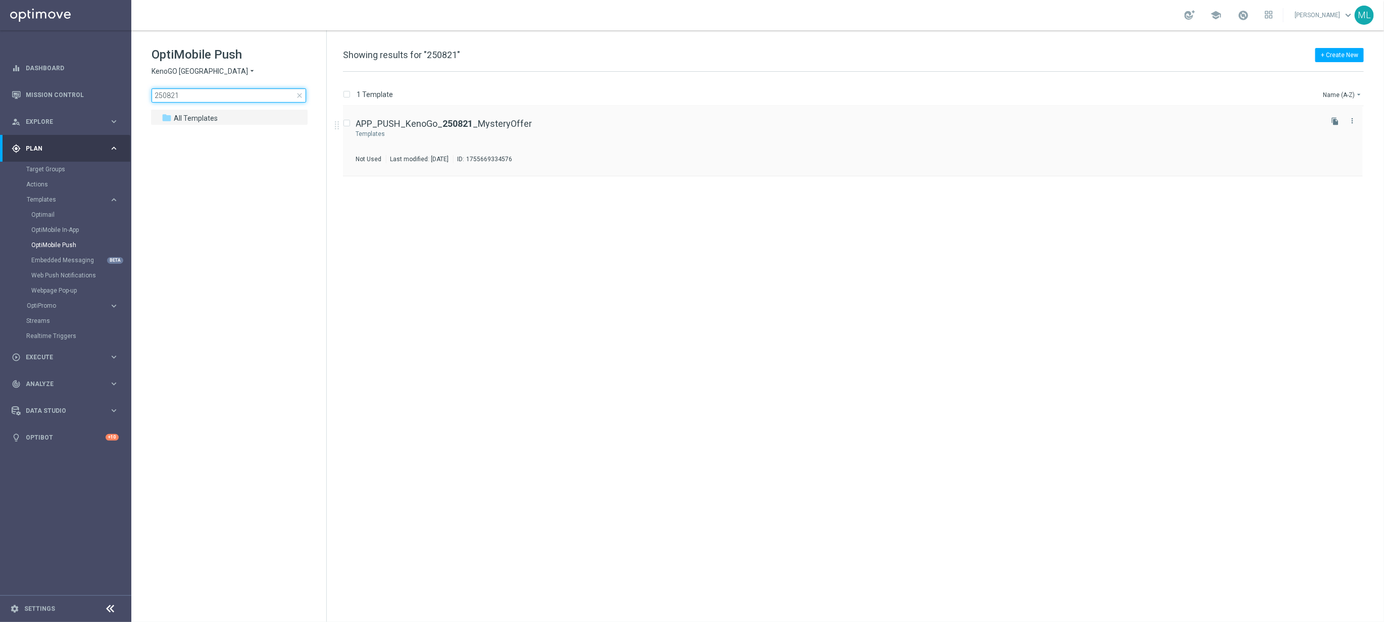
type input "250821"
click at [513, 123] on link "APP_PUSH_KenoGo_ 250821 _MysteryOffer" at bounding box center [444, 123] width 176 height 9
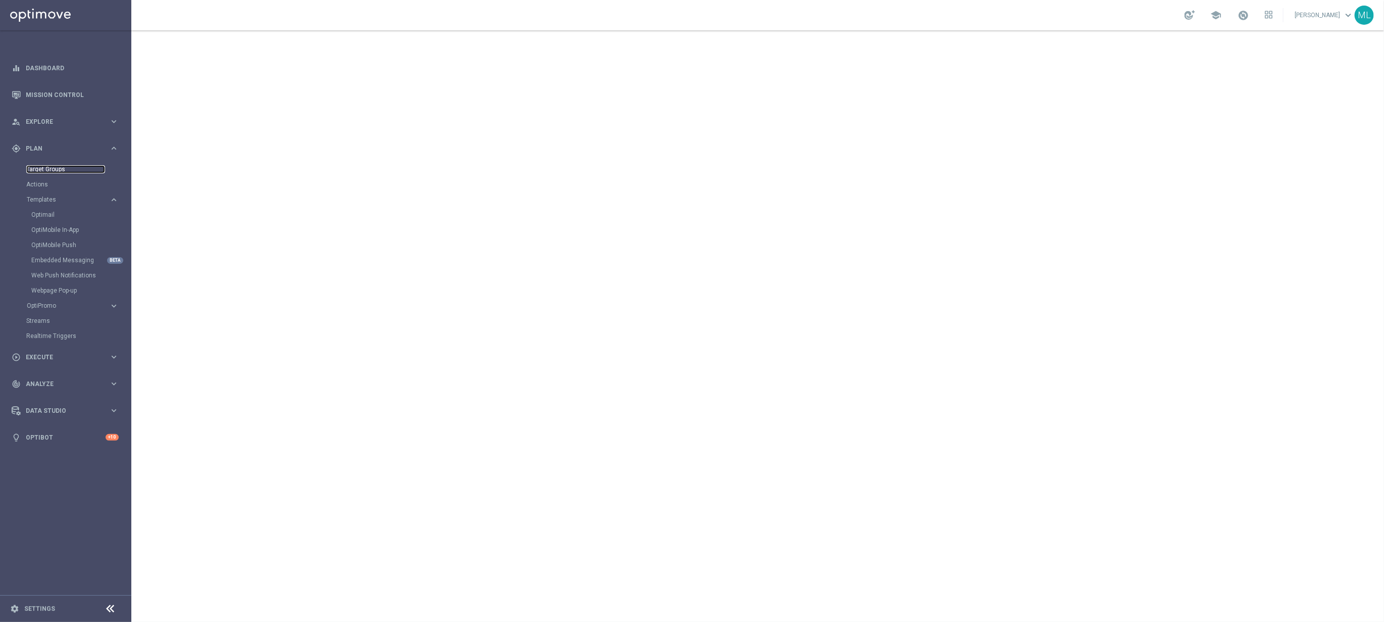
click at [54, 166] on link "Target Groups" at bounding box center [65, 169] width 79 height 8
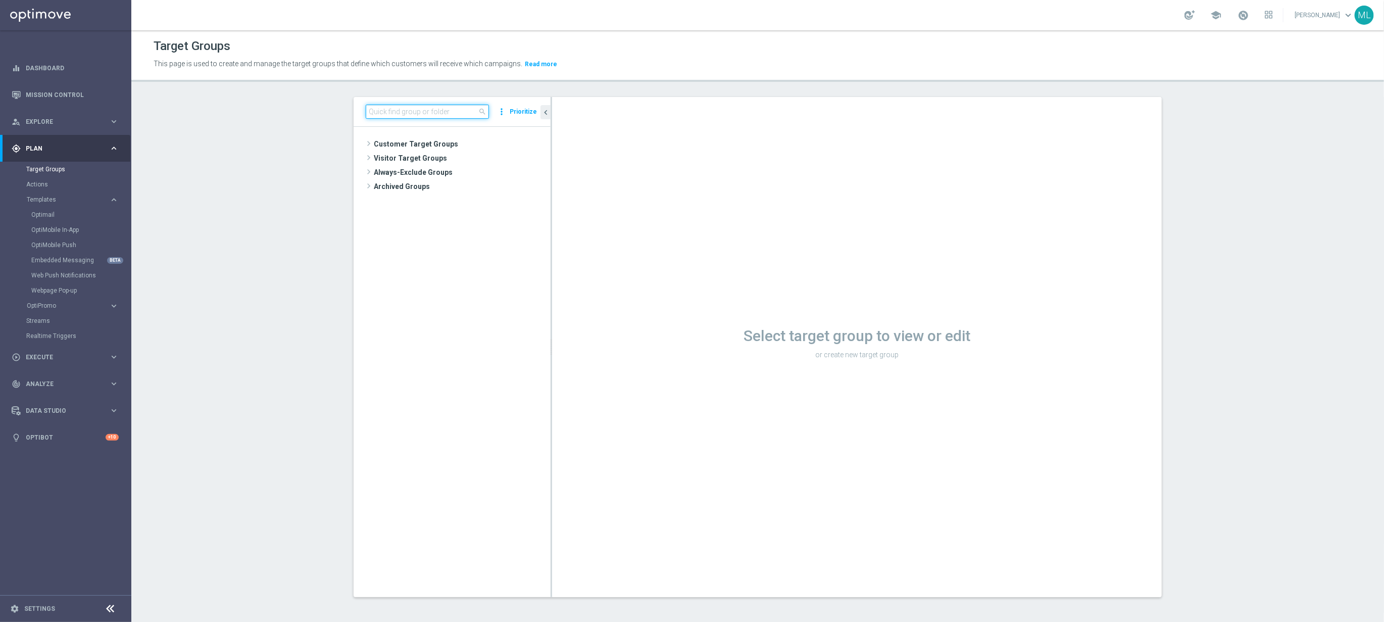
click at [398, 111] on input at bounding box center [427, 112] width 123 height 14
type input "250821"
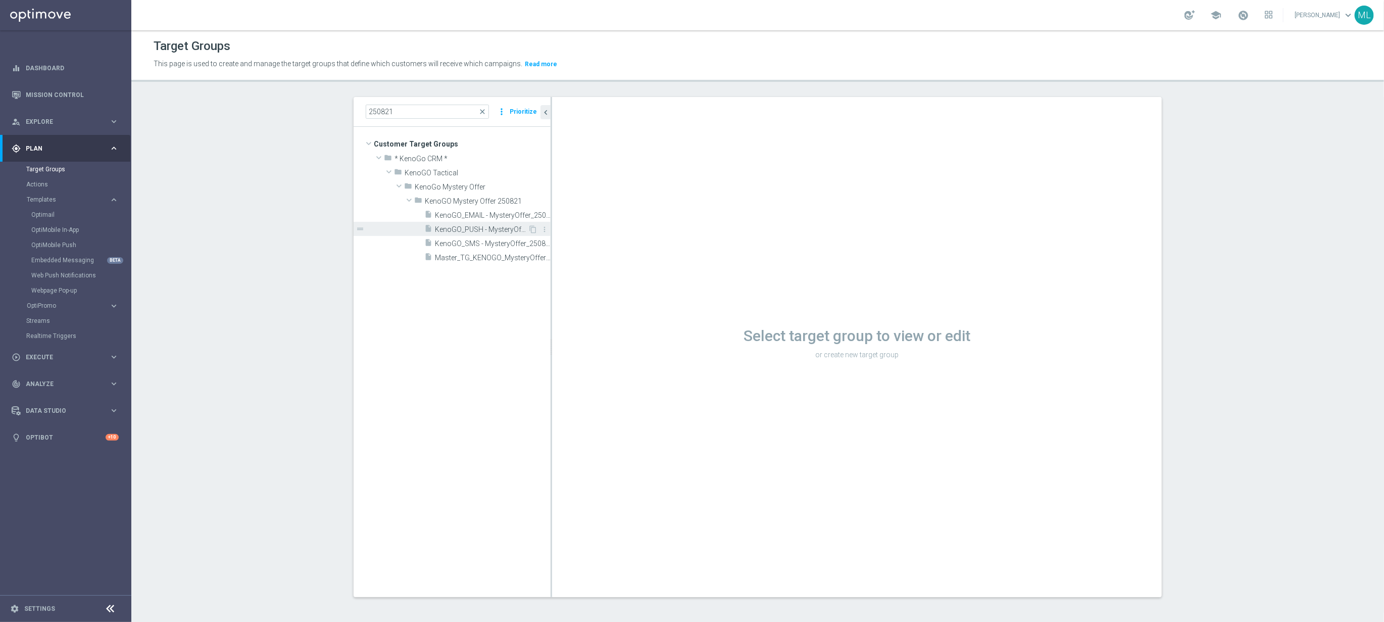
click at [487, 229] on span "KenoGO_PUSH - MysteryOffer_250821" at bounding box center [481, 229] width 93 height 9
click at [476, 232] on span "KenoGO_PUSH - MysteryOffer_250821" at bounding box center [481, 229] width 93 height 9
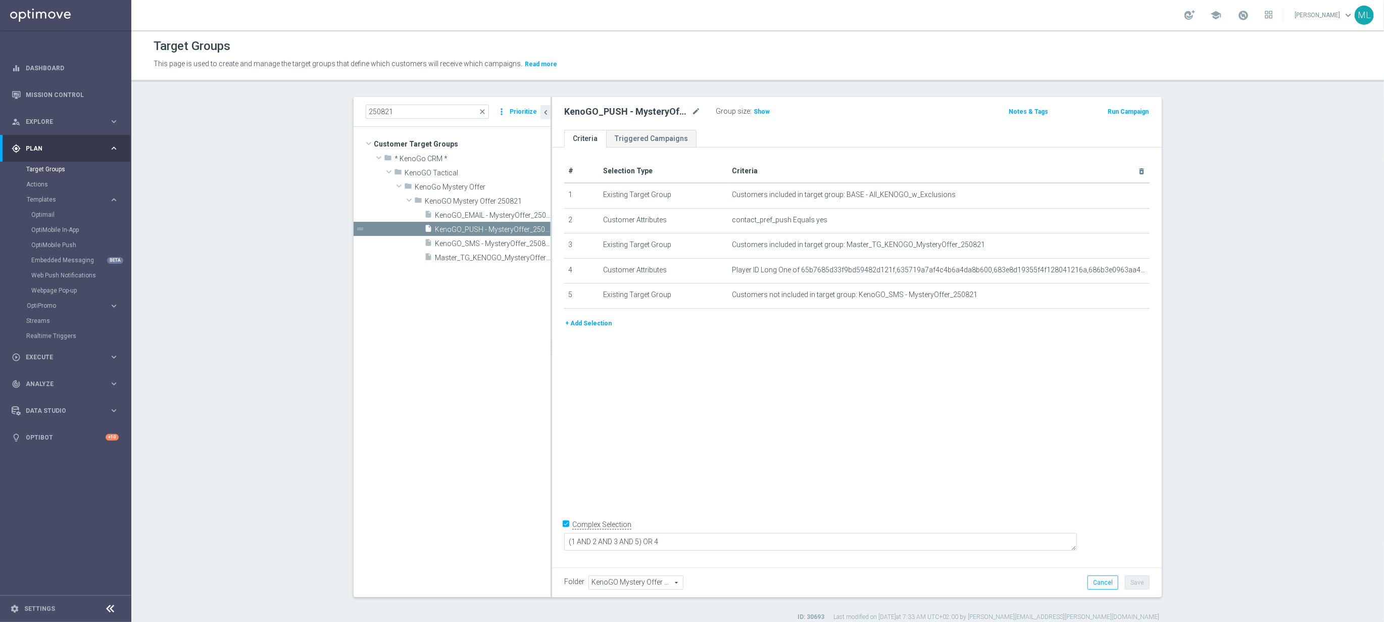
click at [585, 323] on button "+ Add Selection" at bounding box center [588, 323] width 48 height 11
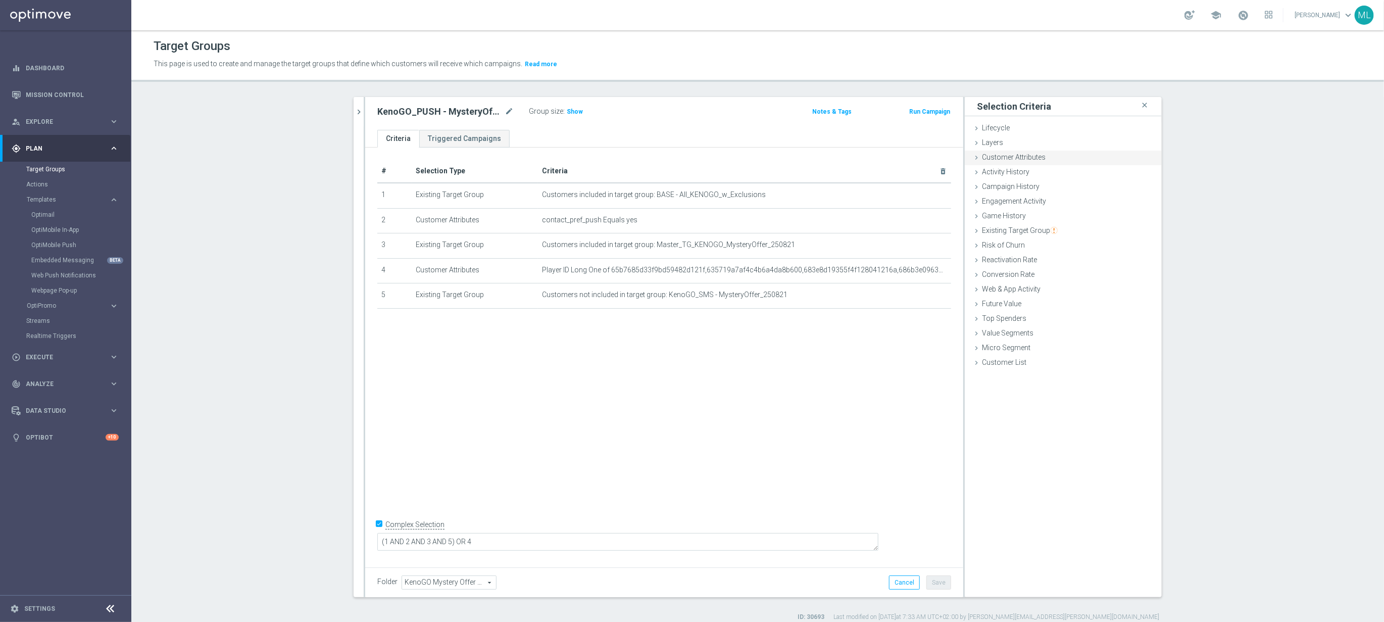
click at [977, 158] on icon at bounding box center [976, 158] width 8 height 8
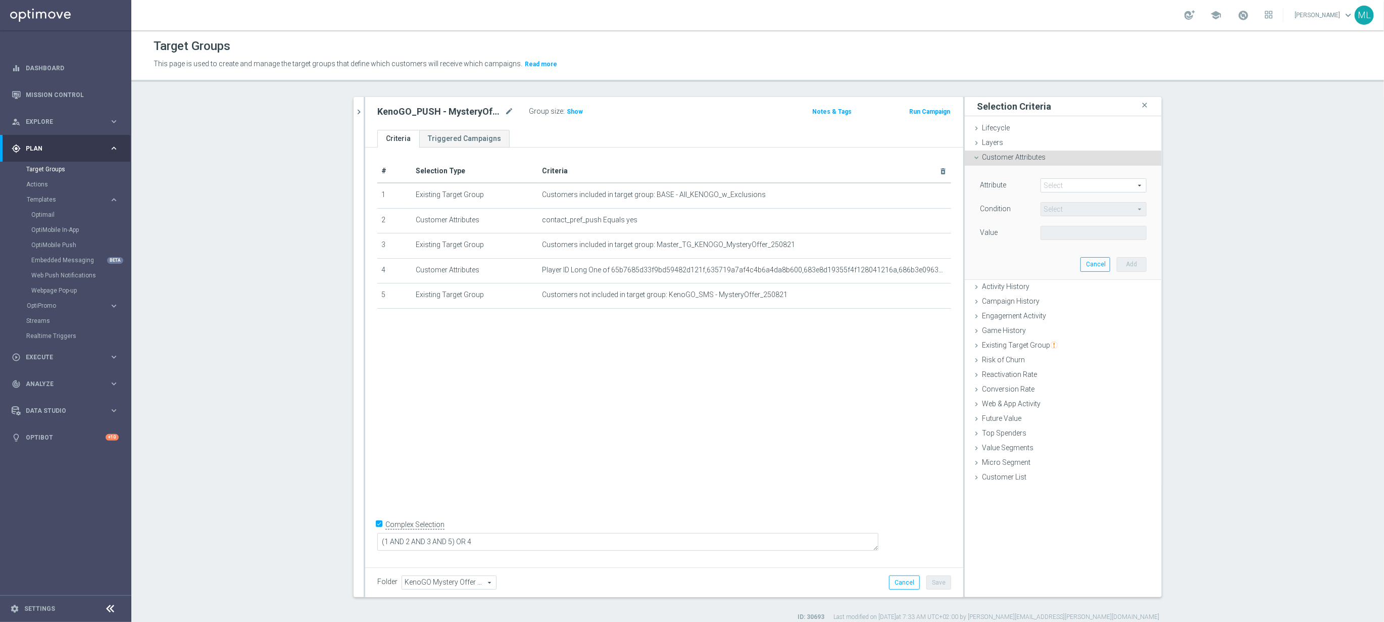
click at [1075, 184] on span at bounding box center [1093, 185] width 105 height 13
click at [1082, 184] on input "search" at bounding box center [1093, 185] width 106 height 14
type input "reachable"
click at [1087, 213] on span "Reachable for Mobile Push" at bounding box center [1088, 214] width 87 height 8
type input "Reachable for Mobile Push"
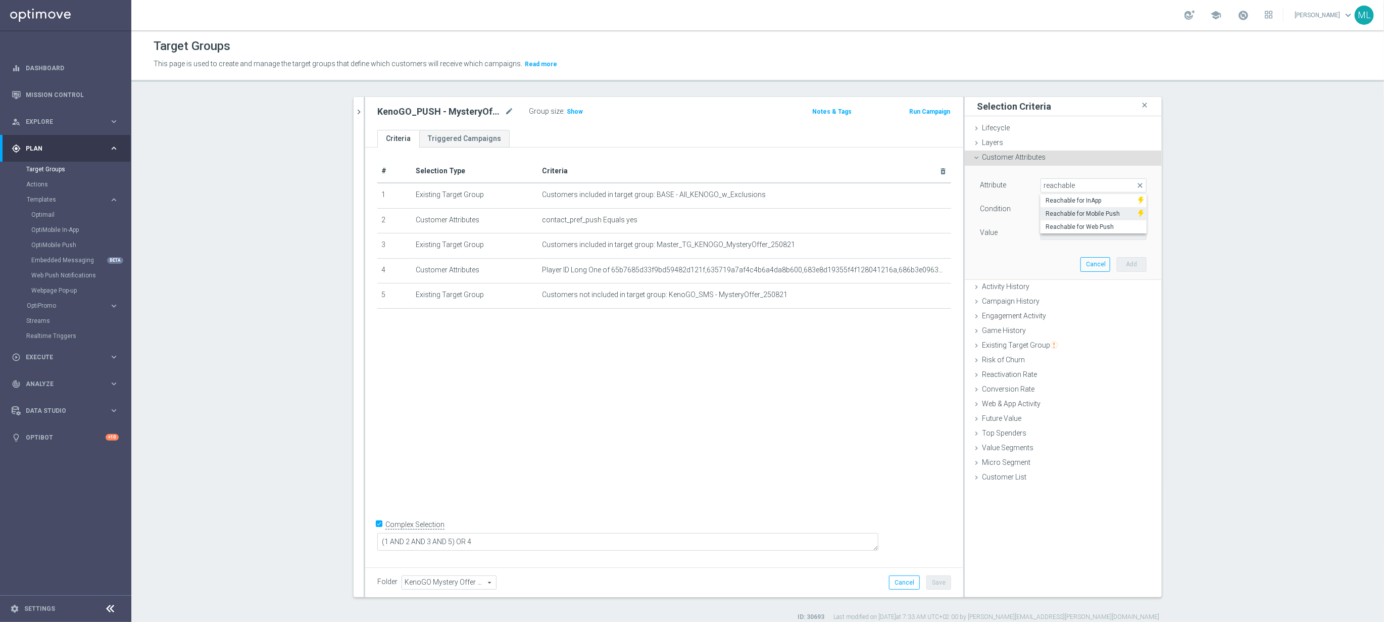
type input "Equals"
click at [1077, 228] on span at bounding box center [1093, 232] width 105 height 13
click at [1064, 258] on span "true" at bounding box center [1093, 261] width 96 height 8
type input "true"
click at [1129, 266] on button "Add" at bounding box center [1131, 264] width 30 height 14
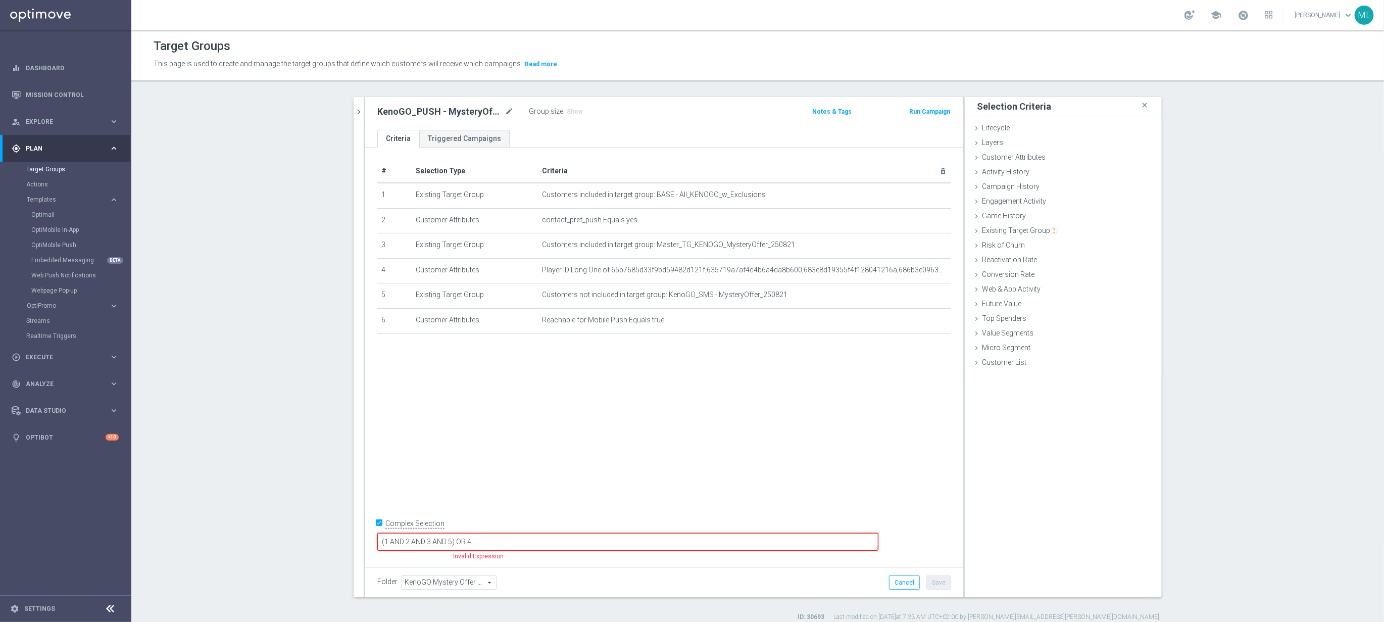
drag, startPoint x: 521, startPoint y: 542, endPoint x: 527, endPoint y: 541, distance: 6.1
click at [521, 542] on textarea "(1 AND 2 AND 3 AND 5) OR 4" at bounding box center [627, 542] width 501 height 18
drag, startPoint x: 505, startPoint y: 541, endPoint x: 519, endPoint y: 541, distance: 14.1
click at [519, 541] on textarea "(1 AND 2 AND 3 AND 5) OR 4" at bounding box center [627, 542] width 501 height 18
drag, startPoint x: 507, startPoint y: 541, endPoint x: 525, endPoint y: 541, distance: 17.7
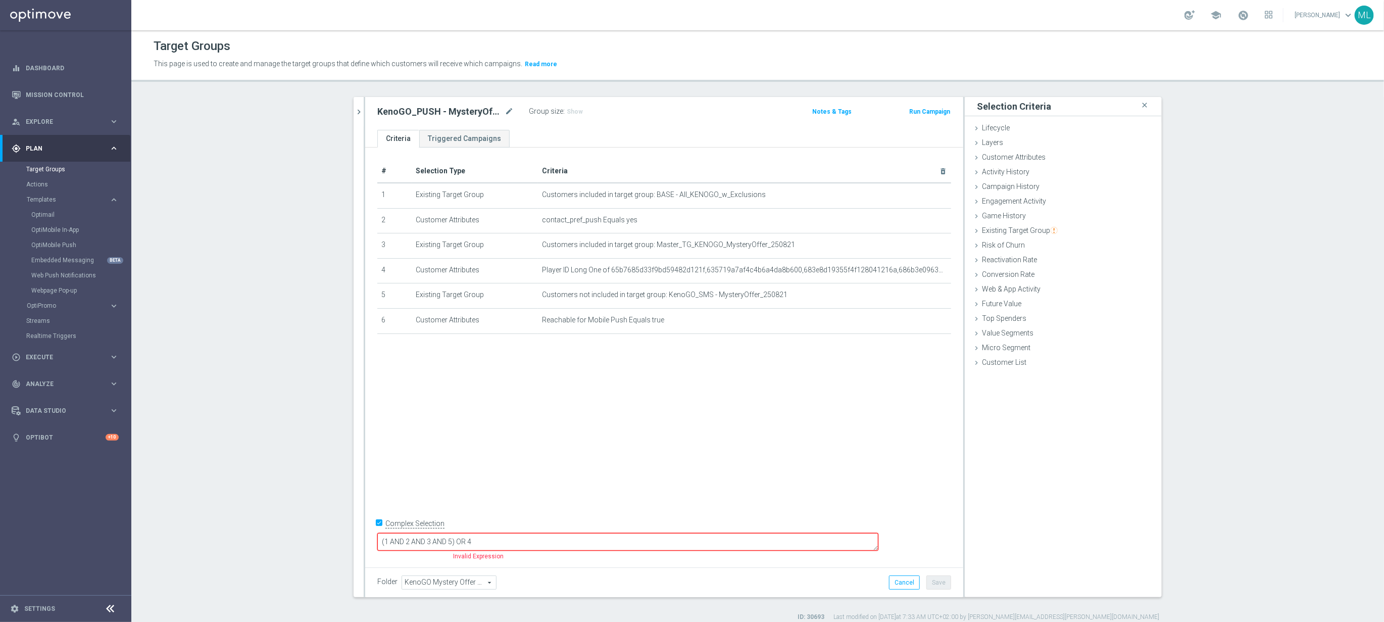
click at [525, 542] on textarea "(1 AND 2 AND 3 AND 5) OR 4" at bounding box center [627, 542] width 501 height 18
click at [527, 541] on textarea "(1 AND 2 AND 3 AND 5) OR 4" at bounding box center [627, 542] width 501 height 18
paste textarea "AND 5"
type textarea "(1 AND 2 AND 3 AND 5 AND 6) OR 4"
click at [670, 447] on div "# Selection Type Criteria delete_forever 1 Existing Target Group Customers incl…" at bounding box center [664, 354] width 598 height 415
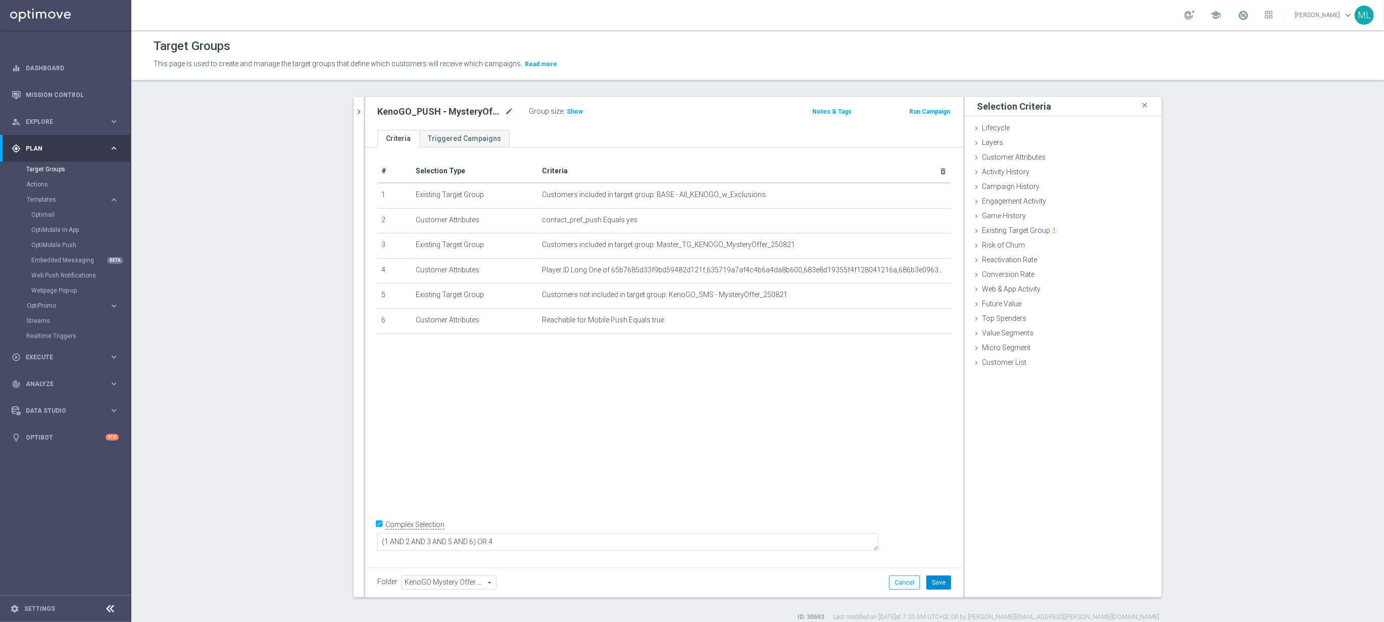
click at [940, 584] on button "Save" at bounding box center [938, 582] width 25 height 14
click at [911, 585] on button "Cancel" at bounding box center [904, 582] width 31 height 14
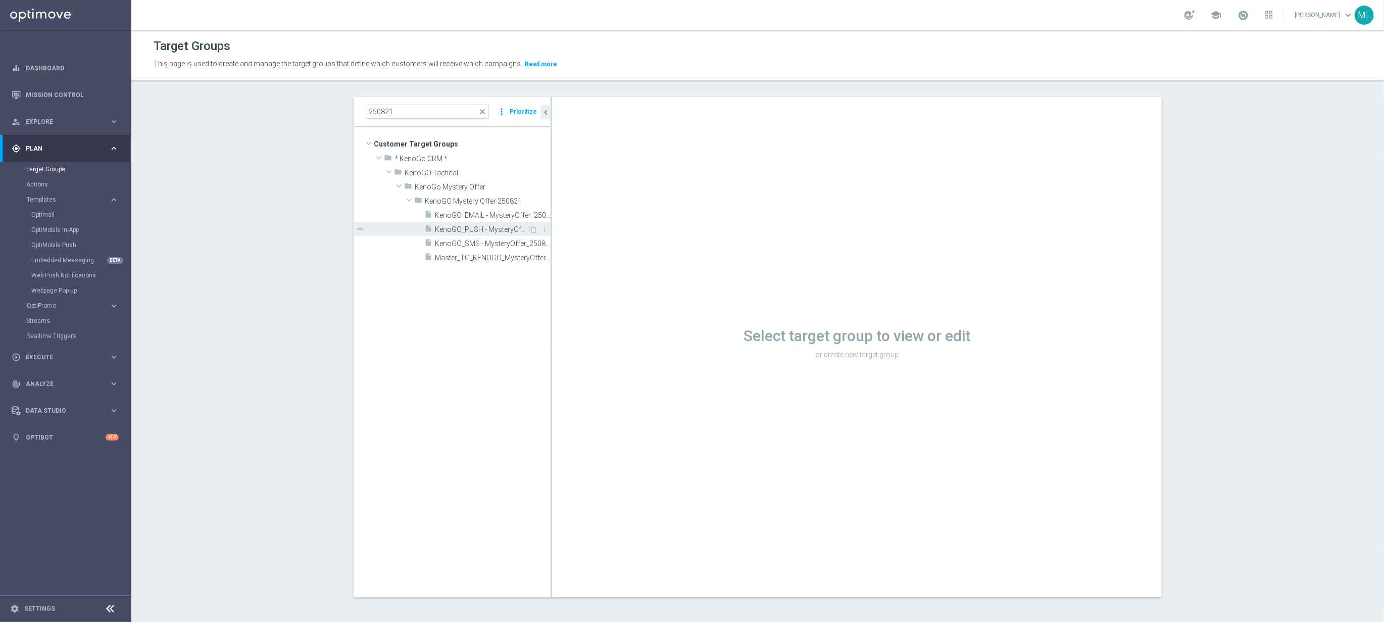
click at [503, 227] on span "KenoGO_PUSH - MysteryOffer_250821" at bounding box center [481, 229] width 93 height 9
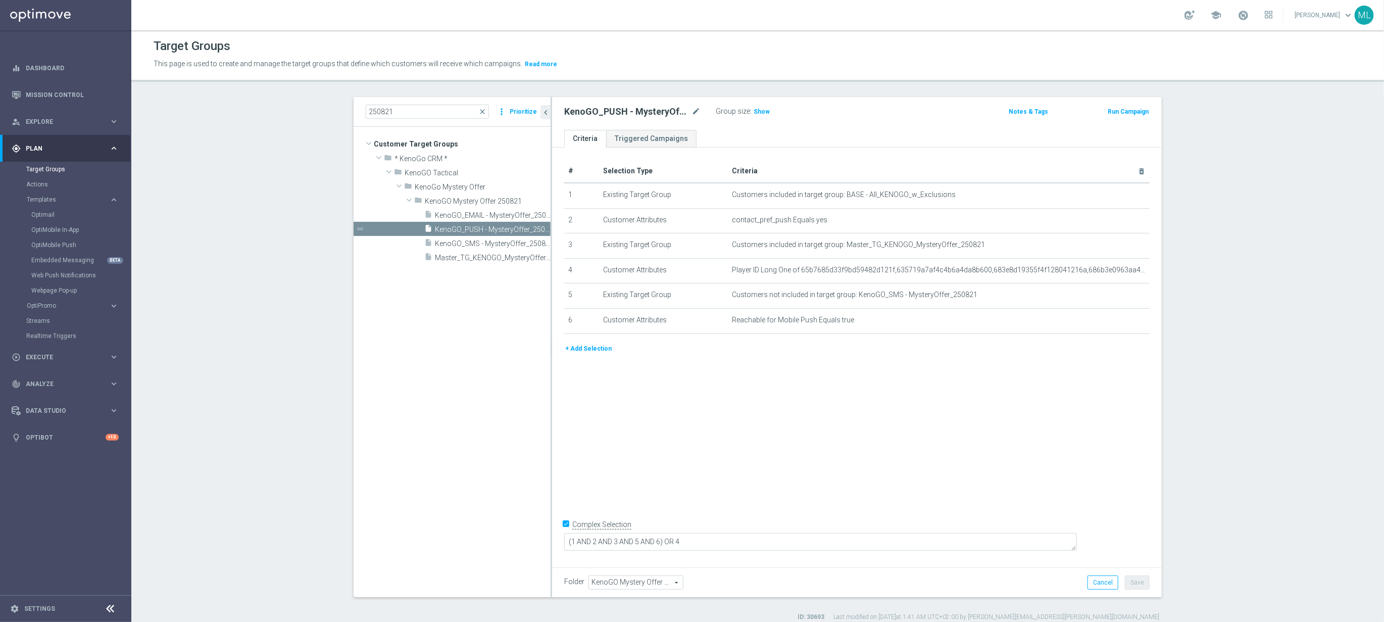
scroll to position [1, 0]
click at [570, 349] on button "+ Add Selection" at bounding box center [588, 347] width 48 height 11
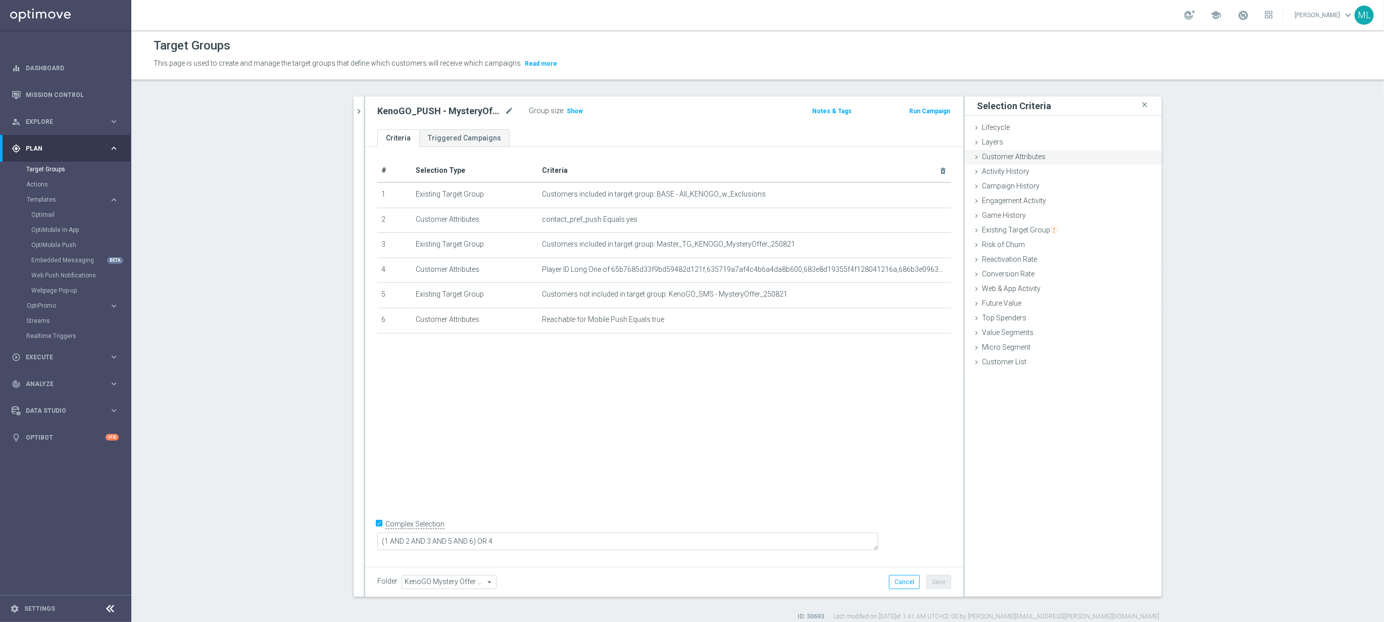
drag, startPoint x: 977, startPoint y: 157, endPoint x: 983, endPoint y: 160, distance: 6.8
click at [977, 157] on icon at bounding box center [976, 157] width 8 height 8
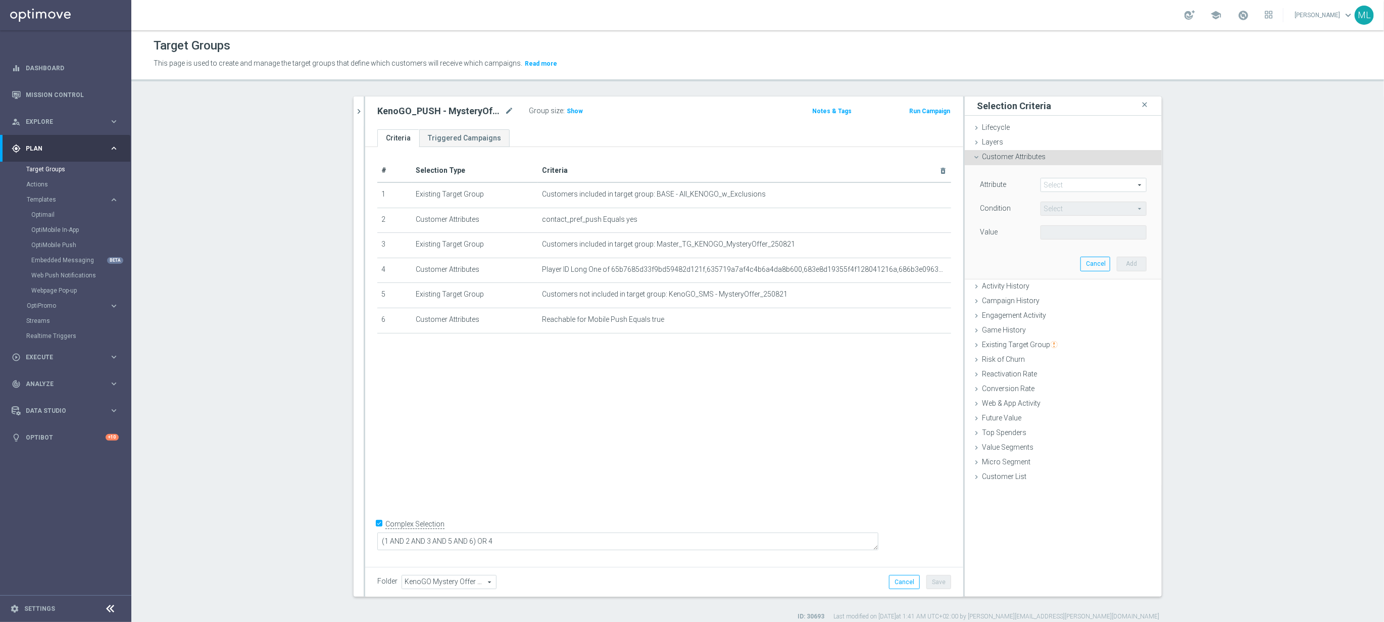
click at [1083, 187] on span at bounding box center [1093, 184] width 105 height 13
click at [1128, 186] on input "search" at bounding box center [1093, 185] width 106 height 14
click at [1017, 185] on div "Attribute" at bounding box center [1002, 186] width 61 height 16
click at [1075, 182] on span at bounding box center [1093, 184] width 105 height 13
click at [1075, 183] on input "search" at bounding box center [1093, 185] width 106 height 14
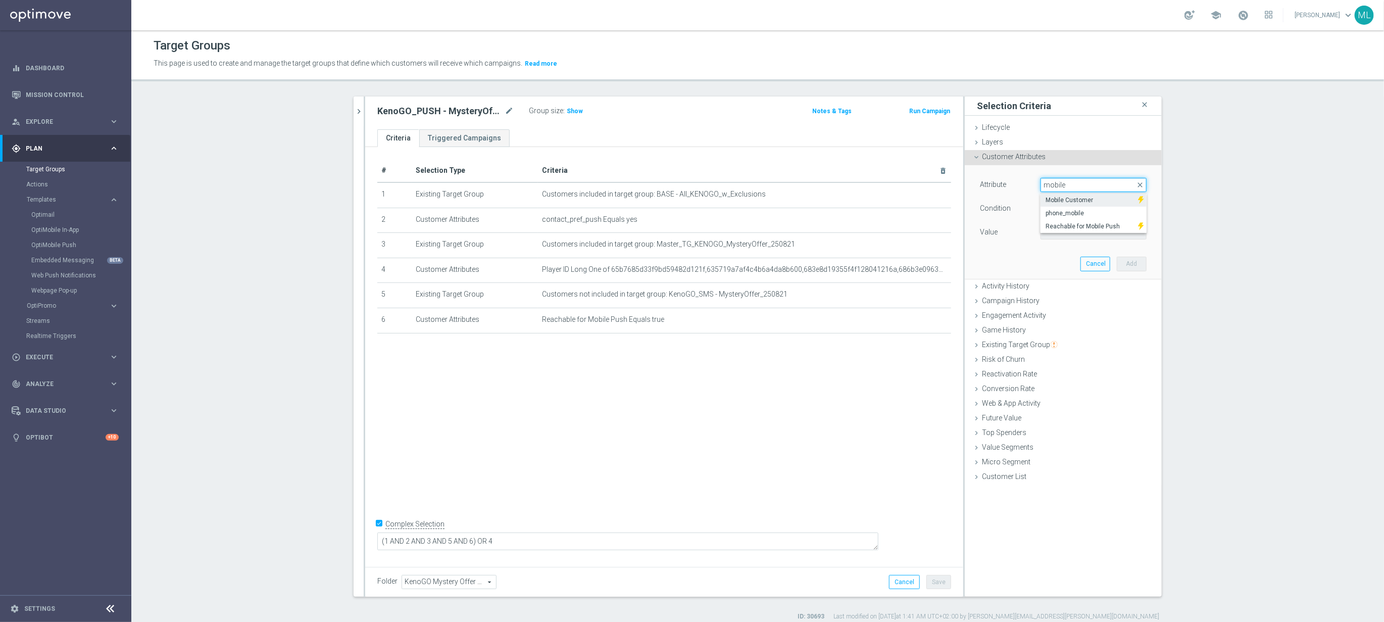
type input "mobile"
click at [1085, 200] on span "Mobile Customer" at bounding box center [1088, 200] width 87 height 8
type input "Mobile Customer"
type input "Equals"
click at [1095, 237] on span at bounding box center [1093, 232] width 105 height 13
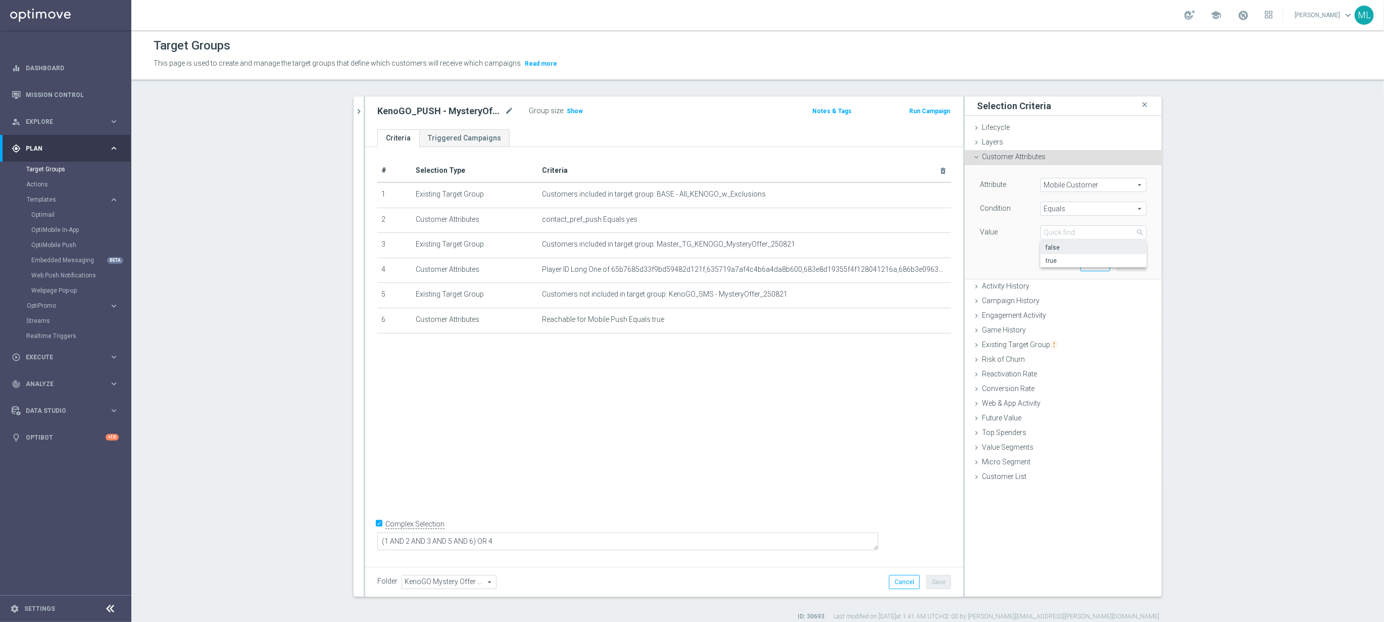
click at [1067, 244] on span "false" at bounding box center [1093, 247] width 96 height 8
type input "false"
click at [1137, 268] on button "Add" at bounding box center [1131, 264] width 30 height 14
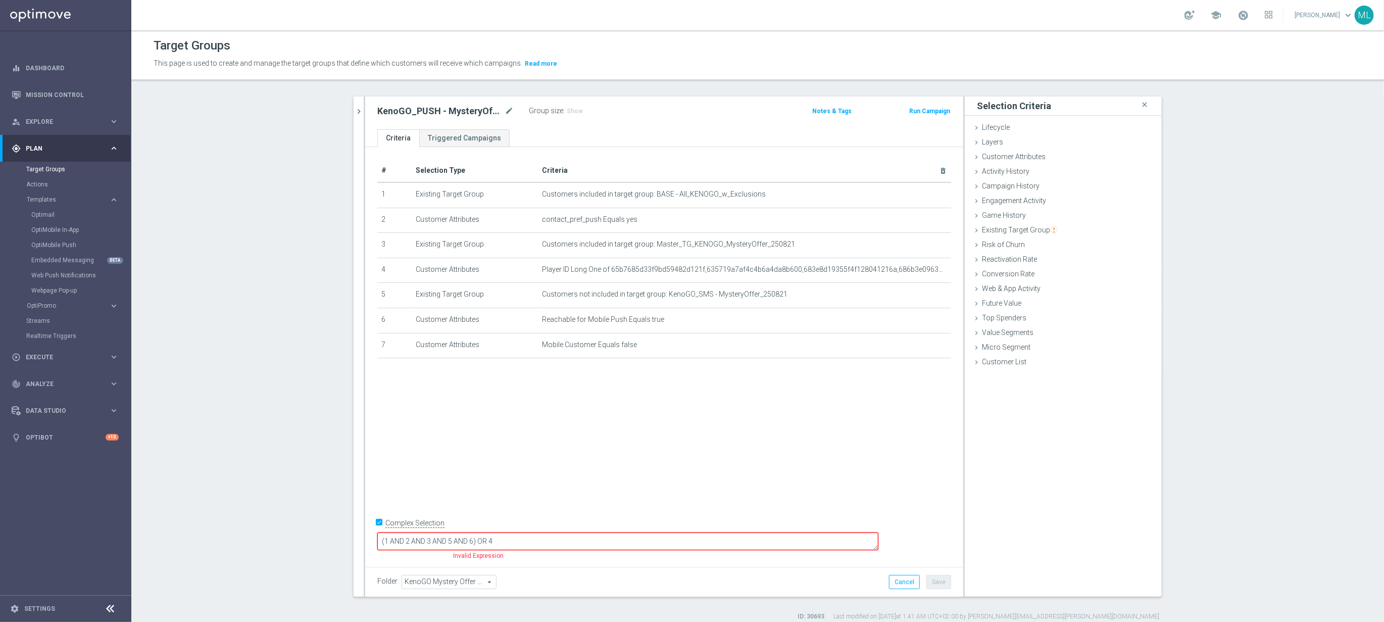
drag, startPoint x: 528, startPoint y: 541, endPoint x: 546, endPoint y: 541, distance: 18.2
click at [546, 541] on textarea "(1 AND 2 AND 3 AND 5 AND 6) OR 4" at bounding box center [627, 541] width 501 height 18
paste textarea "AND 6"
click at [549, 540] on textarea "(1 AND 2 AND 3 AND 5 AND 6AND 6) OR 4" at bounding box center [627, 541] width 501 height 18
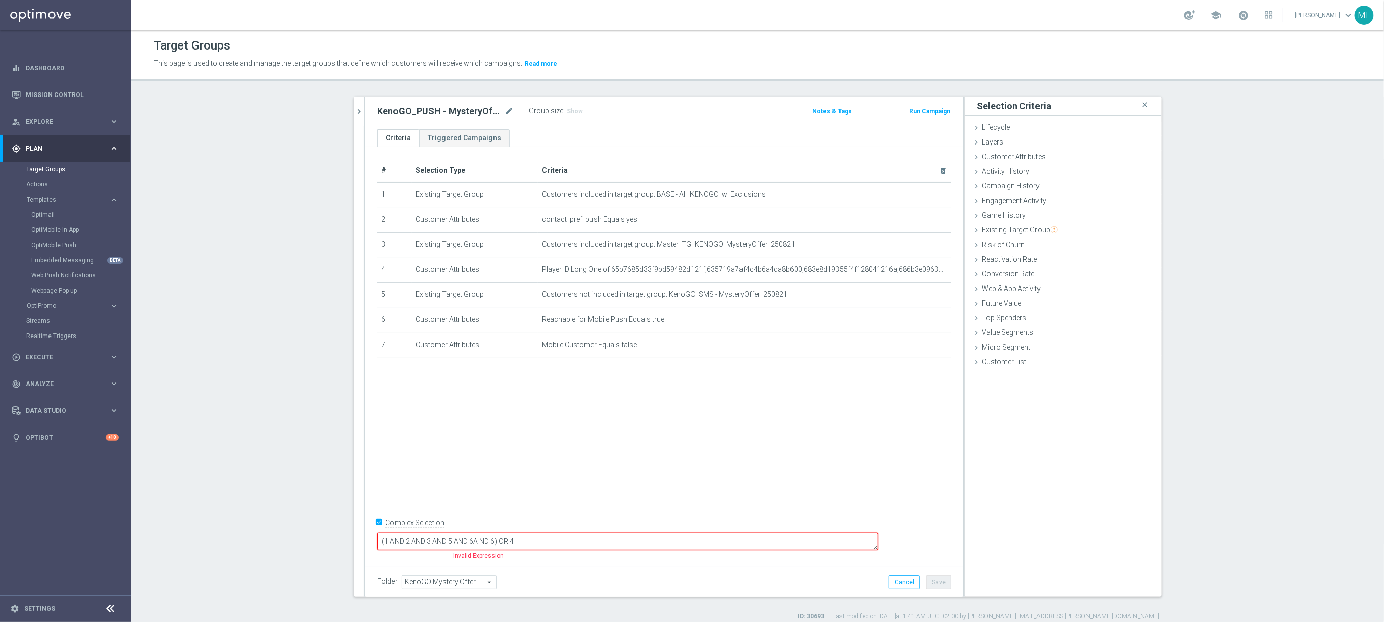
drag, startPoint x: 568, startPoint y: 540, endPoint x: 579, endPoint y: 540, distance: 11.1
click at [570, 539] on textarea "(1 AND 2 AND 3 AND 5 AND 6A ND 6) OR 4" at bounding box center [627, 541] width 501 height 18
click at [568, 542] on textarea "(1 AND 2 AND 3 AND 5 AND 6A ND 6) OR 4" at bounding box center [627, 541] width 501 height 18
click at [651, 402] on div "# Selection Type Criteria delete_forever 1 Existing Target Group Customers incl…" at bounding box center [664, 354] width 598 height 415
click at [629, 437] on div "# Selection Type Criteria delete_forever 1 Existing Target Group Customers incl…" at bounding box center [664, 354] width 598 height 415
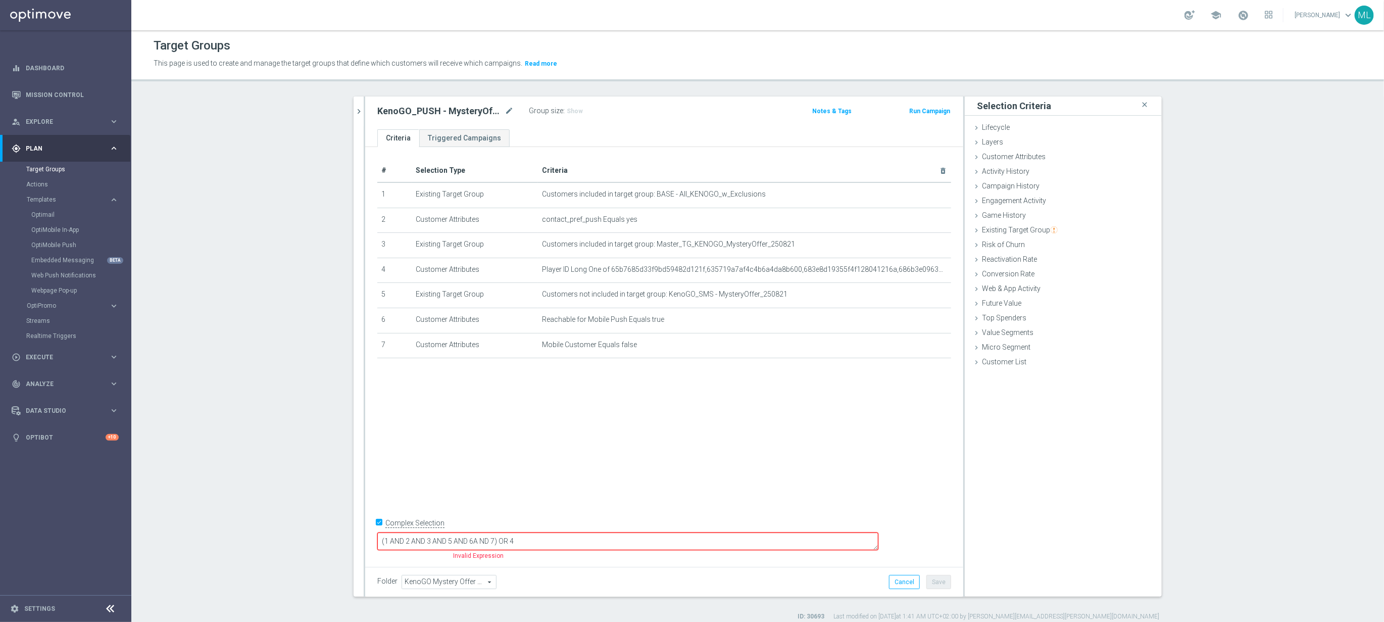
click at [549, 542] on textarea "(1 AND 2 AND 3 AND 5 AND 6A ND 7) OR 4" at bounding box center [627, 541] width 501 height 18
click at [548, 541] on textarea "(1 AND 2 AND 3 AND 5 AND 6A ND 7) OR 4" at bounding box center [627, 541] width 501 height 18
drag, startPoint x: 554, startPoint y: 540, endPoint x: 563, endPoint y: 540, distance: 8.1
click at [554, 540] on textarea "(1 AND 2 AND 3 AND 5 AND 6 A ND 7) OR 4" at bounding box center [627, 541] width 501 height 18
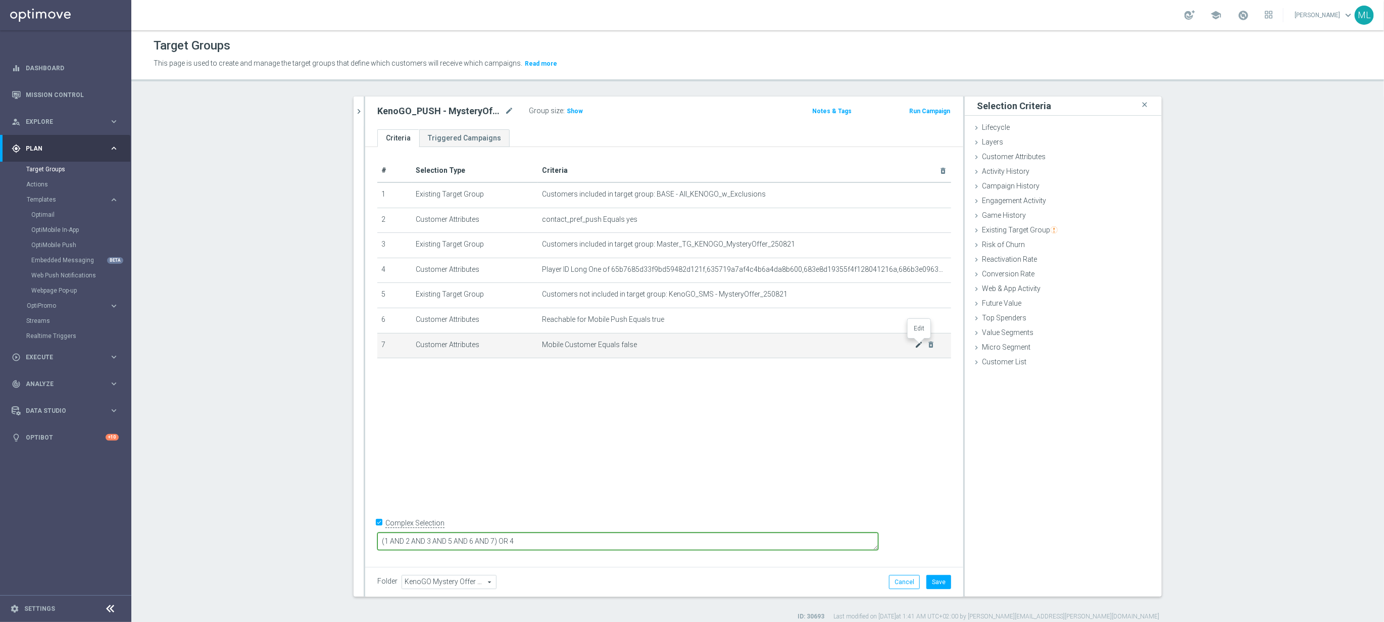
type textarea "(1 AND 2 AND 3 AND 5 AND 6 AND 7) OR 4"
click at [916, 346] on icon "mode_edit" at bounding box center [918, 344] width 8 height 8
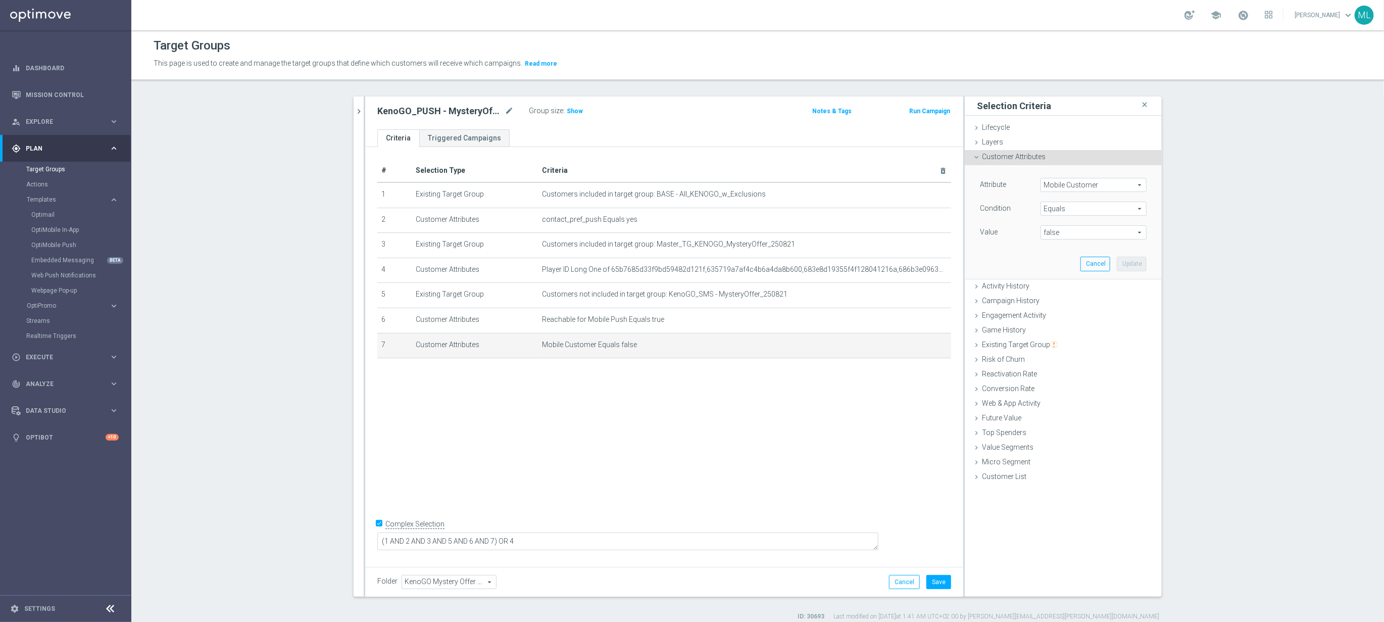
click at [1134, 235] on span "false" at bounding box center [1093, 232] width 105 height 13
click at [1109, 254] on label "true" at bounding box center [1093, 260] width 106 height 13
type input "true"
click at [1134, 260] on button "Update" at bounding box center [1131, 264] width 30 height 14
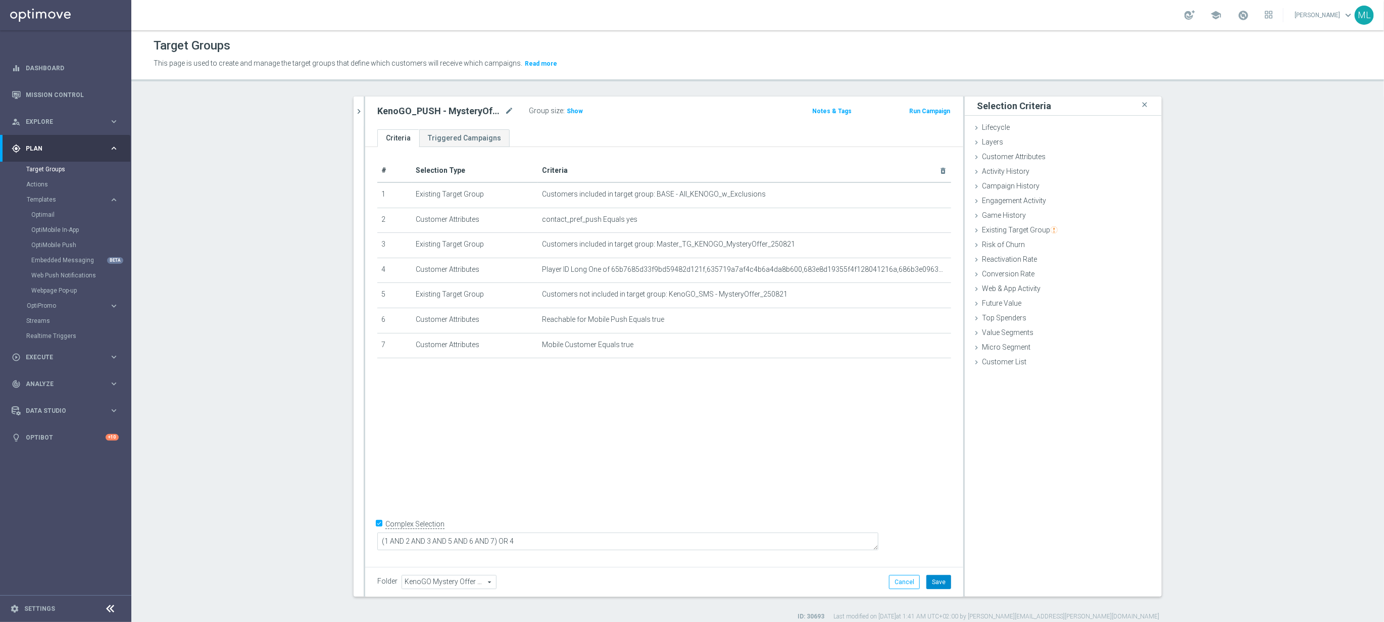
click at [940, 578] on button "Save" at bounding box center [938, 582] width 25 height 14
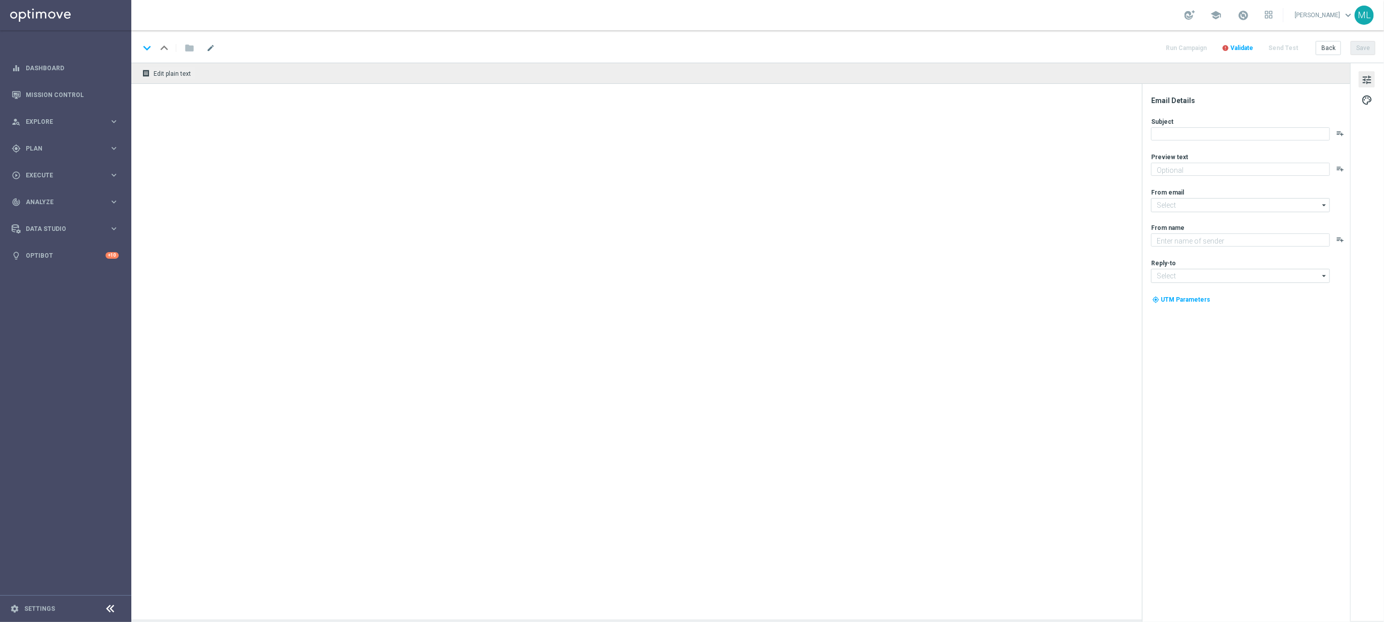
type textarea "Sneak a peek before it's gone!"
type textarea "KenoGO"
type input "[EMAIL_ADDRESS][DOMAIN_NAME]"
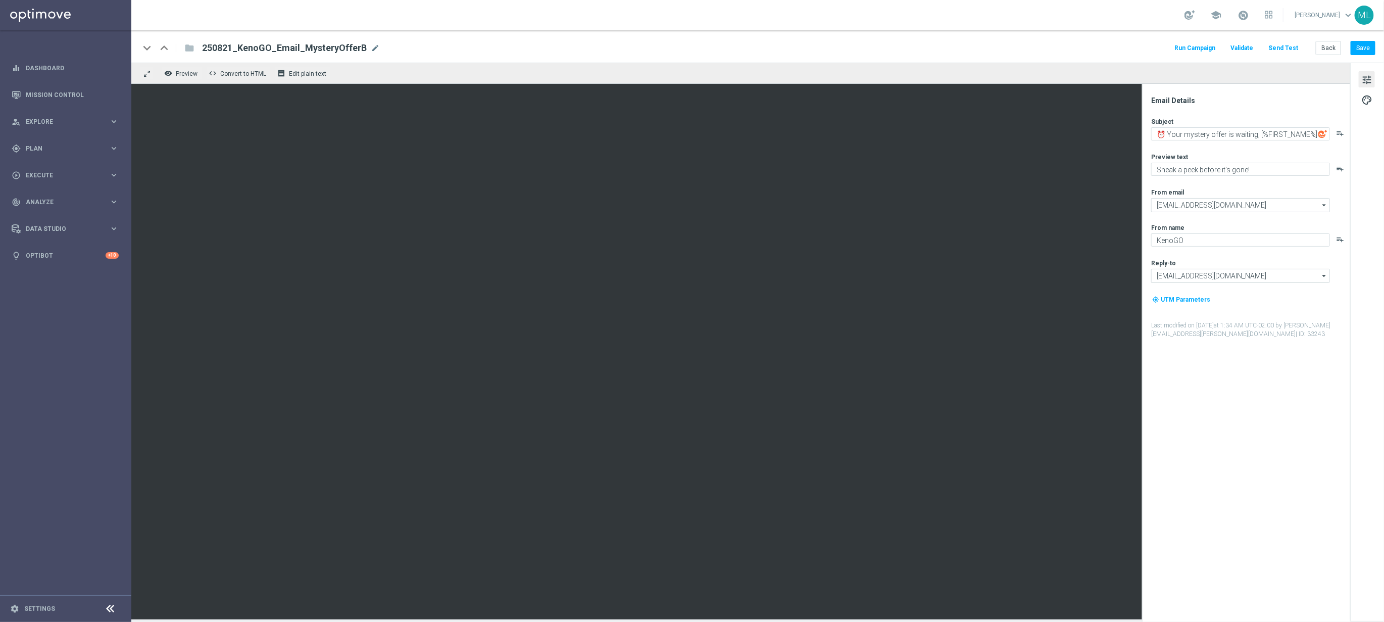
click at [1283, 44] on button "Send Test" at bounding box center [1282, 48] width 33 height 14
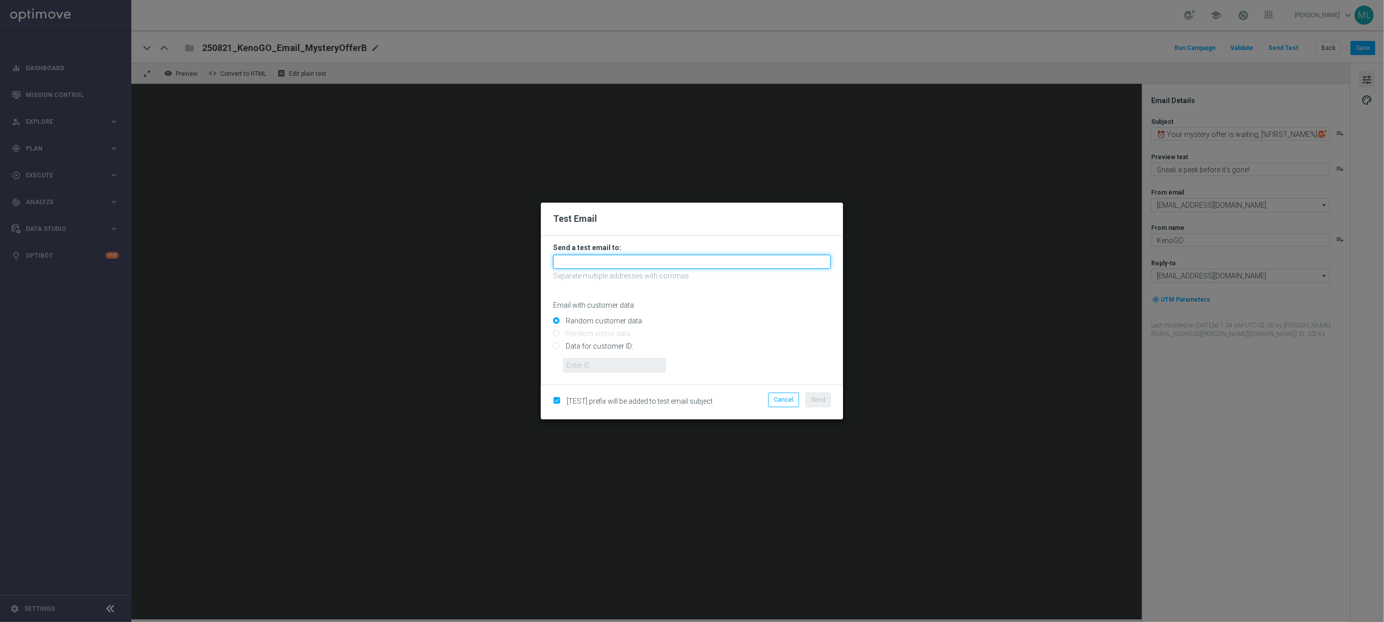
click at [616, 256] on input "text" at bounding box center [692, 261] width 278 height 14
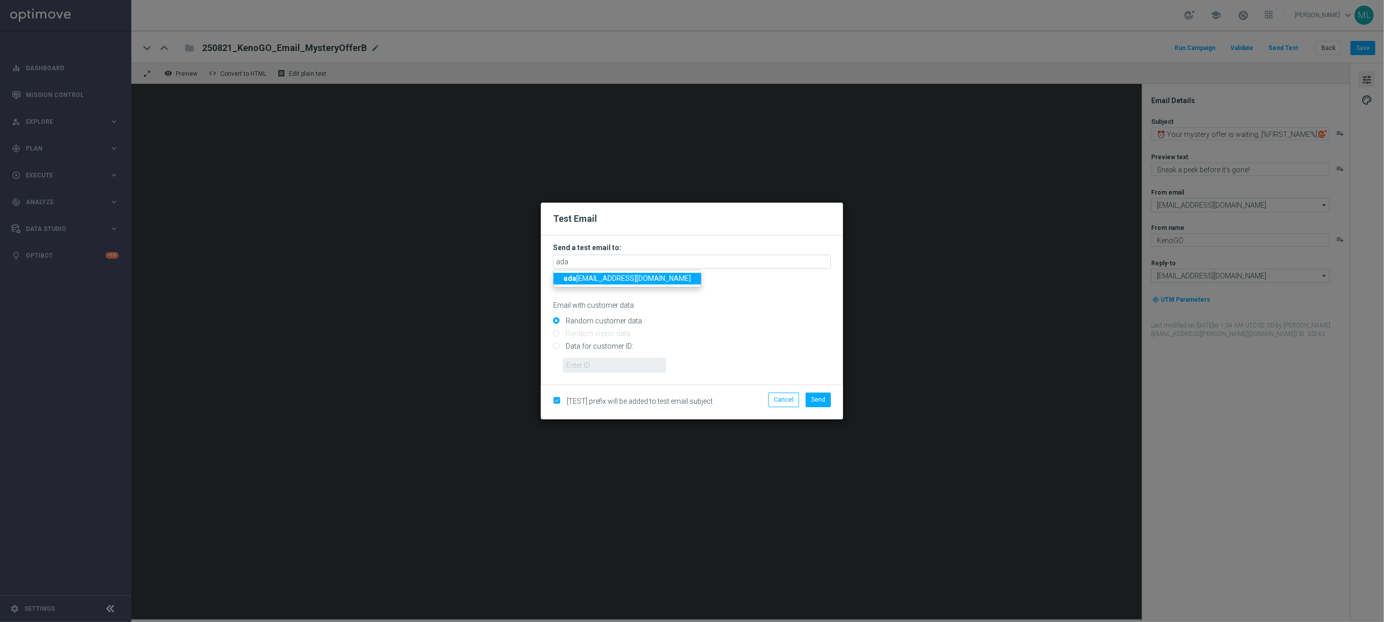
click at [600, 277] on span "ada [EMAIL_ADDRESS][DOMAIN_NAME]" at bounding box center [627, 278] width 127 height 8
click at [659, 263] on input "[PERSON_NAME][EMAIL_ADDRESS][DOMAIN_NAME]" at bounding box center [692, 261] width 278 height 14
click at [627, 279] on span "tin a.wang@lottoland.com" at bounding box center [653, 278] width 178 height 8
type input "adam.pustetto@lottoland.com,tina.wang@lottoland.com"
click at [812, 399] on span "Send" at bounding box center [818, 399] width 14 height 7
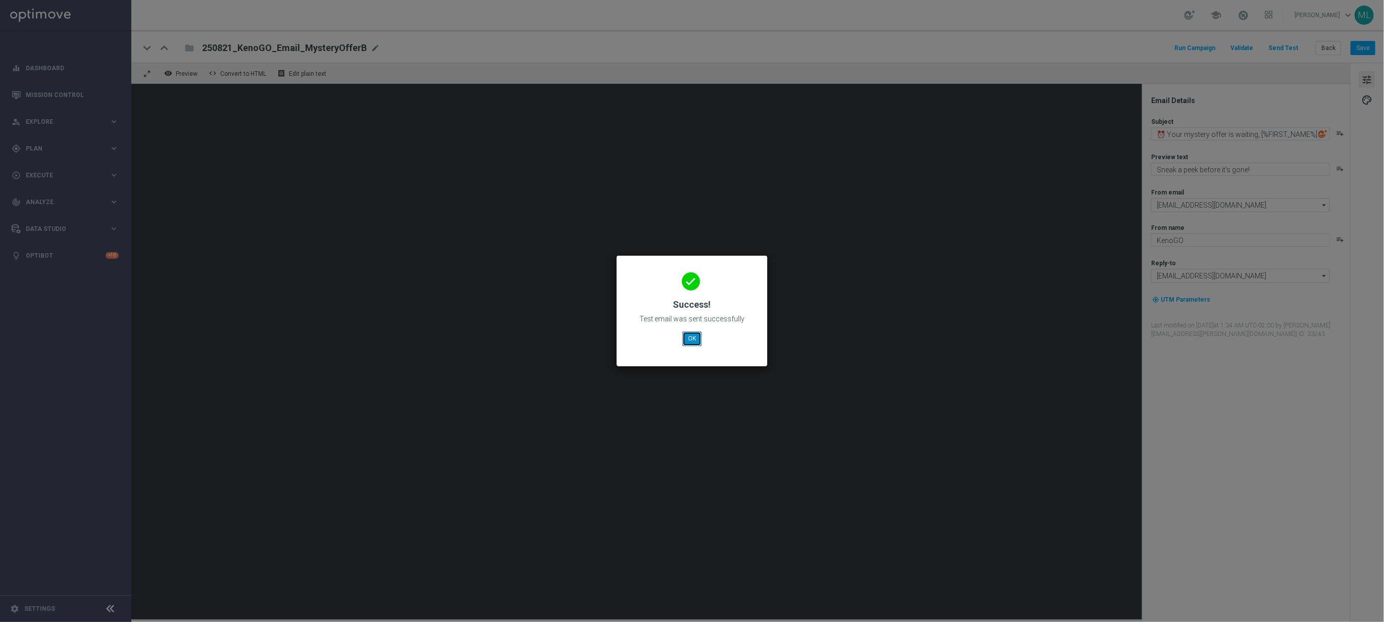
click at [696, 335] on button "OK" at bounding box center [691, 338] width 19 height 14
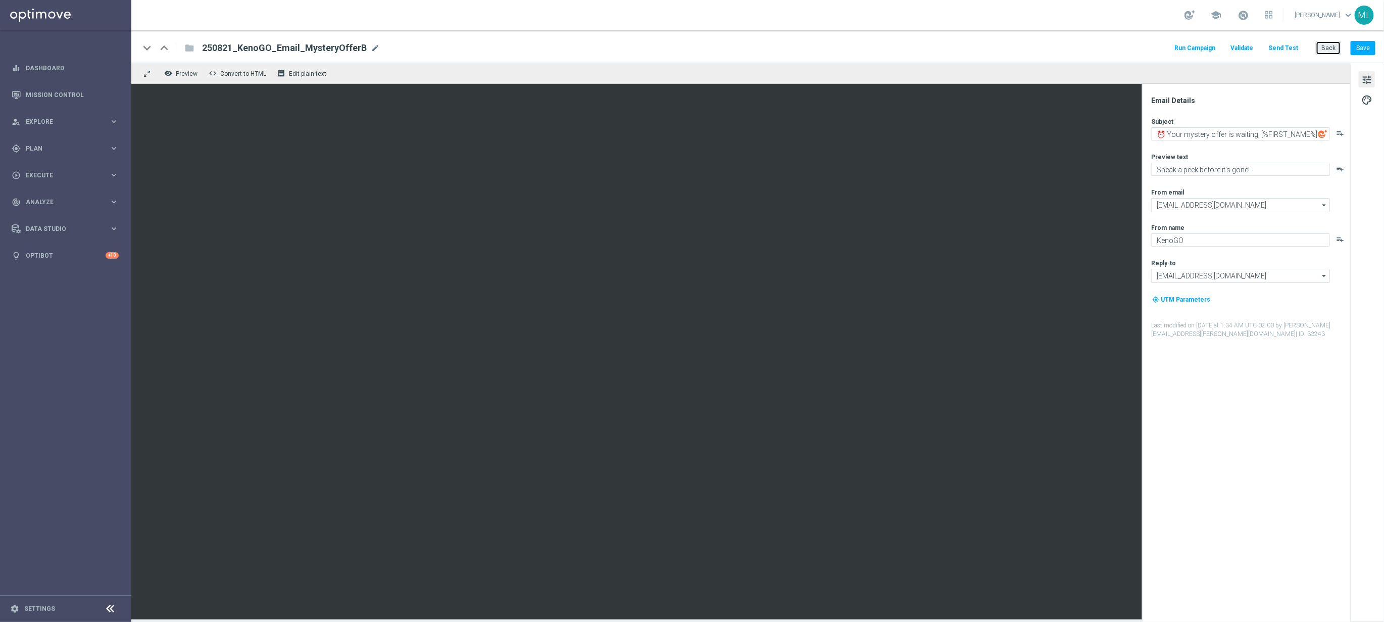
click at [1332, 46] on button "Back" at bounding box center [1327, 48] width 25 height 14
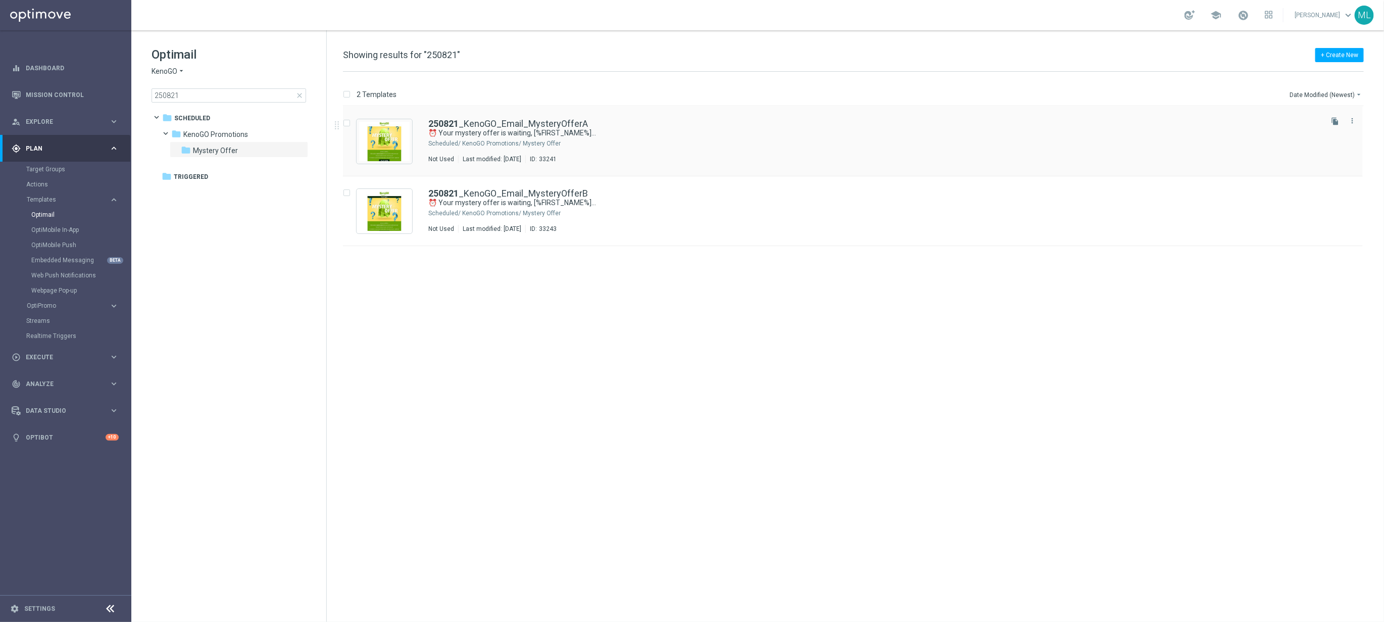
click at [676, 120] on div "250821 _KenoGO_Email_MysteryOfferA" at bounding box center [874, 123] width 892 height 9
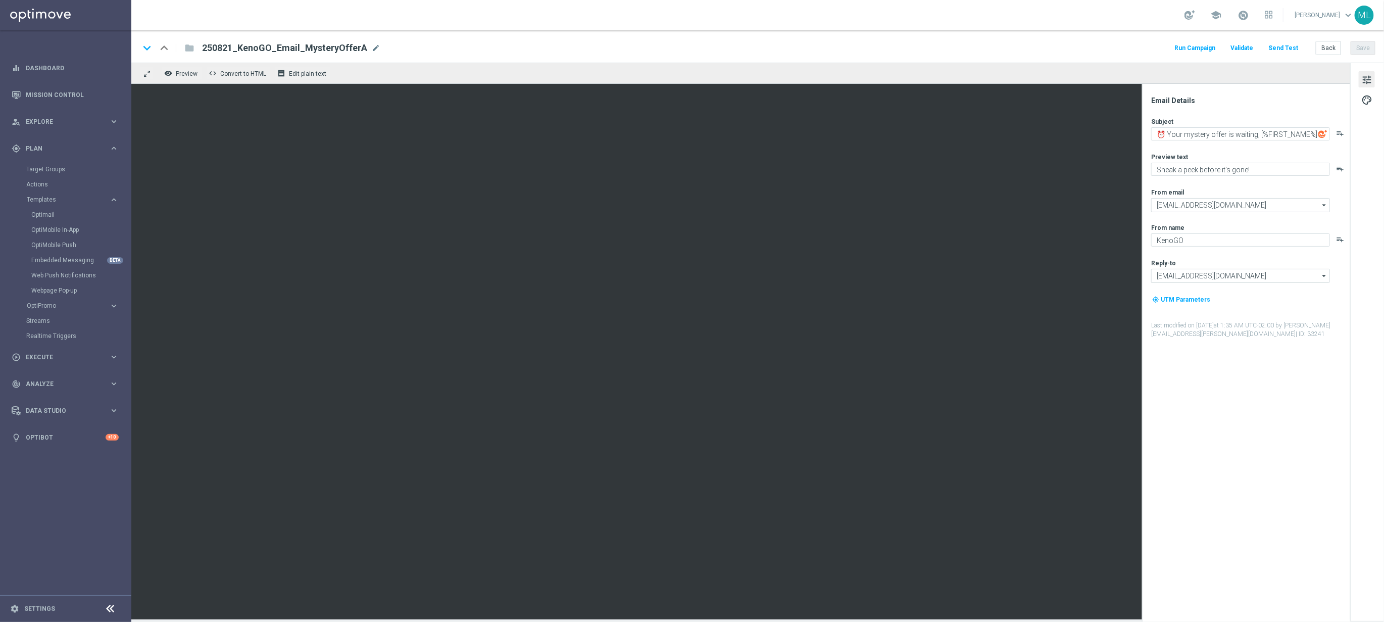
click at [1286, 46] on button "Send Test" at bounding box center [1282, 48] width 33 height 14
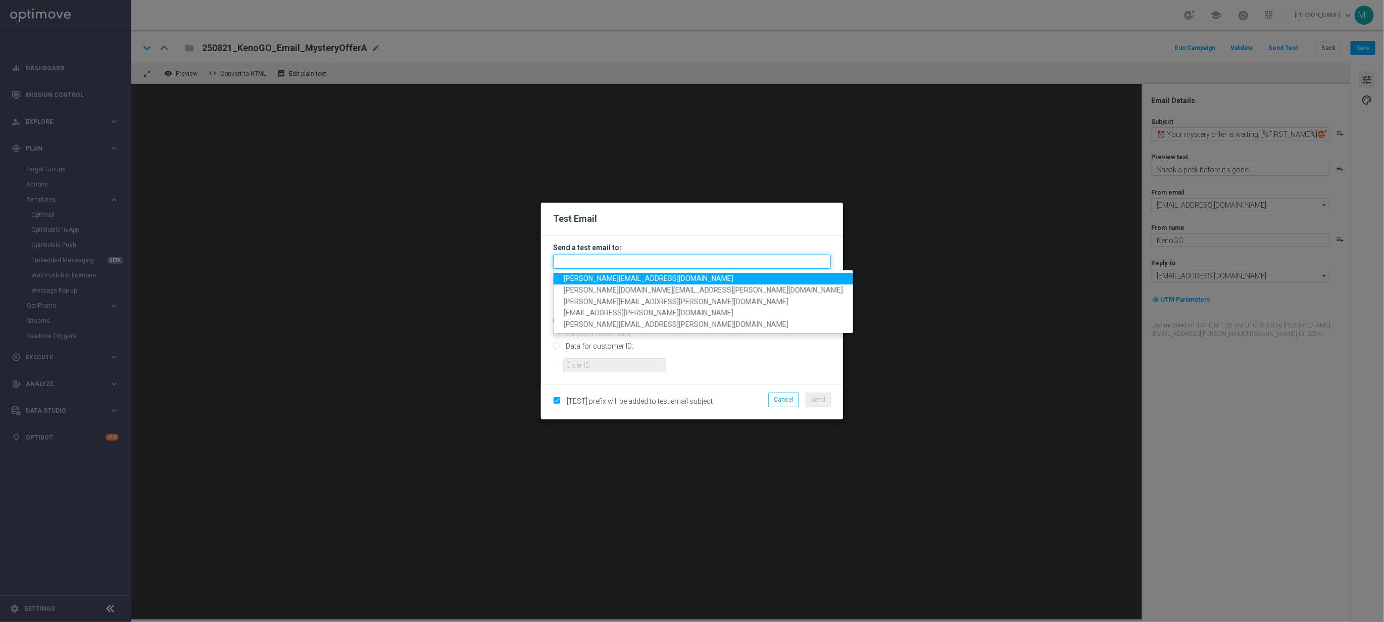
click at [588, 259] on input "text" at bounding box center [692, 261] width 278 height 14
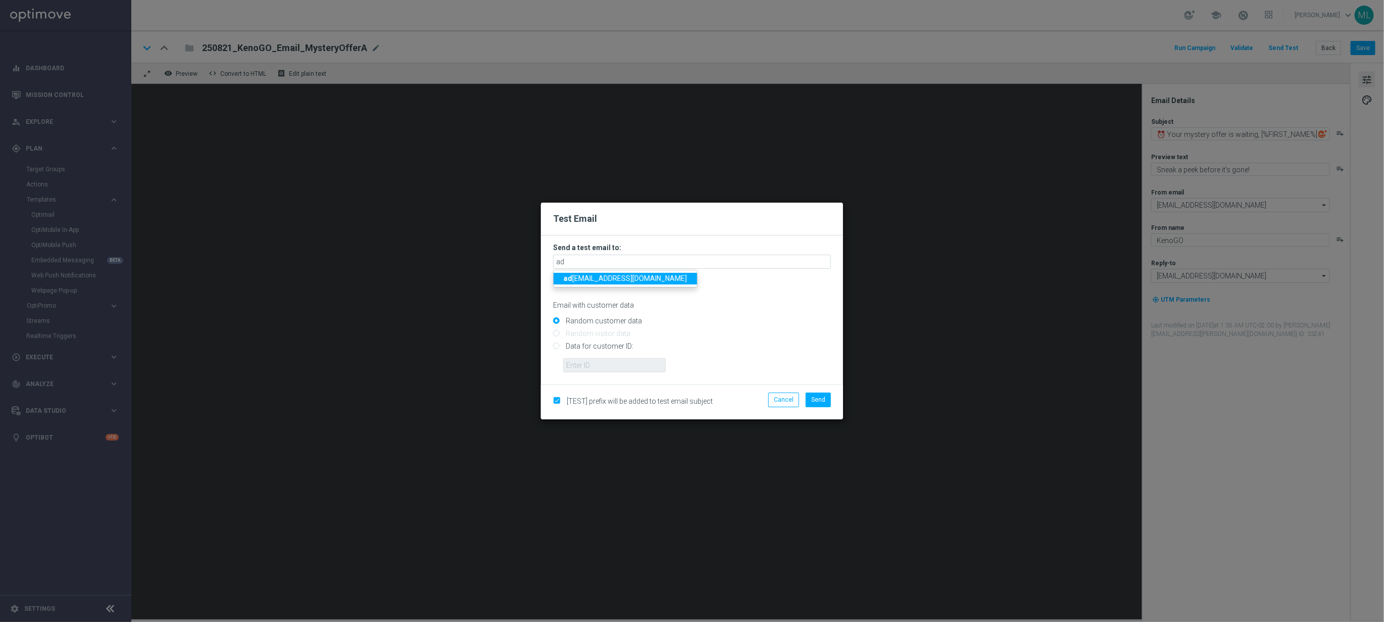
click at [588, 278] on span "ad am.pustetto@lottoland.com" at bounding box center [625, 278] width 123 height 8
click at [676, 264] on input "adam.pustetto@lottoland.com" at bounding box center [692, 261] width 278 height 14
drag, startPoint x: 637, startPoint y: 278, endPoint x: 689, endPoint y: 312, distance: 61.6
click at [637, 278] on span "tin a.wang@lottoland.com" at bounding box center [653, 278] width 178 height 8
type input "adam.pustetto@lottoland.com,tina.wang@lottoland.com"
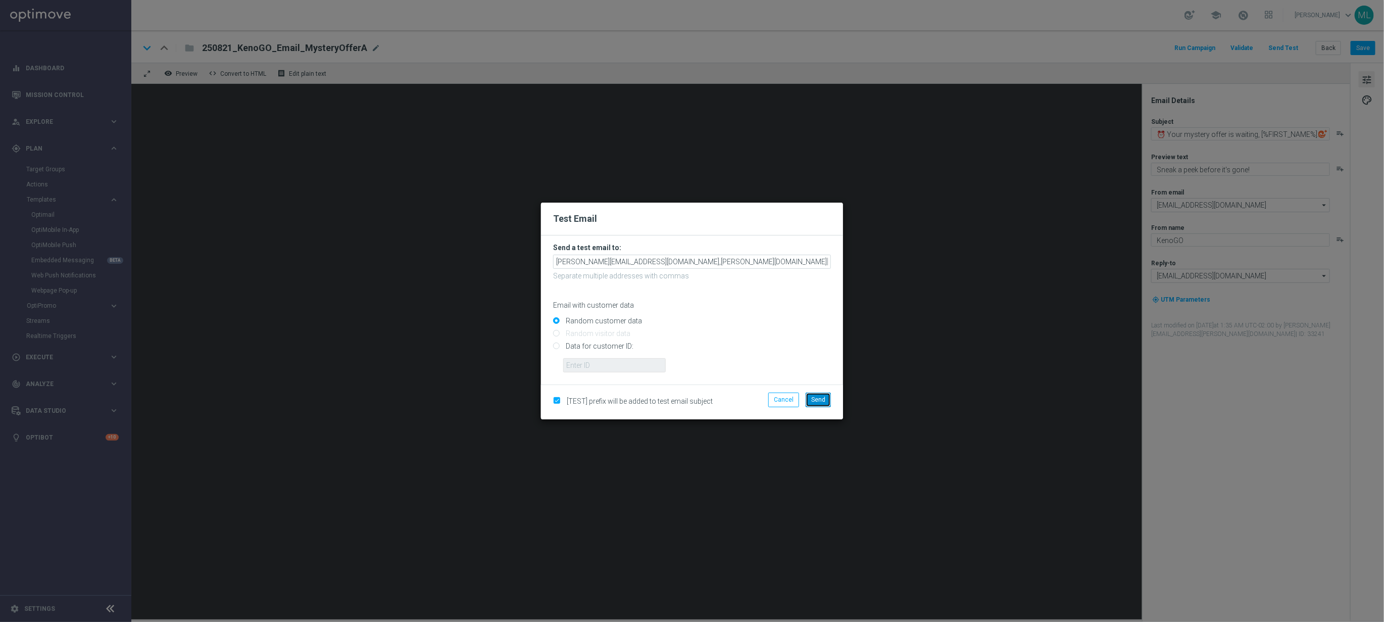
click at [815, 397] on span "Send" at bounding box center [818, 399] width 14 height 7
click at [823, 400] on span "Send" at bounding box center [818, 399] width 14 height 7
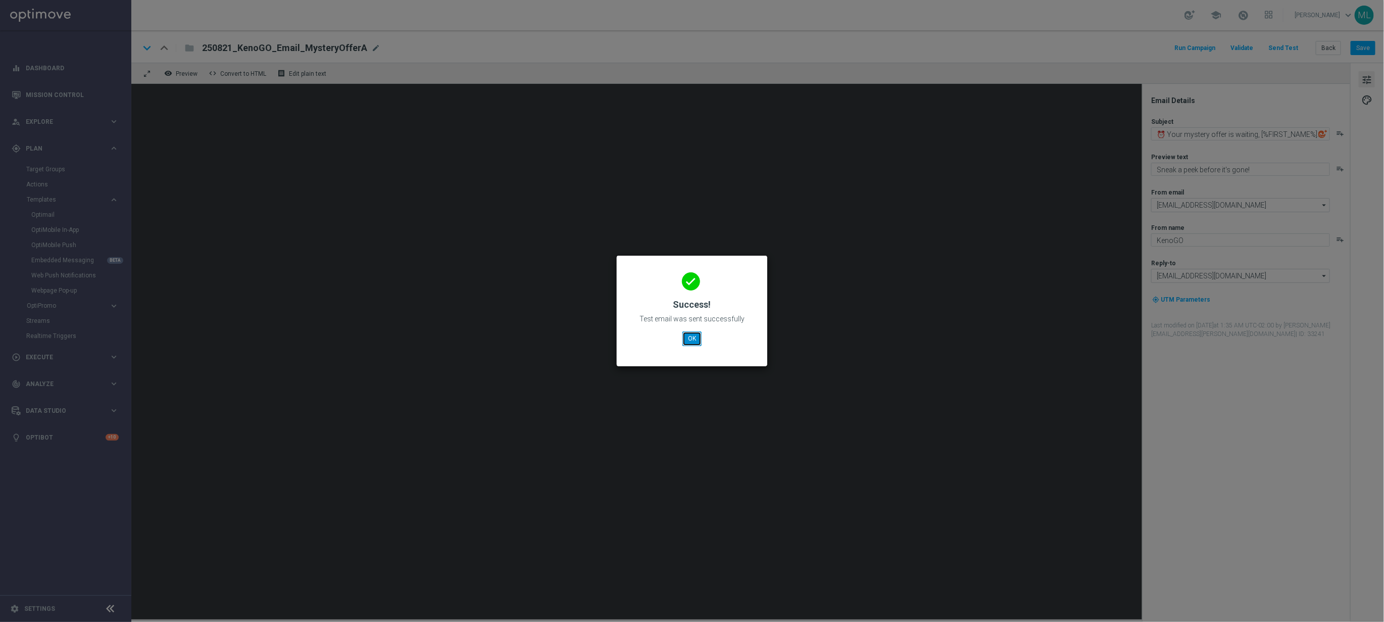
click at [687, 337] on button "OK" at bounding box center [691, 338] width 19 height 14
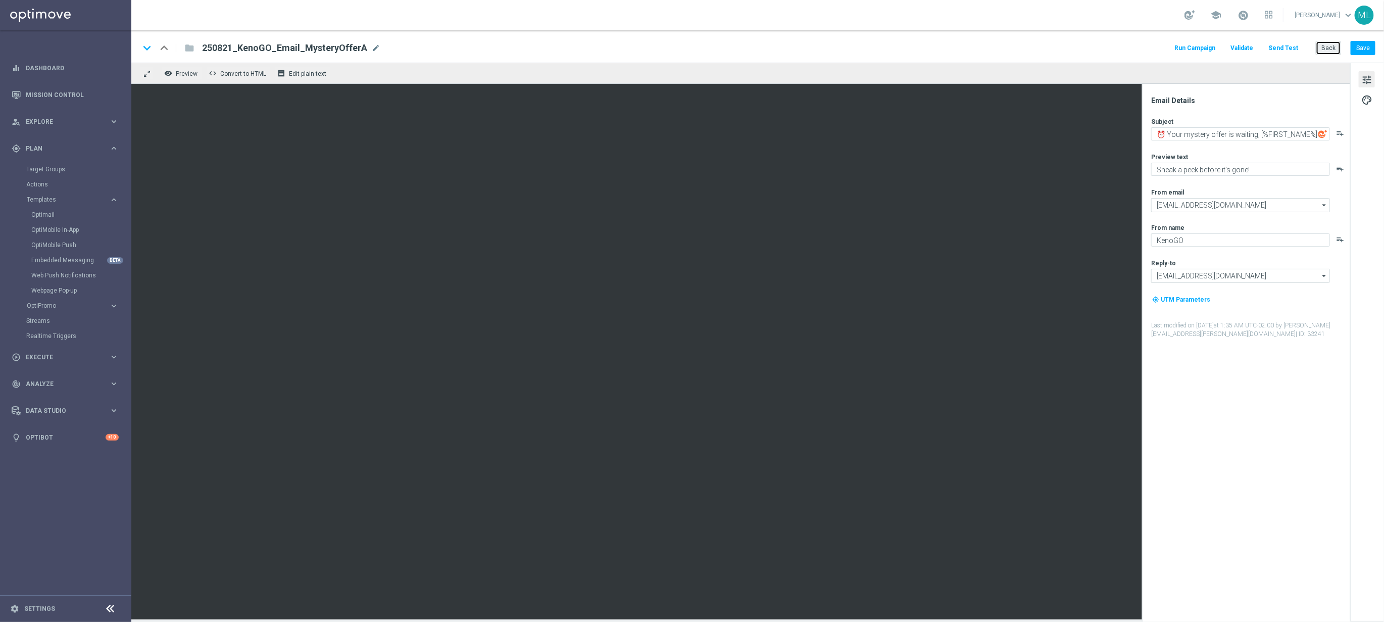
click at [1327, 48] on button "Back" at bounding box center [1327, 48] width 25 height 14
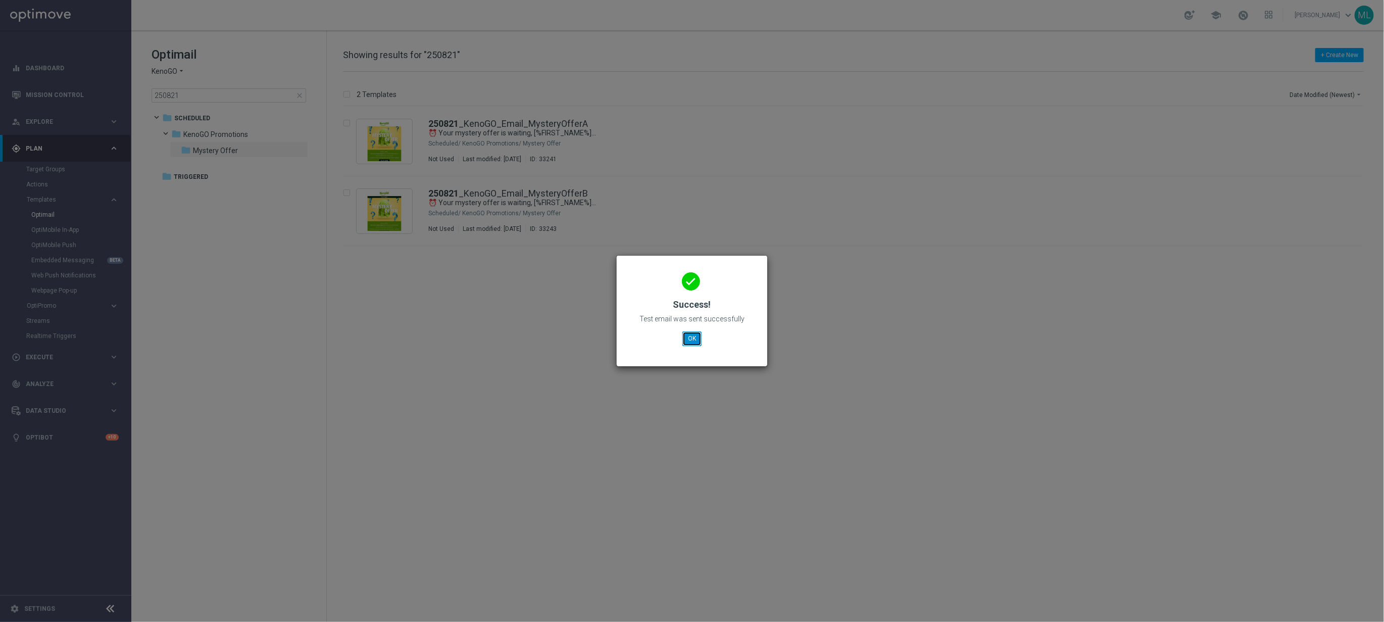
click at [692, 343] on button "OK" at bounding box center [691, 338] width 19 height 14
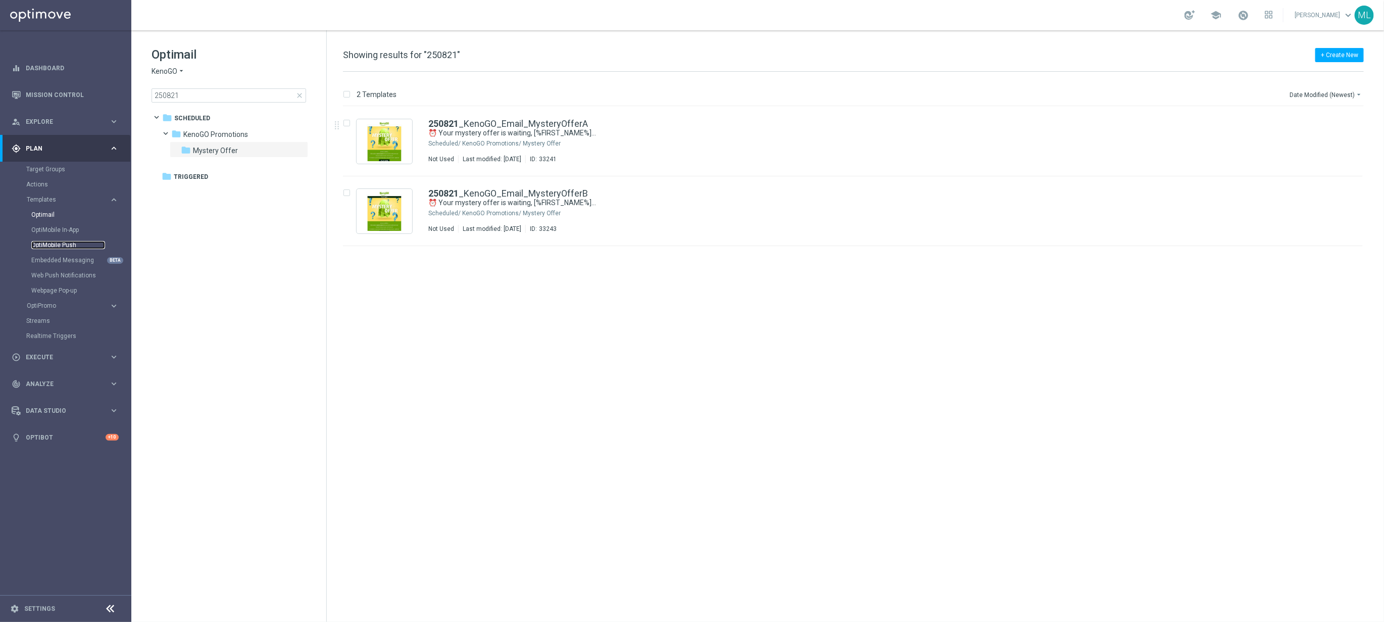
click at [73, 244] on link "OptiMobile Push" at bounding box center [68, 245] width 74 height 8
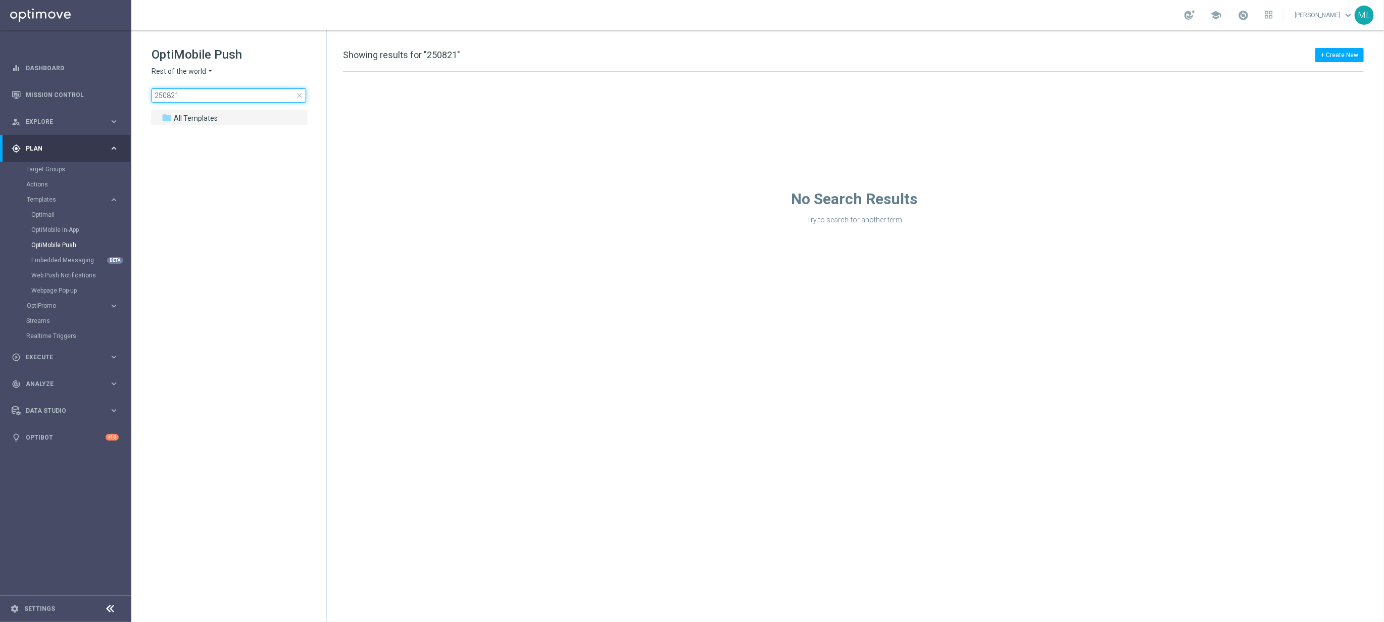
click at [198, 92] on input "250821" at bounding box center [228, 95] width 155 height 14
click at [208, 73] on icon "arrow_drop_down" at bounding box center [210, 72] width 8 height 10
click at [0, 0] on span "KenoGO Australia" at bounding box center [0, 0] width 0 height 0
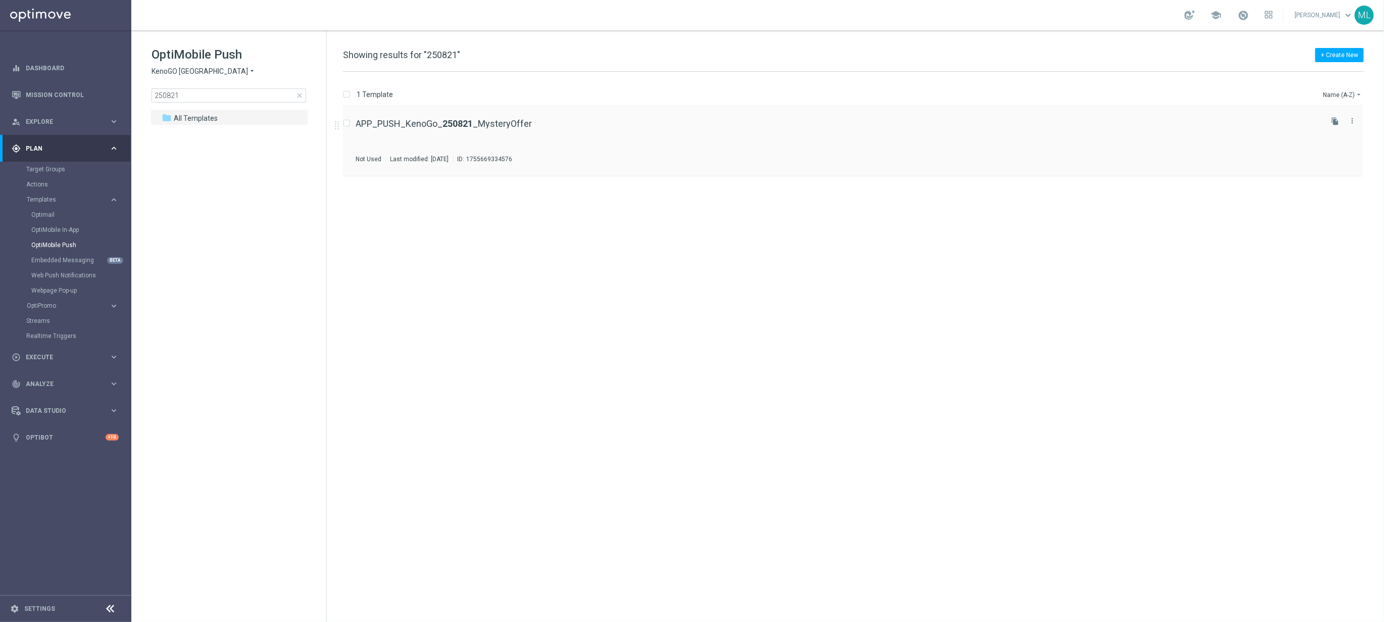
click at [627, 131] on div "APP_PUSH_KenoGo_ 250821 _MysteryOffer Not Used Last modified: Wednesday, August…" at bounding box center [838, 141] width 964 height 44
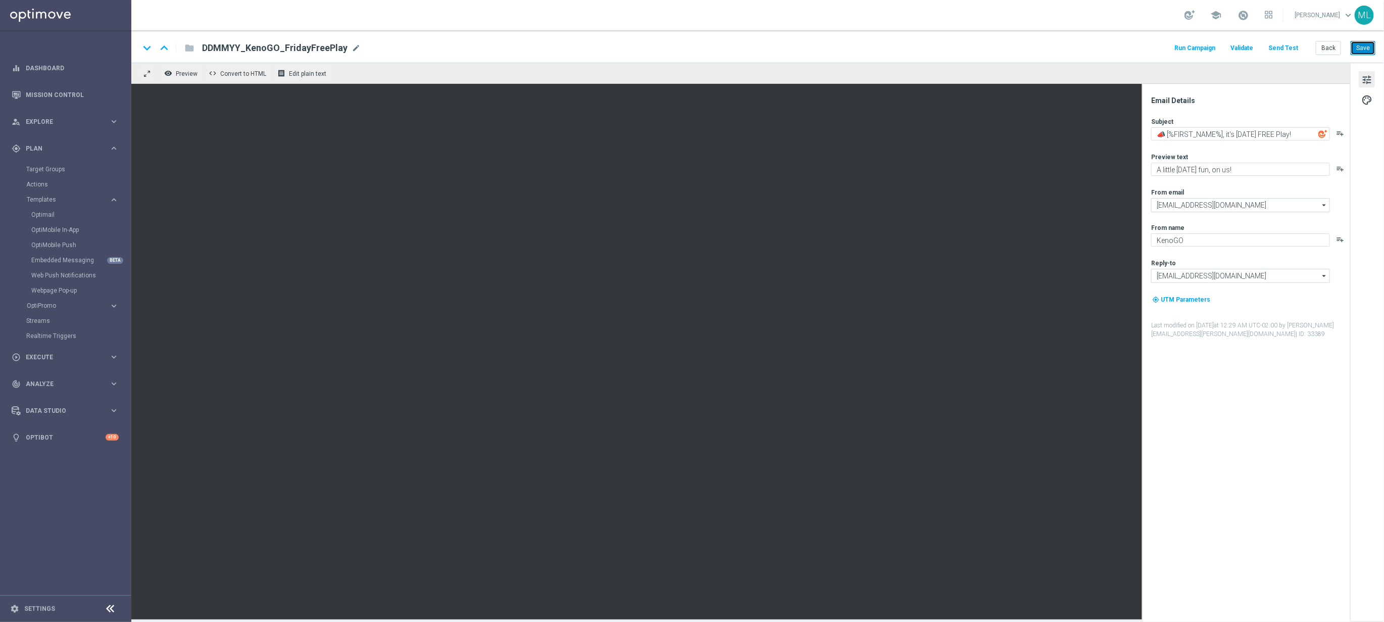
click at [1361, 49] on button "Save" at bounding box center [1362, 48] width 25 height 14
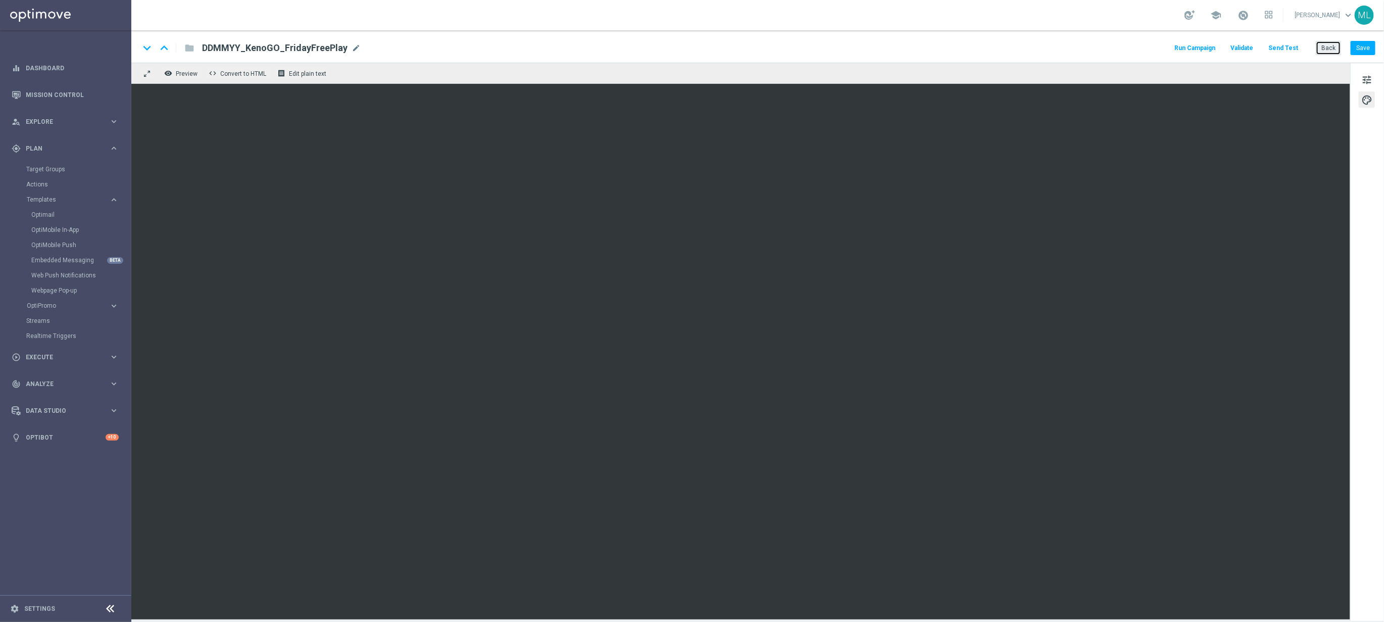
click at [1323, 53] on button "Back" at bounding box center [1327, 48] width 25 height 14
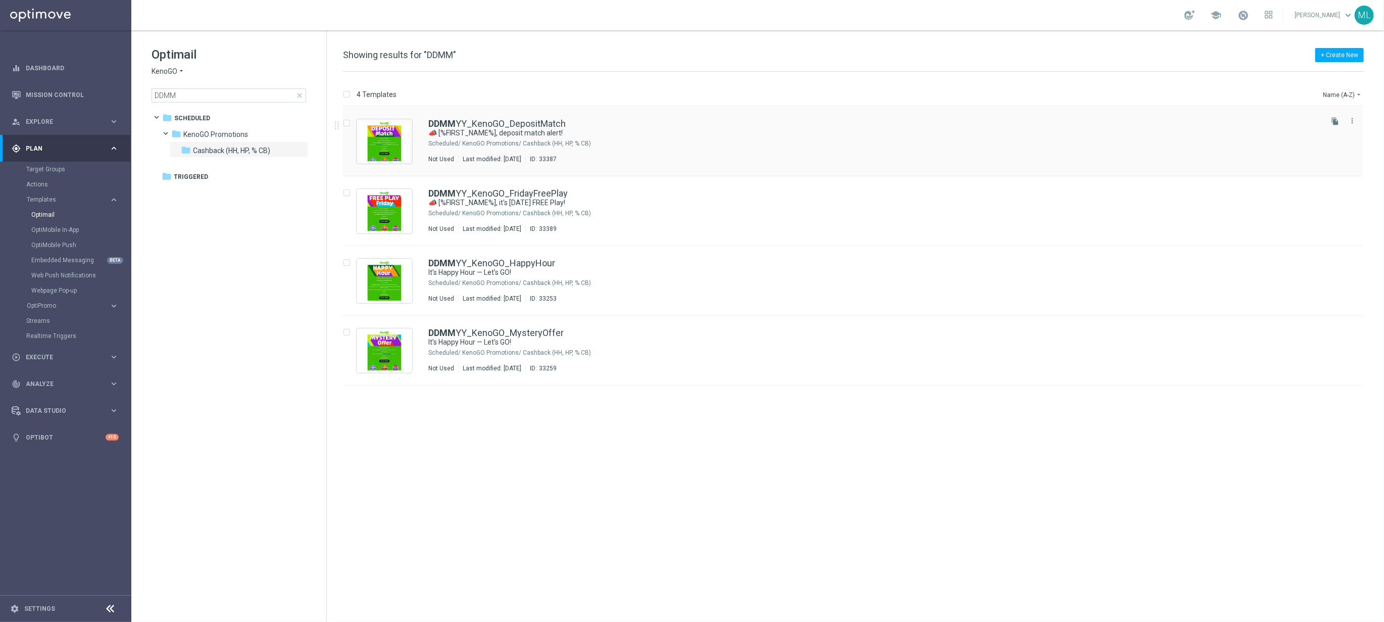
click at [683, 140] on div "KenoGO Promotions/ Cashback (HH, HP, % CB)" at bounding box center [891, 143] width 858 height 8
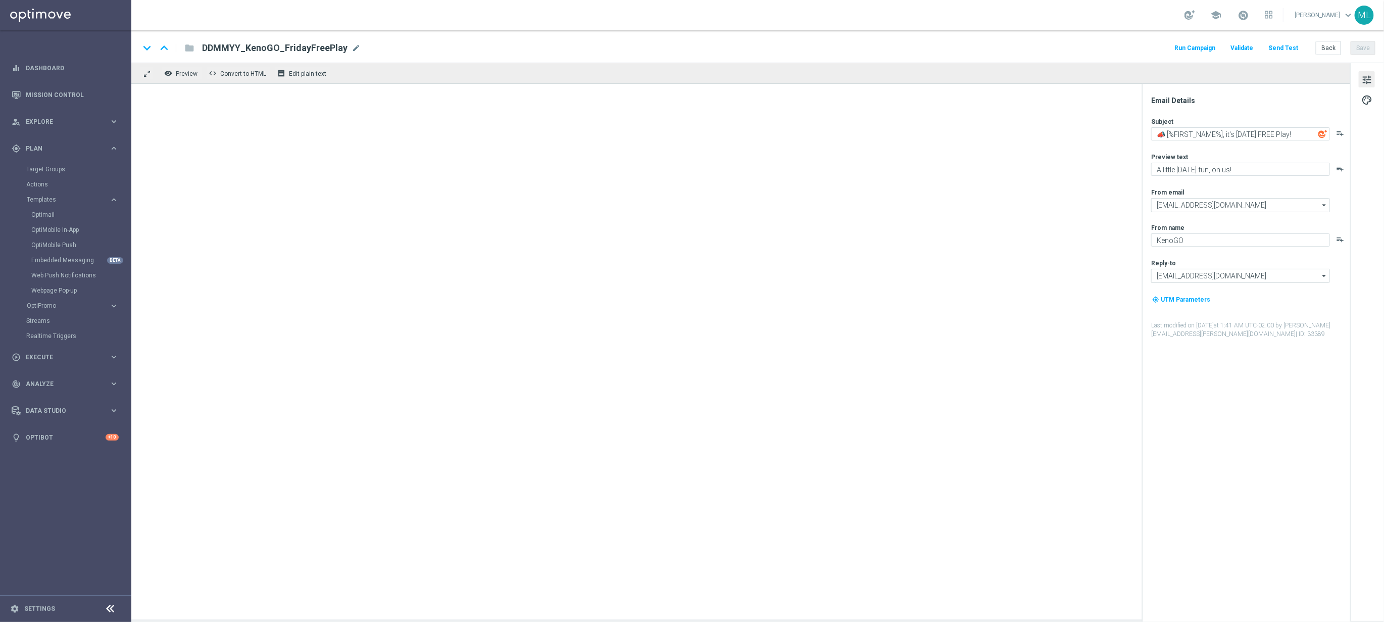
type textarea "📣 [%FIRST_NAME%], deposit match alert!"
type textarea "Your turn to get matched!"
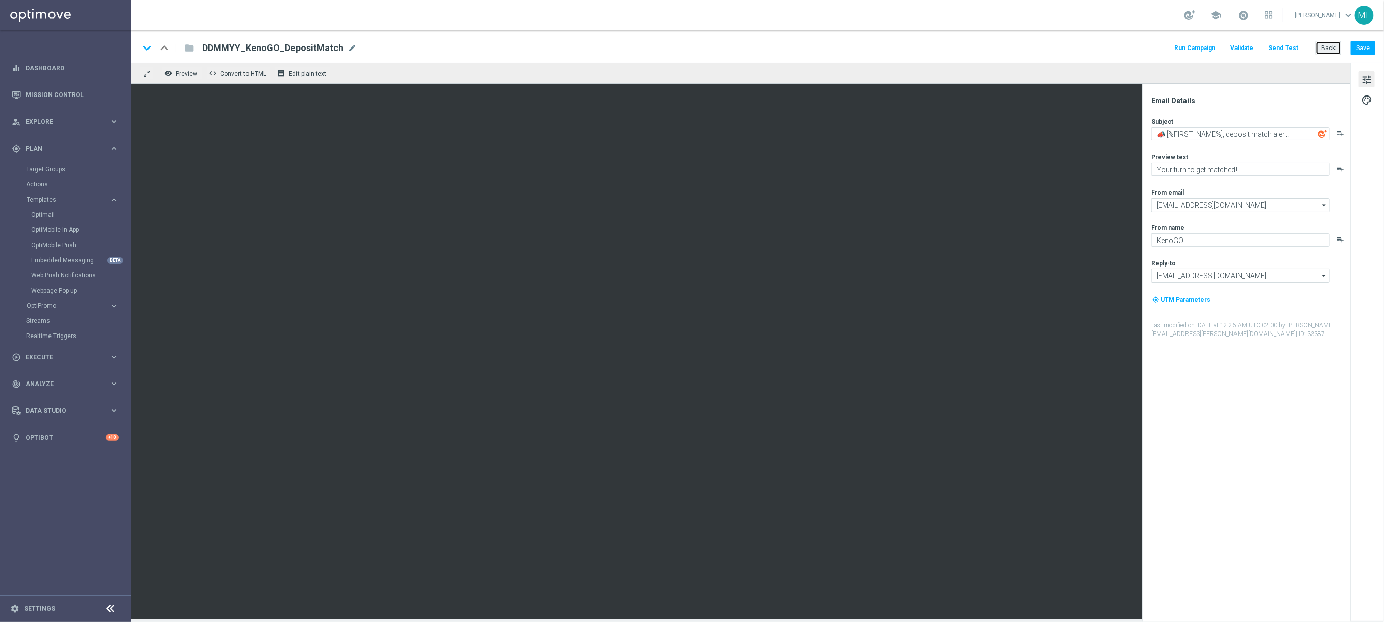
click at [1326, 47] on button "Back" at bounding box center [1327, 48] width 25 height 14
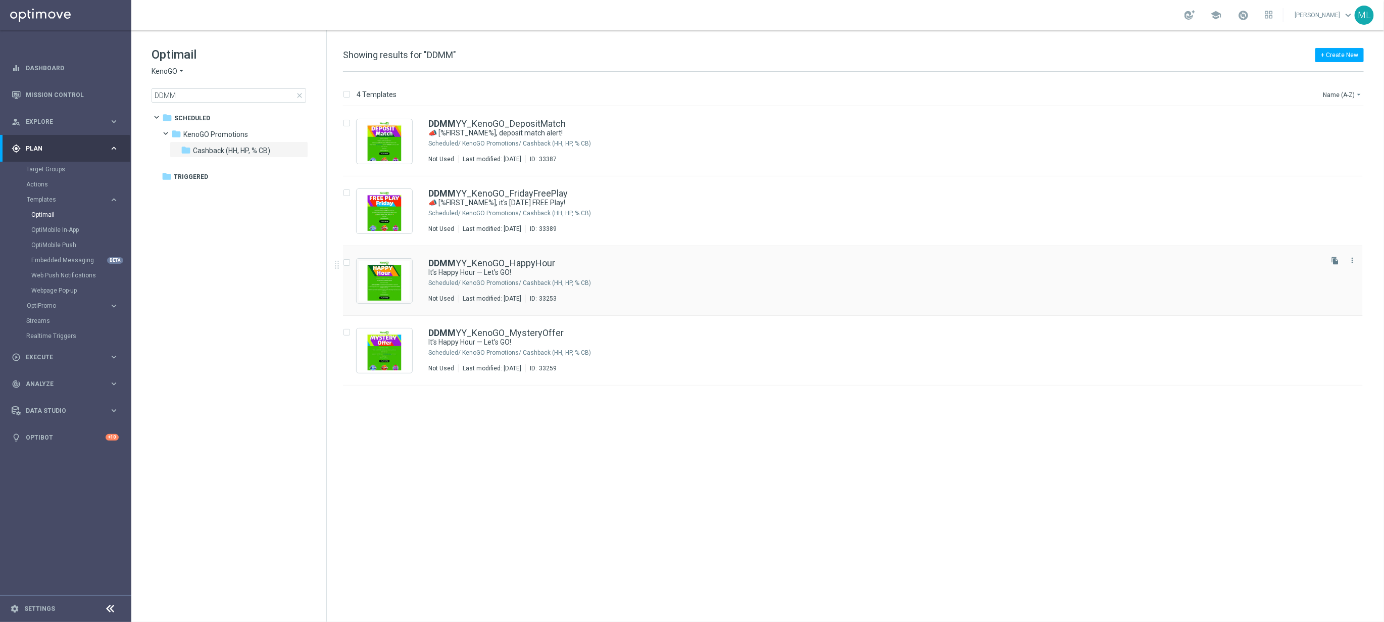
click at [612, 284] on div "KenoGO Promotions/ Cashback (HH, HP, % CB)" at bounding box center [891, 283] width 858 height 8
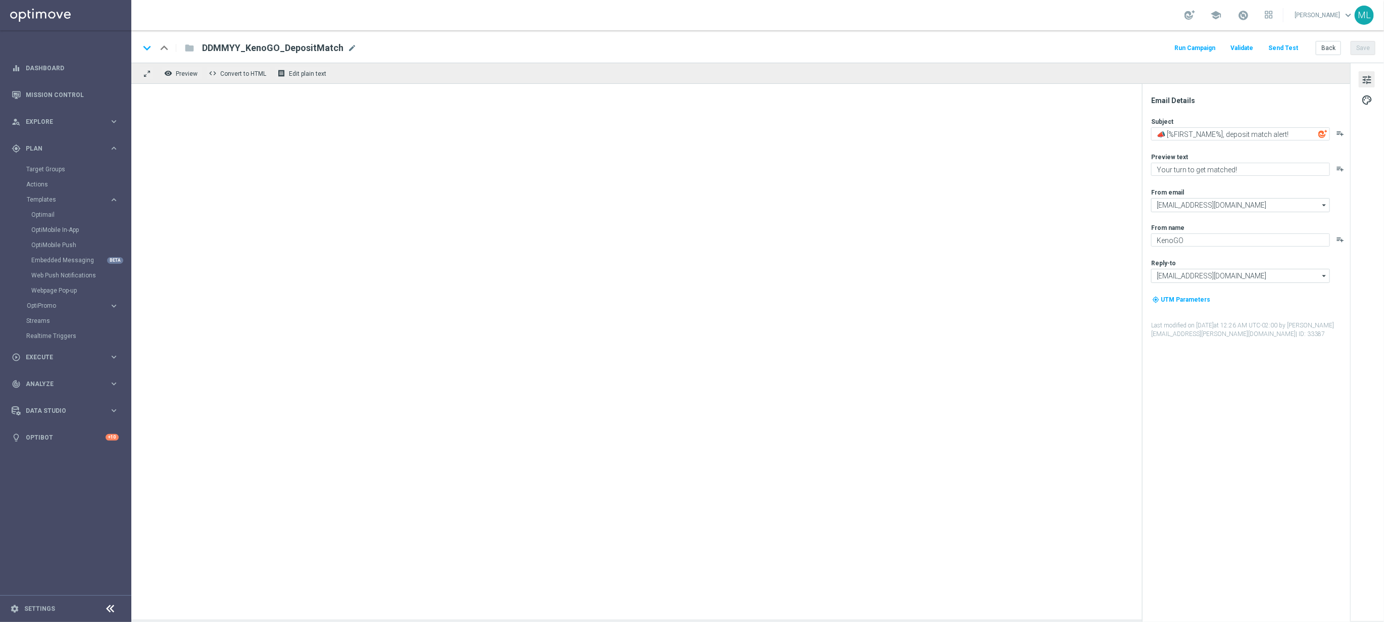
type textarea "It’s Happy Hour — Let’s GO!"
type textarea "Get 50% back in BONUS CASH!"
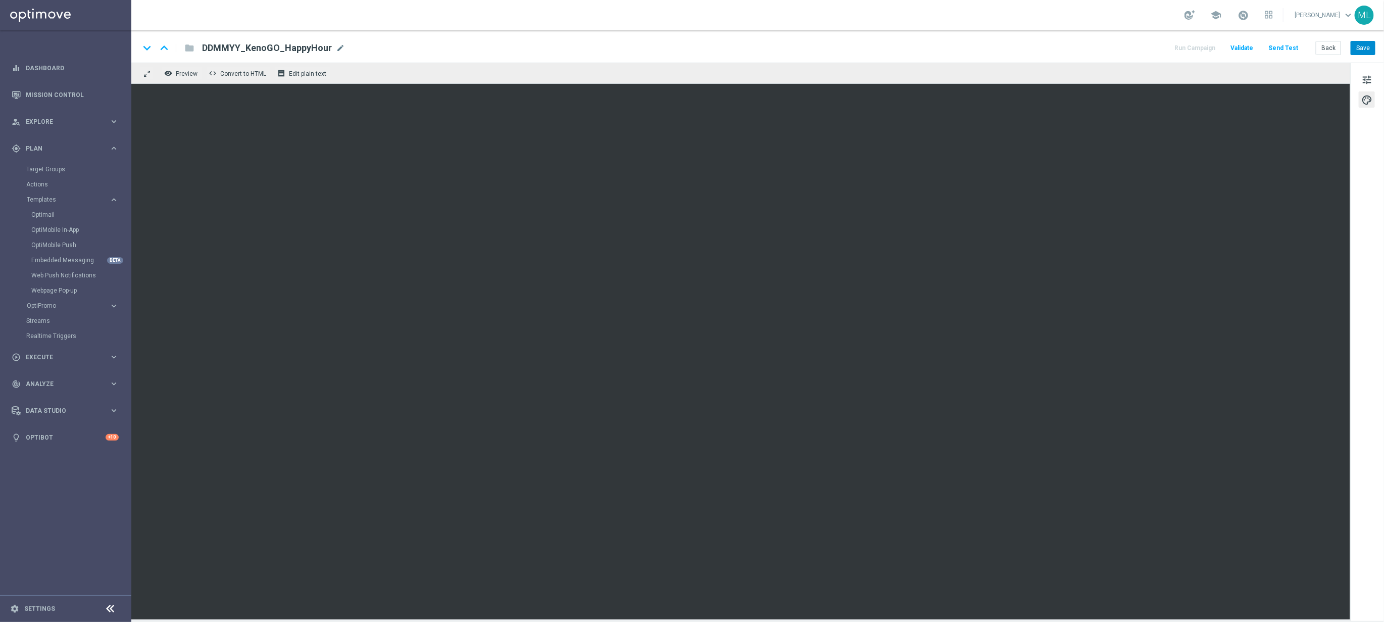
click at [1362, 50] on button "Save" at bounding box center [1362, 48] width 25 height 14
click at [1364, 47] on button "Save" at bounding box center [1362, 48] width 25 height 14
click at [1323, 50] on button "Back" at bounding box center [1327, 48] width 25 height 14
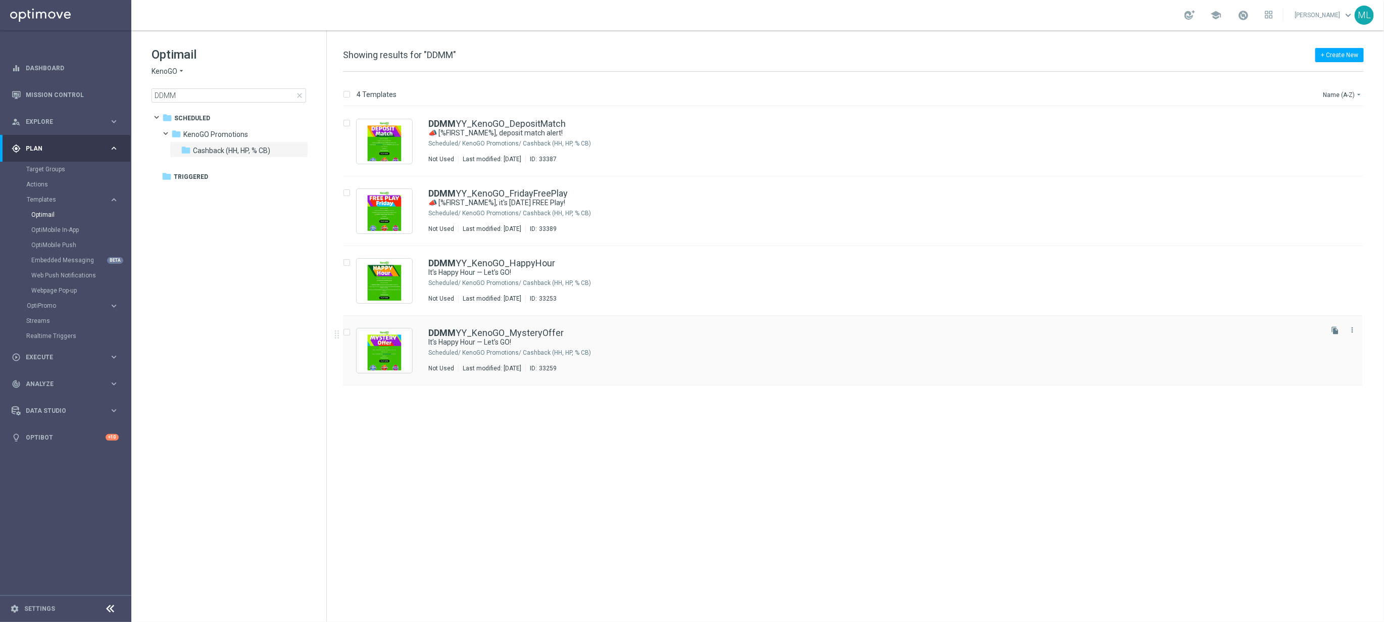
click at [648, 352] on div "KenoGO Promotions/ Cashback (HH, HP, % CB)" at bounding box center [891, 352] width 858 height 8
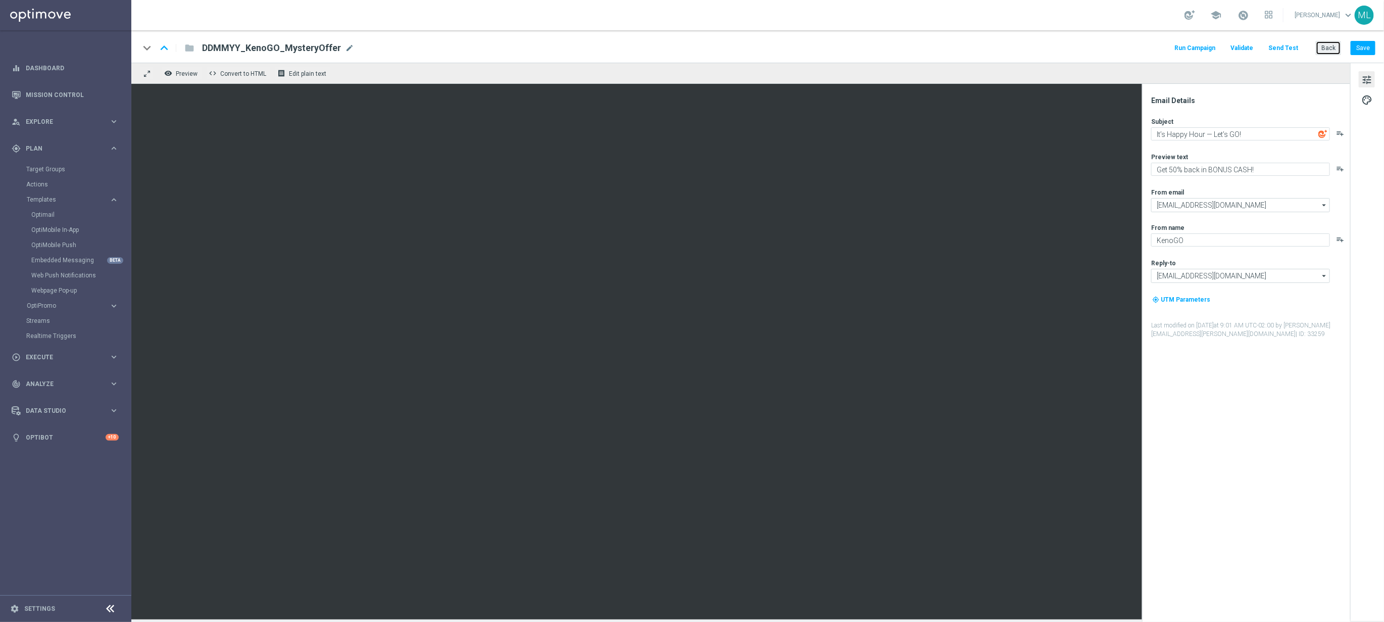
click at [1326, 48] on button "Back" at bounding box center [1327, 48] width 25 height 14
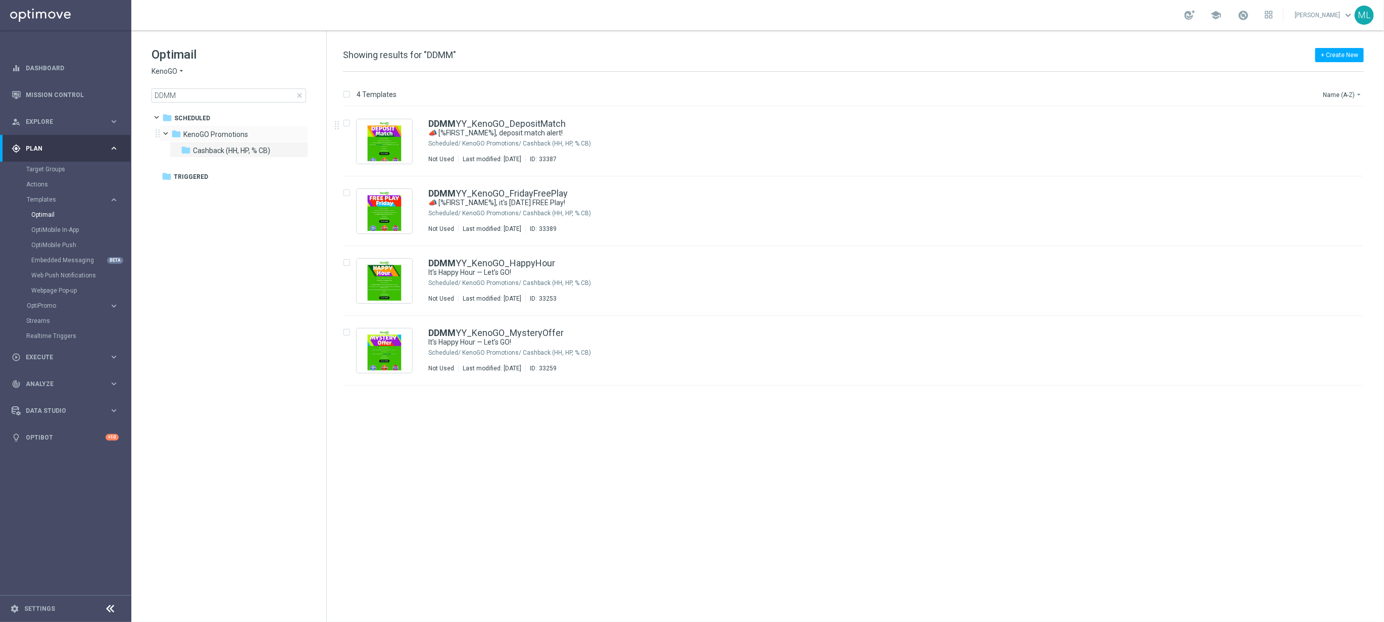
click at [169, 132] on span at bounding box center [171, 131] width 4 height 5
click at [165, 131] on span at bounding box center [164, 129] width 5 height 4
click at [161, 115] on span at bounding box center [162, 115] width 4 height 5
click at [158, 115] on span at bounding box center [155, 113] width 5 height 4
click at [1354, 125] on button "more_vert" at bounding box center [1352, 121] width 10 height 12
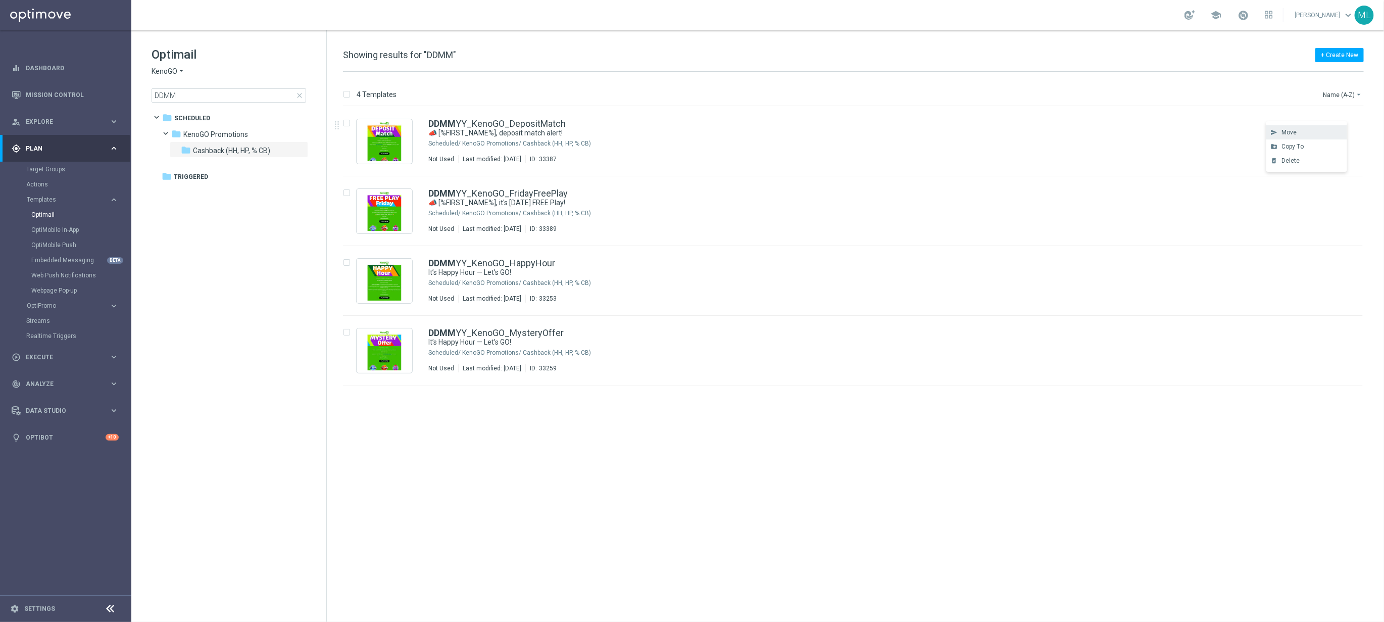
click at [1298, 137] on div "send Move" at bounding box center [1306, 132] width 81 height 14
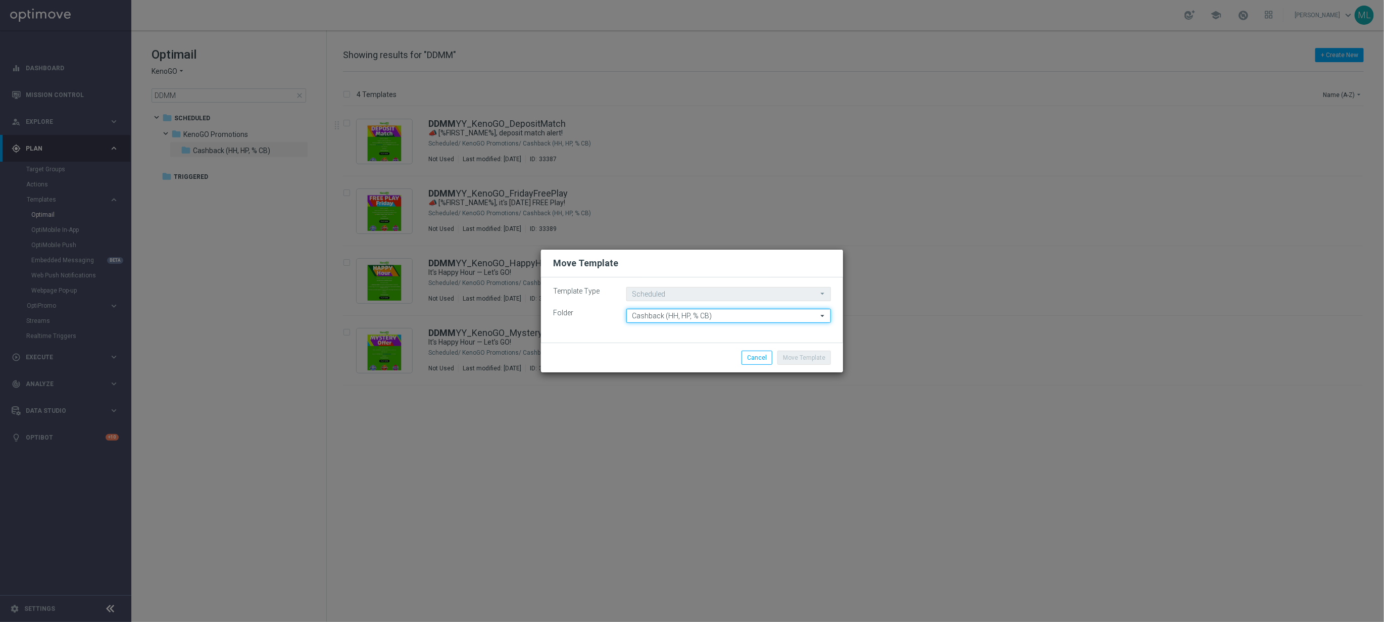
click at [727, 316] on input "Cashback (HH, HP, % CB)" at bounding box center [728, 316] width 205 height 14
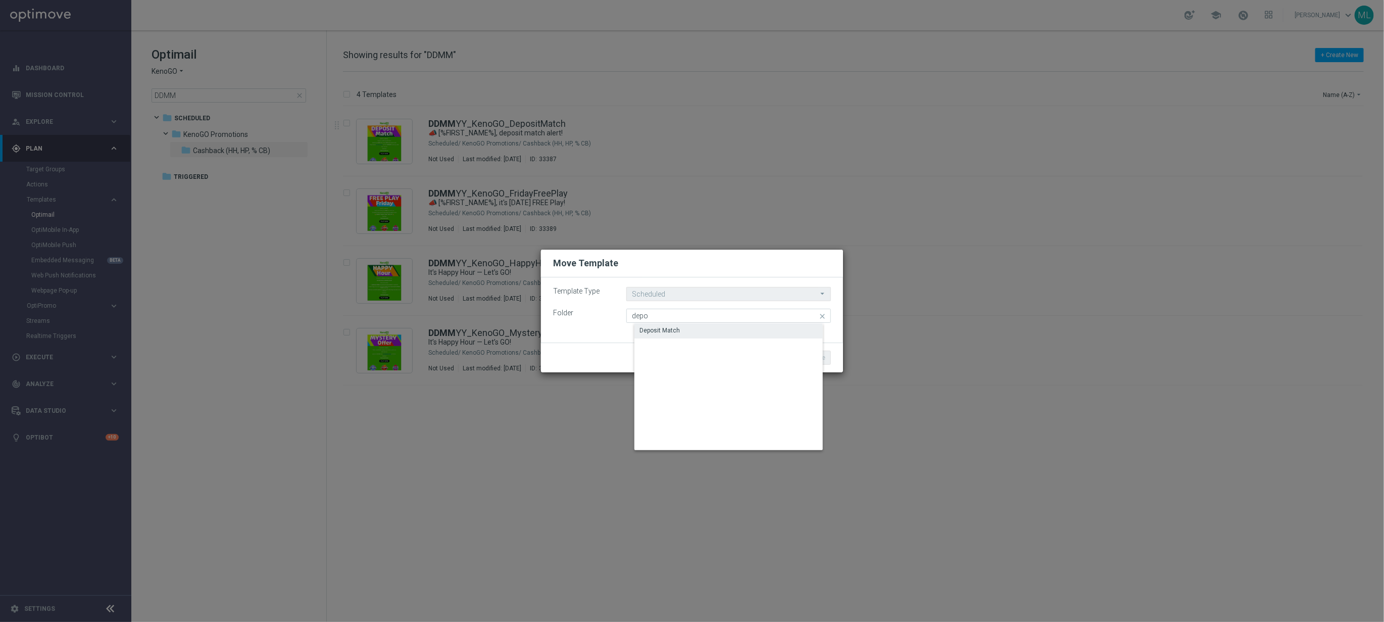
click at [656, 334] on div "Deposit Match" at bounding box center [659, 330] width 40 height 9
type input "Deposit Match"
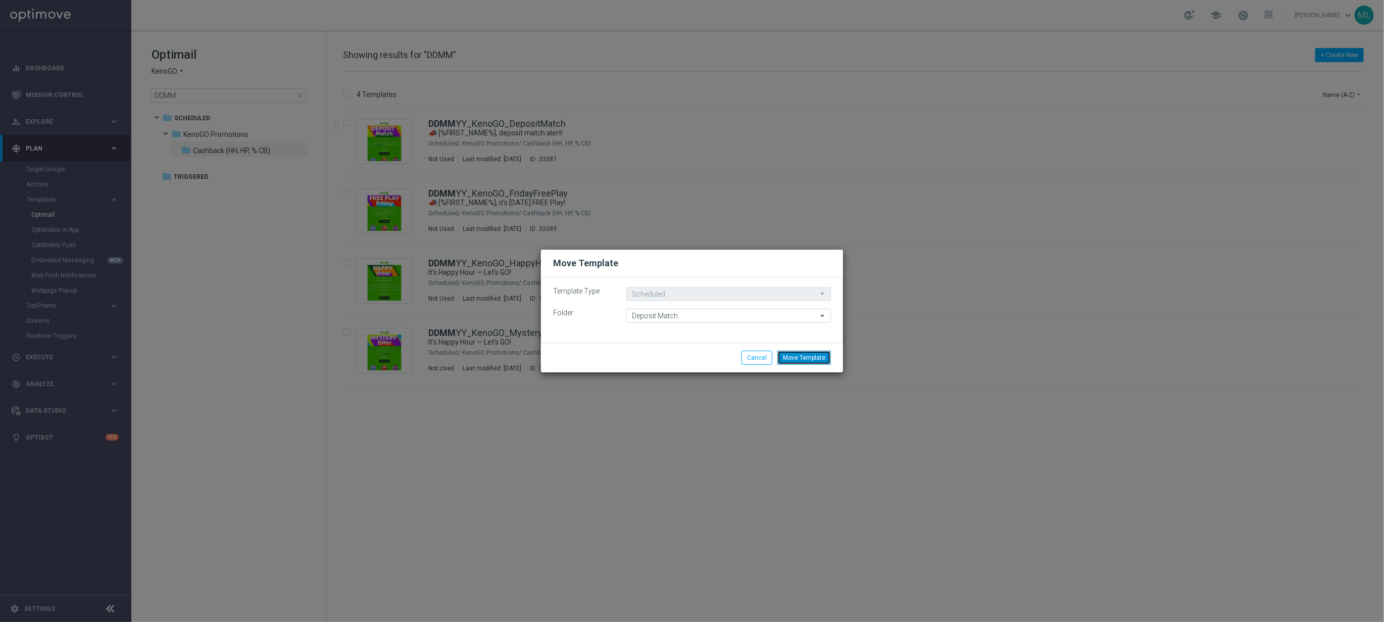
click at [809, 355] on button "Move Template" at bounding box center [804, 357] width 54 height 14
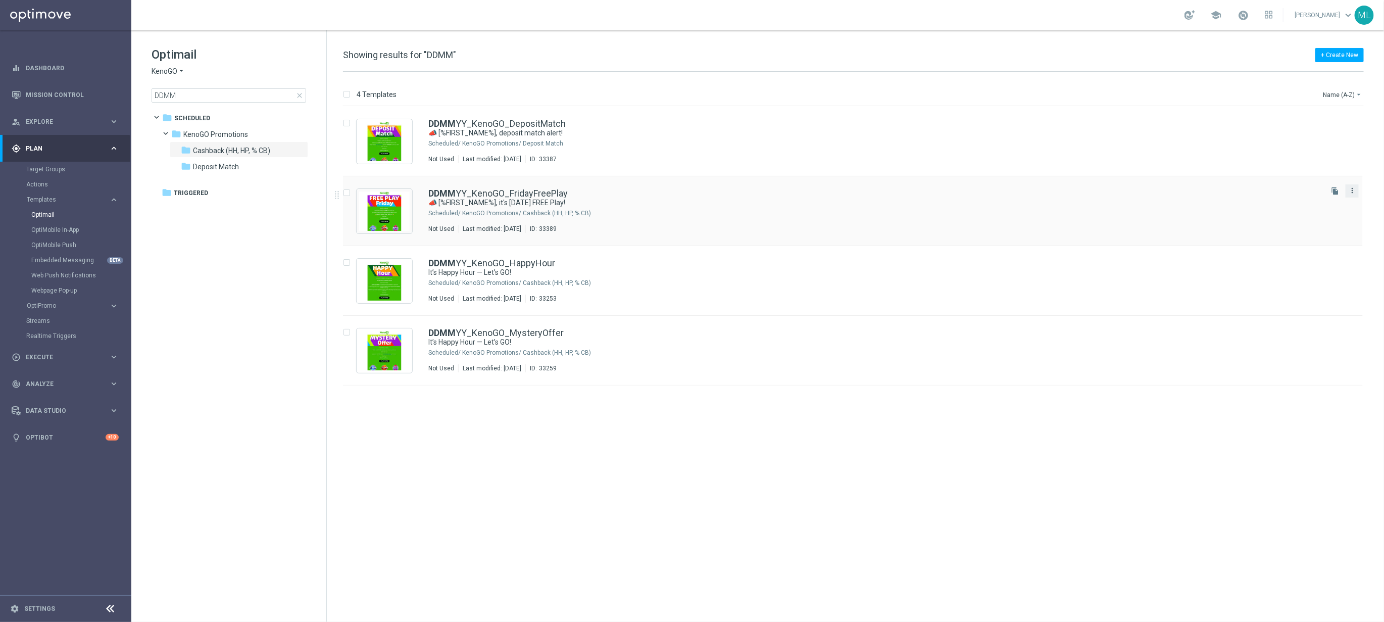
click at [1356, 194] on icon "more_vert" at bounding box center [1352, 190] width 8 height 8
click at [1293, 205] on span "Move" at bounding box center [1289, 201] width 16 height 7
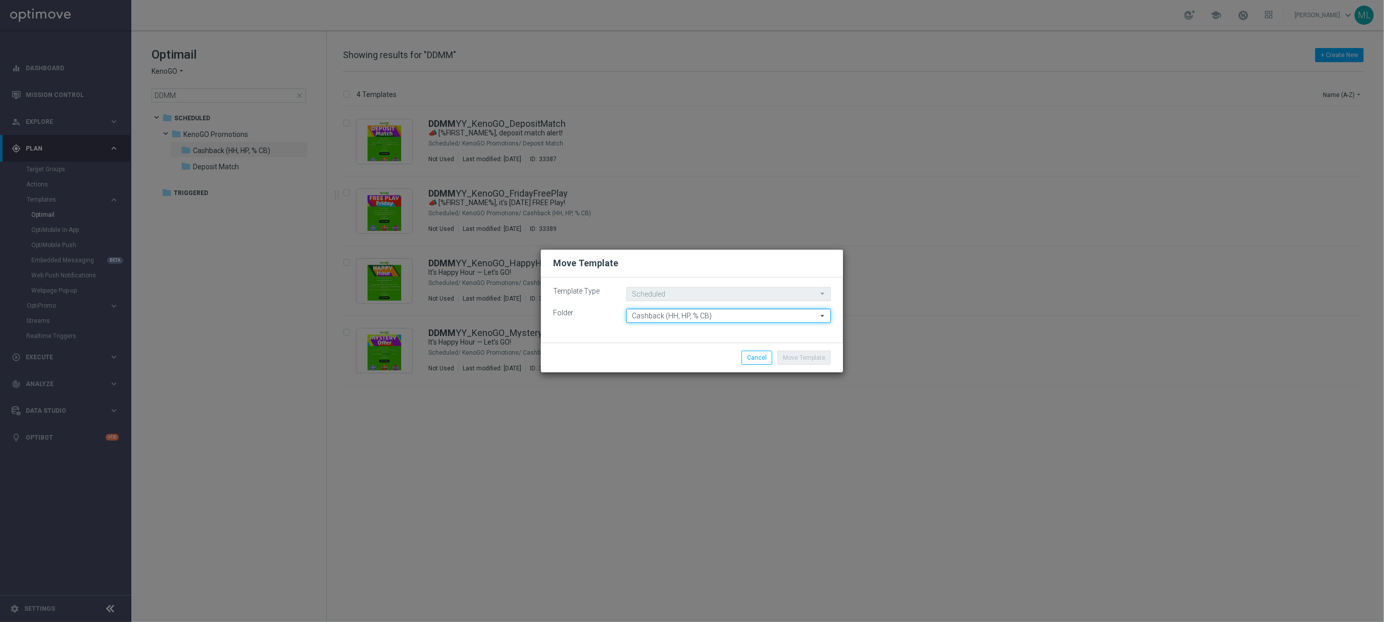
drag, startPoint x: 673, startPoint y: 315, endPoint x: 683, endPoint y: 316, distance: 10.2
click at [674, 315] on input "Cashback (HH, HP, % CB)" at bounding box center [728, 316] width 205 height 14
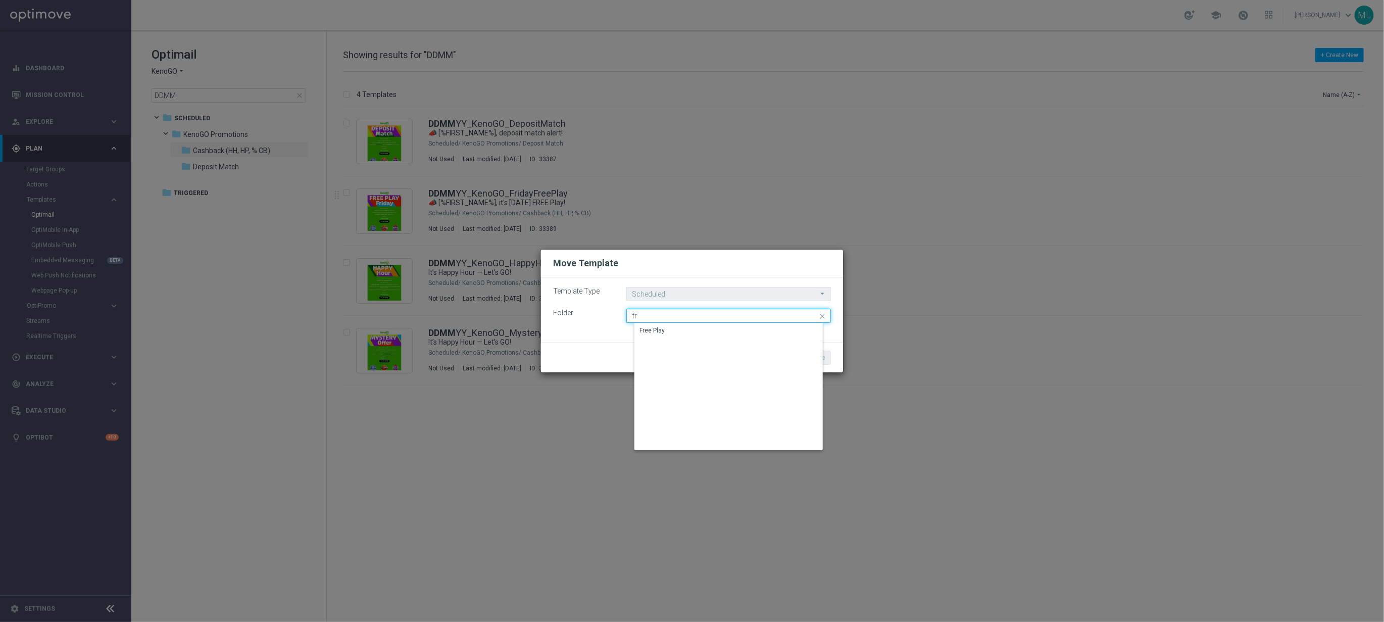
type input "f"
drag, startPoint x: 668, startPoint y: 327, endPoint x: 689, endPoint y: 333, distance: 21.9
click at [668, 327] on div "Free Play" at bounding box center [736, 330] width 204 height 15
type input "Free Play"
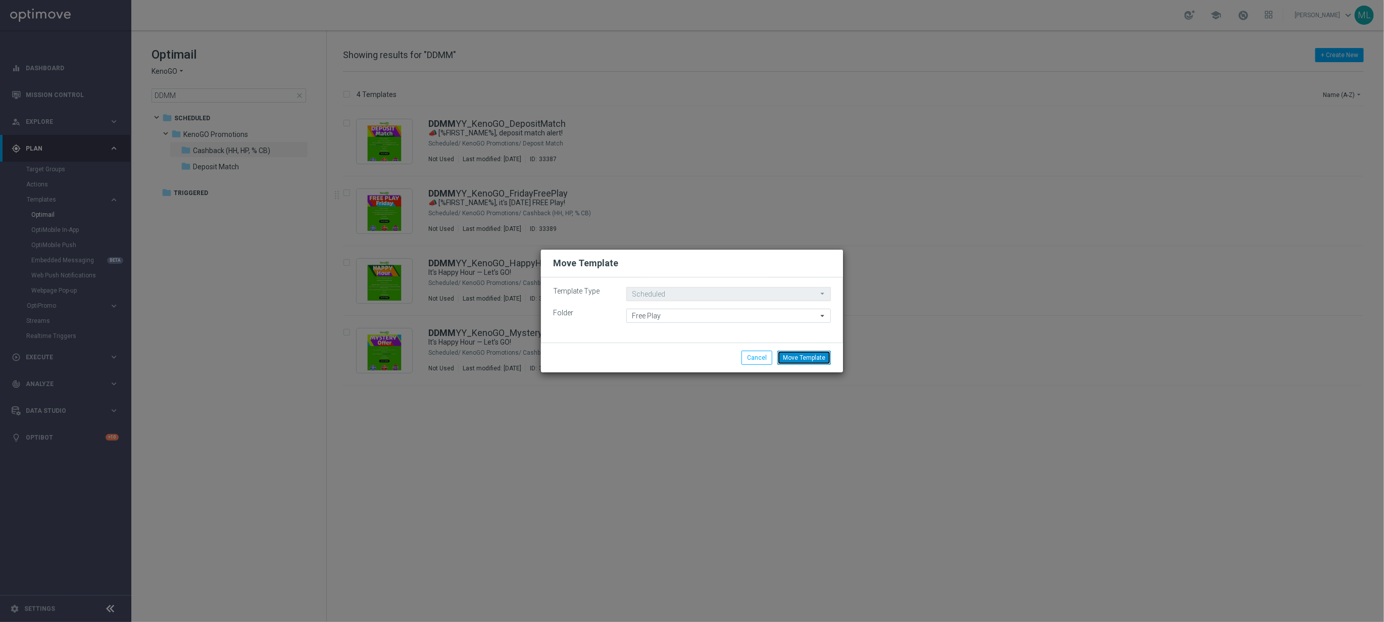
click at [803, 356] on button "Move Template" at bounding box center [804, 357] width 54 height 14
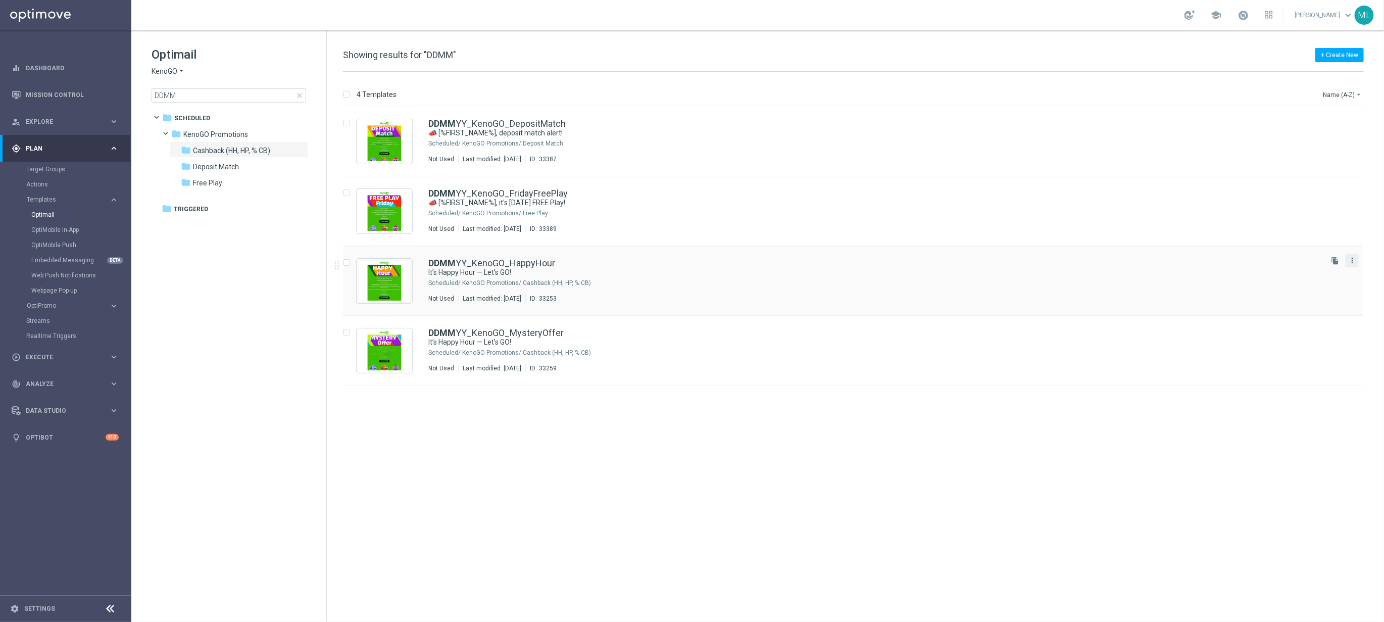
click at [1352, 263] on icon "more_vert" at bounding box center [1352, 260] width 8 height 8
click at [1297, 272] on div "Move" at bounding box center [1311, 271] width 61 height 7
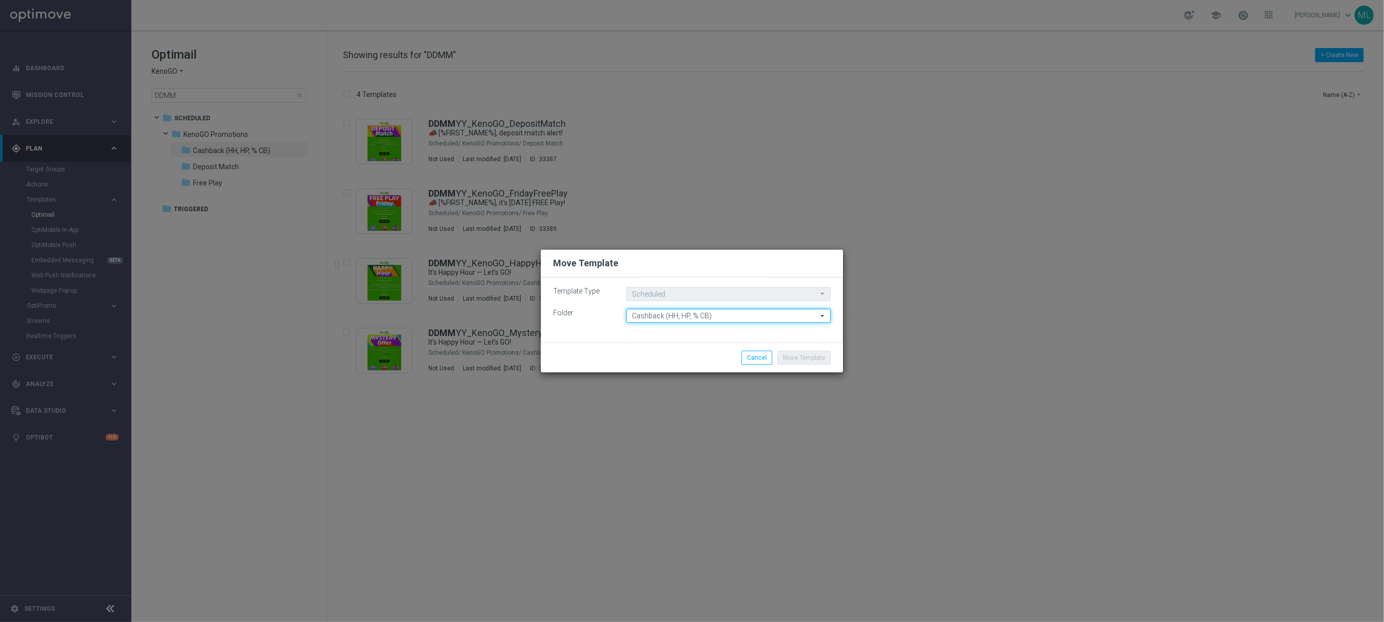
click at [692, 316] on input "Cashback (HH, HP, % CB)" at bounding box center [728, 316] width 205 height 14
type input "h"
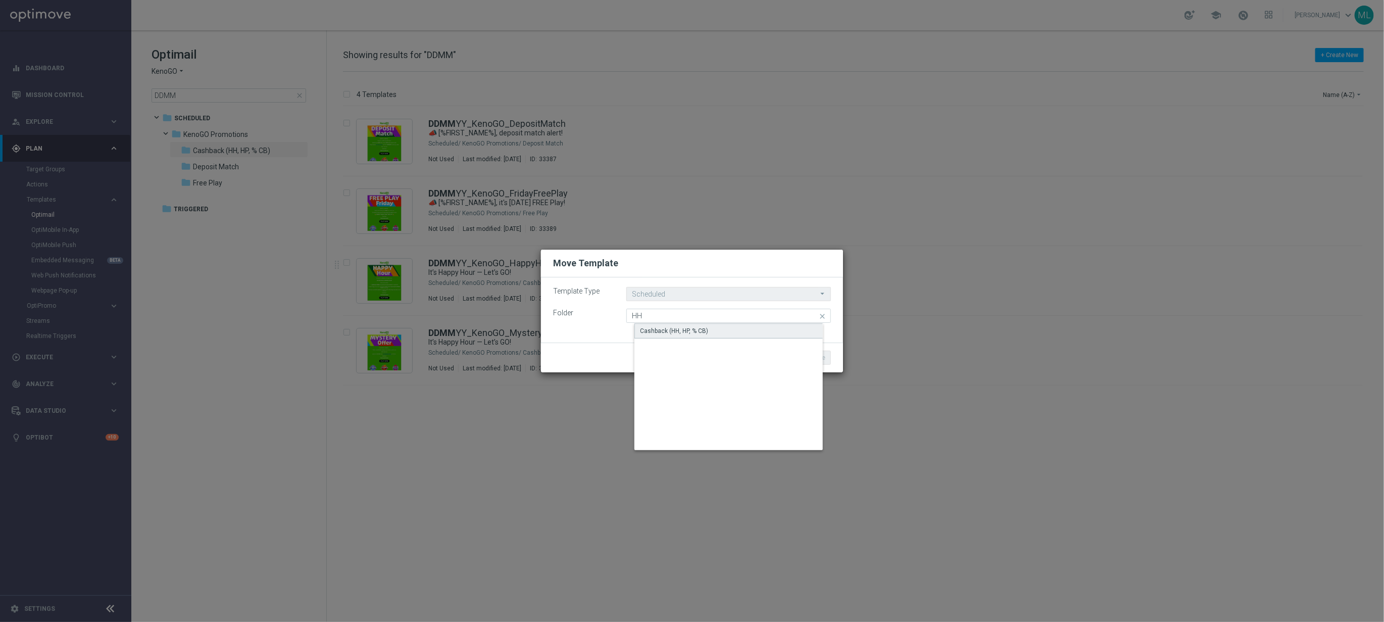
click at [753, 328] on div "Cashback (HH, HP, % CB)" at bounding box center [736, 330] width 204 height 15
type input "Cashback (HH, HP, % CB)"
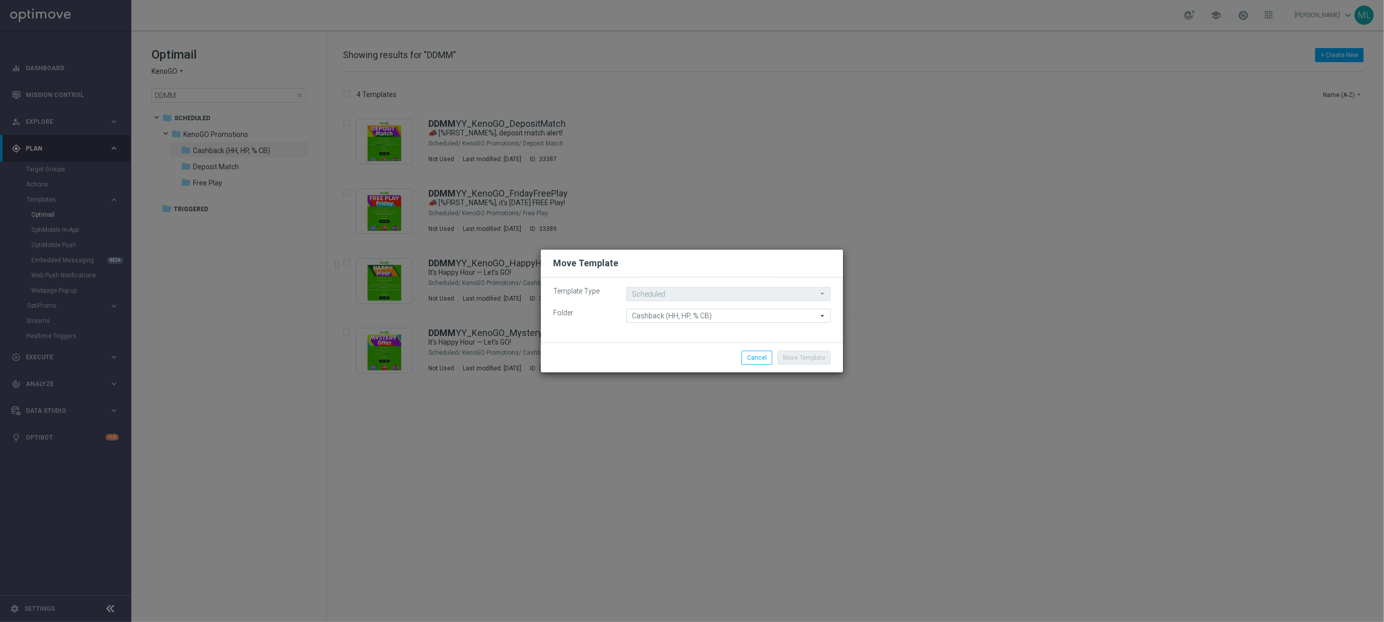
drag, startPoint x: 691, startPoint y: 331, endPoint x: 718, endPoint y: 343, distance: 29.1
click at [693, 332] on div "Template Type Scheduled Scheduled arrow_drop_down Drag here to set row groups D…" at bounding box center [692, 309] width 302 height 65
click at [759, 359] on button "Cancel" at bounding box center [756, 357] width 31 height 14
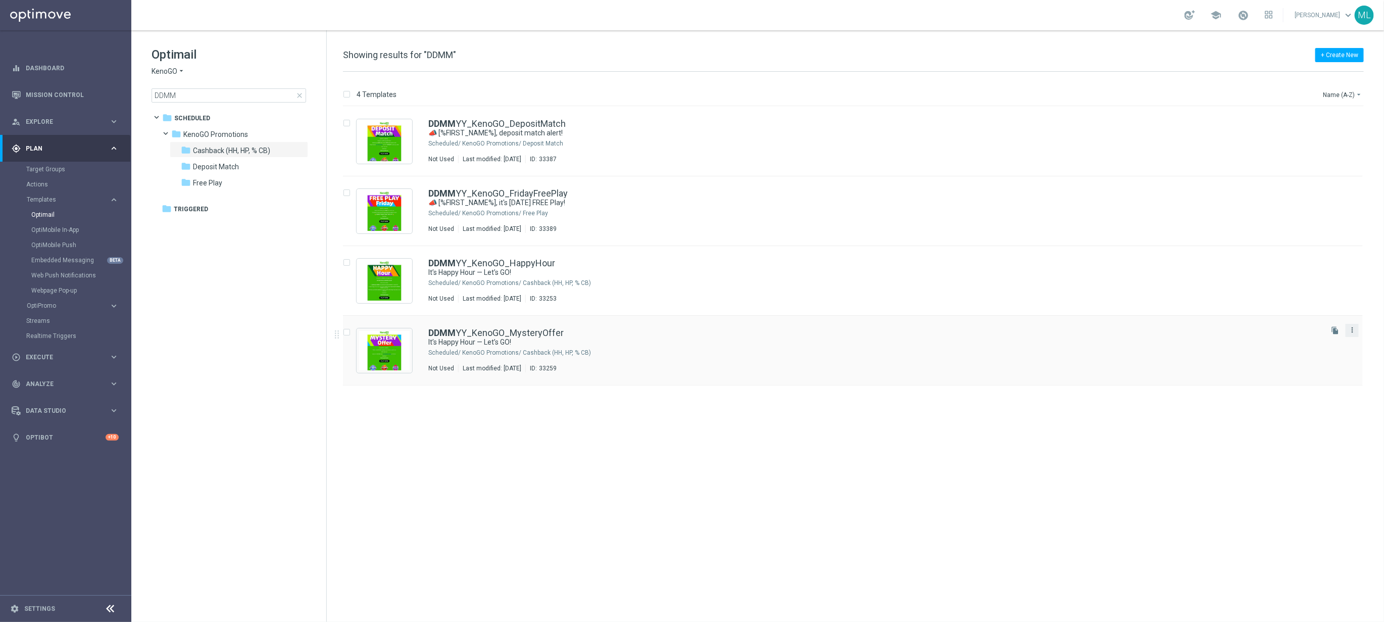
click at [1354, 331] on icon "more_vert" at bounding box center [1352, 330] width 8 height 8
click at [1298, 343] on div "Move" at bounding box center [1311, 341] width 61 height 7
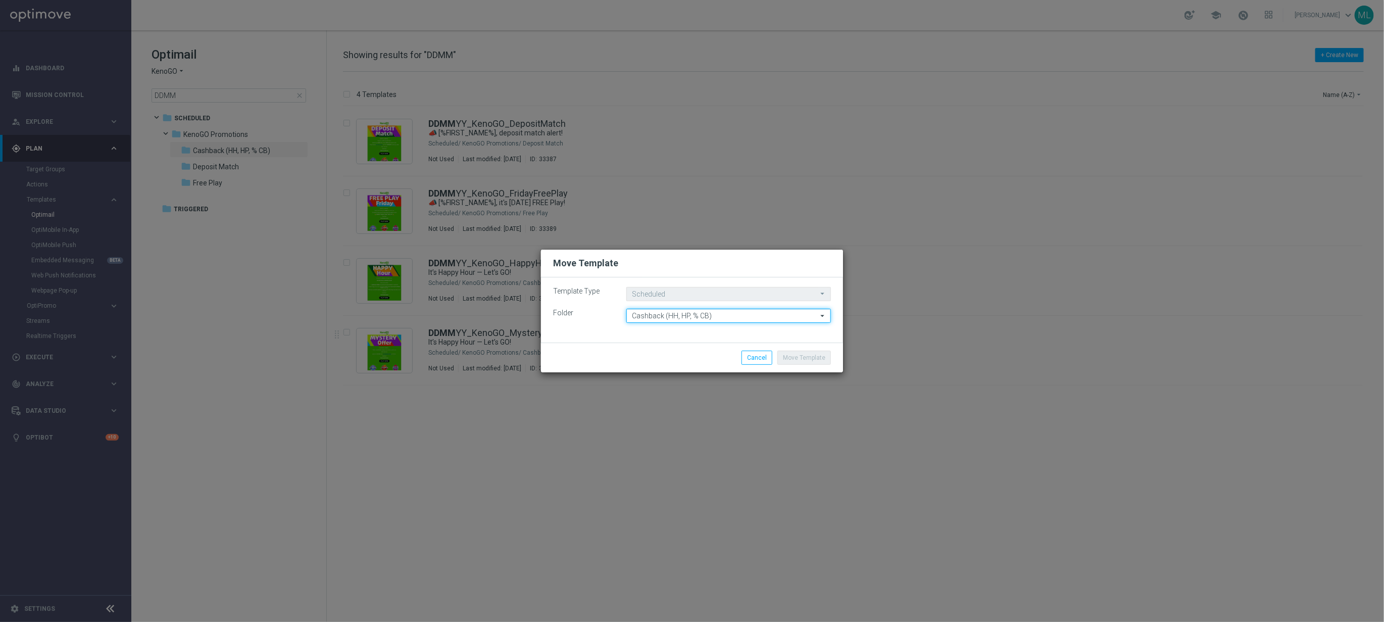
click at [665, 312] on input "Cashback (HH, HP, % CB)" at bounding box center [728, 316] width 205 height 14
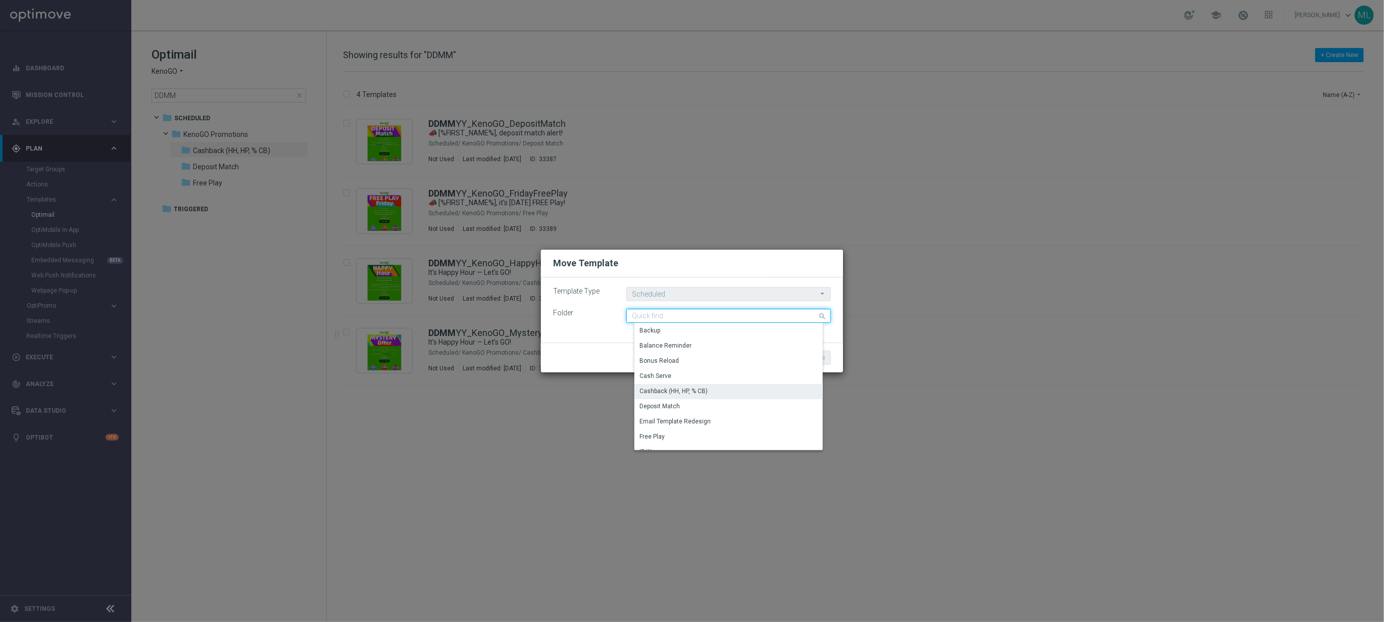
click at [671, 317] on input at bounding box center [728, 316] width 205 height 14
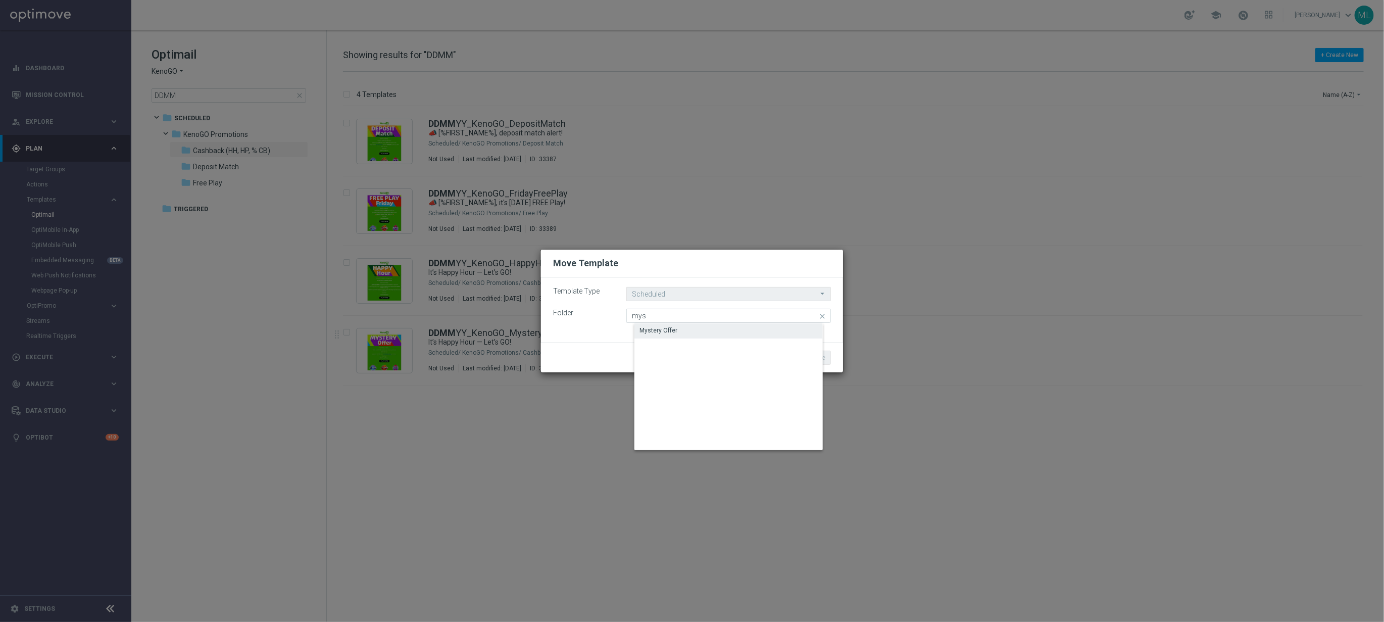
click at [665, 324] on div "Mystery Offer" at bounding box center [736, 330] width 204 height 14
type input "Mystery Offer"
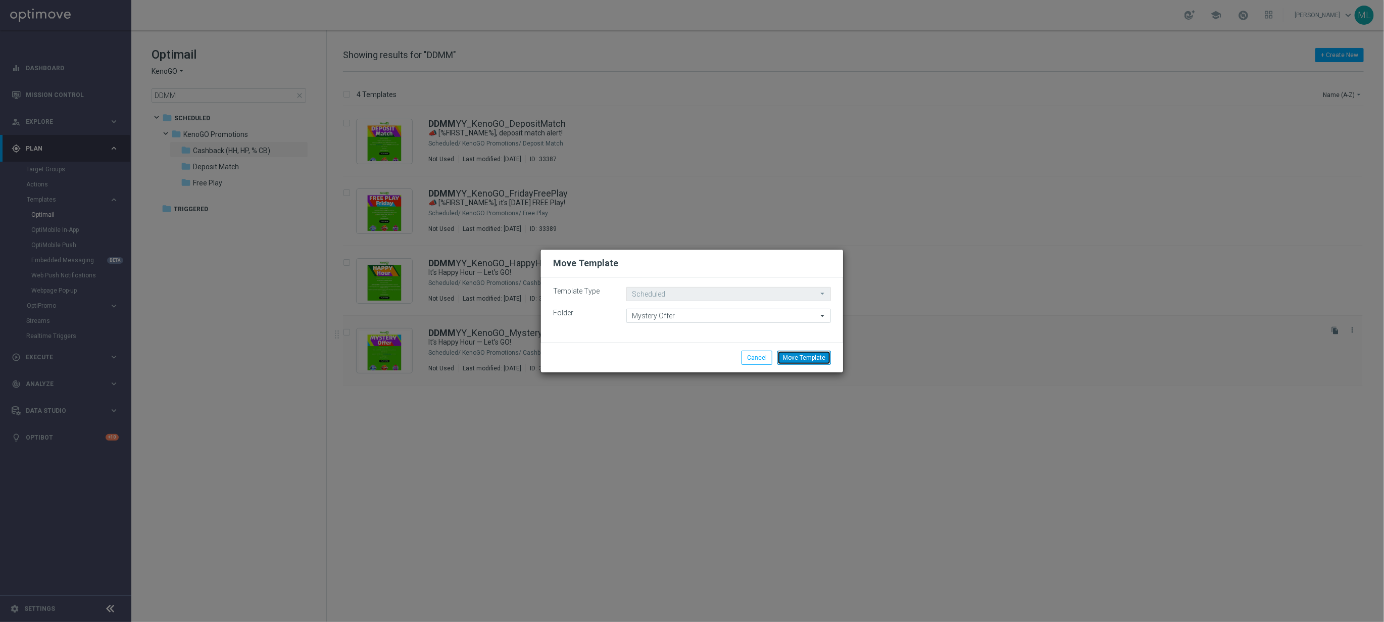
click at [806, 359] on button "Move Template" at bounding box center [804, 357] width 54 height 14
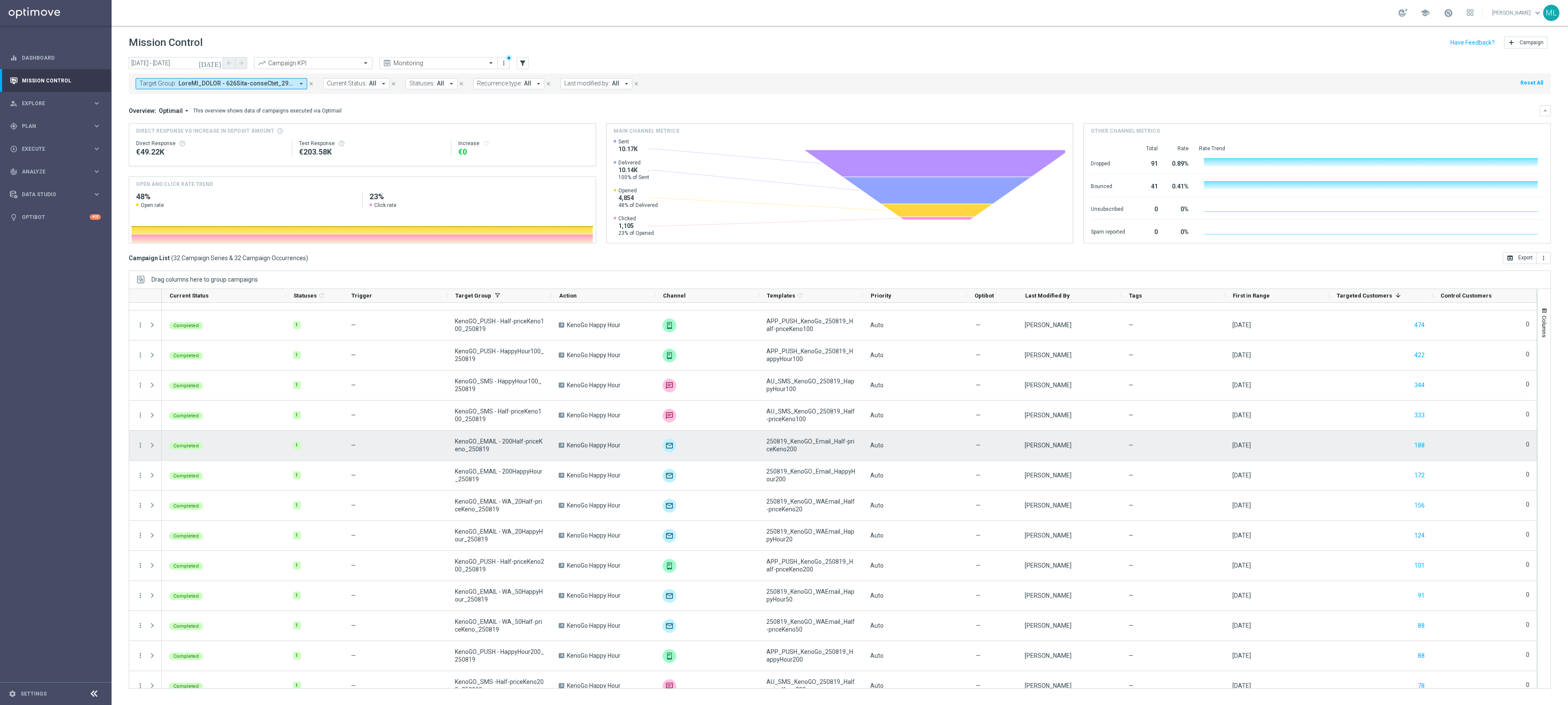
scroll to position [424, 0]
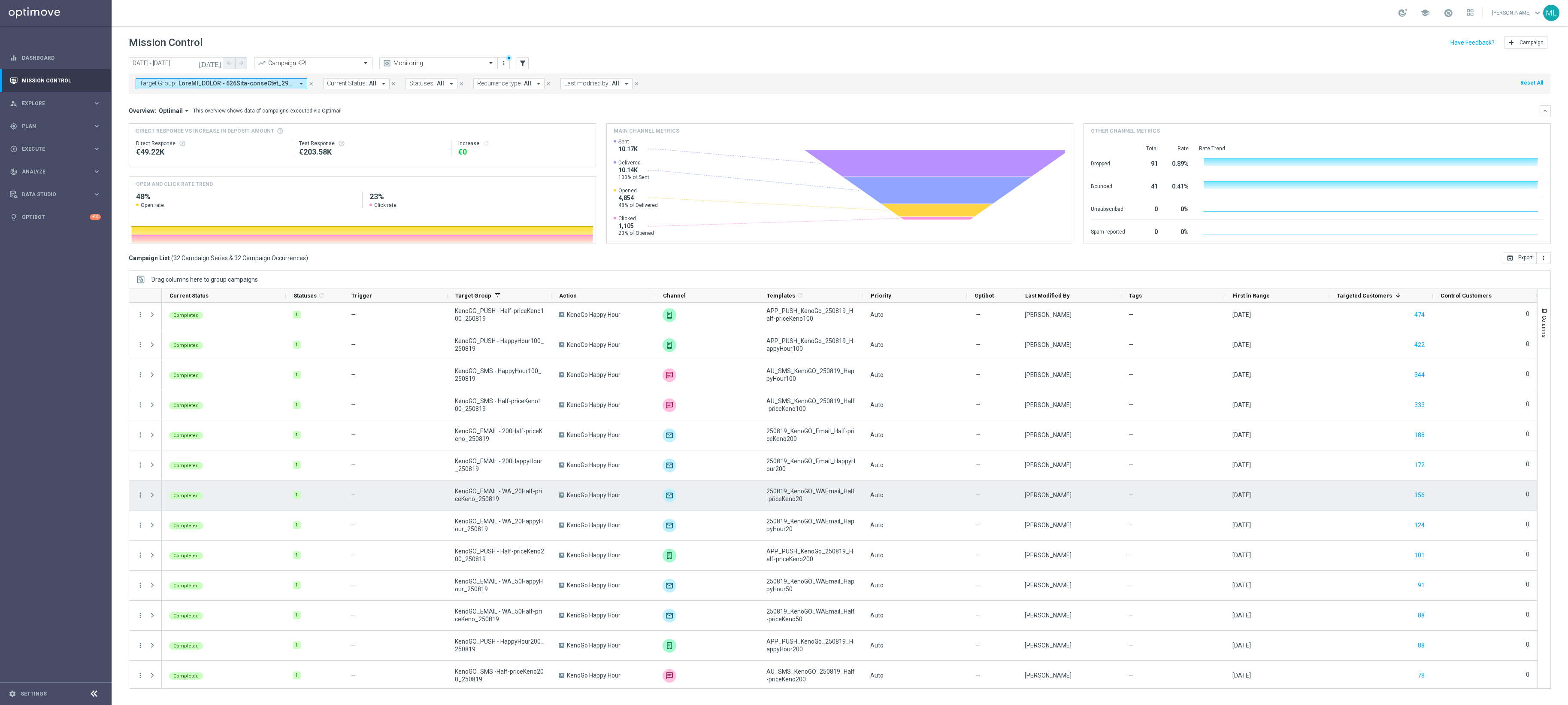
click at [139, 497] on icon "more_vert" at bounding box center [140, 495] width 8 height 8
click at [189, 527] on span "Channel Metrics" at bounding box center [178, 526] width 40 height 6
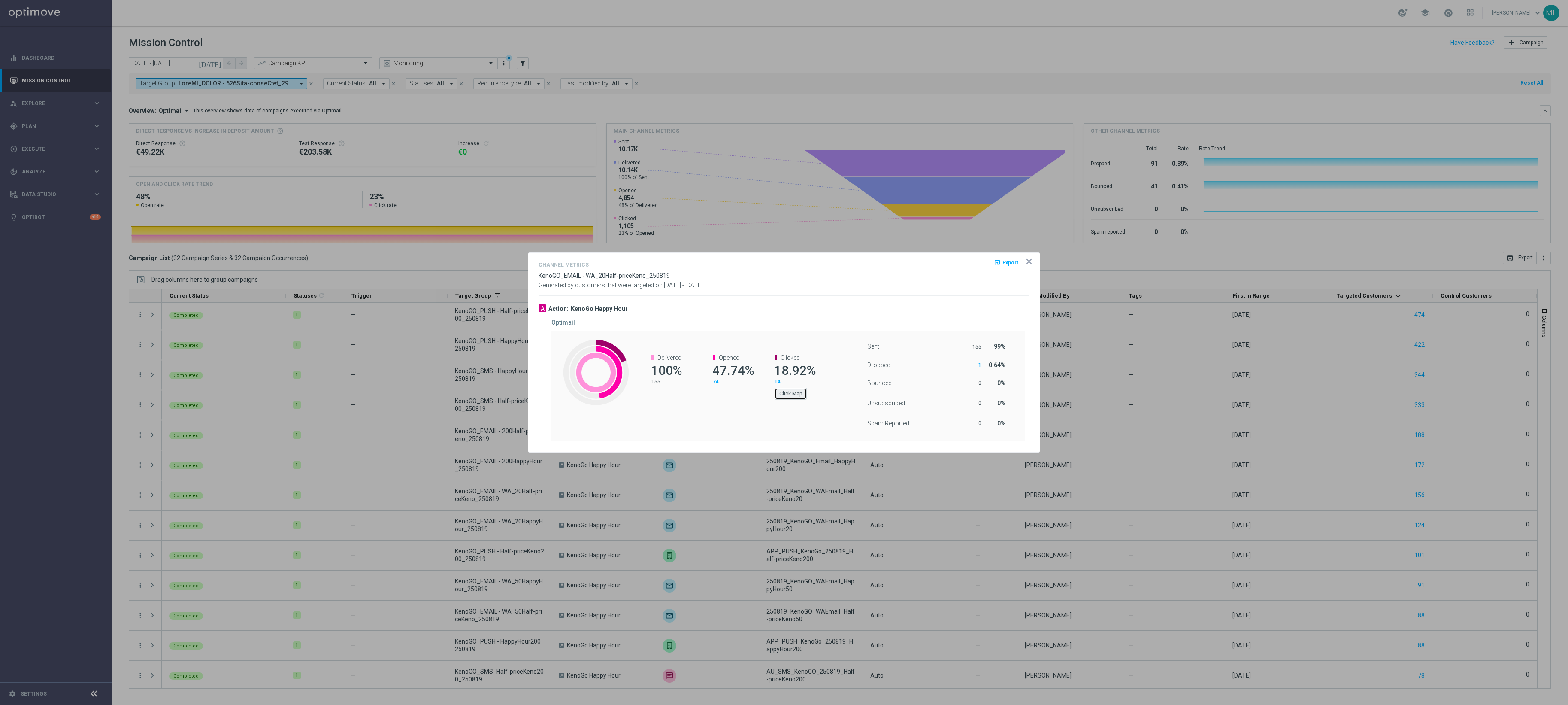
click at [796, 394] on button "Click Map" at bounding box center [790, 394] width 32 height 12
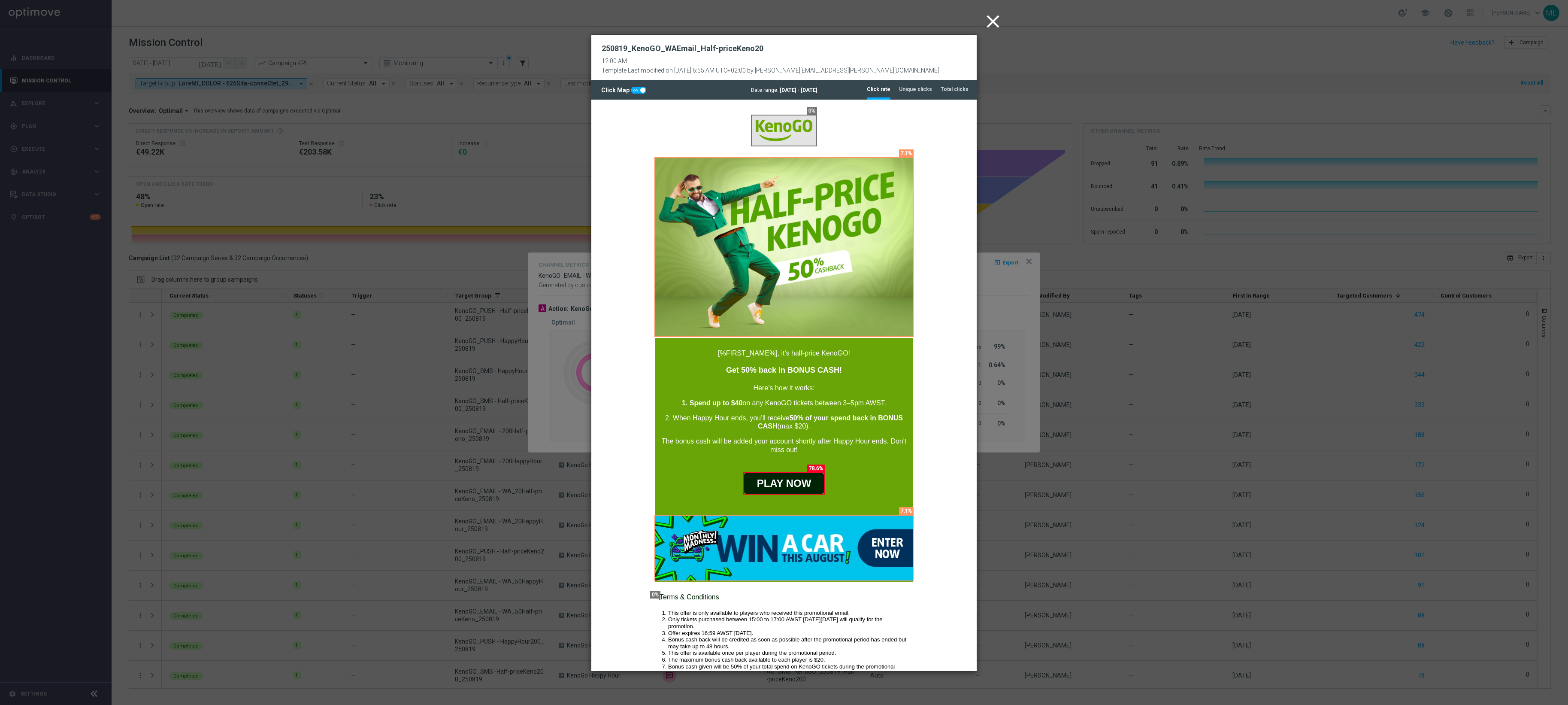
click at [994, 20] on icon "close" at bounding box center [993, 21] width 21 height 21
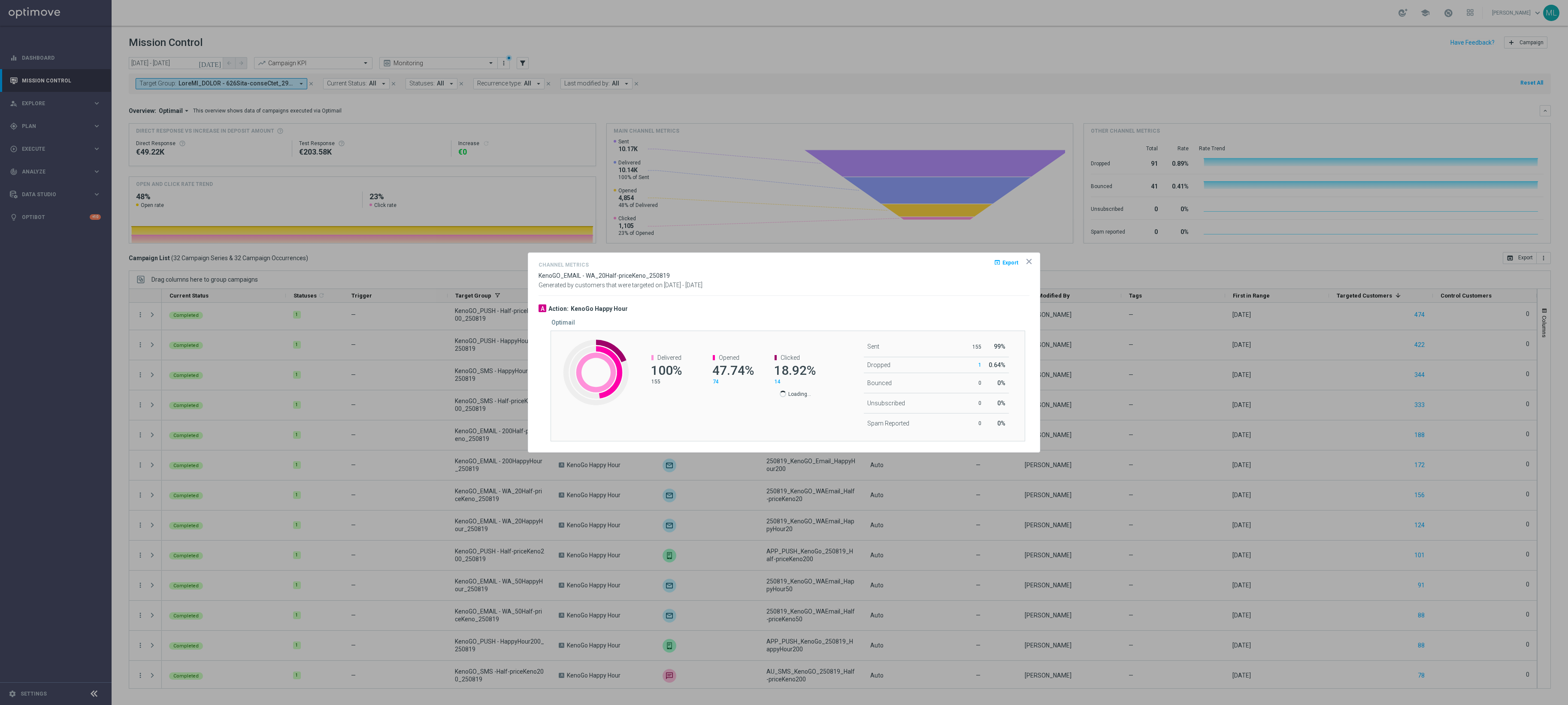
click at [1028, 261] on icon "icon" at bounding box center [1029, 261] width 8 height 9
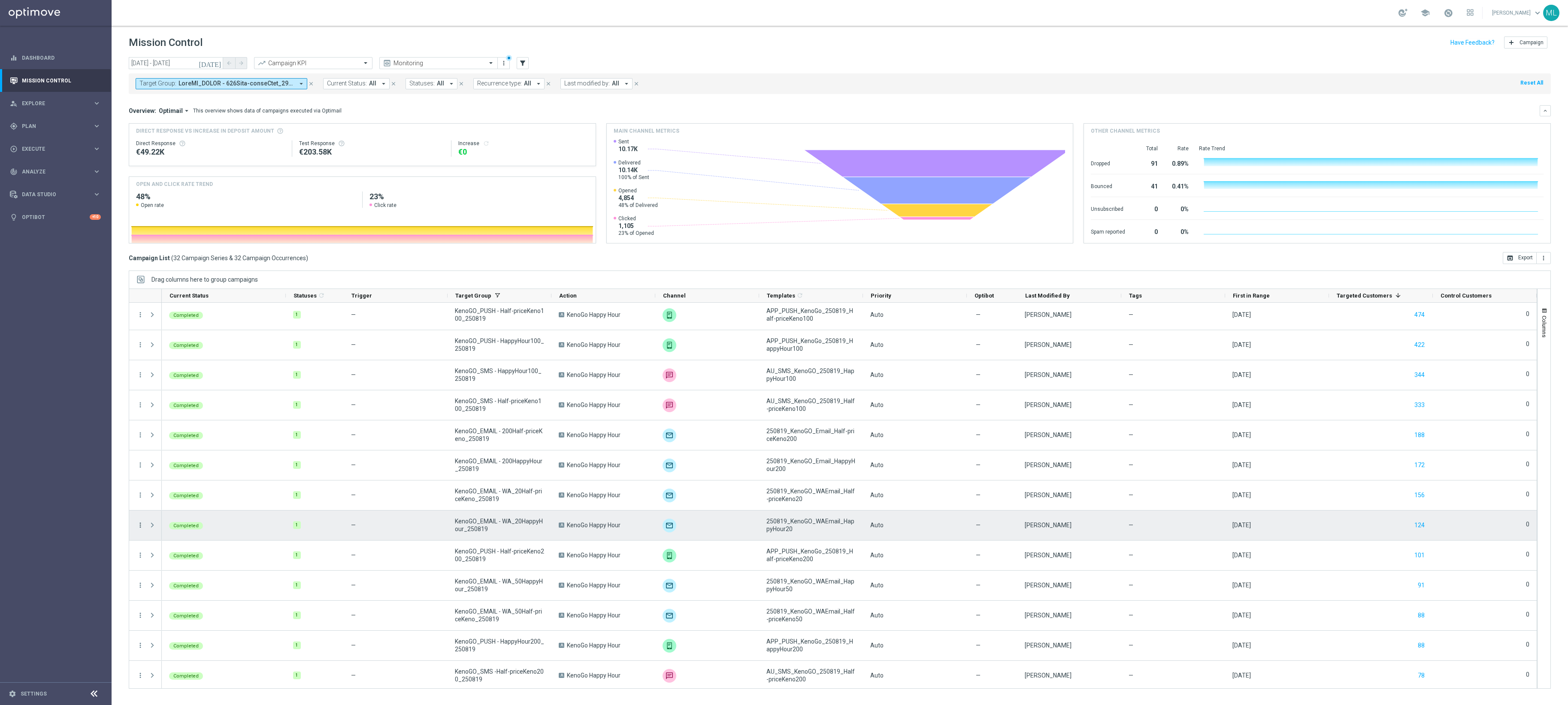
click at [141, 525] on icon "more_vert" at bounding box center [140, 525] width 8 height 8
click at [175, 555] on span "Channel Metrics" at bounding box center [178, 555] width 40 height 6
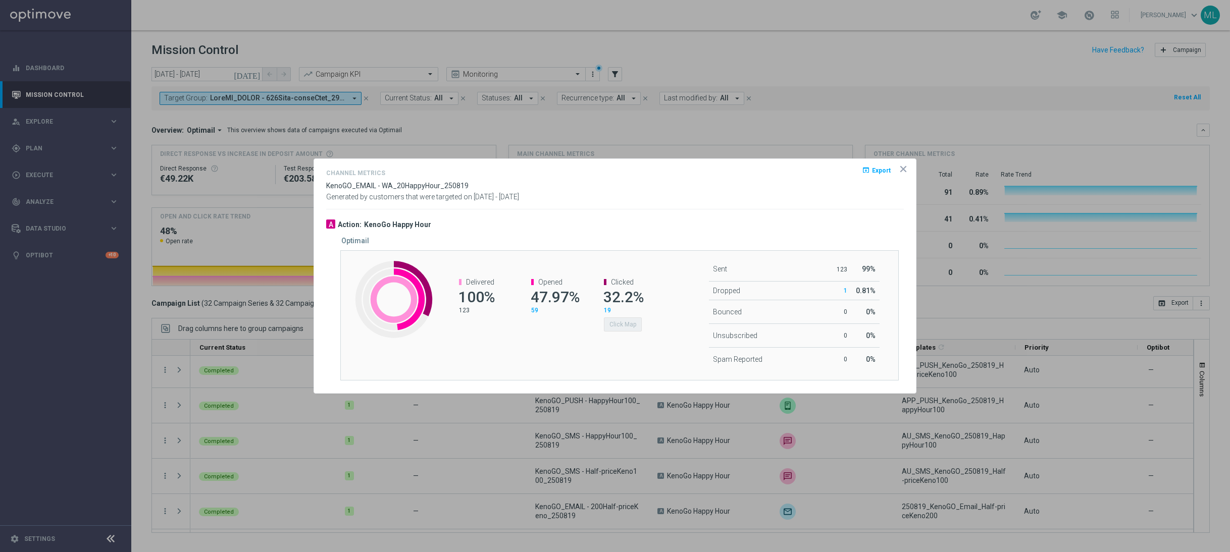
drag, startPoint x: 85, startPoint y: 173, endPoint x: 95, endPoint y: 160, distance: 17.0
click at [86, 172] on div at bounding box center [615, 276] width 1230 height 552
click at [113, 150] on div at bounding box center [615, 276] width 1230 height 552
click at [905, 171] on icon "icon" at bounding box center [903, 169] width 5 height 5
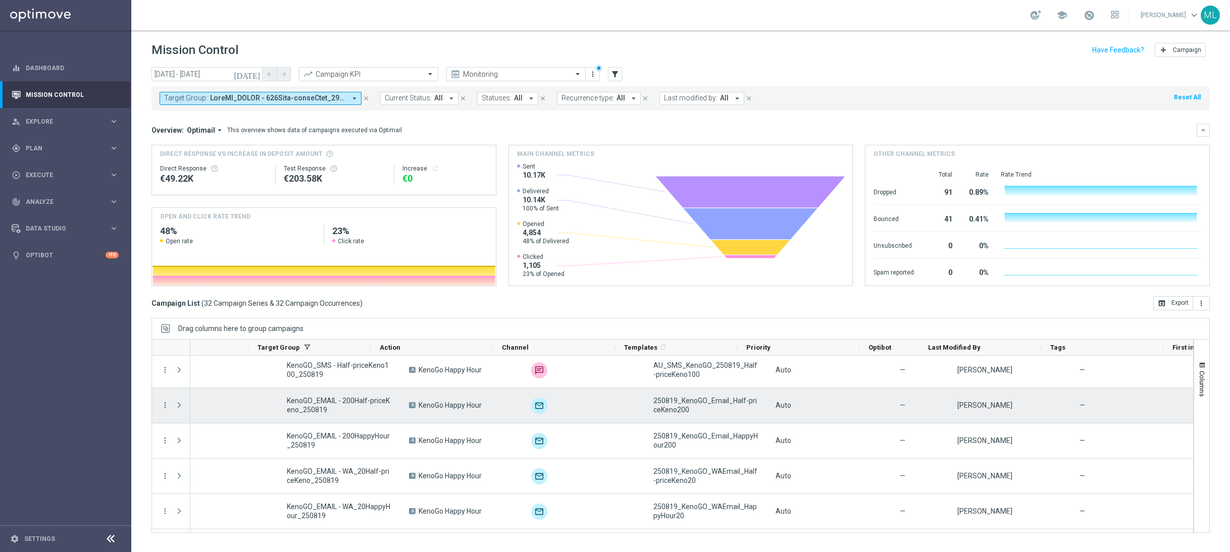
scroll to position [0, 0]
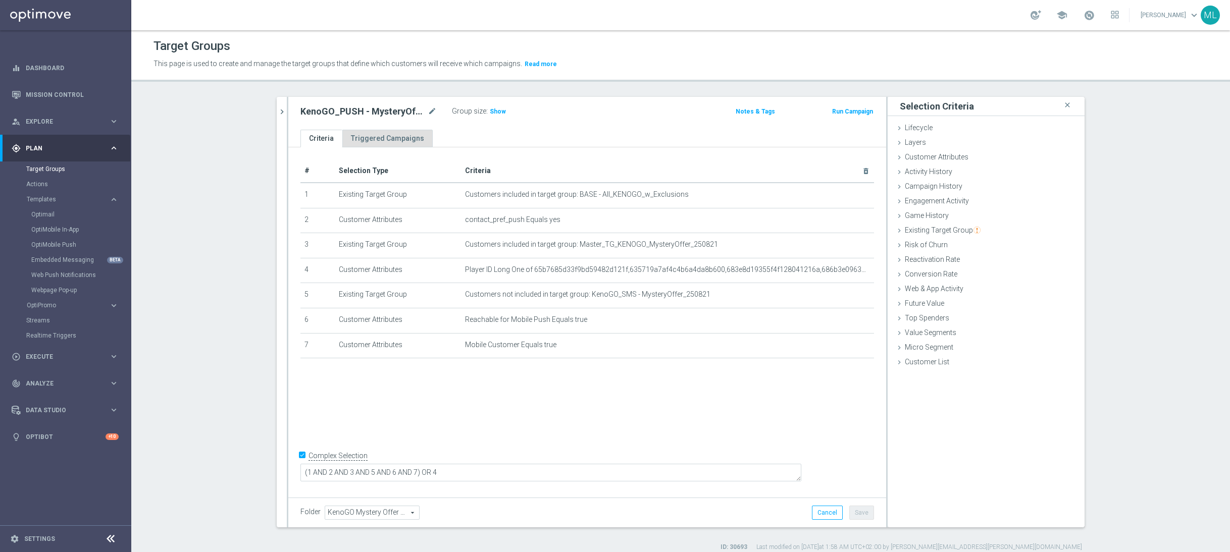
scroll to position [1, 0]
click at [284, 110] on icon "chevron_right" at bounding box center [282, 111] width 10 height 10
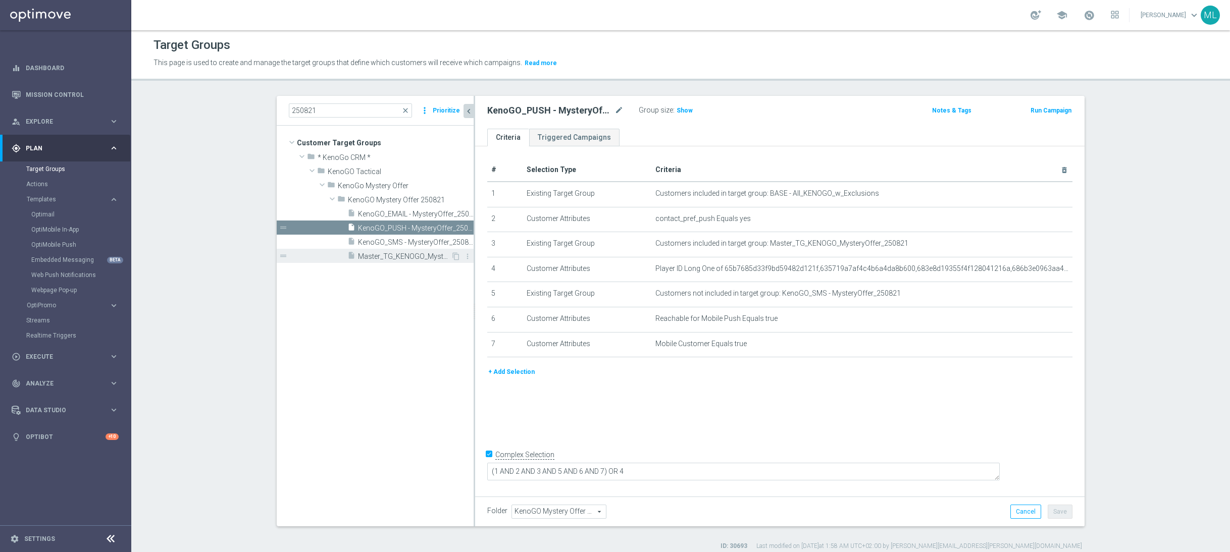
click at [399, 257] on span "Master_TG_KENOGO_MysteryOffer_250821" at bounding box center [404, 256] width 93 height 9
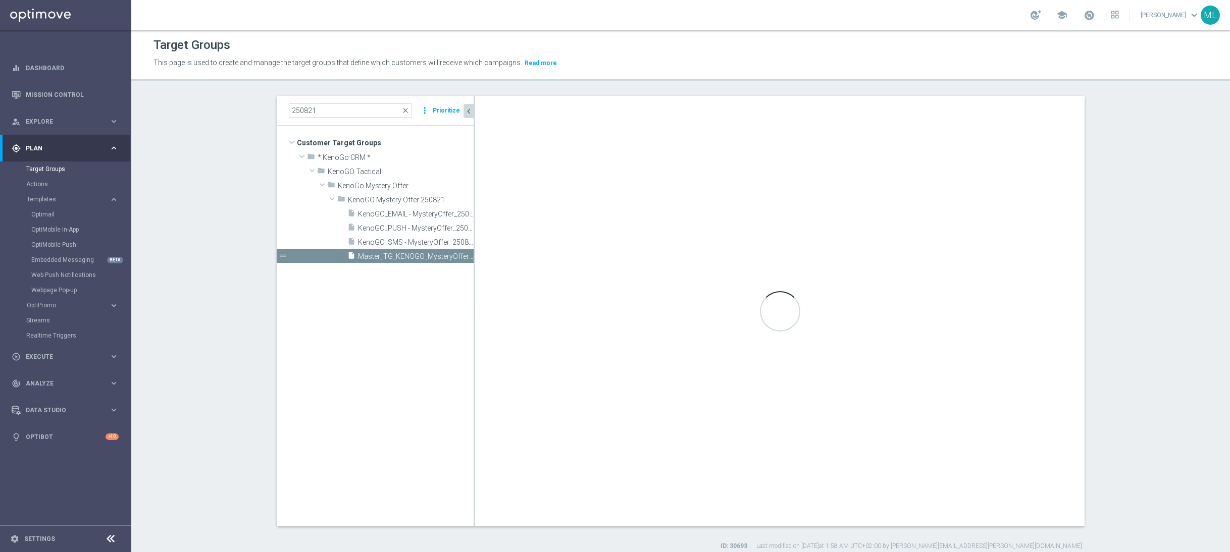
type textarea "(1 AND 2 AND 4) OR 3"
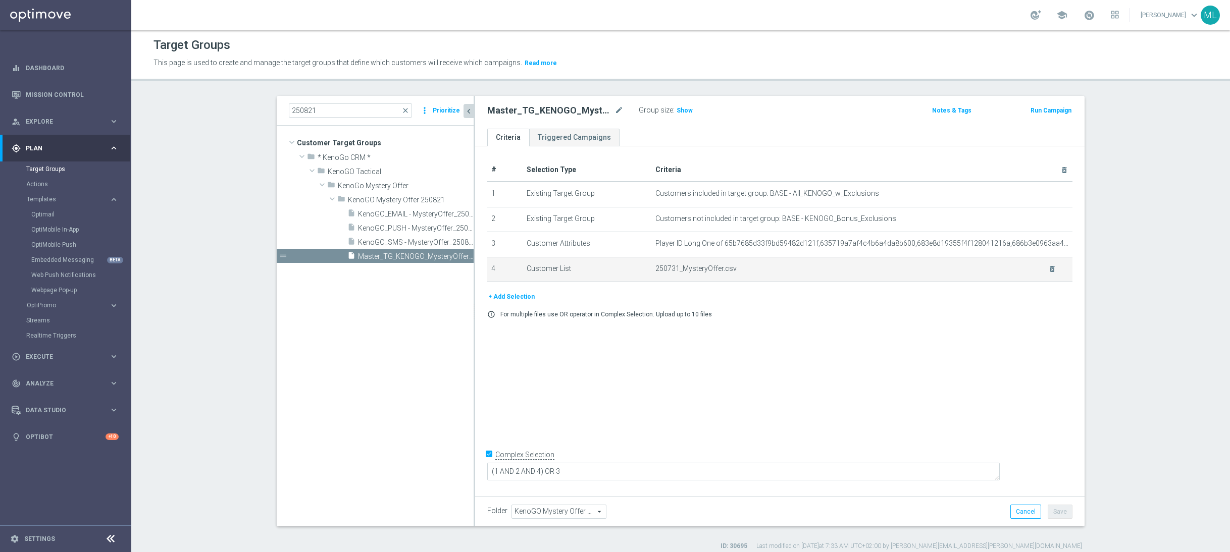
click at [833, 278] on td "250731_MysteryOffer.csv delete_forever" at bounding box center [862, 269] width 422 height 25
click at [1054, 270] on icon "delete_forever" at bounding box center [1052, 269] width 8 height 8
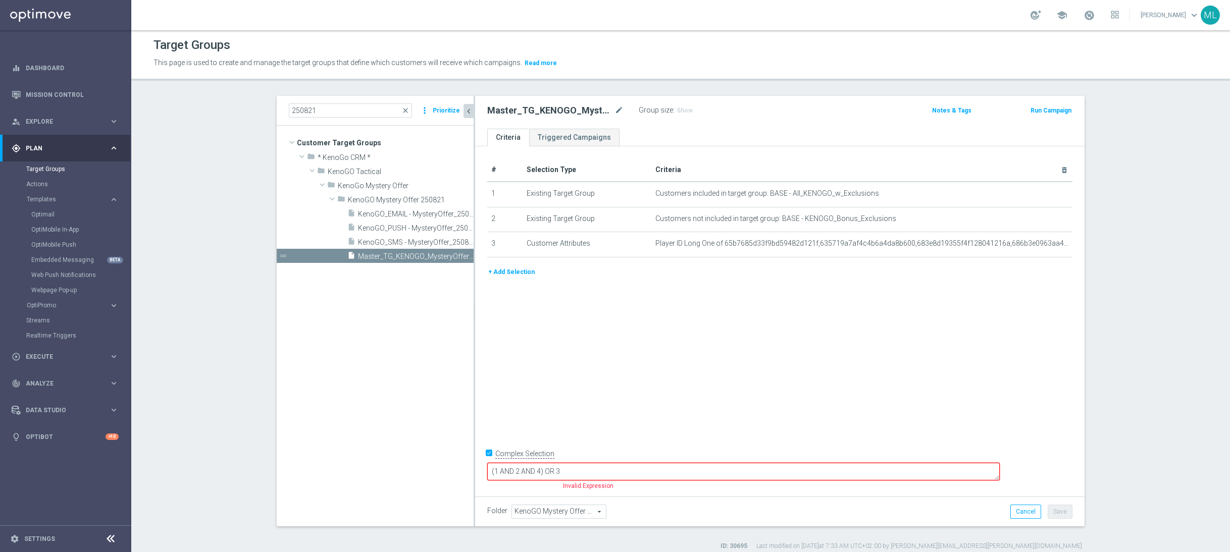
click at [519, 273] on button "+ Add Selection" at bounding box center [511, 272] width 48 height 11
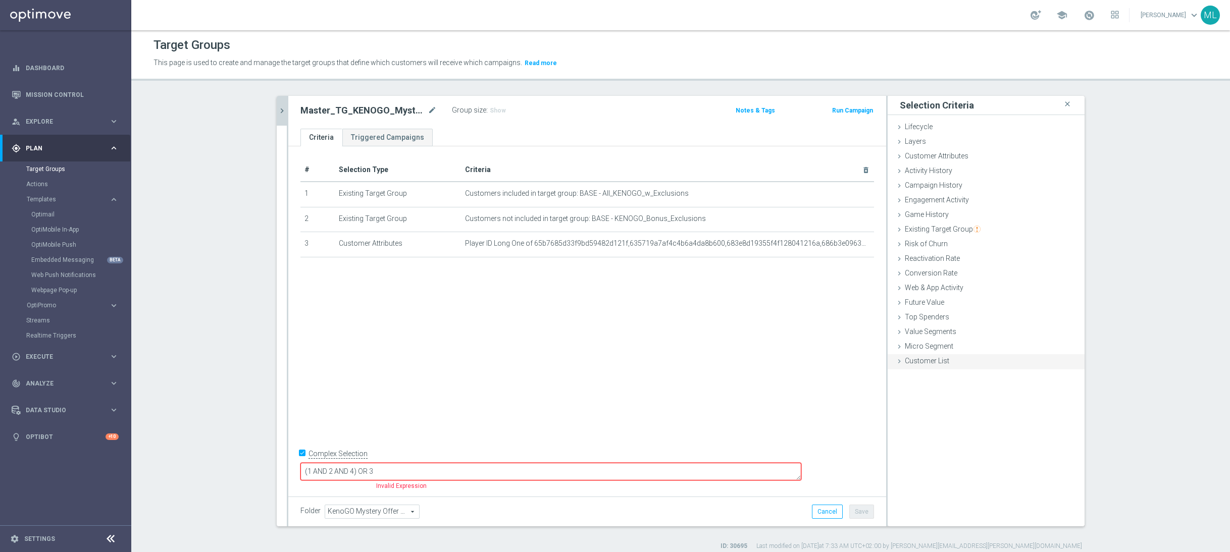
click at [900, 361] on icon at bounding box center [899, 362] width 8 height 8
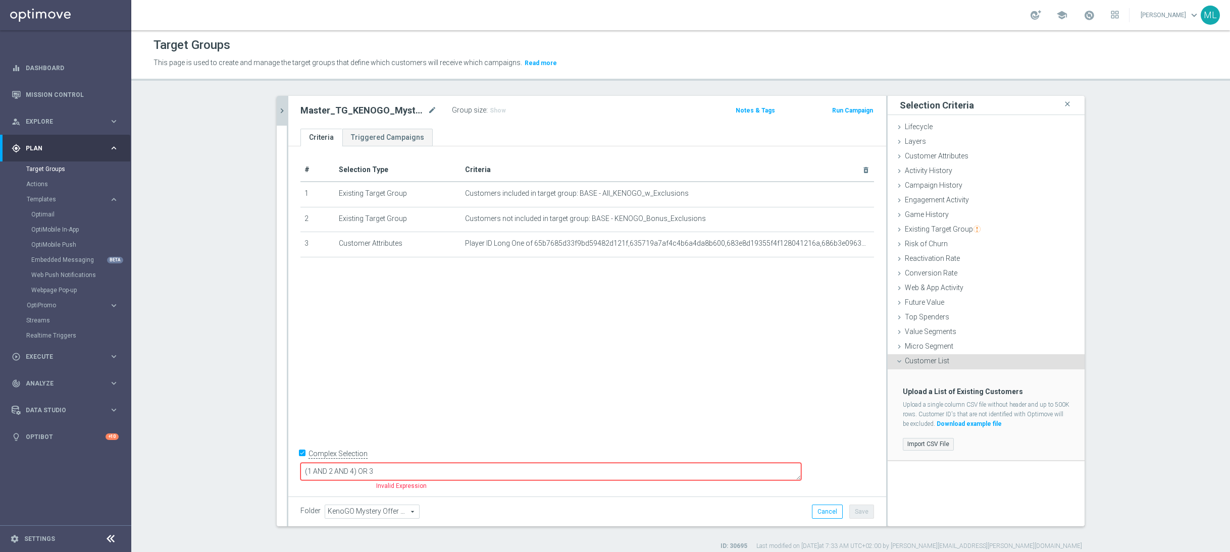
click at [934, 443] on label "Import CSV File" at bounding box center [928, 444] width 51 height 13
click at [0, 0] on input "Import CSV File" at bounding box center [0, 0] width 0 height 0
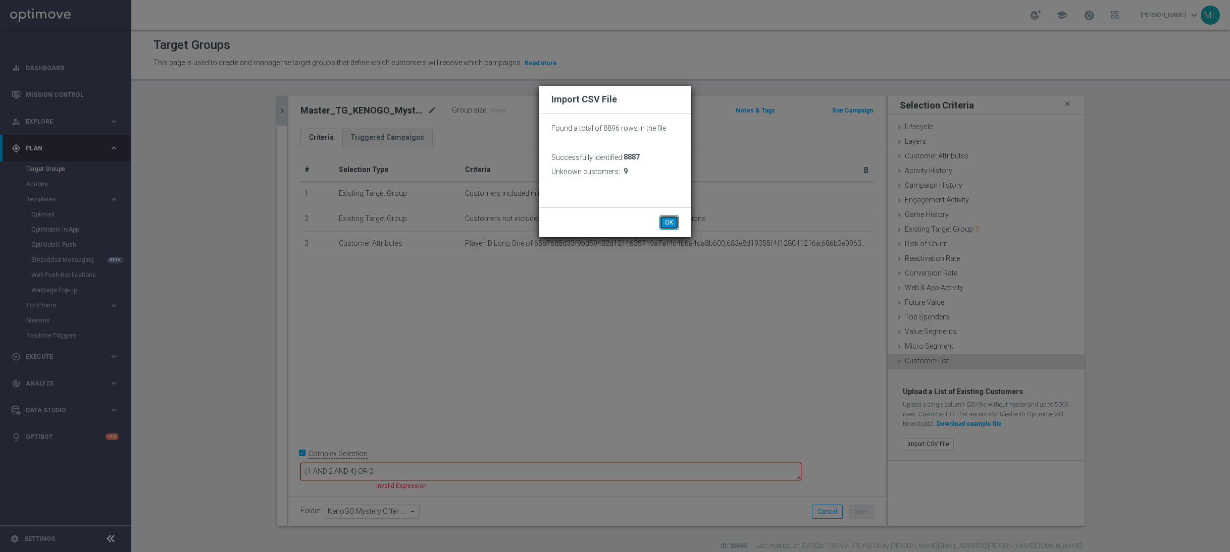
click at [668, 224] on button "OK" at bounding box center [668, 223] width 19 height 14
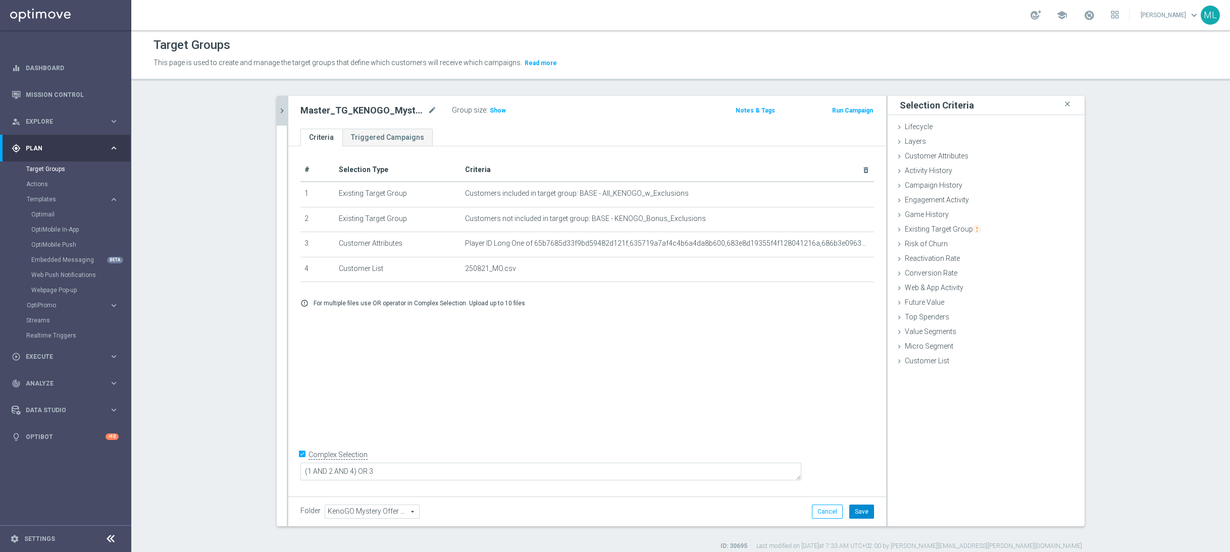
click at [860, 509] on button "Save" at bounding box center [861, 512] width 25 height 14
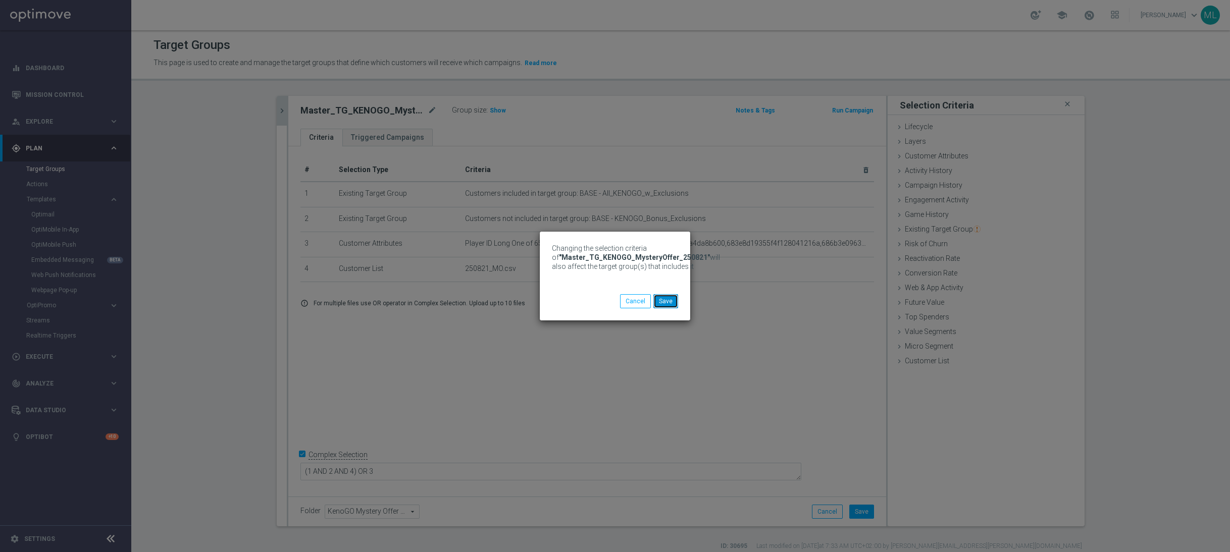
click at [667, 304] on button "Save" at bounding box center [665, 301] width 25 height 14
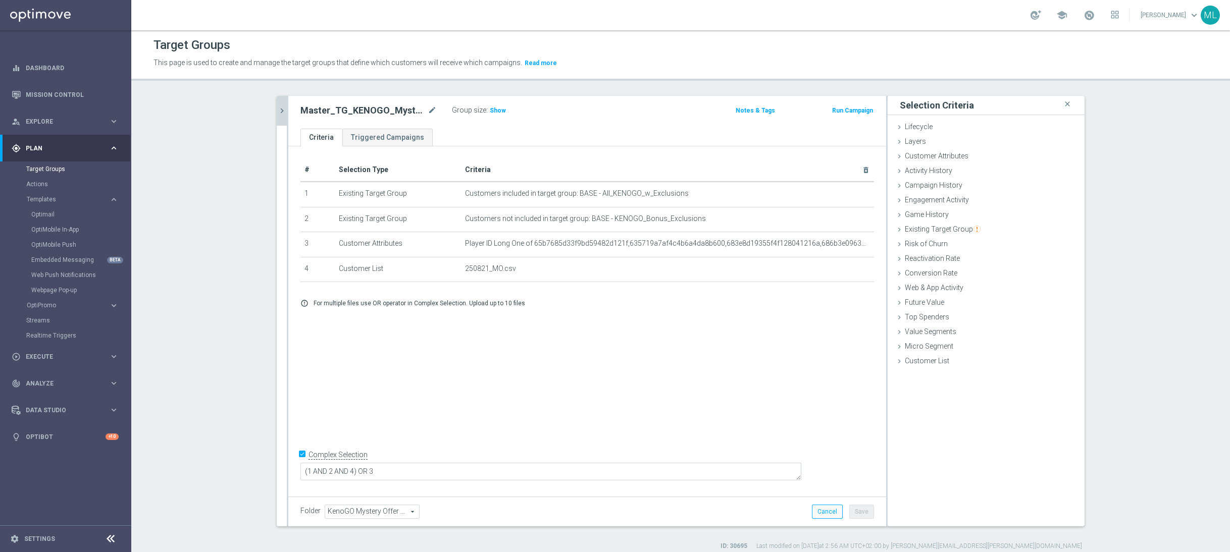
click at [282, 109] on icon "chevron_right" at bounding box center [282, 111] width 10 height 10
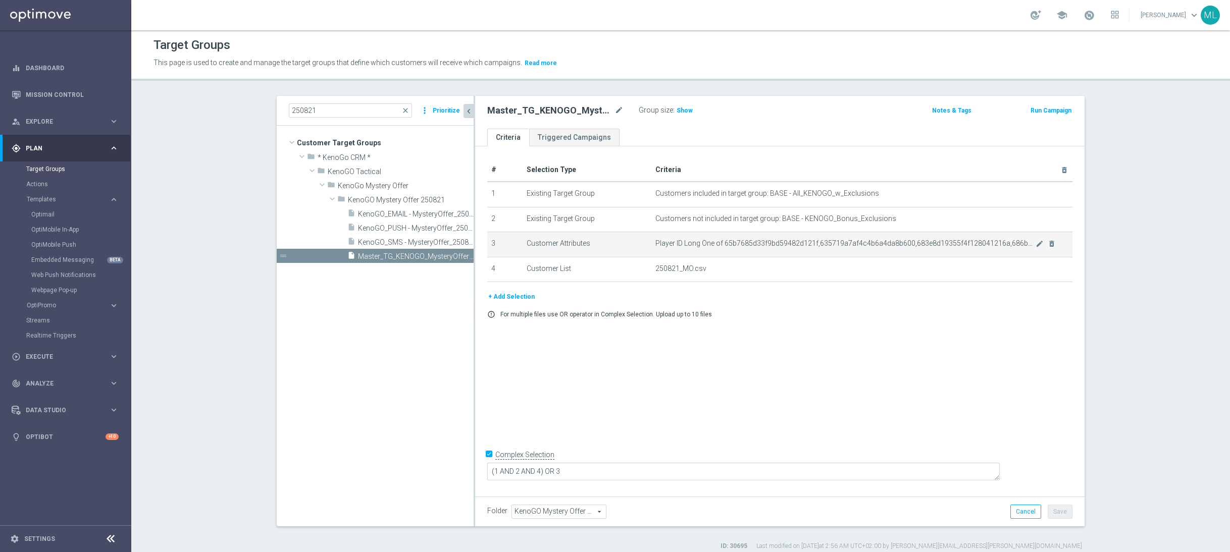
drag, startPoint x: 723, startPoint y: 244, endPoint x: 769, endPoint y: 245, distance: 46.0
click at [797, 246] on span "Player ID Long One of 65b7685d33f9bd59482d121f,635719a7af4c4b6a4da8b600,683e8d1…" at bounding box center [845, 243] width 380 height 9
drag, startPoint x: 724, startPoint y: 246, endPoint x: 773, endPoint y: 245, distance: 49.5
click at [774, 245] on span "Player ID Long One of 65b7685d33f9bd59482d121f,635719a7af4c4b6a4da8b600,683e8d1…" at bounding box center [845, 243] width 380 height 9
copy span "65b7685d33f9b"
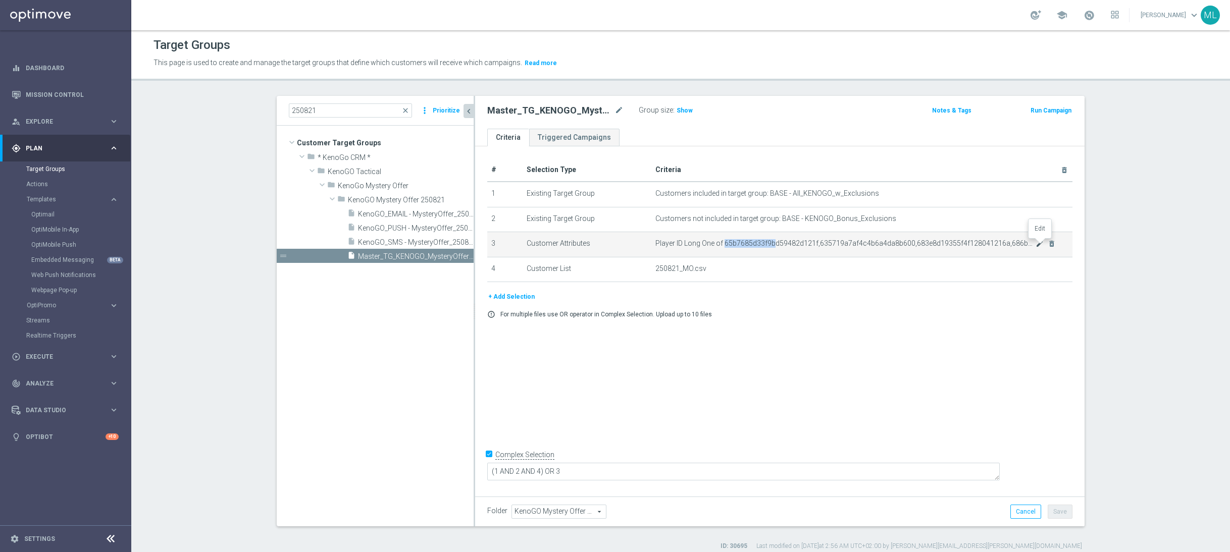
click at [1037, 247] on icon "mode_edit" at bounding box center [1040, 244] width 8 height 8
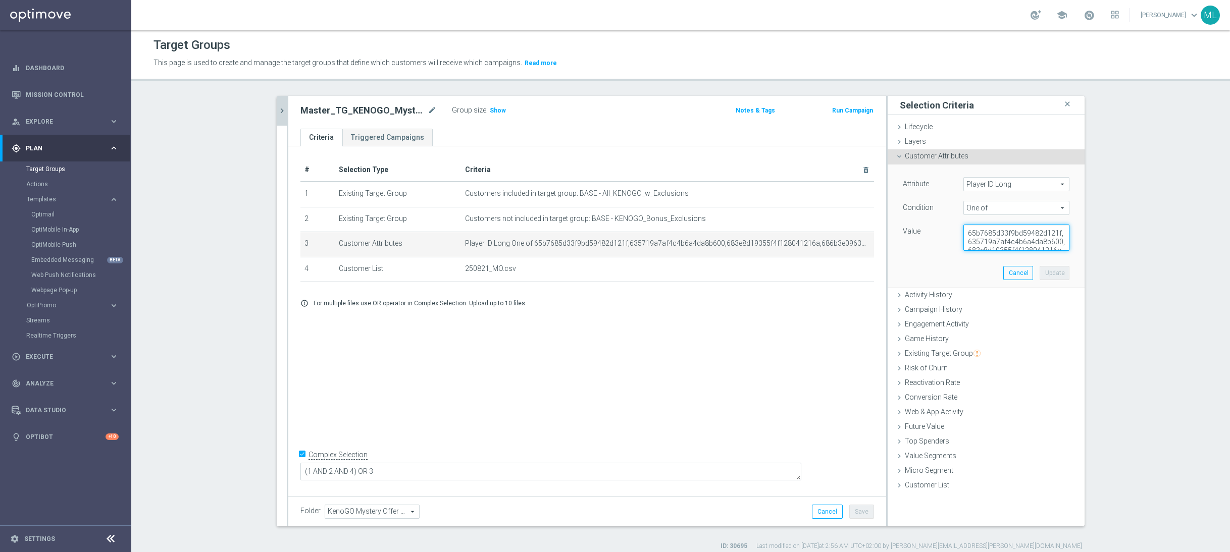
scroll to position [25, 0]
drag, startPoint x: 965, startPoint y: 234, endPoint x: 1086, endPoint y: 264, distance: 123.8
click at [1087, 264] on div "250821 close more_vert Prioritize Customer Target Groups library_add create_new…" at bounding box center [681, 323] width 848 height 455
click at [1013, 274] on button "Cancel" at bounding box center [1018, 273] width 30 height 14
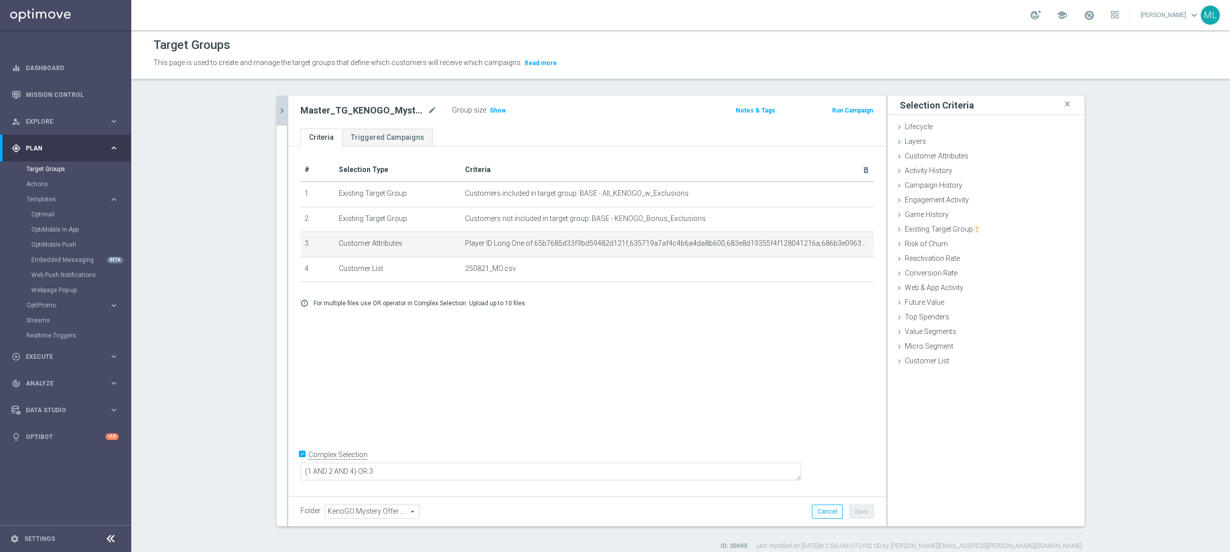
click at [722, 351] on div "# Selection Type Criteria delete_forever 1 Existing Target Group Customers incl…" at bounding box center [587, 319] width 598 height 347
click at [282, 110] on icon "chevron_right" at bounding box center [282, 111] width 10 height 10
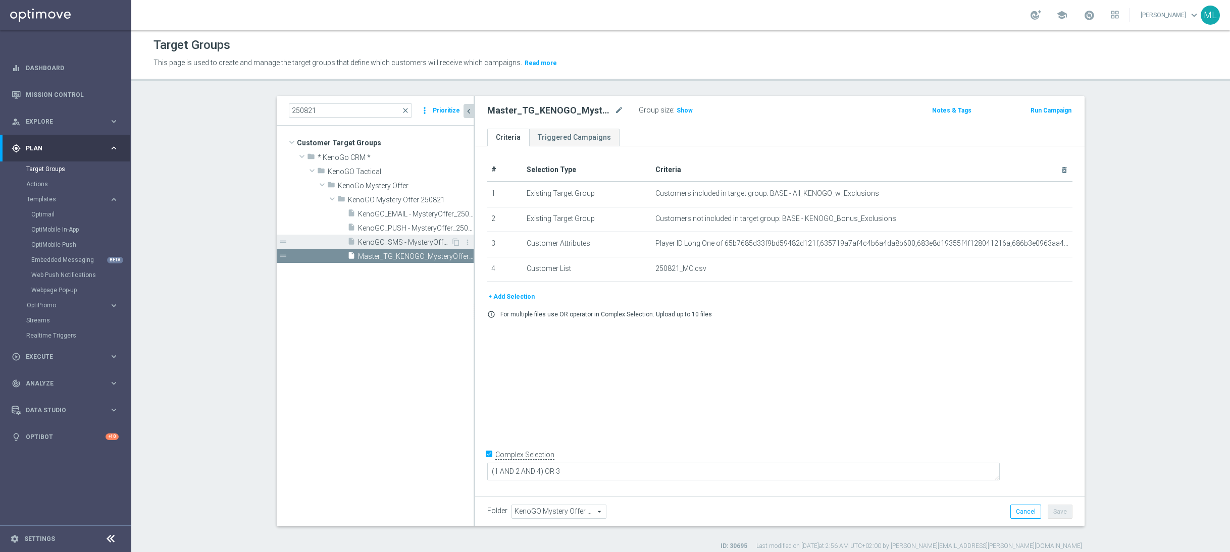
click at [416, 238] on span "KenoGO_SMS - MysteryOffer_250821" at bounding box center [404, 242] width 93 height 9
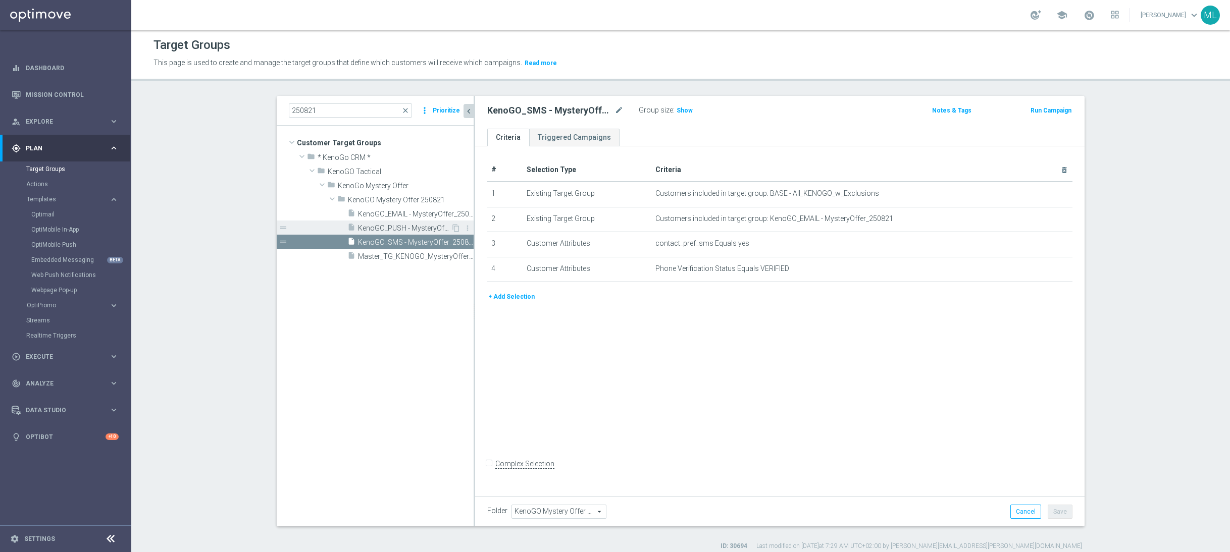
click at [387, 227] on span "KenoGO_PUSH - MysteryOffer_250821" at bounding box center [404, 228] width 93 height 9
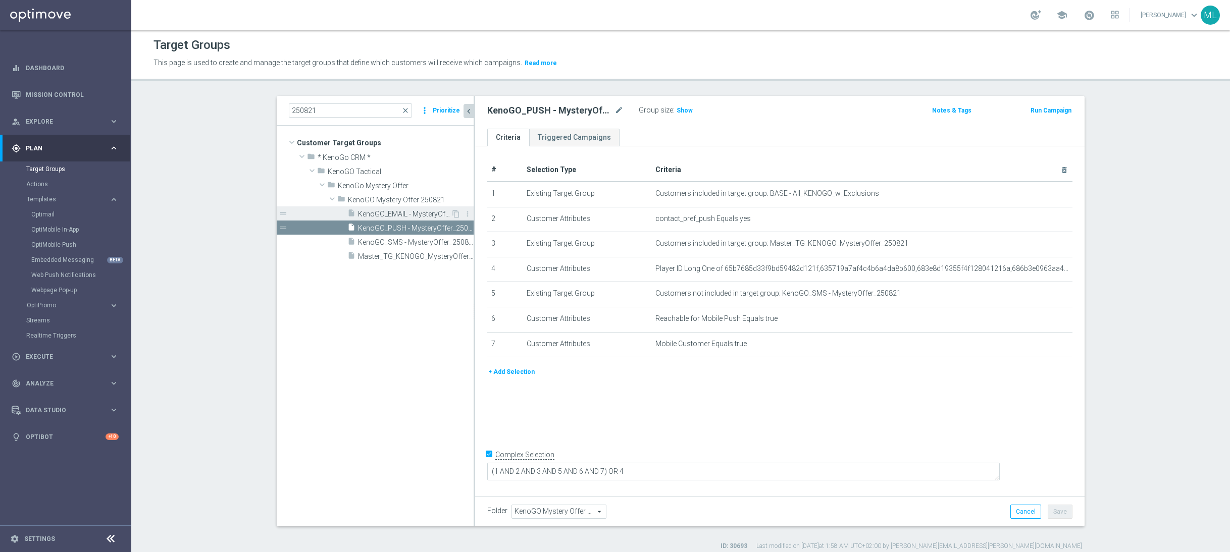
click at [388, 215] on span "KenoGO_EMAIL - MysteryOffer_250821" at bounding box center [404, 214] width 93 height 9
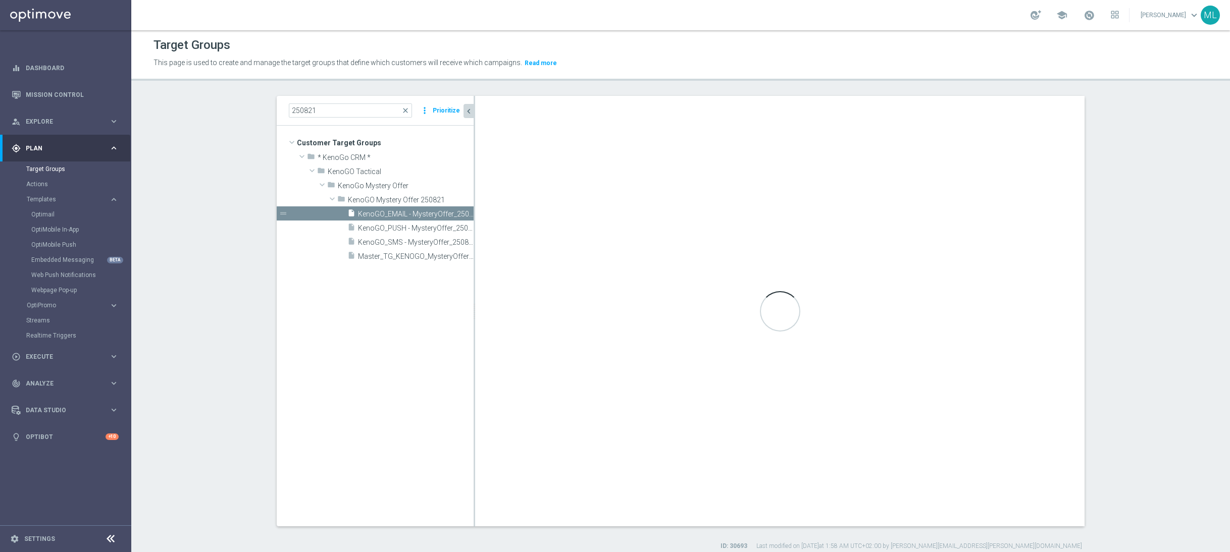
checkbox input "false"
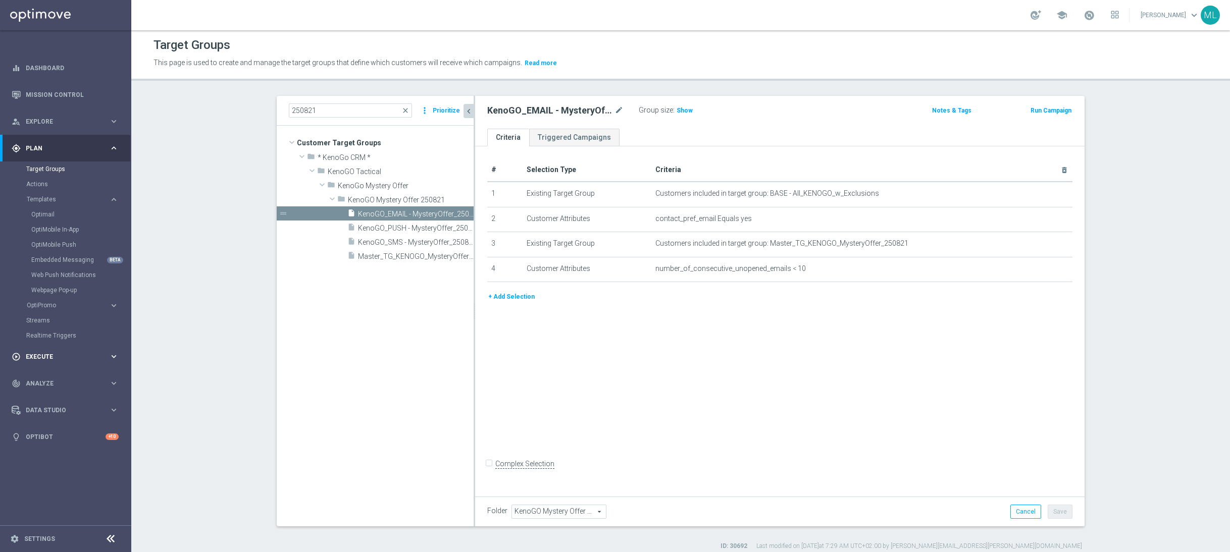
click at [115, 359] on icon "keyboard_arrow_right" at bounding box center [114, 357] width 10 height 10
